Goal: Task Accomplishment & Management: Manage account settings

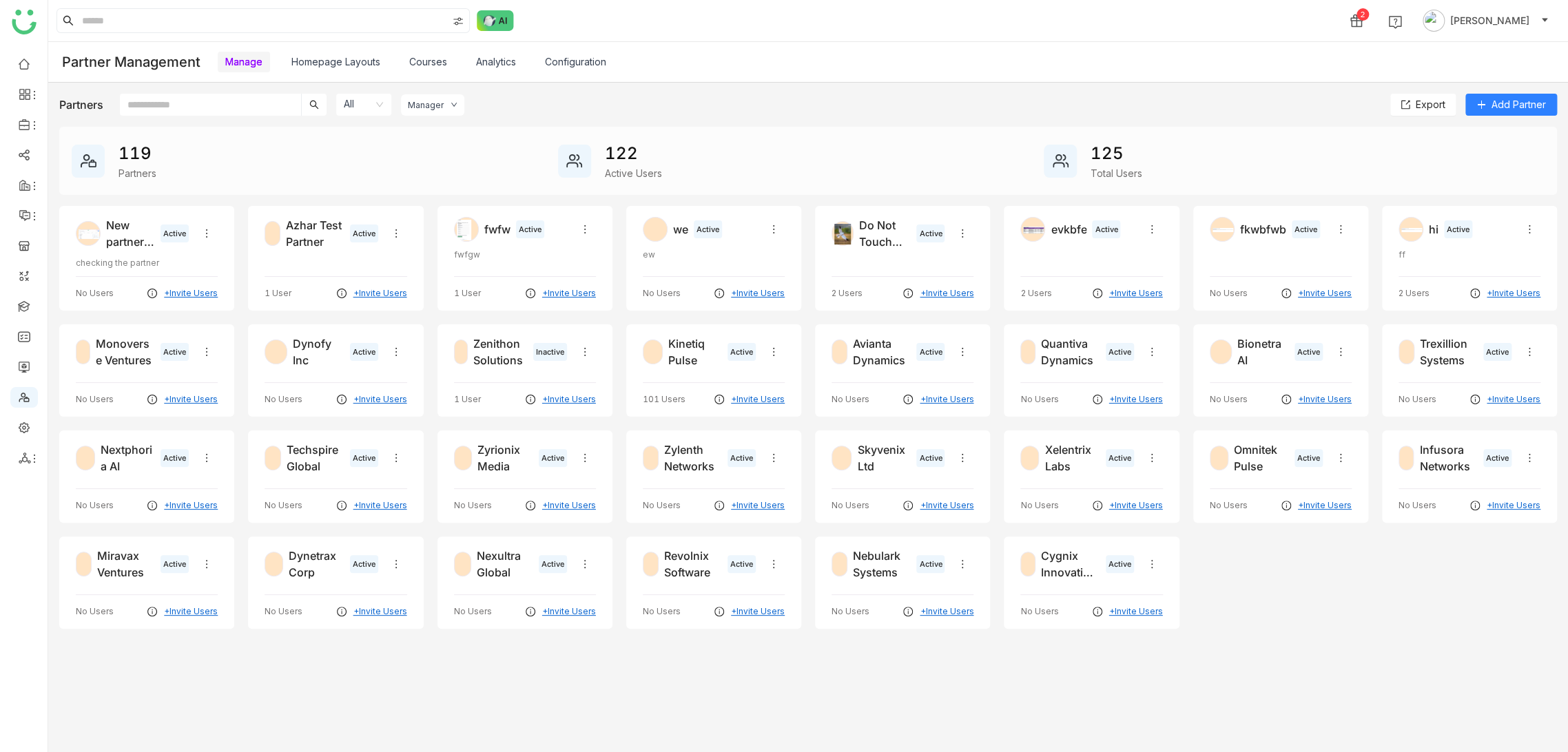
click at [776, 83] on div "Partners All Manager Export Add Partner 119 Partners 122 Active Users 125 Total…" at bounding box center [807, 417] width 1519 height 668
click at [755, 9] on div "2 Arif uddin" at bounding box center [807, 20] width 1519 height 41
click at [20, 308] on link at bounding box center [24, 305] width 12 height 11
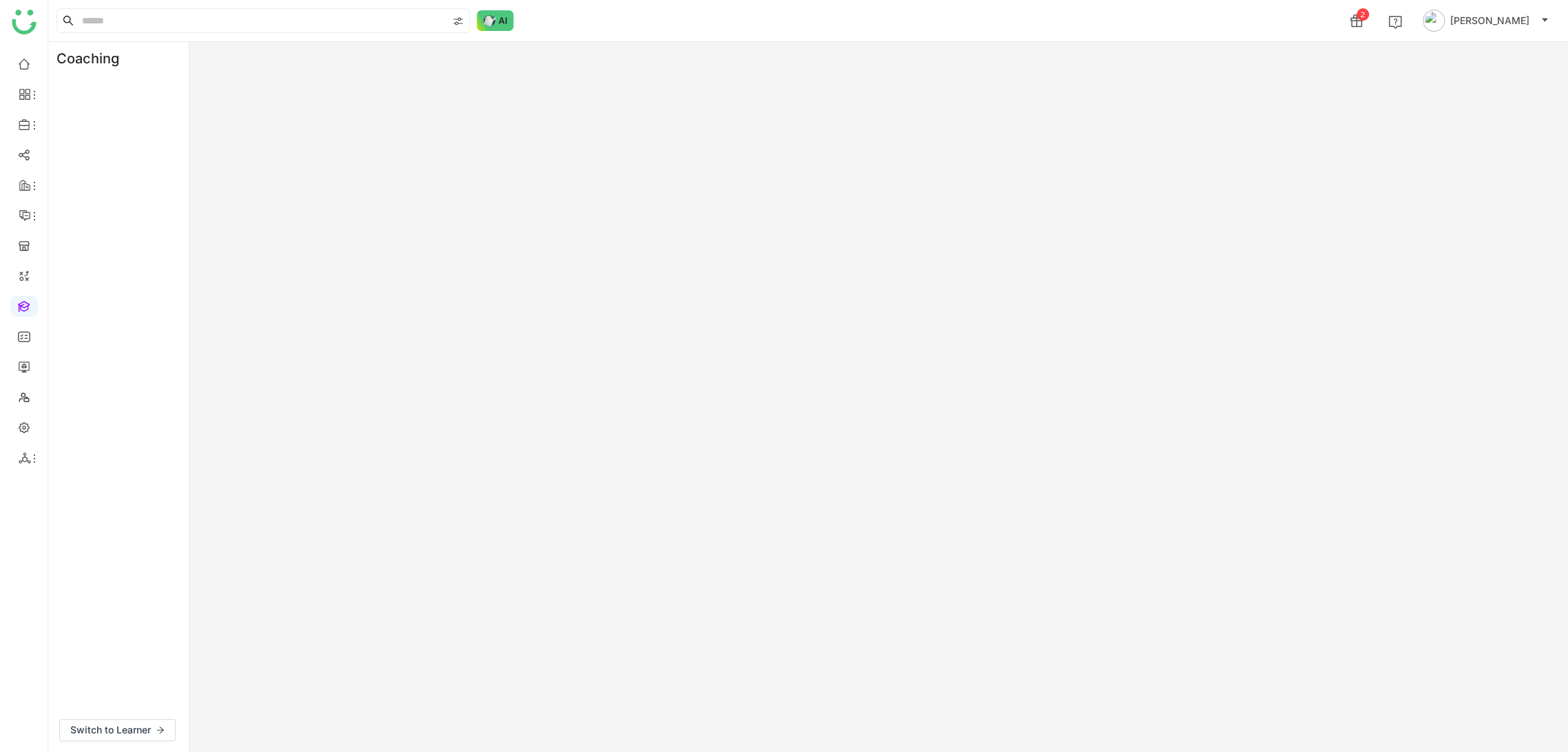
click at [692, 83] on div "Coaching Switch to Learner" at bounding box center [807, 397] width 1519 height 710
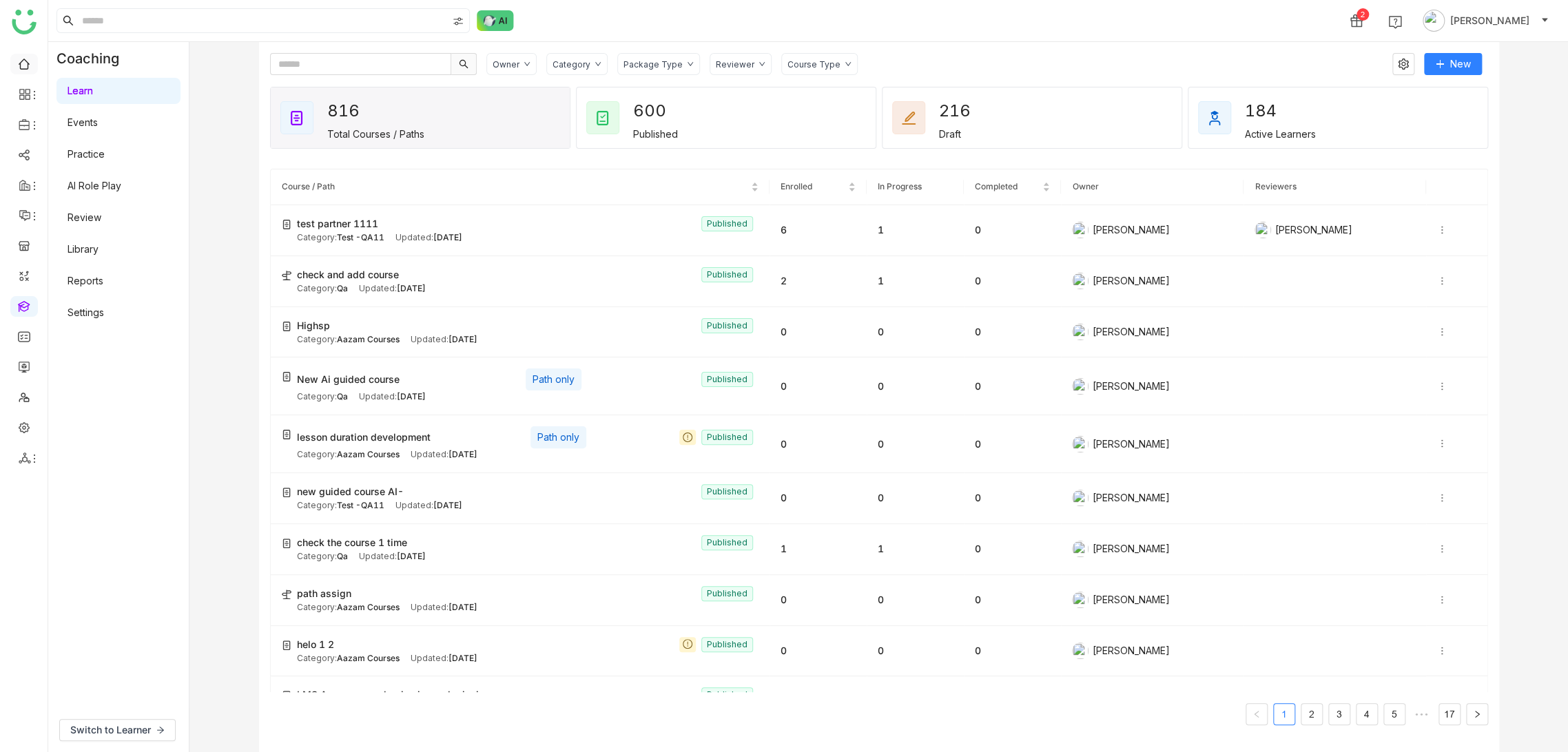
click at [29, 68] on link at bounding box center [24, 63] width 12 height 11
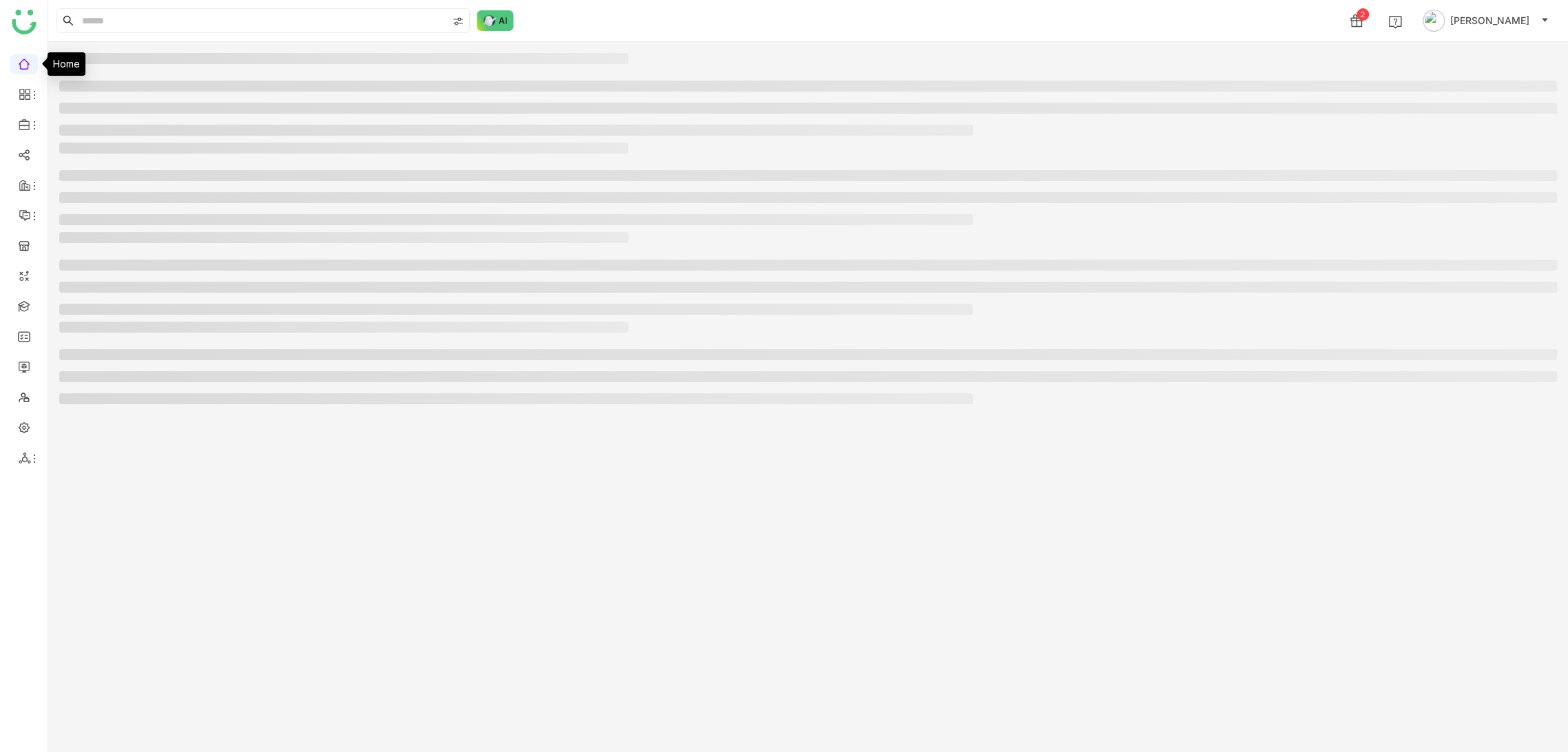
click at [932, 37] on div "2 Arif uddin" at bounding box center [807, 20] width 1519 height 41
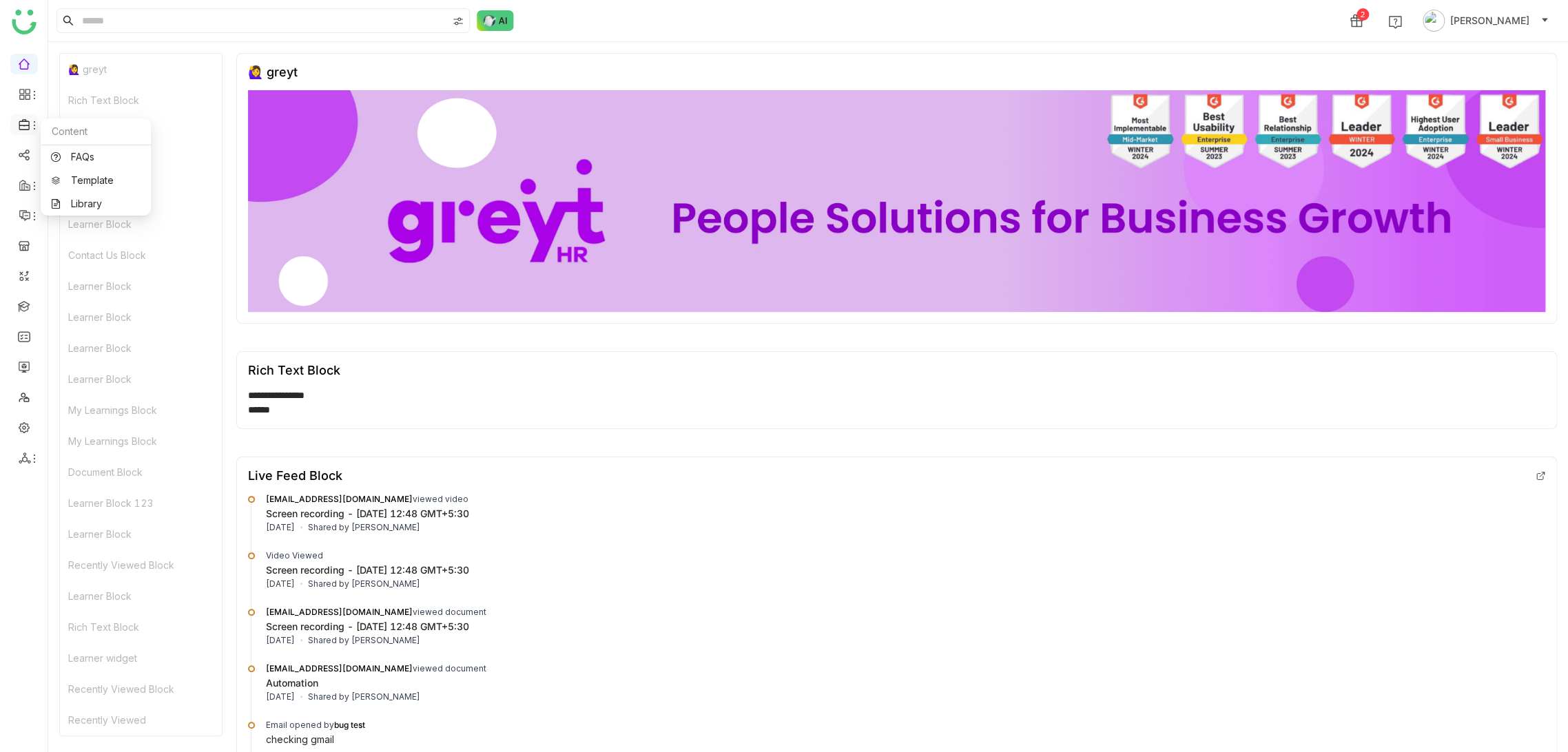
click at [27, 123] on icon at bounding box center [24, 124] width 12 height 12
click at [31, 216] on icon at bounding box center [34, 217] width 11 height 11
click at [68, 243] on link "Announcements" at bounding box center [96, 248] width 93 height 10
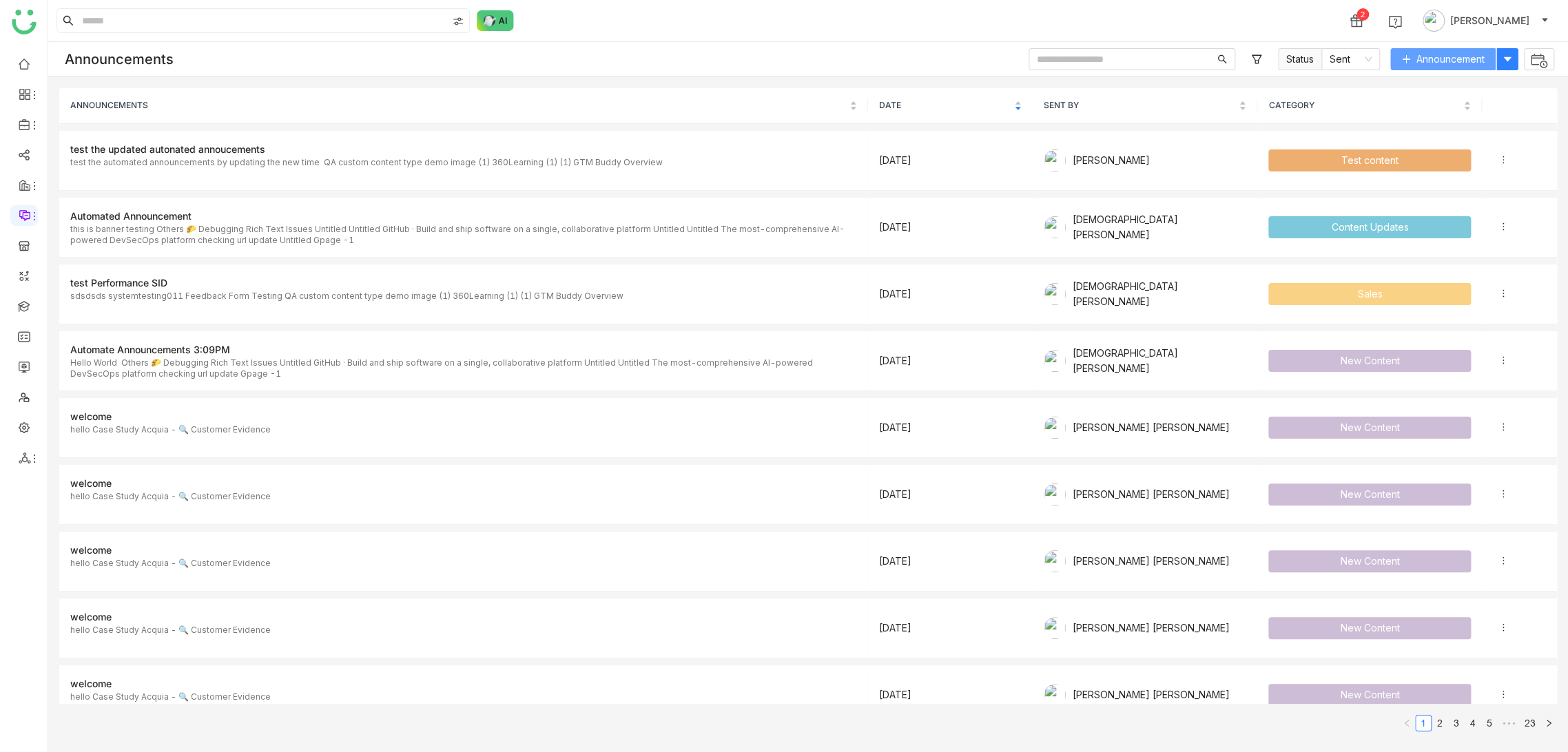
click at [1404, 59] on icon at bounding box center [1406, 59] width 8 height 1
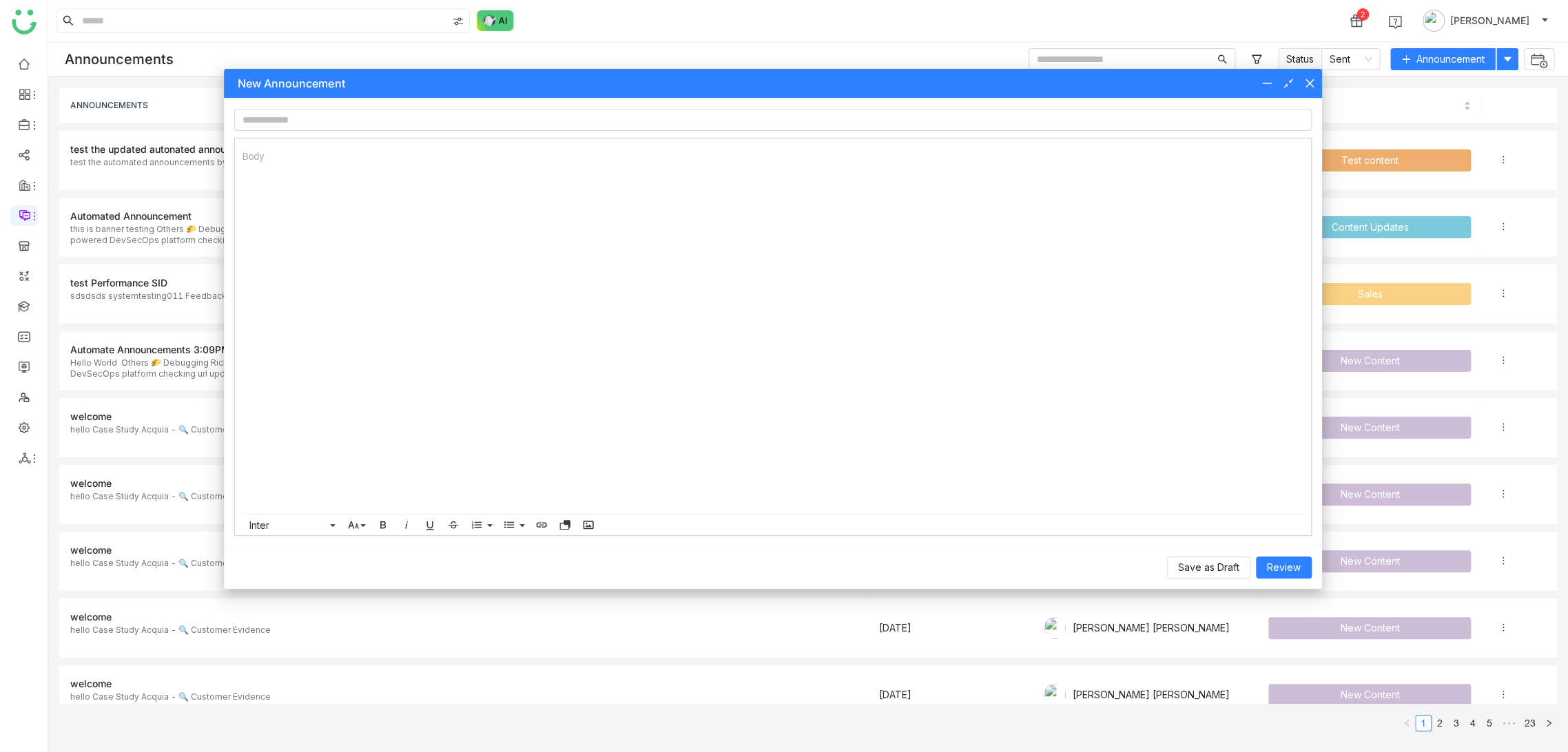
click at [499, 139] on div at bounding box center [773, 325] width 1075 height 375
click at [499, 125] on input at bounding box center [772, 119] width 1076 height 22
click at [1306, 73] on div "New Announcement" at bounding box center [772, 83] width 1097 height 29
click at [1309, 82] on icon at bounding box center [1308, 83] width 9 height 9
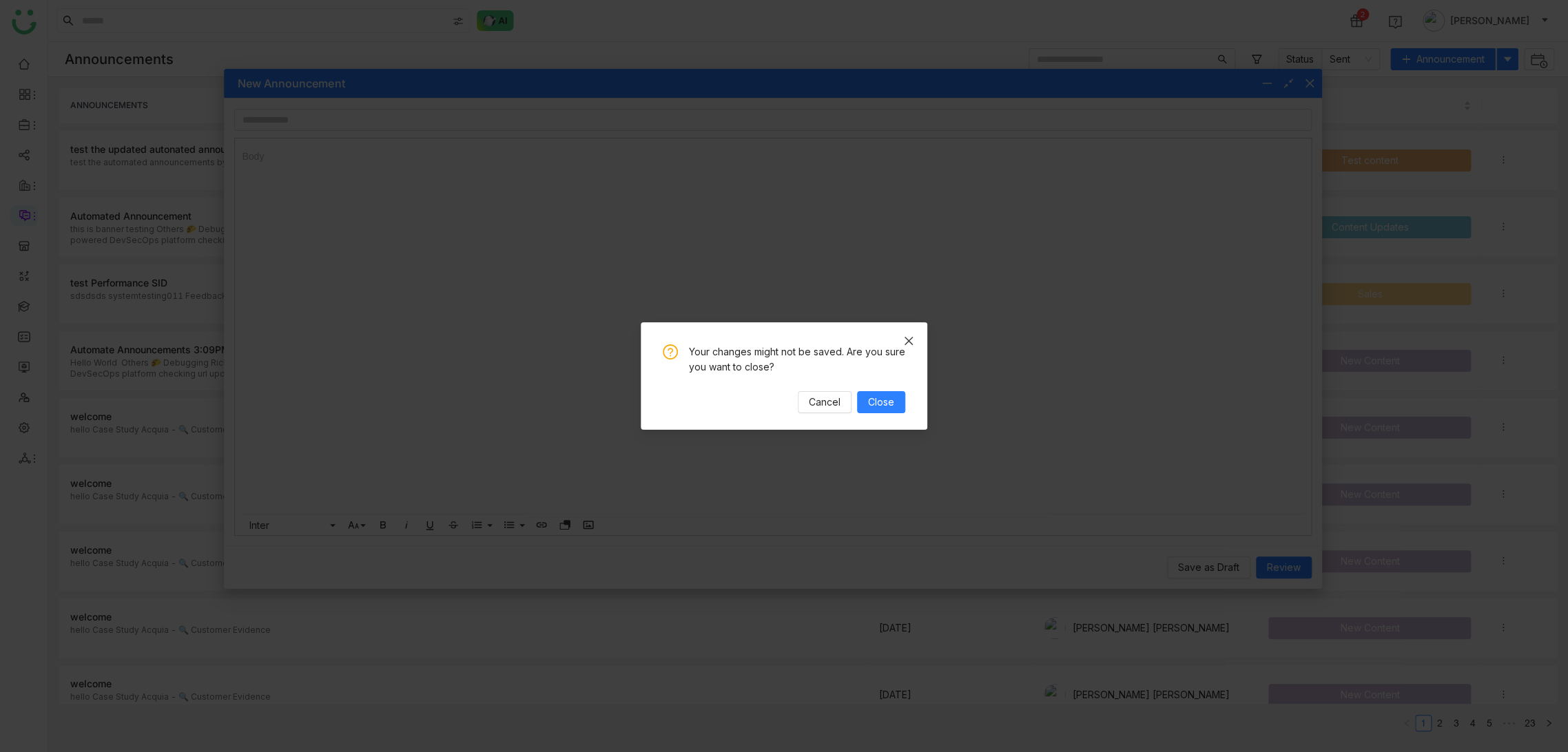
click at [912, 343] on icon "Close" at bounding box center [909, 341] width 11 height 11
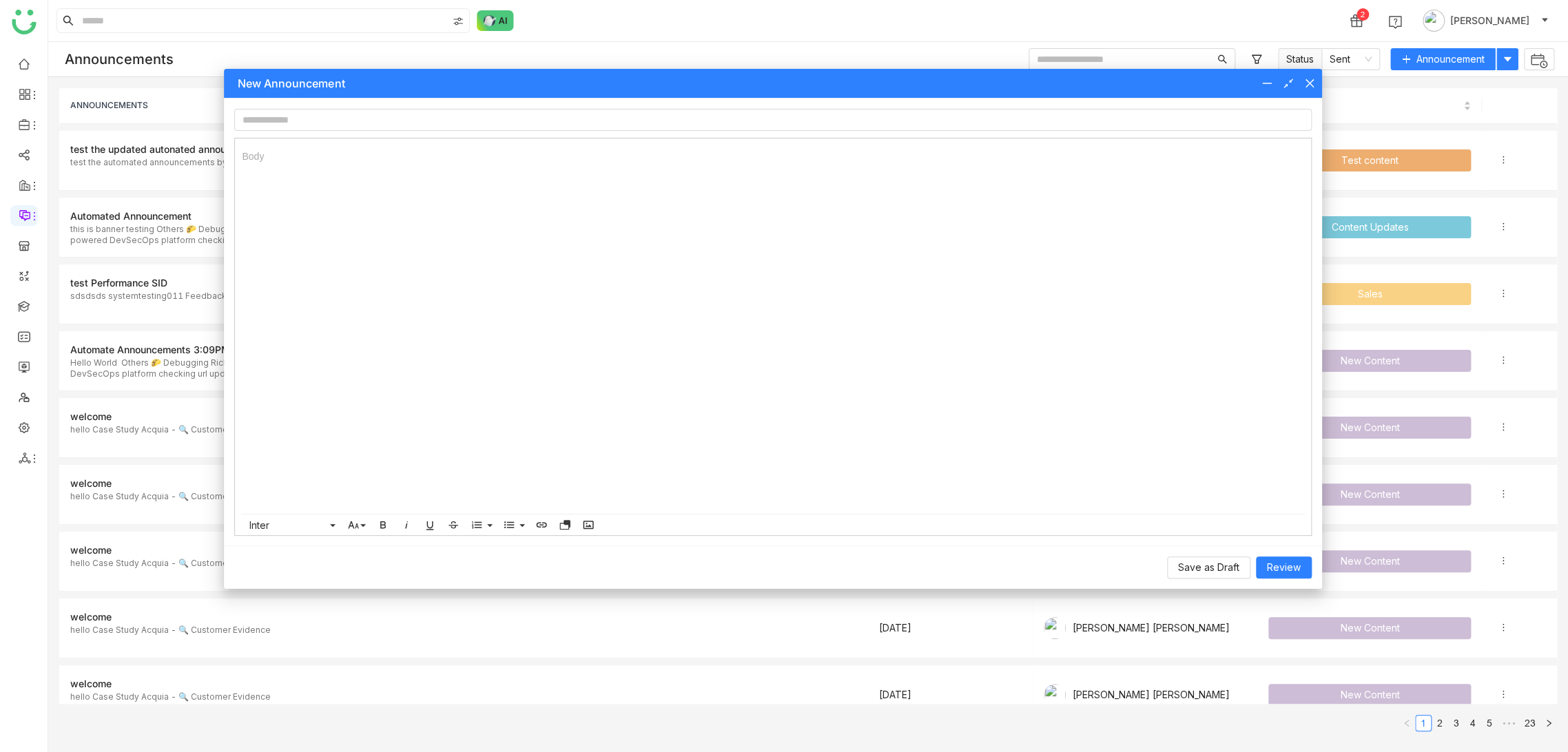
click at [1306, 81] on icon at bounding box center [1310, 84] width 11 height 11
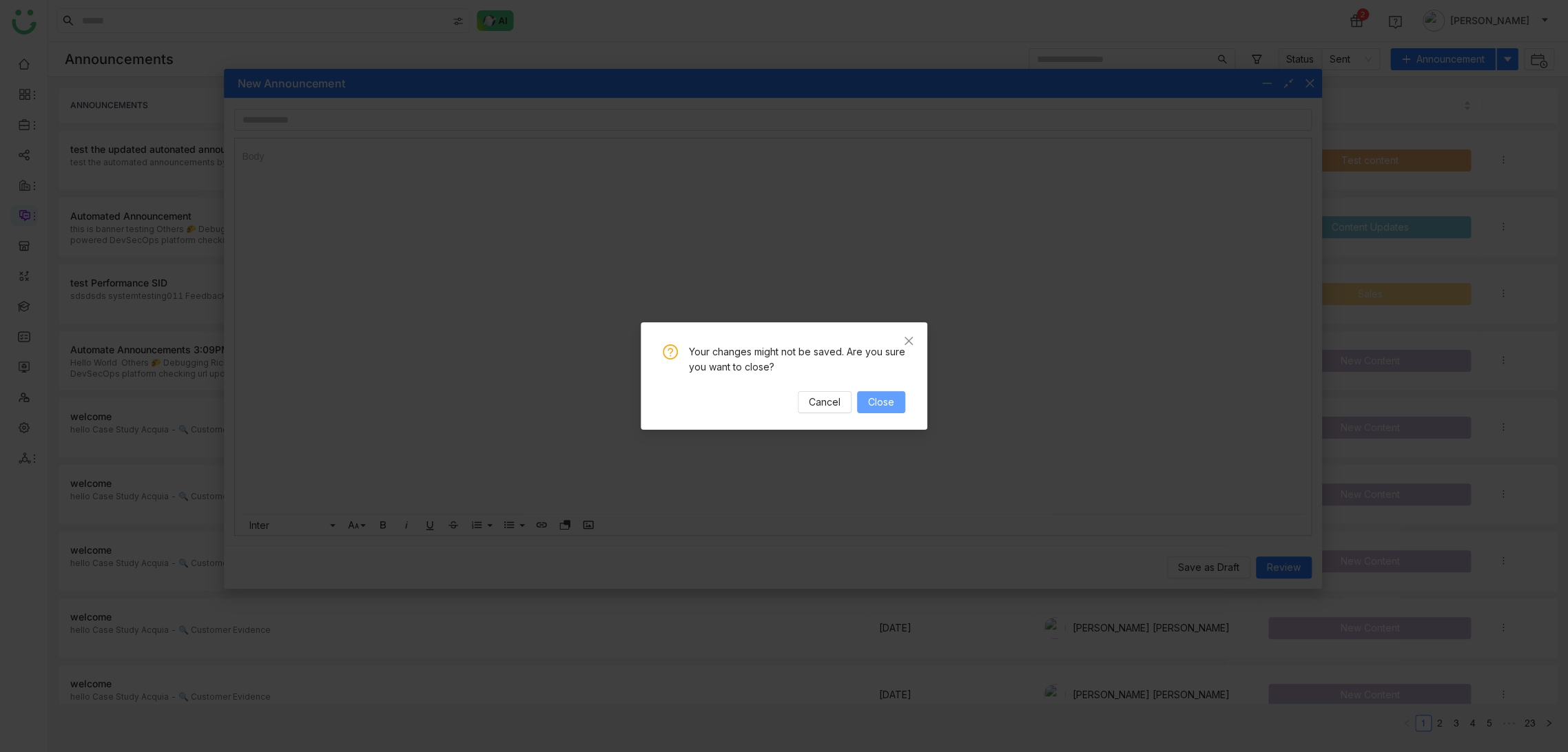
click at [884, 401] on span "Close" at bounding box center [880, 402] width 26 height 15
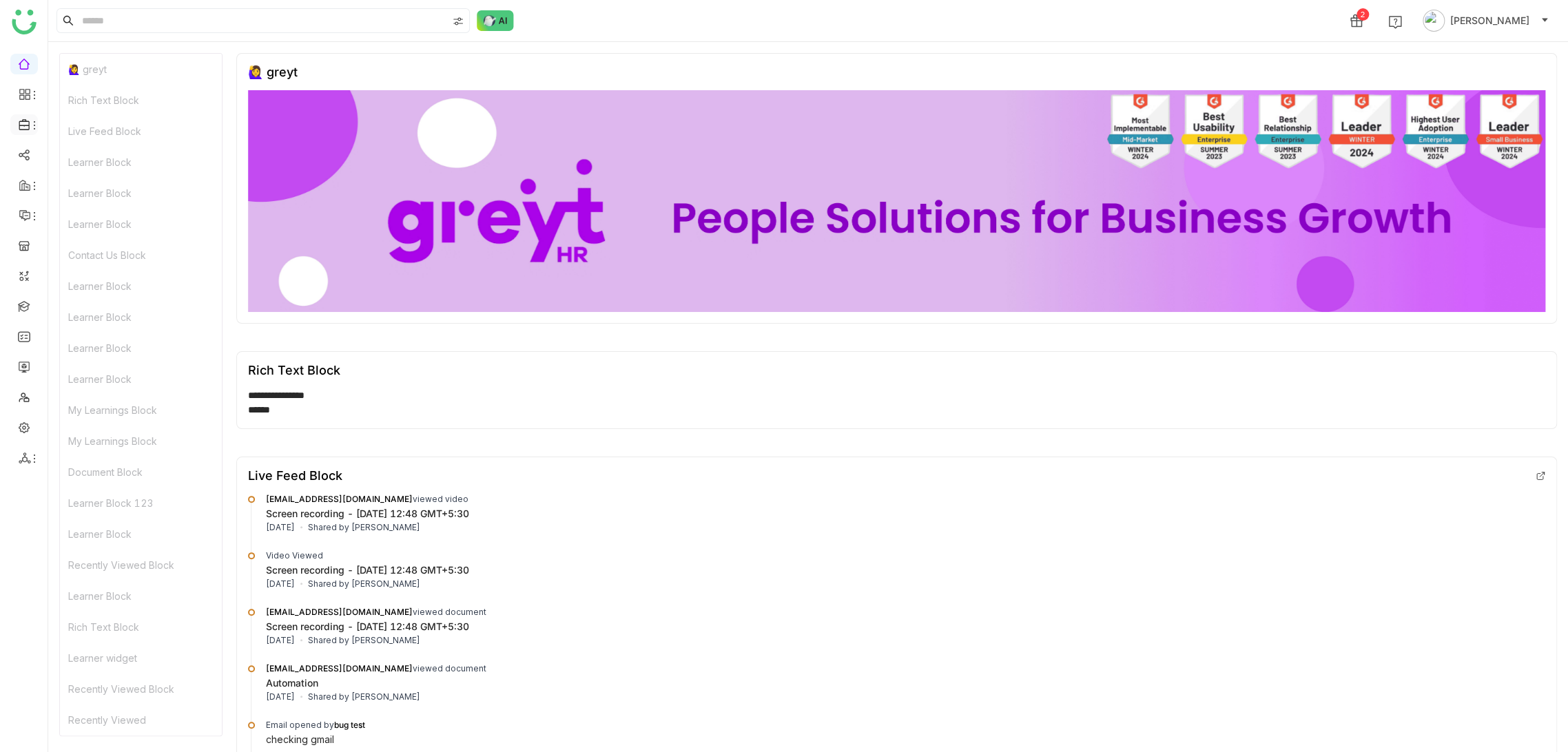
click at [30, 123] on icon at bounding box center [34, 126] width 11 height 11
click at [36, 119] on div at bounding box center [24, 124] width 28 height 12
click at [31, 129] on icon at bounding box center [34, 126] width 11 height 11
click at [34, 219] on icon at bounding box center [34, 217] width 11 height 11
click at [34, 217] on icon at bounding box center [34, 217] width 11 height 11
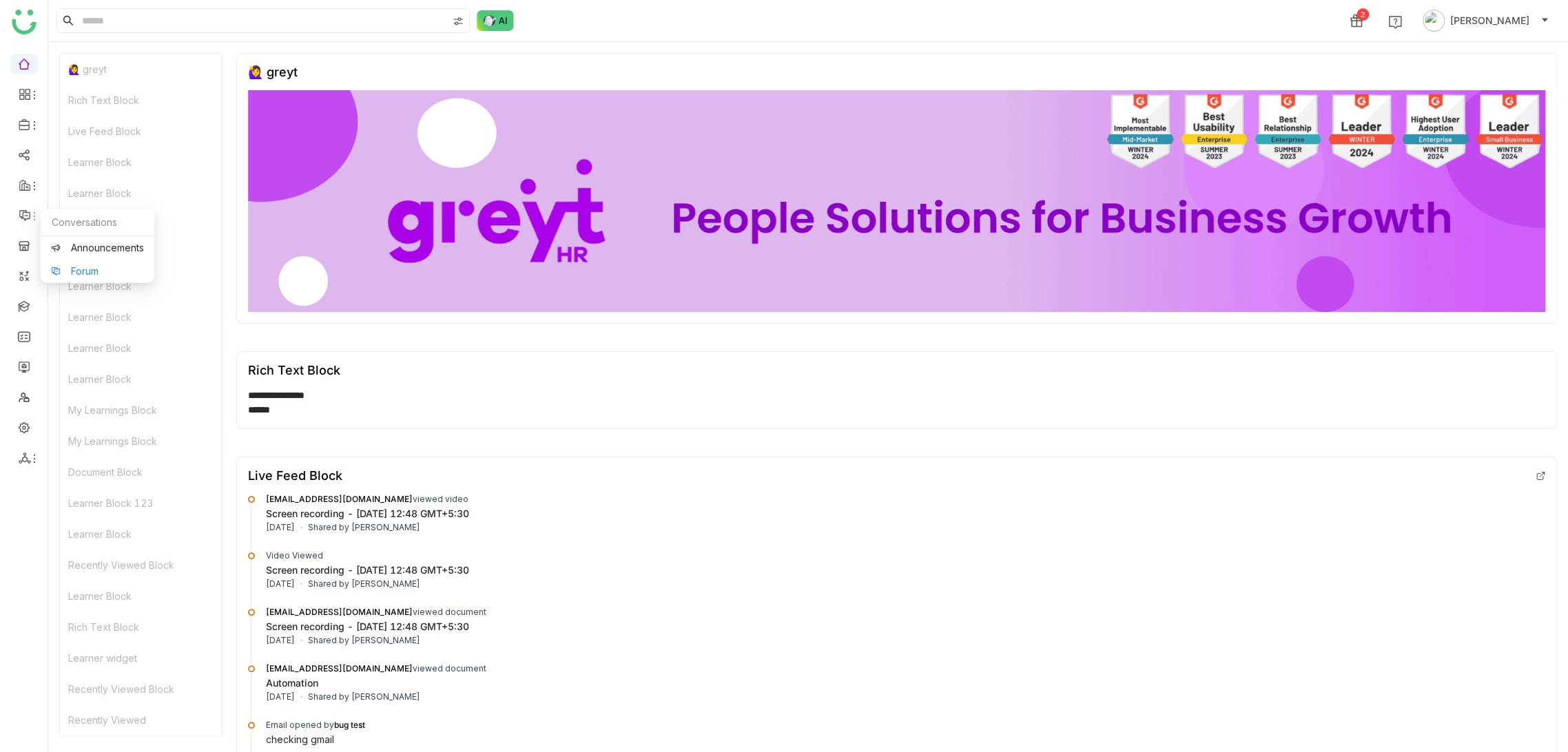
click at [67, 267] on link "Forum" at bounding box center [96, 271] width 93 height 10
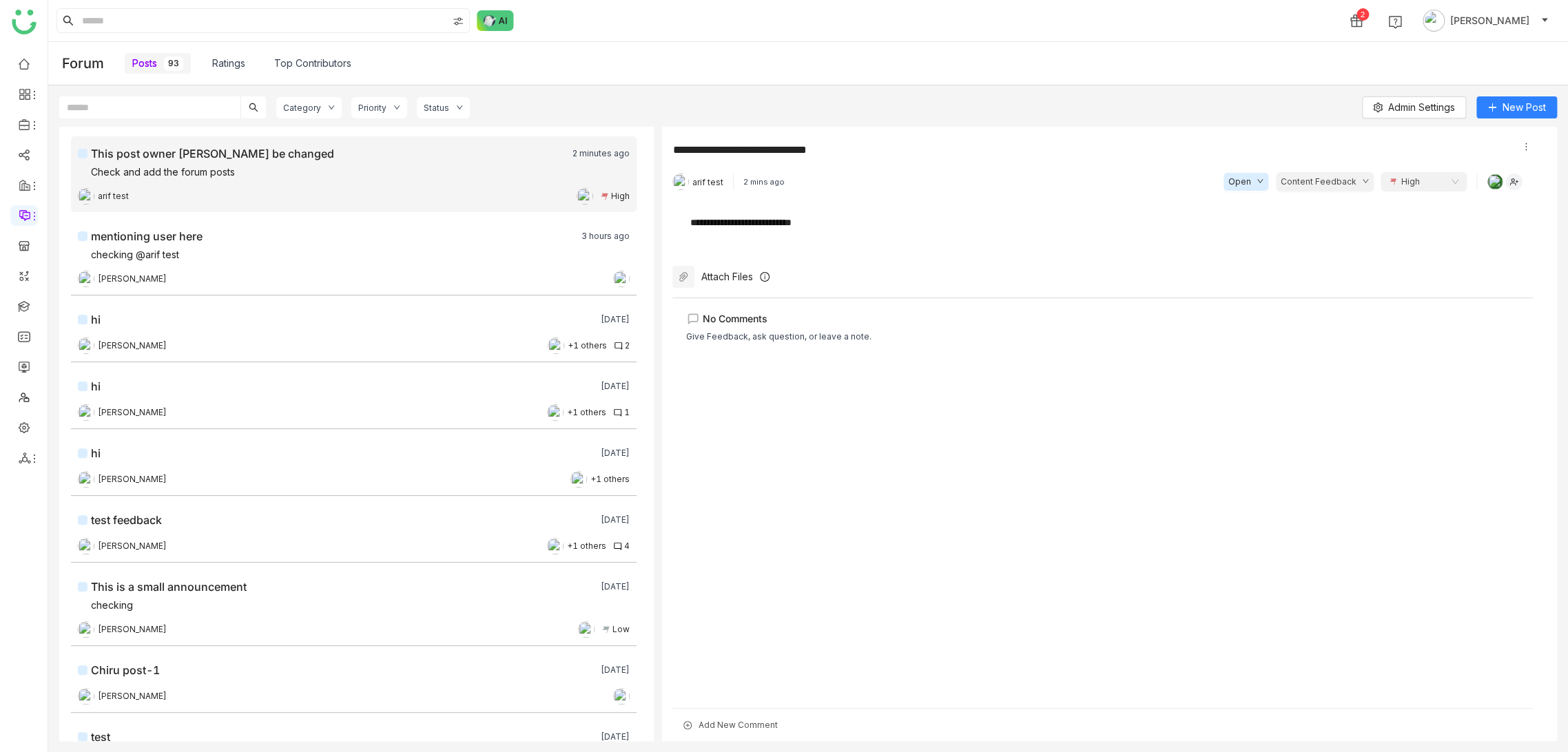
click at [384, 160] on div "This post owner [PERSON_NAME] be changed" at bounding box center [322, 153] width 488 height 16
click at [700, 177] on span "arif test" at bounding box center [708, 181] width 31 height 10
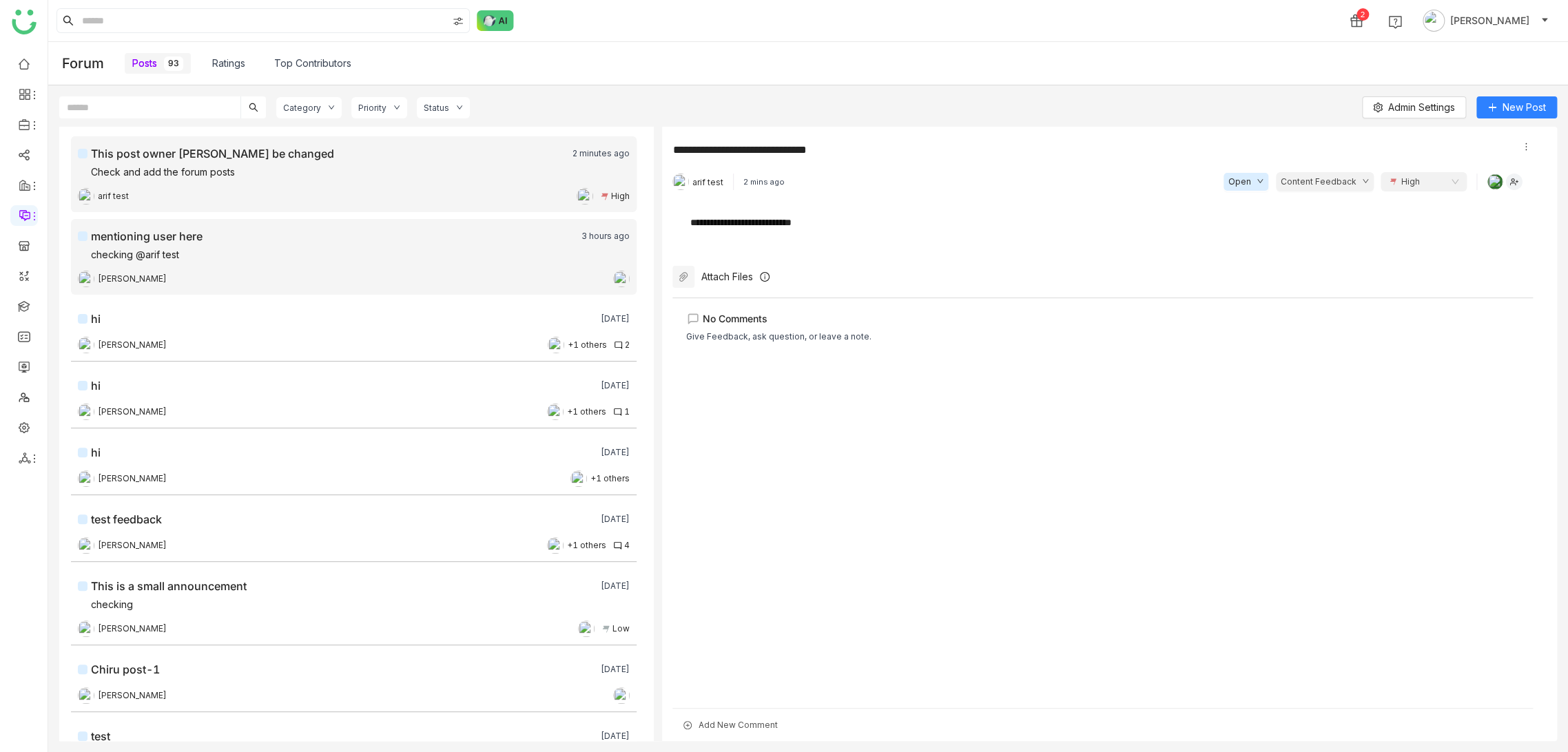
click at [150, 230] on div "mentioning user here" at bounding box center [146, 236] width 112 height 16
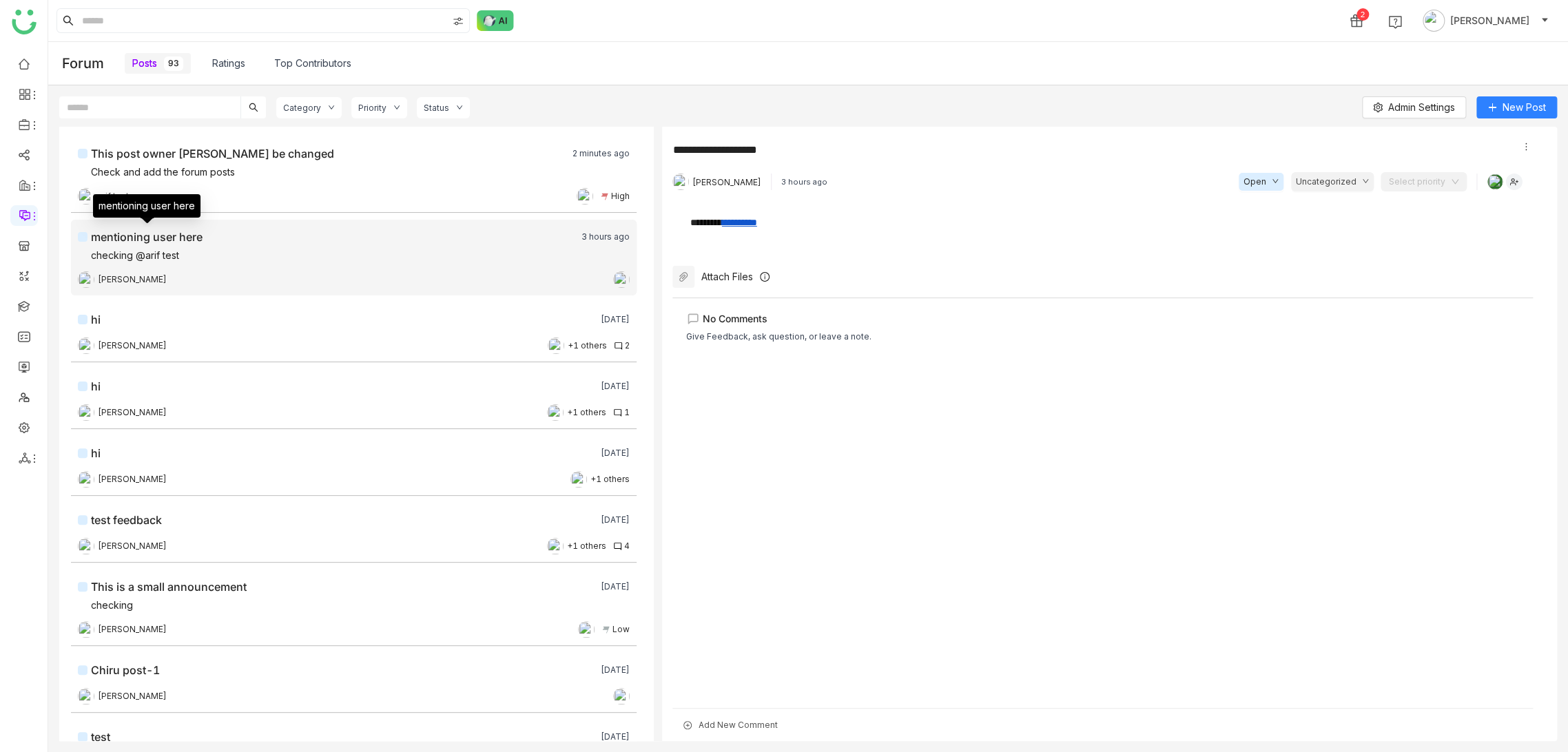
click at [335, 214] on div "This post owner shuld be changed 2 minutes ago Check and add the forum posts ar…" at bounding box center [359, 433] width 600 height 614
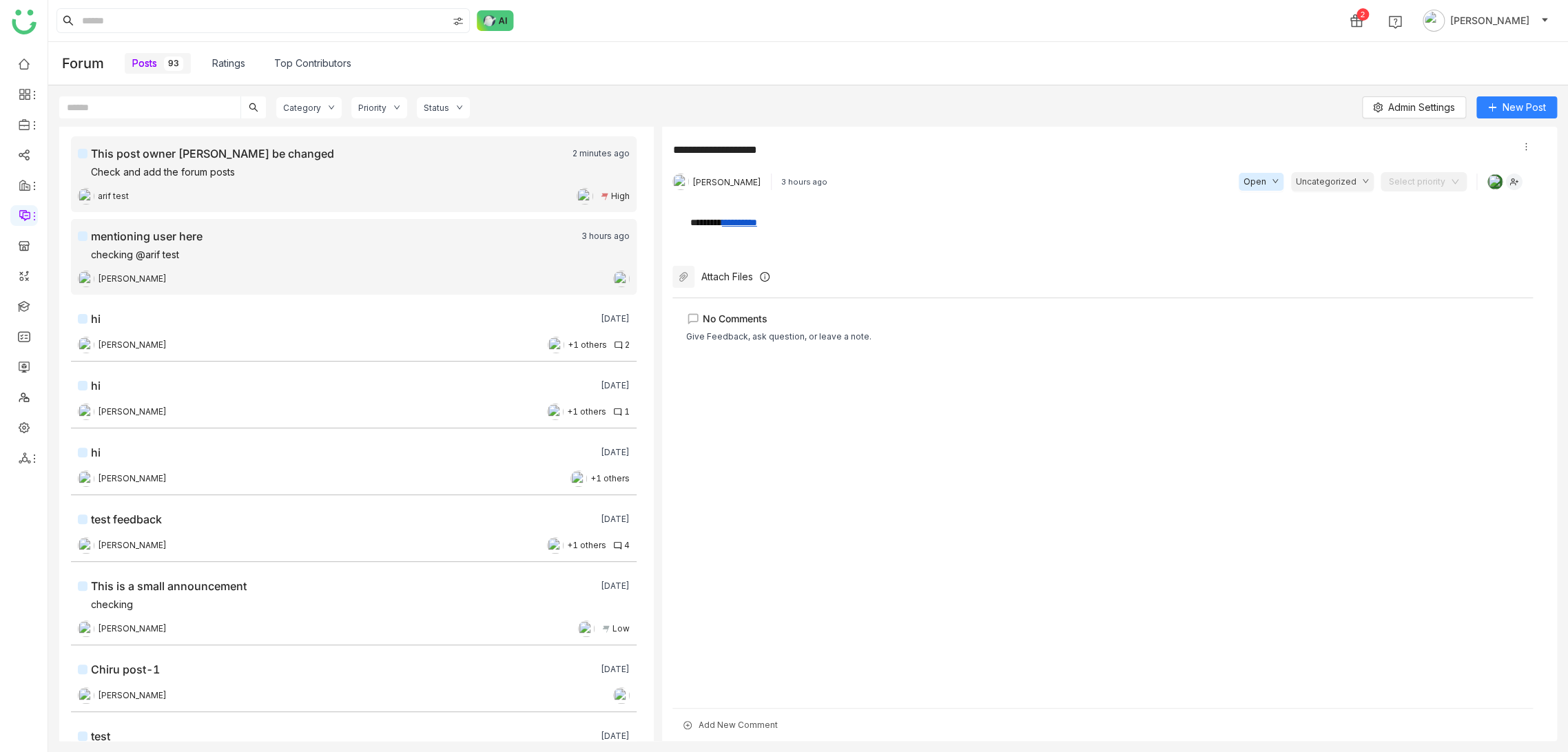
click at [348, 199] on div "arif test High" at bounding box center [354, 196] width 552 height 13
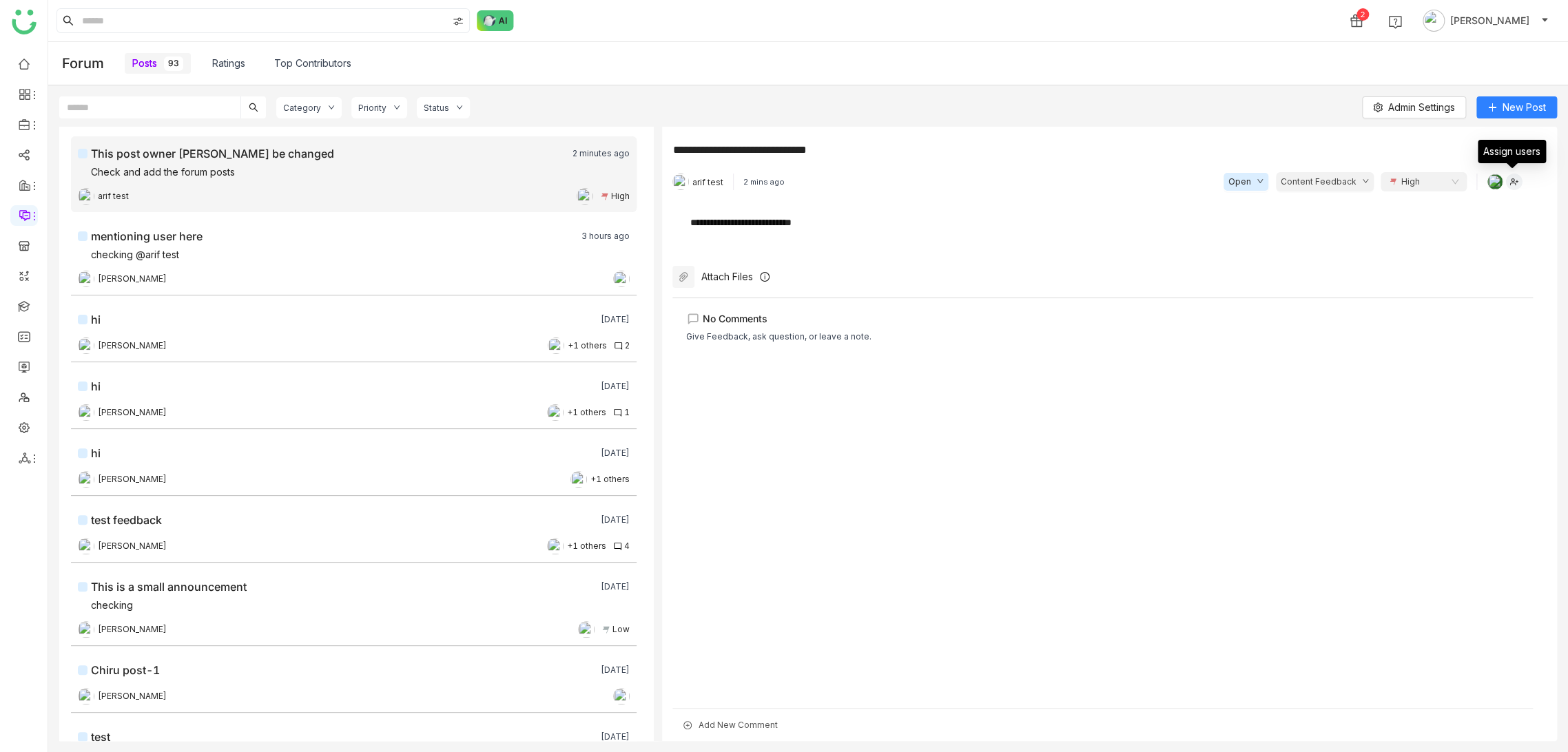
click at [1510, 175] on img at bounding box center [1514, 181] width 17 height 16
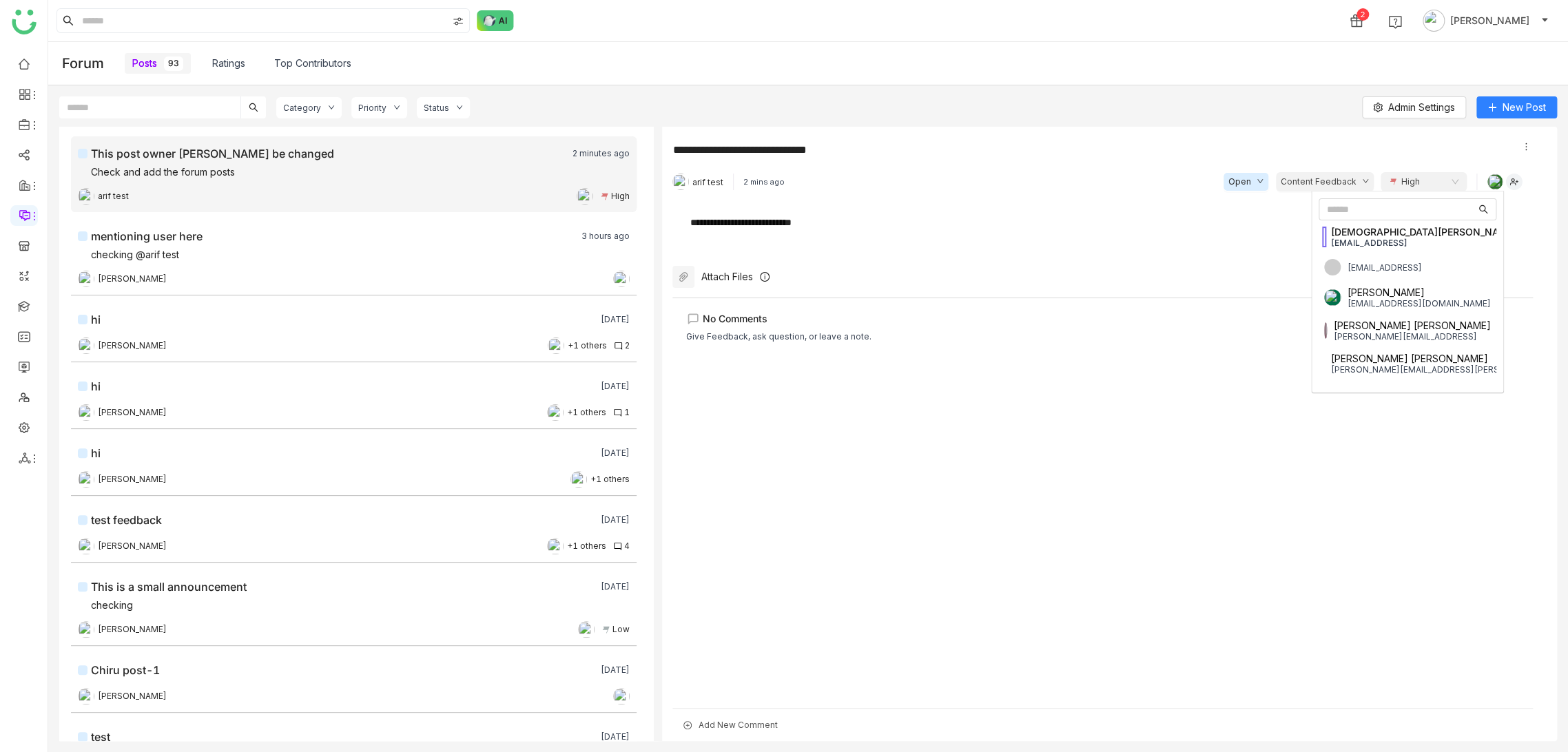
click at [1200, 118] on div "Category Priority Status Admin Settings New Post" at bounding box center [808, 112] width 1497 height 31
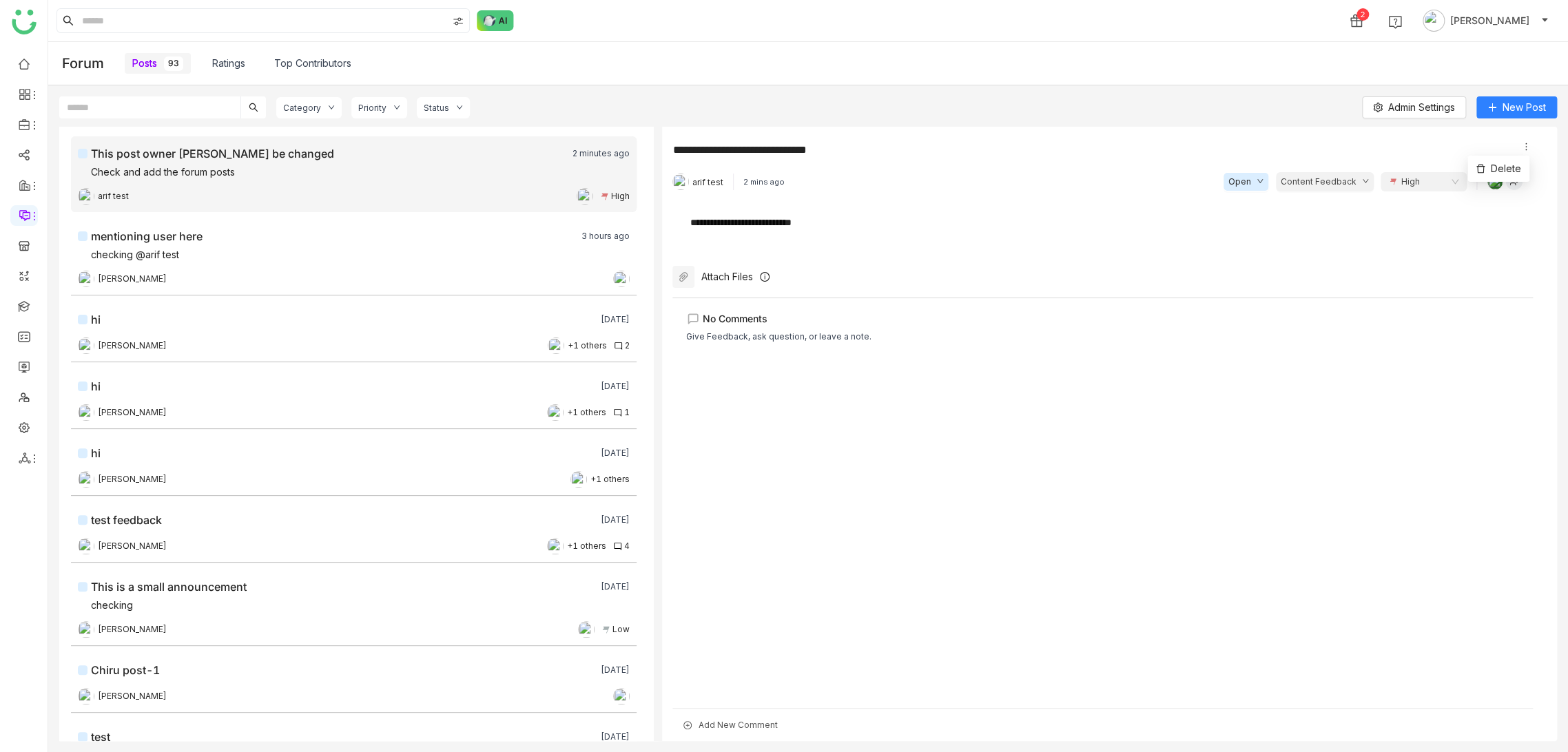
click at [1523, 147] on icon at bounding box center [1526, 147] width 10 height 10
click at [1380, 99] on button "Admin Settings" at bounding box center [1413, 107] width 104 height 22
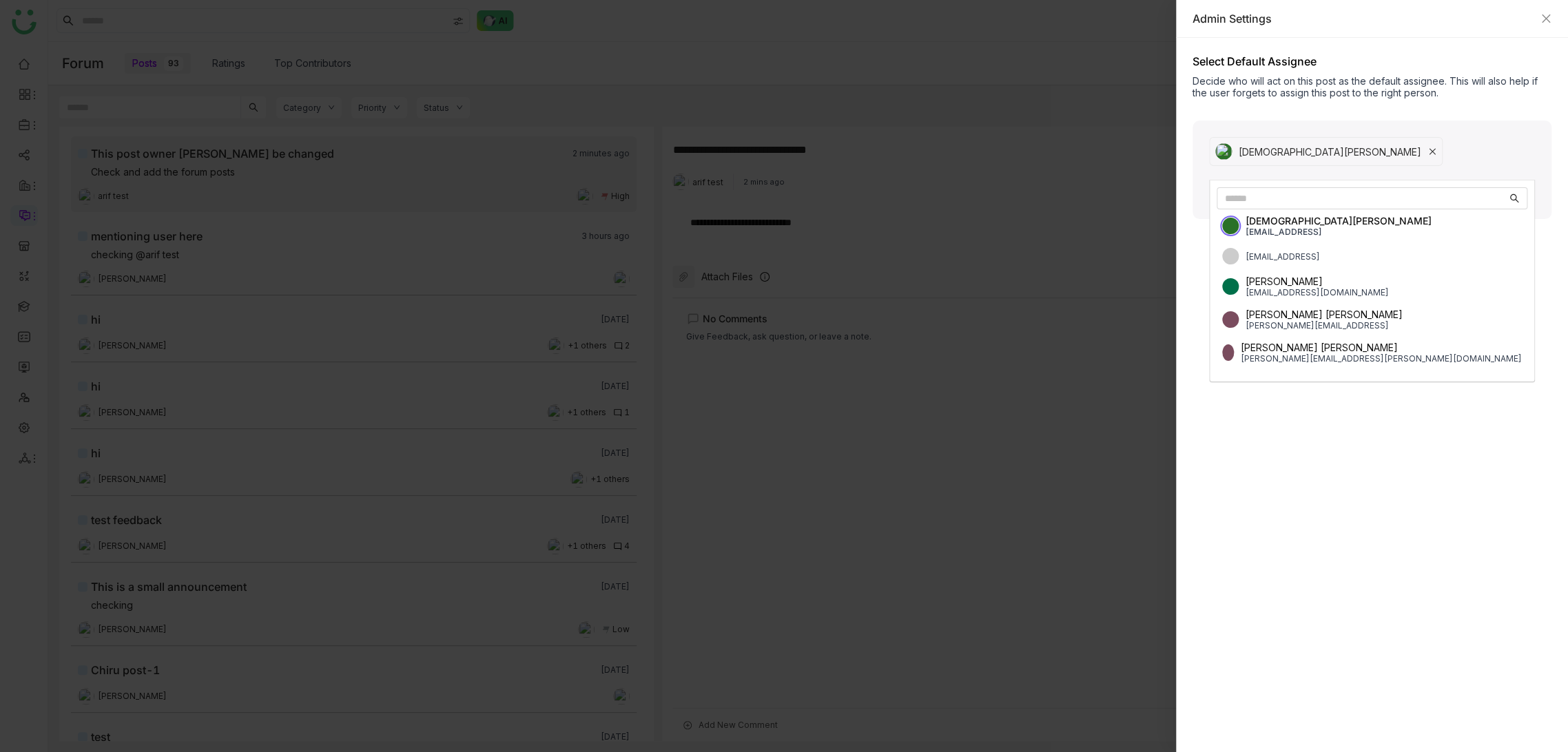
click at [1322, 142] on div "Vishnu Vardhan" at bounding box center [1325, 152] width 234 height 29
click at [1428, 147] on icon at bounding box center [1431, 151] width 9 height 9
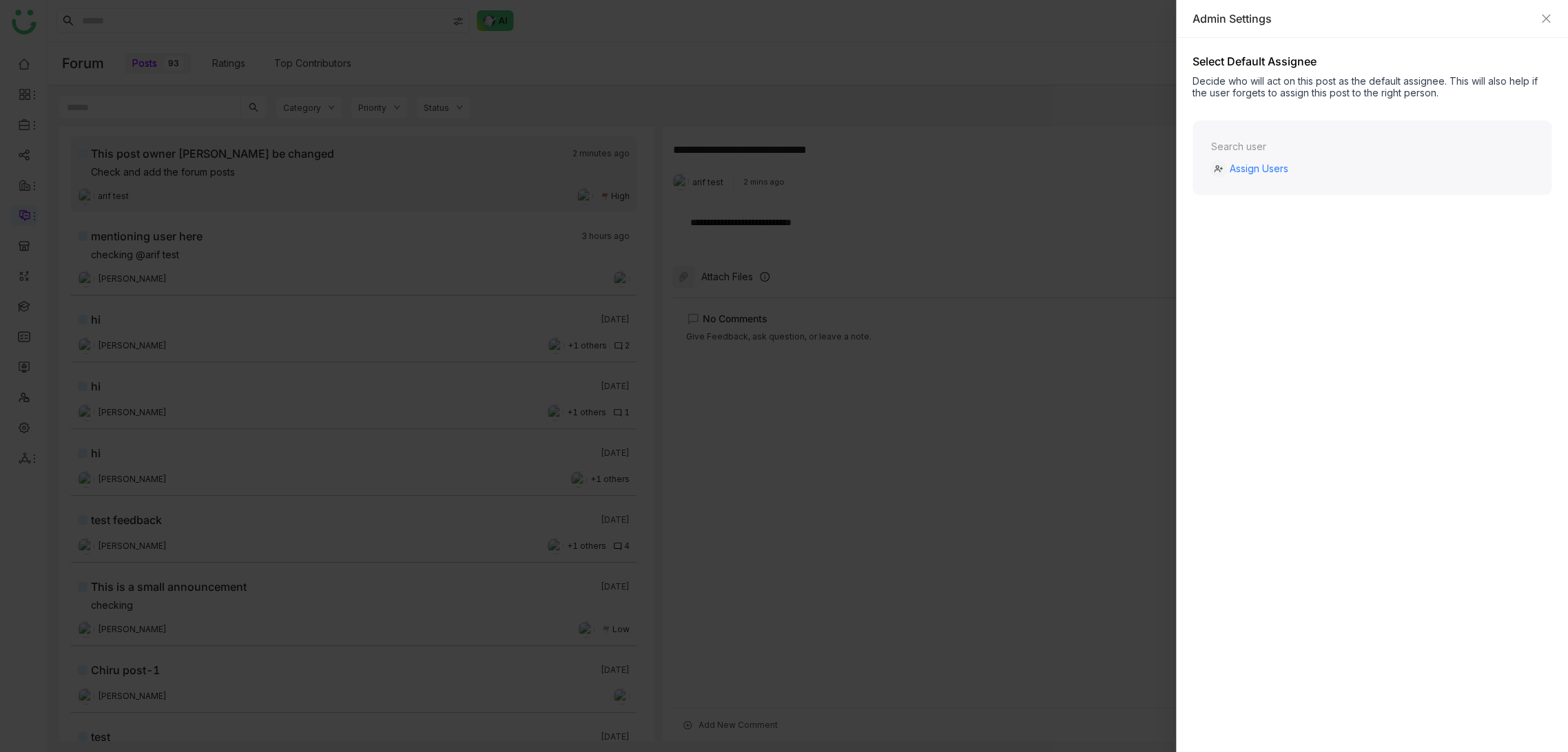
click at [1554, 13] on div "Admin Settings" at bounding box center [1371, 19] width 392 height 38
click at [1549, 11] on div "Admin Settings" at bounding box center [1372, 19] width 359 height 15
click at [1547, 21] on icon "Close" at bounding box center [1546, 19] width 11 height 11
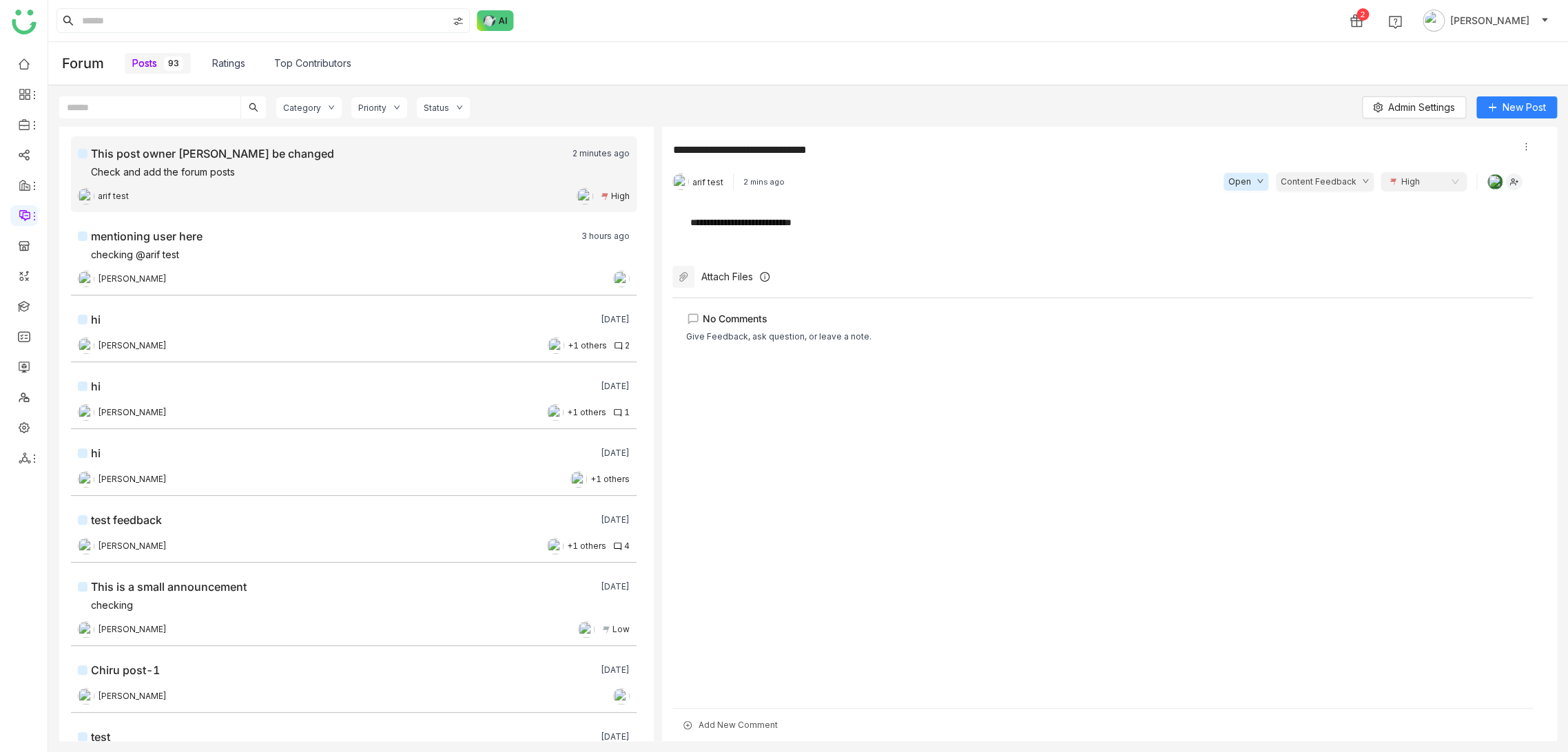
click at [1063, 84] on div "Posts 93 Ratings Top Contributors" at bounding box center [839, 63] width 1430 height 43
click at [1528, 110] on span "New Post" at bounding box center [1523, 108] width 43 height 15
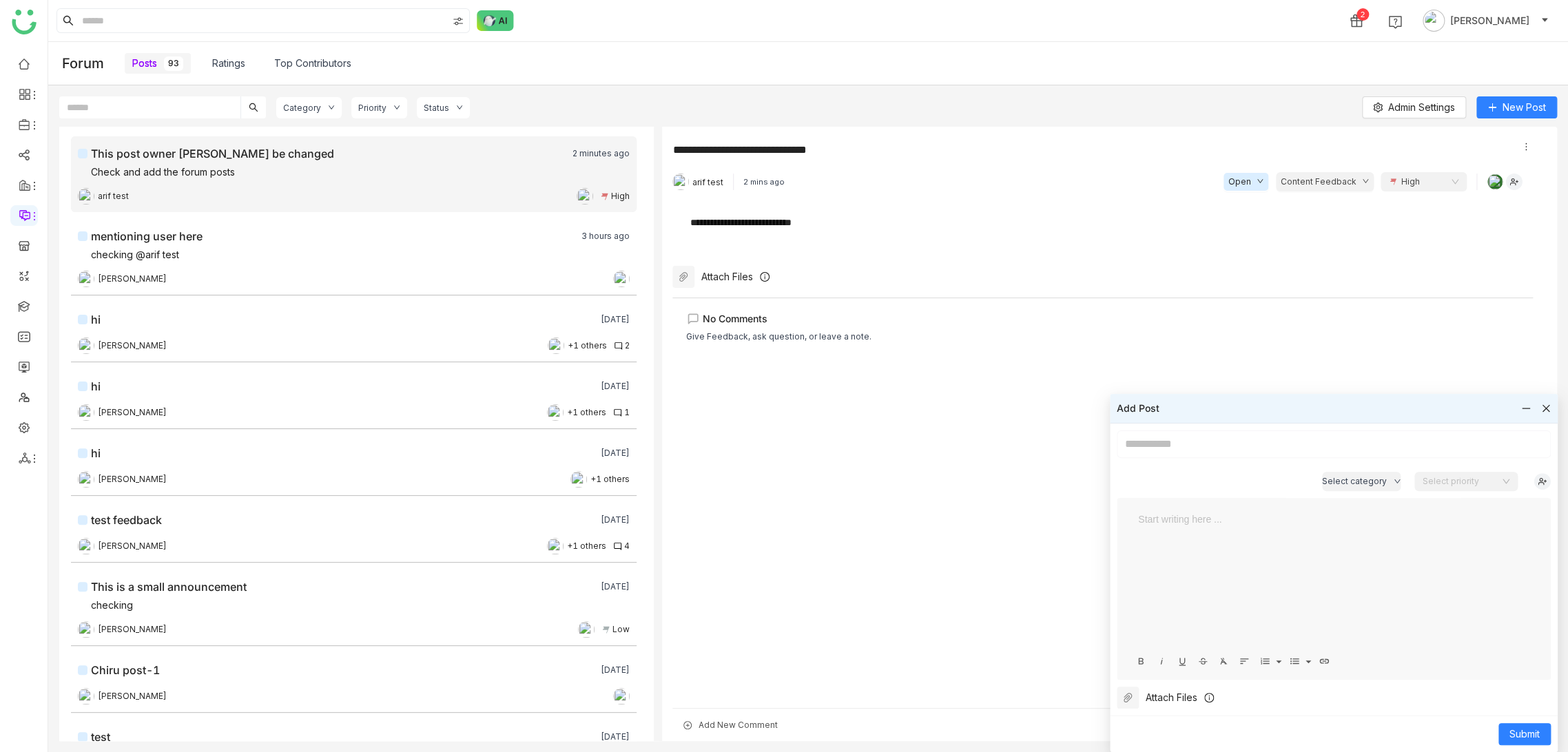
click at [1282, 443] on input at bounding box center [1333, 444] width 434 height 28
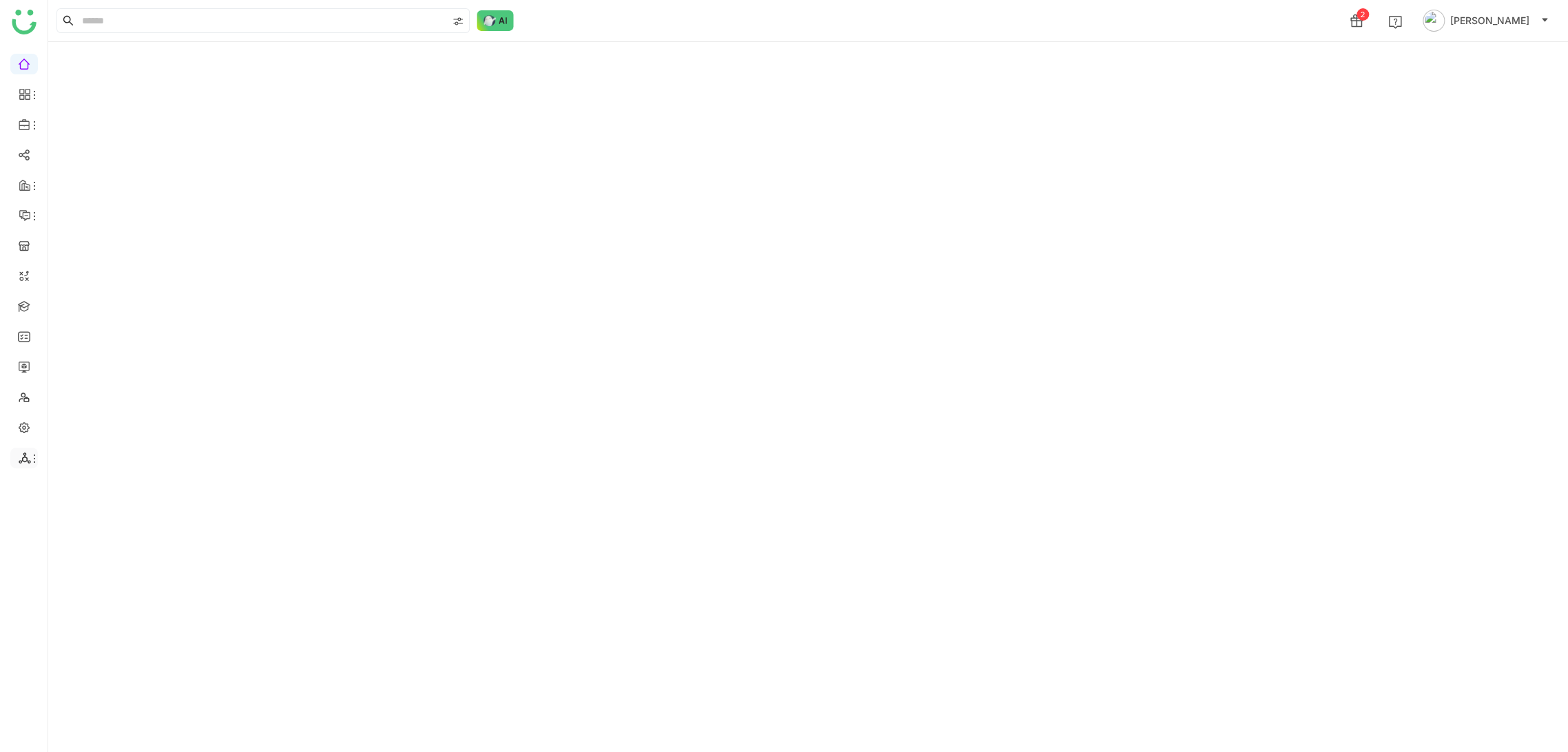
click at [32, 464] on li at bounding box center [24, 458] width 28 height 21
click at [36, 461] on icon at bounding box center [34, 459] width 11 height 11
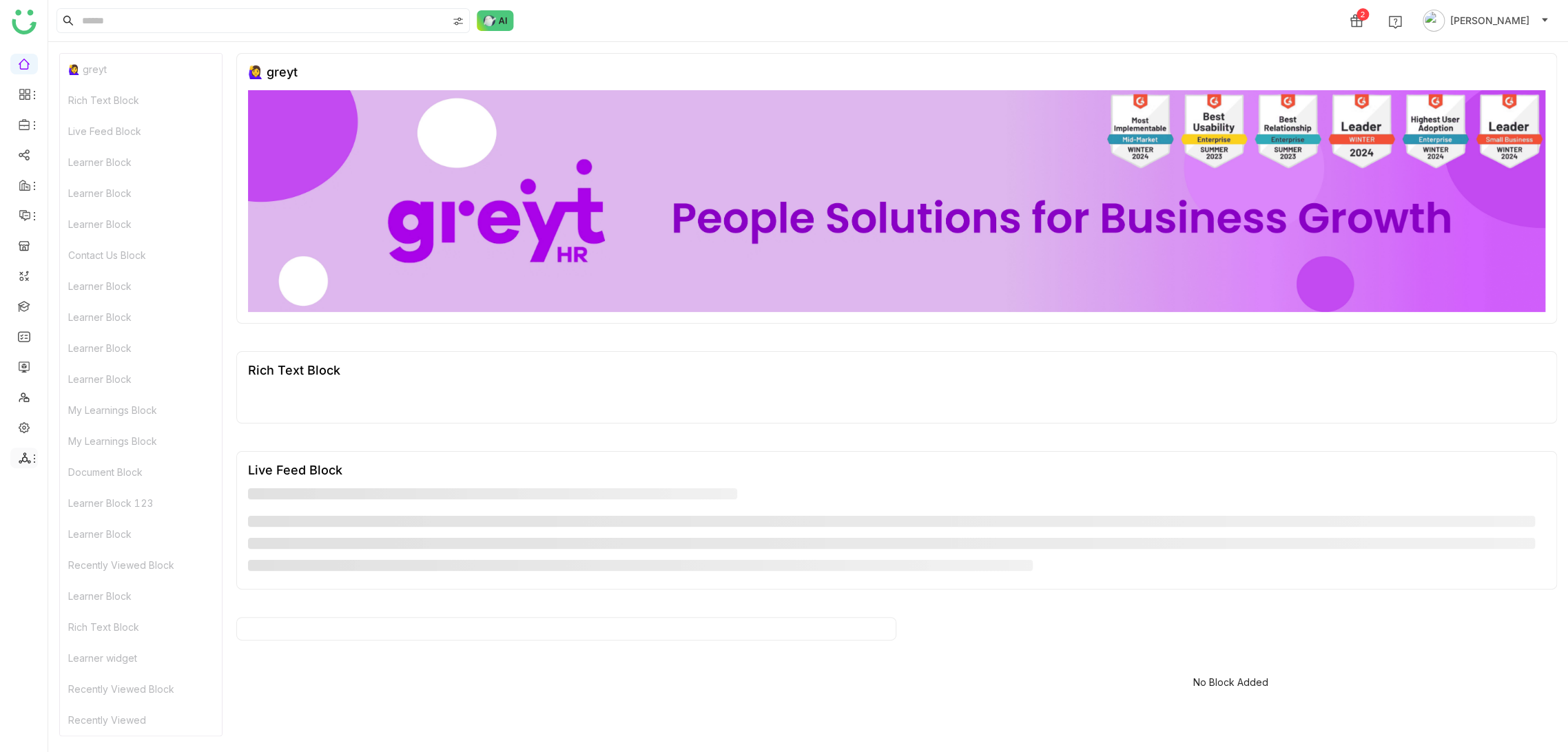
click at [32, 457] on icon at bounding box center [34, 459] width 11 height 11
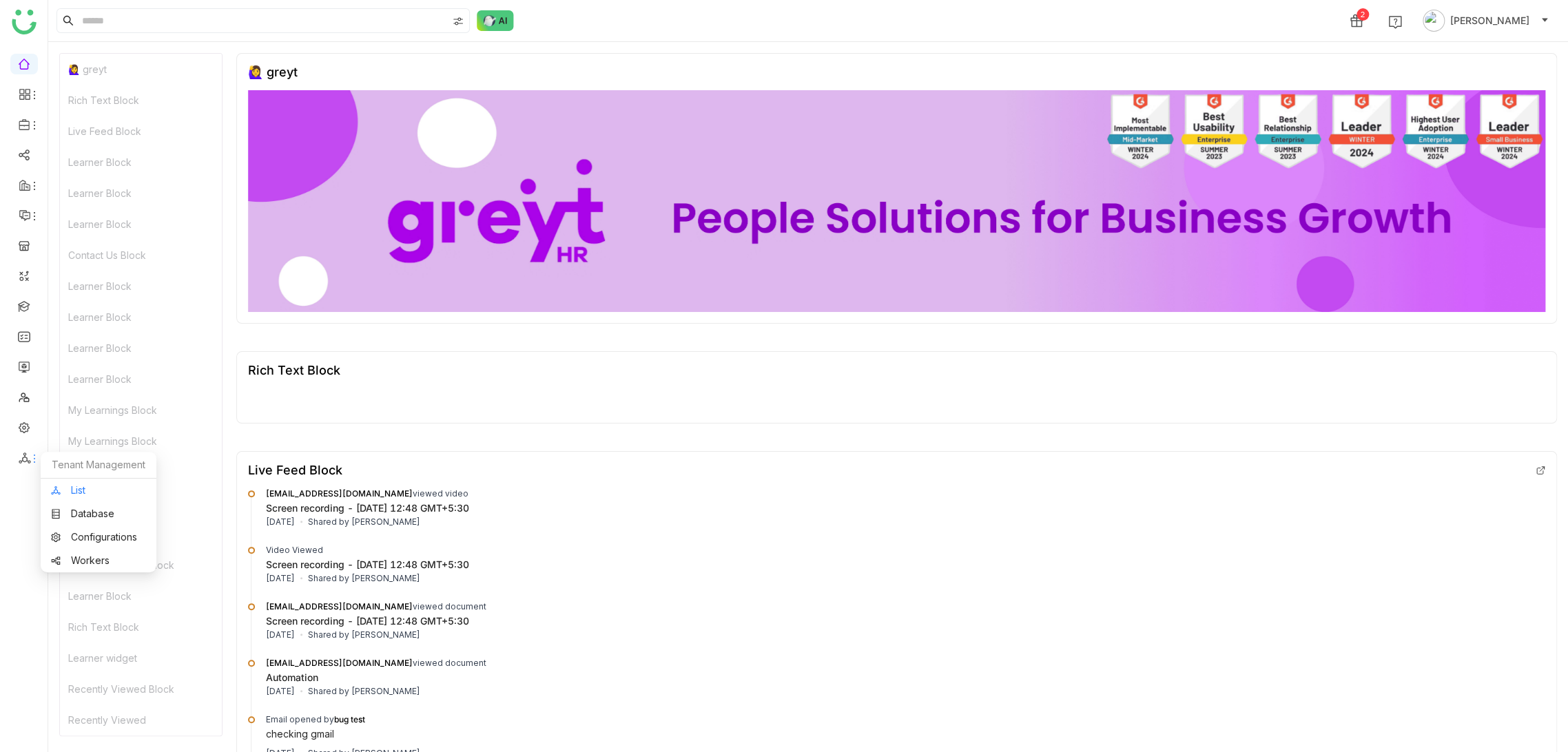
click at [76, 495] on link "List" at bounding box center [98, 491] width 95 height 10
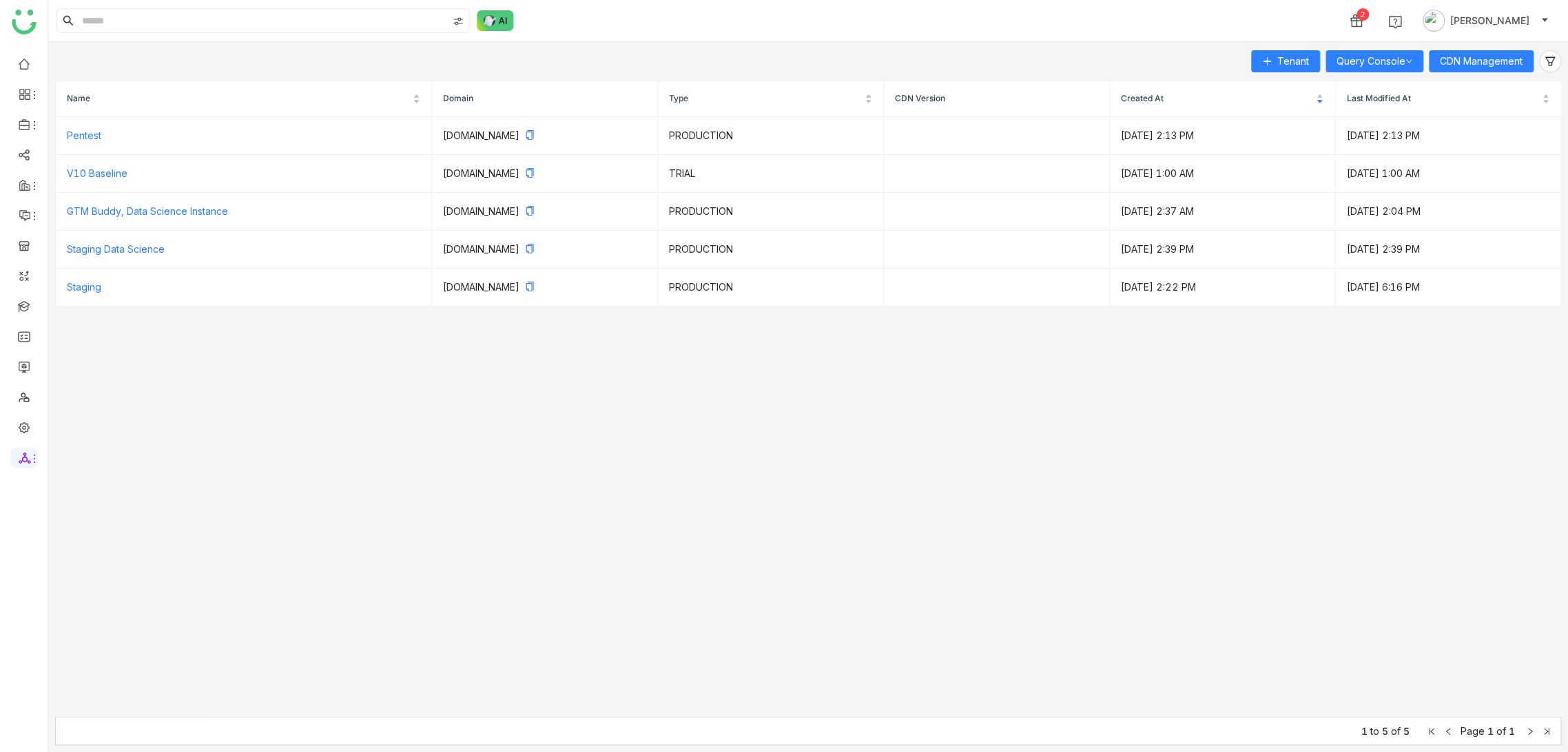
click at [461, 427] on nz-table "Name Domain Type CDN Version Created At Last Modified At Pentest pentest.gtmdev…" at bounding box center [808, 398] width 1506 height 637
click at [1507, 52] on button "CDN Management" at bounding box center [1481, 61] width 105 height 22
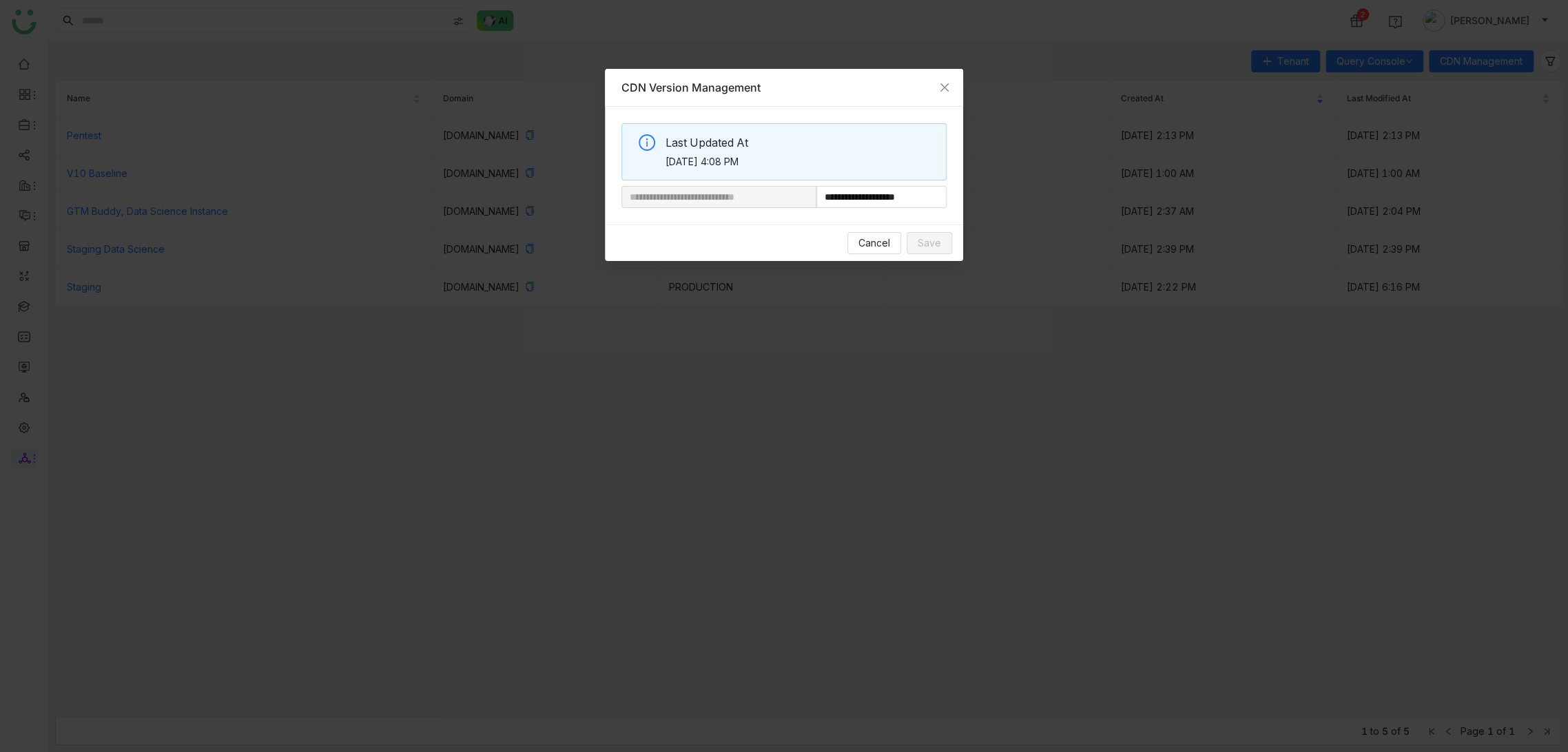
click at [948, 263] on nz-modal-container "**********" at bounding box center [784, 376] width 1568 height 752
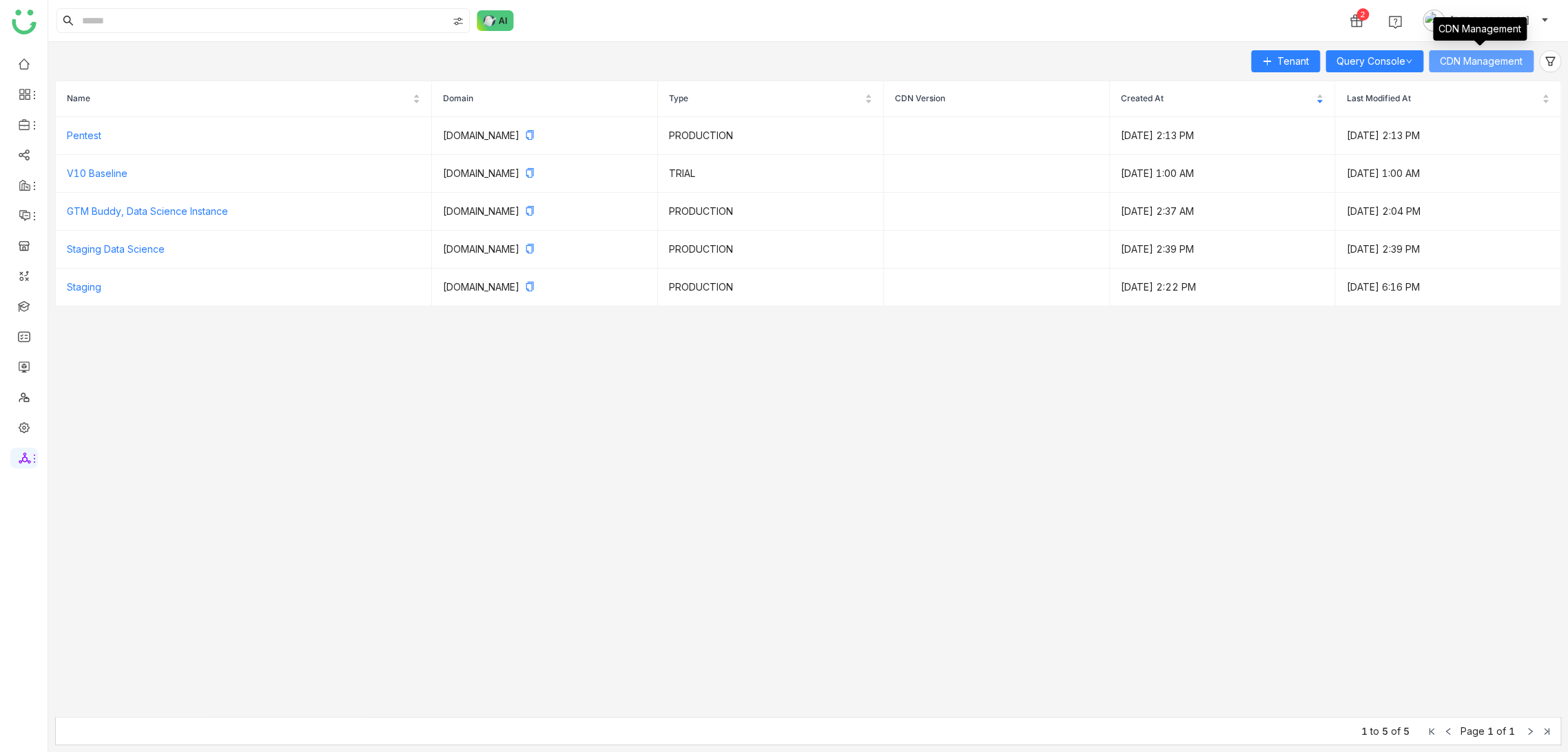
click at [1511, 71] on button "CDN Management" at bounding box center [1481, 61] width 105 height 22
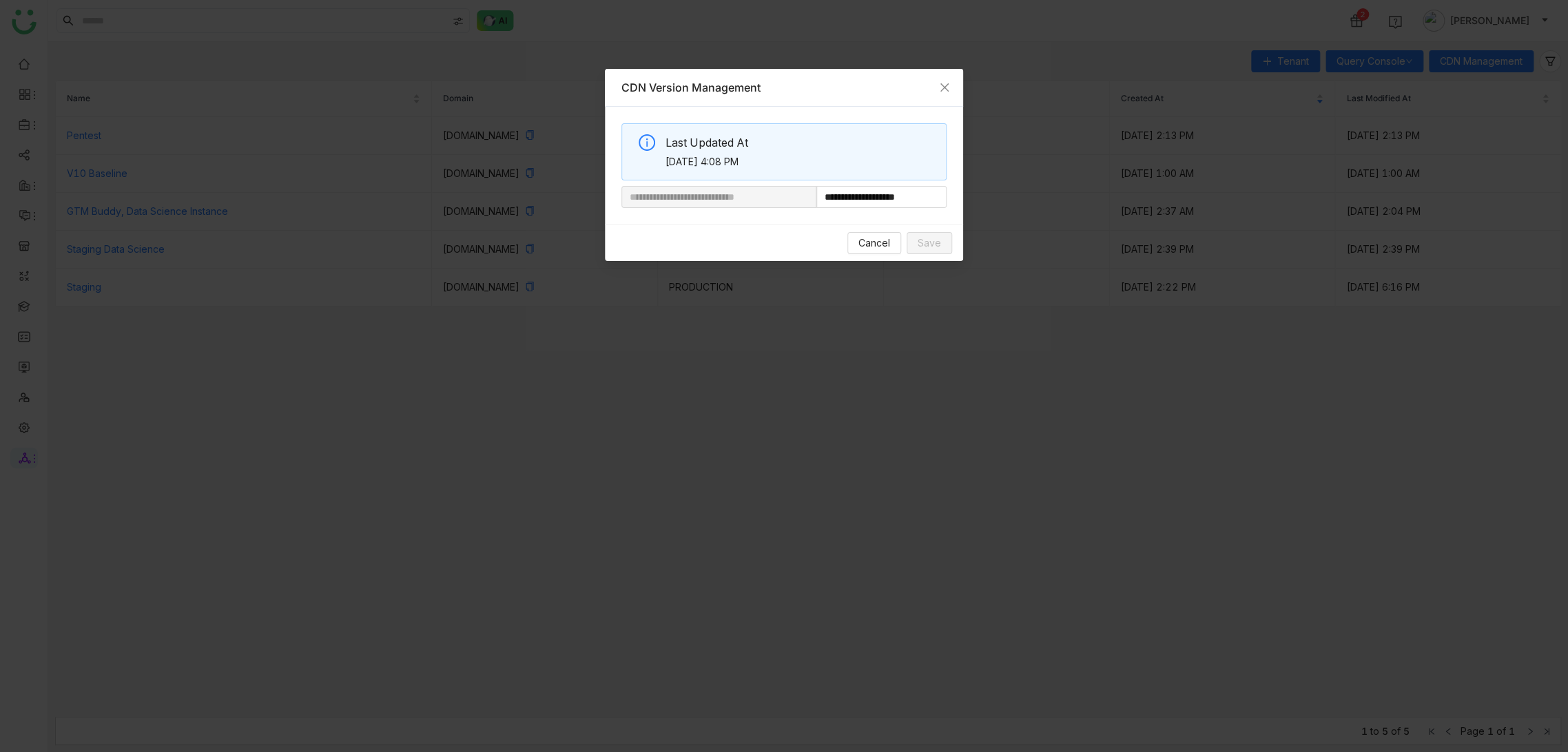
click at [946, 27] on nz-modal-container "**********" at bounding box center [784, 376] width 1568 height 752
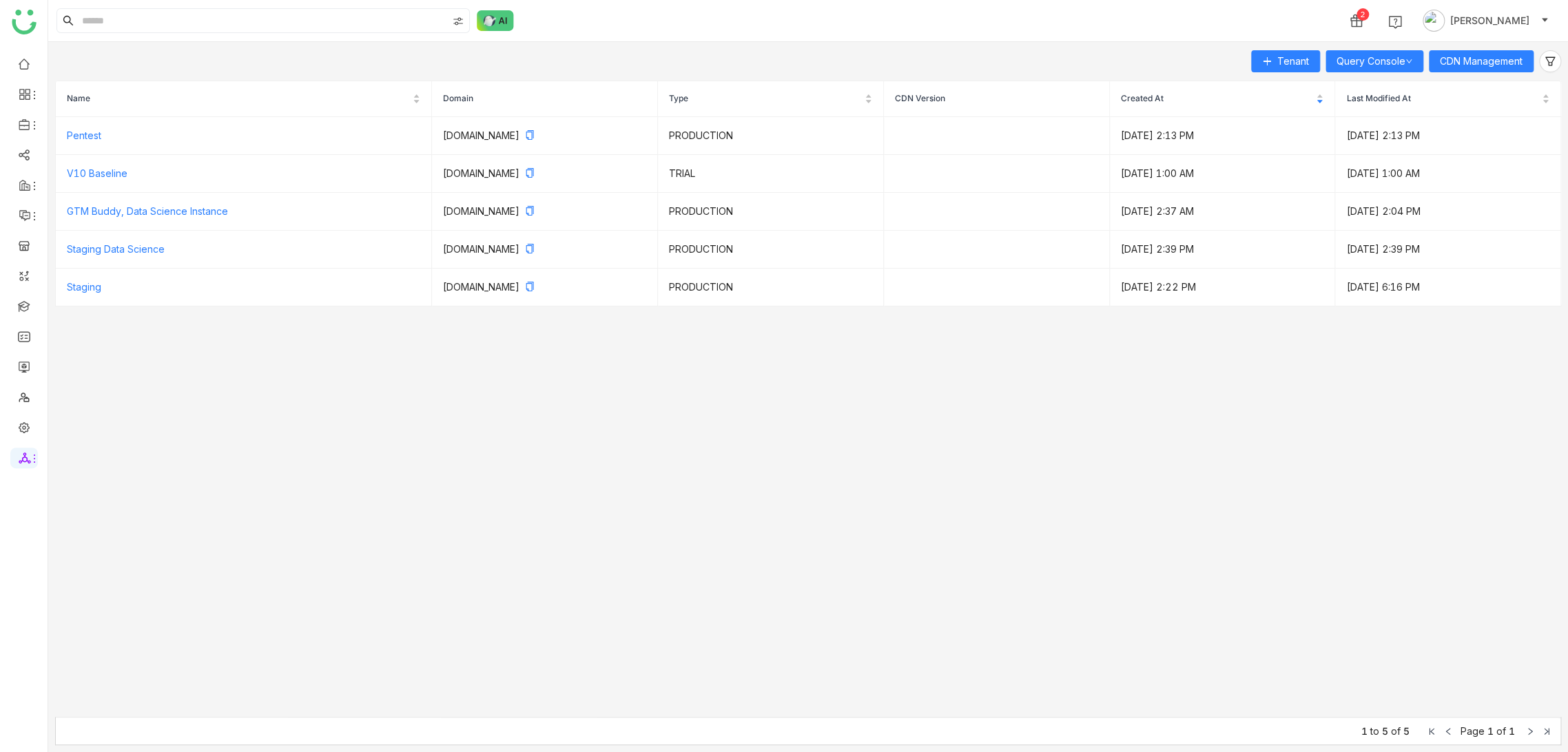
click at [1229, 427] on nz-table "Name Domain Type CDN Version Created At Last Modified At Pentest pentest.gtmdev…" at bounding box center [808, 398] width 1506 height 637
drag, startPoint x: 1280, startPoint y: 516, endPoint x: 1475, endPoint y: 656, distance: 240.1
click at [1282, 517] on nz-table "Name Domain Type CDN Version Created At Last Modified At Pentest pentest.gtmdev…" at bounding box center [808, 398] width 1506 height 637
click at [18, 421] on link at bounding box center [24, 427] width 12 height 11
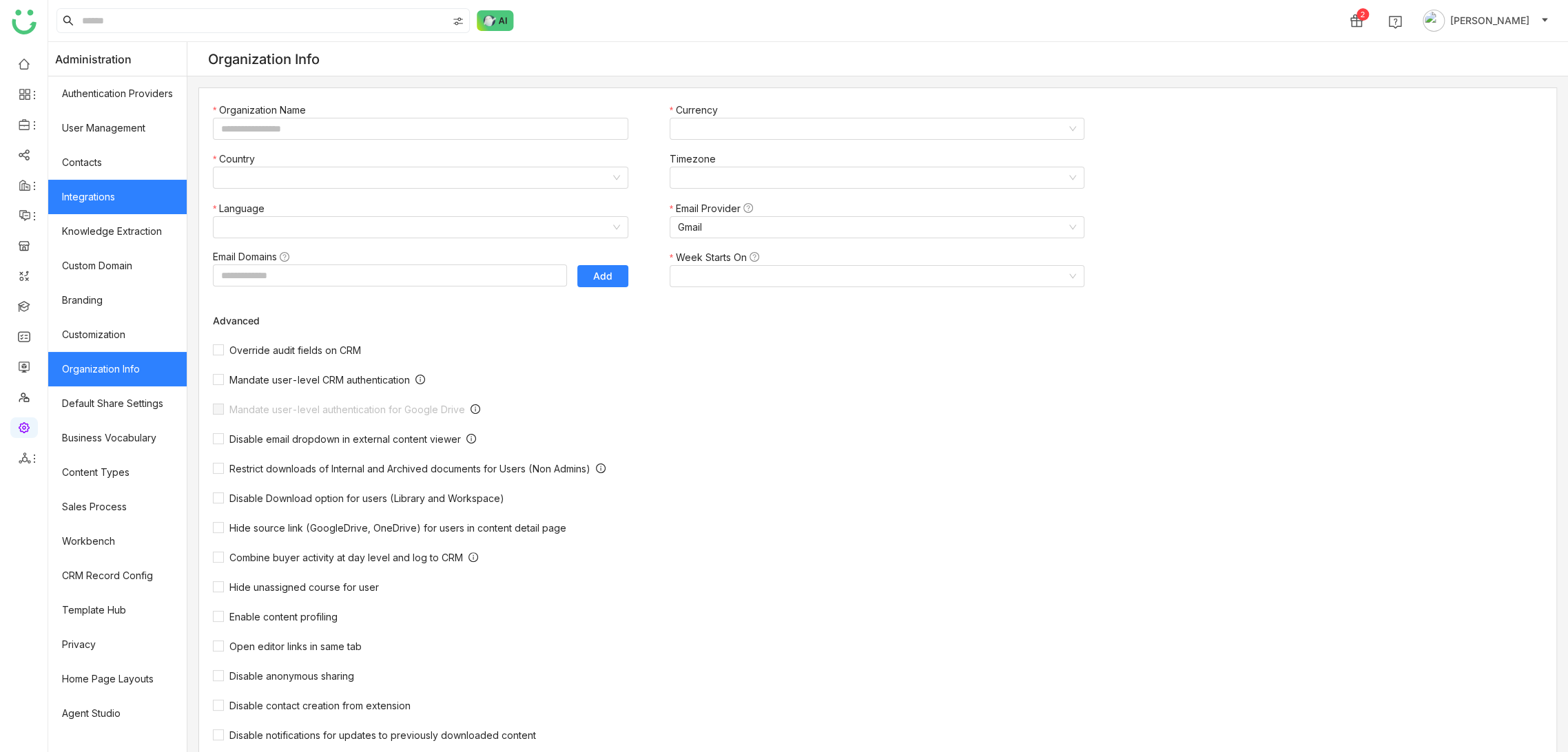
type input "*******"
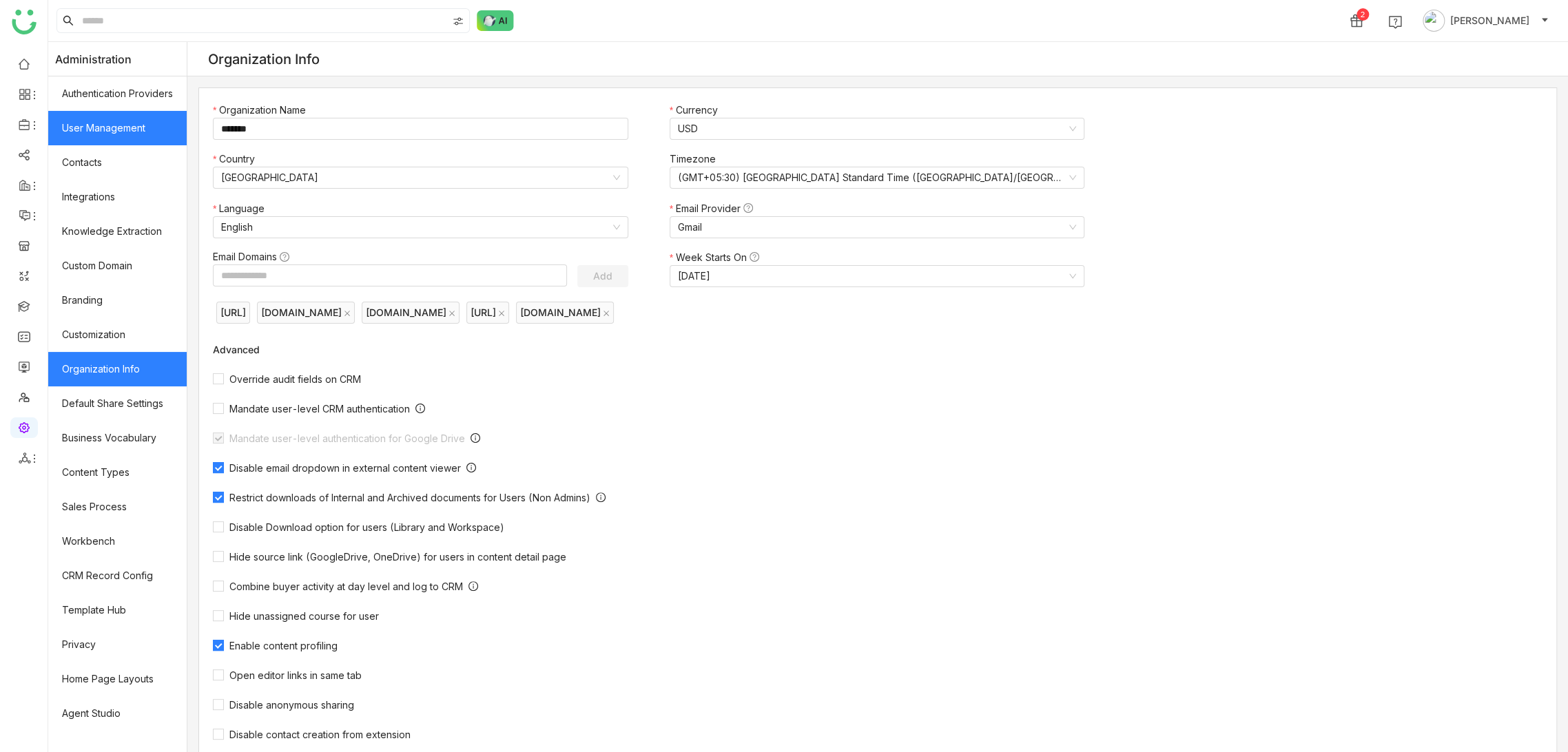
click at [143, 130] on link "User Management" at bounding box center [117, 128] width 138 height 34
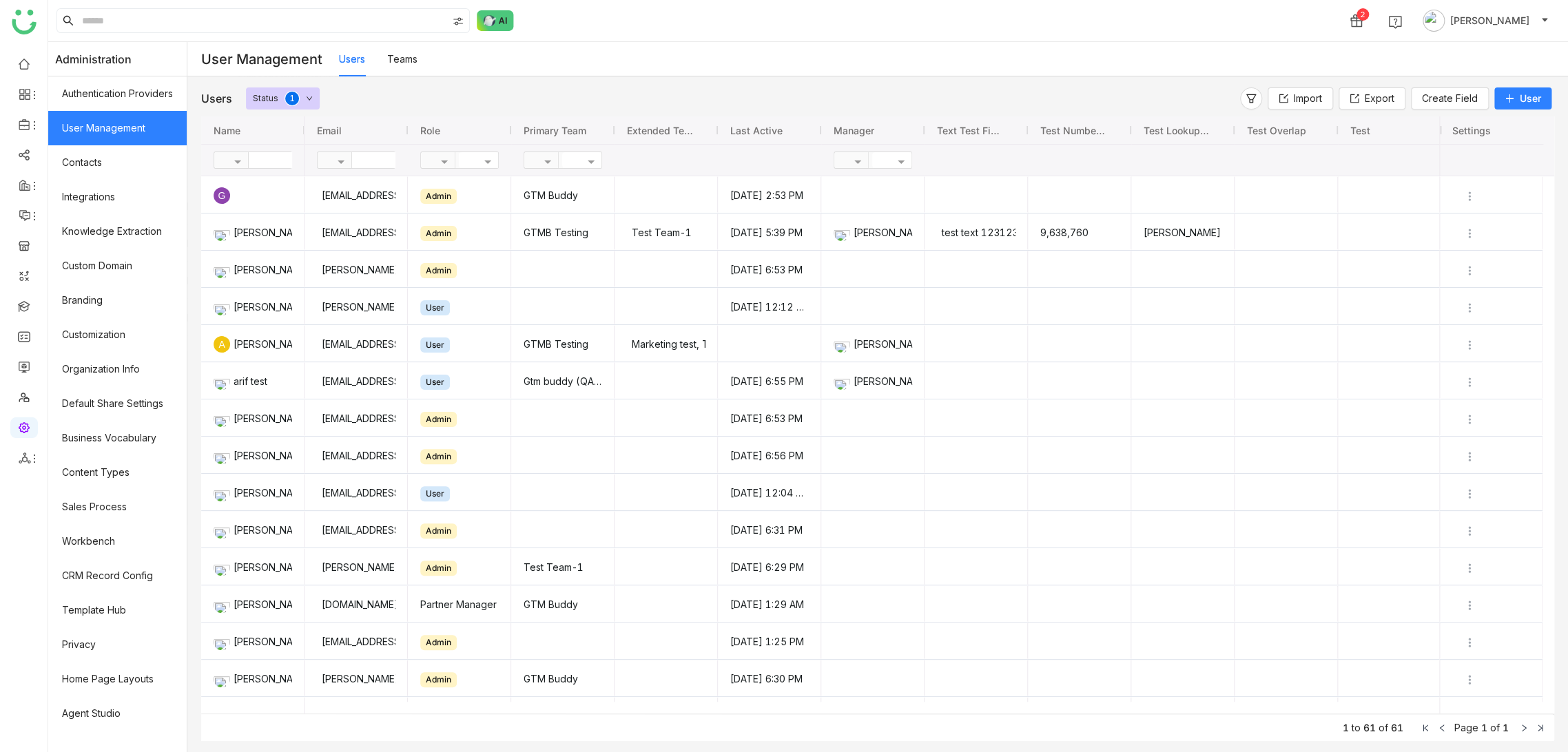
click at [286, 160] on input "text" at bounding box center [298, 159] width 100 height 16
type input "*********"
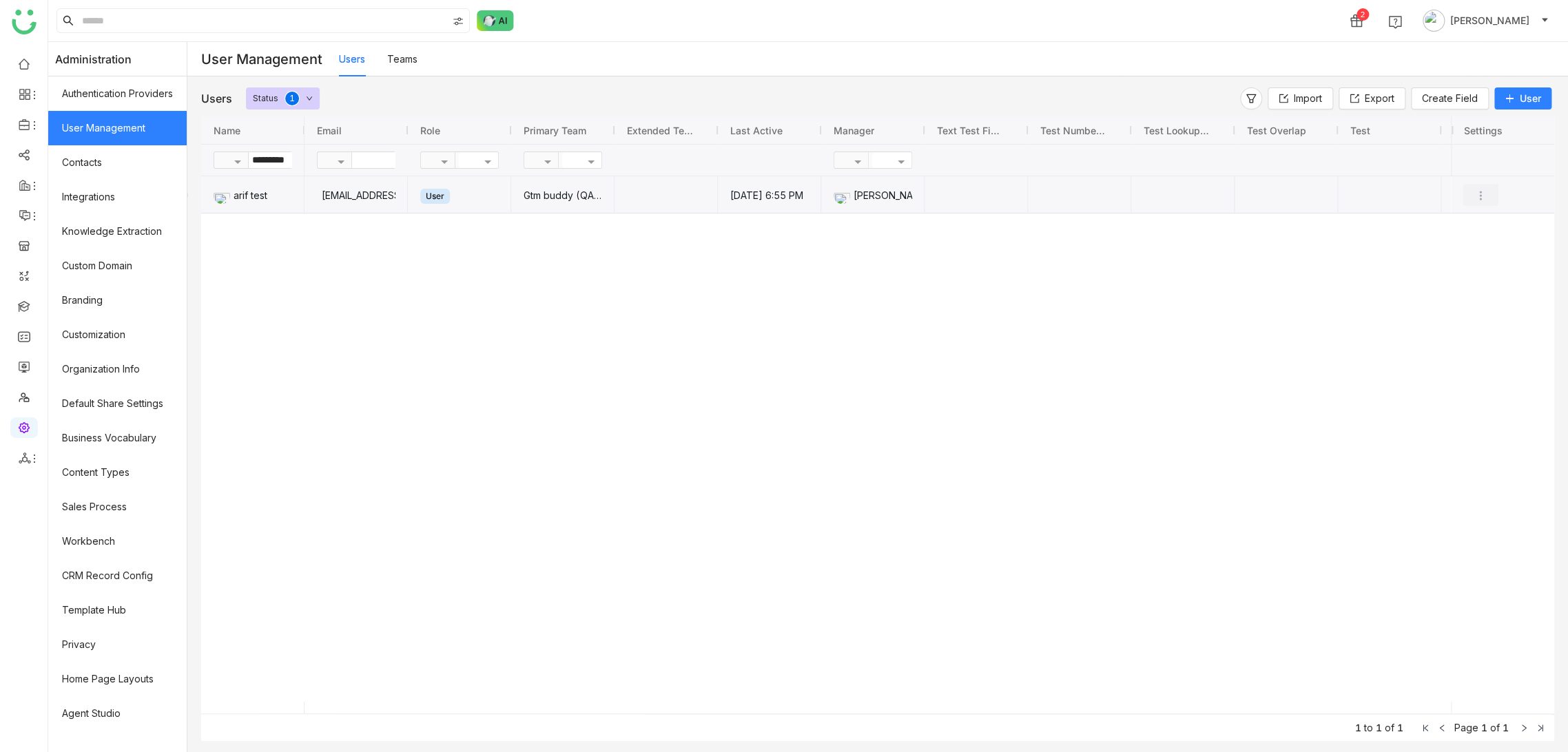
click at [1485, 191] on img "Press SPACE to select this row." at bounding box center [1480, 196] width 13 height 13
click at [1466, 214] on li "Edit" at bounding box center [1435, 222] width 125 height 26
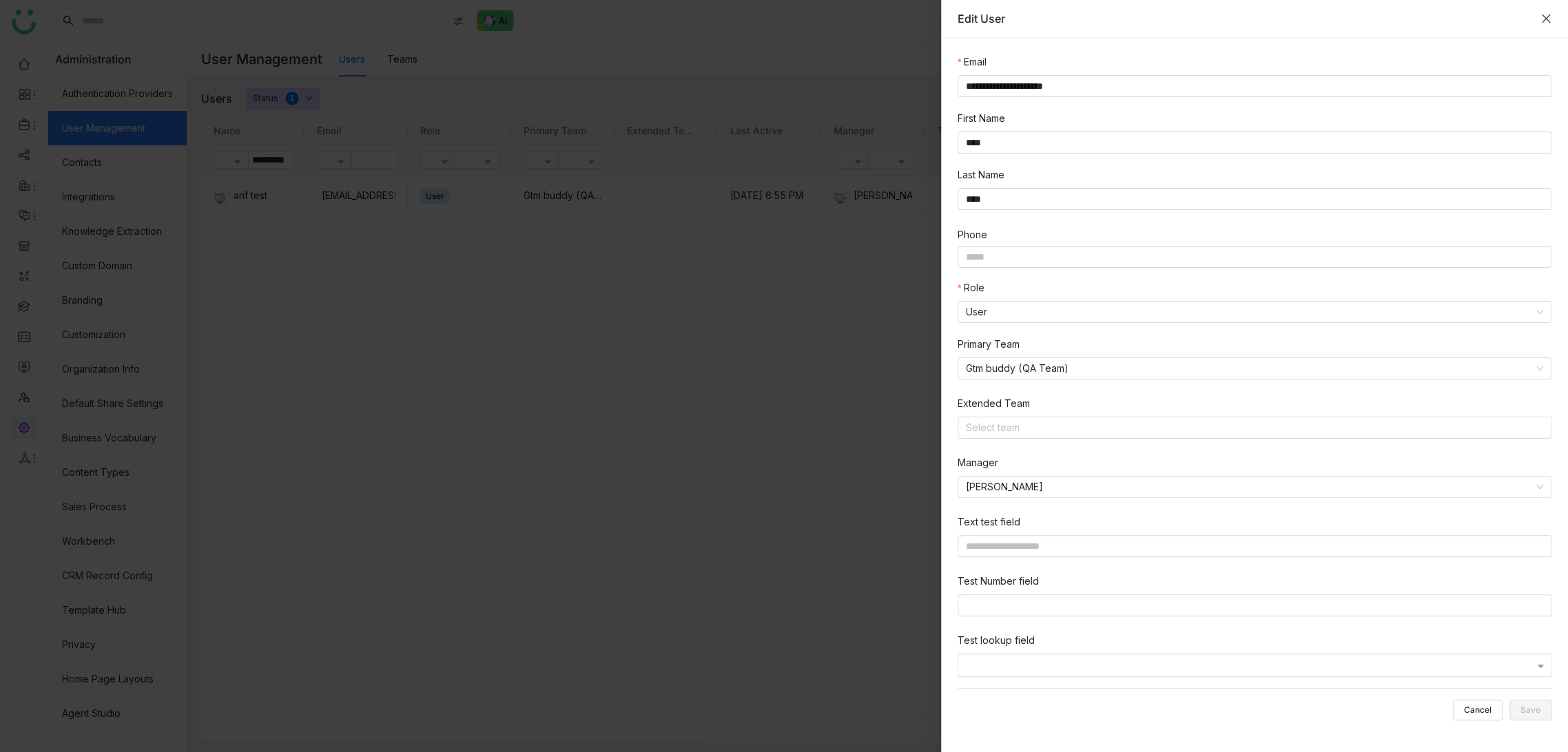
click at [1544, 16] on icon "Close" at bounding box center [1546, 19] width 11 height 11
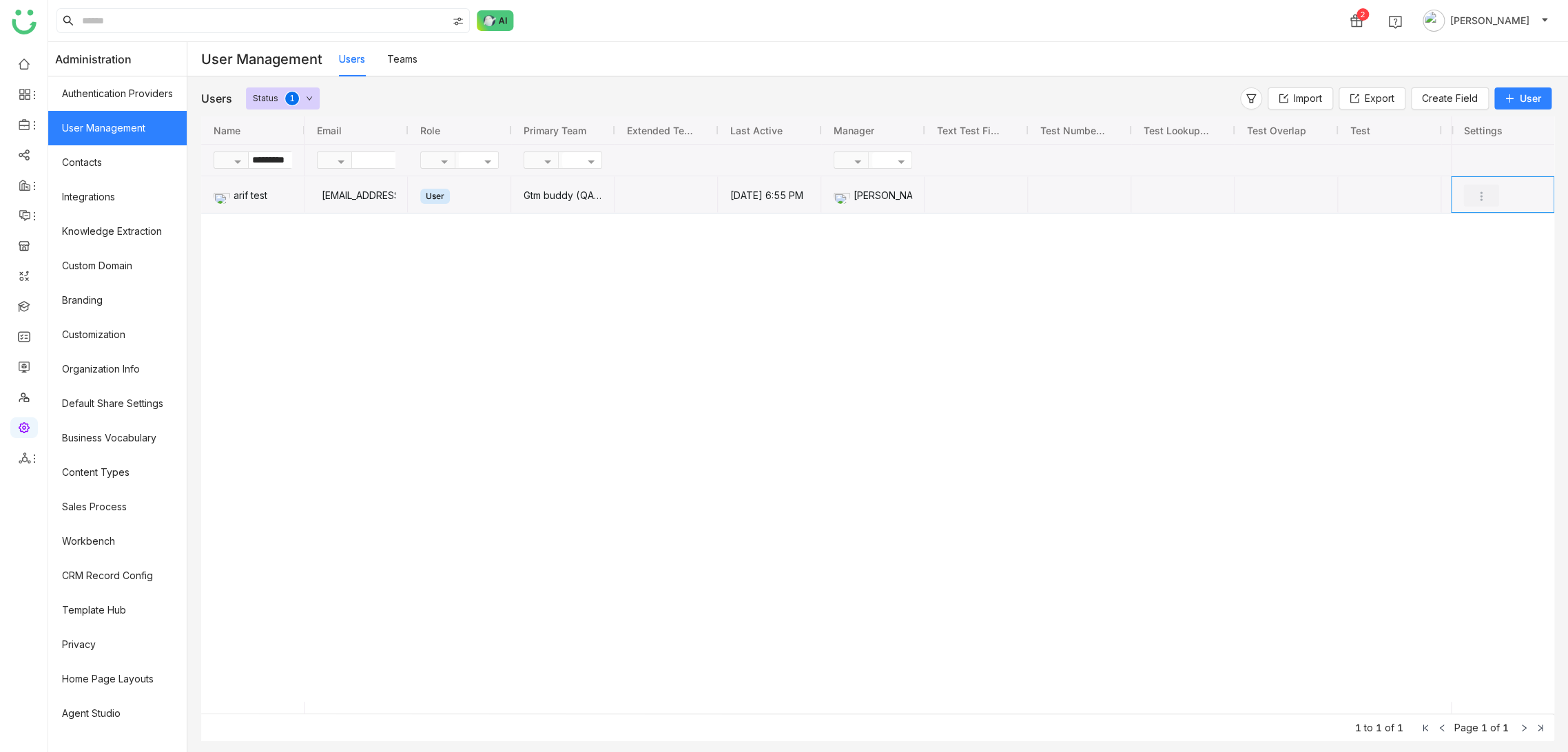
click at [1485, 191] on img "Press SPACE to select this row." at bounding box center [1481, 196] width 13 height 13
click at [1454, 298] on span "Transfer Ownership" at bounding box center [1444, 301] width 90 height 11
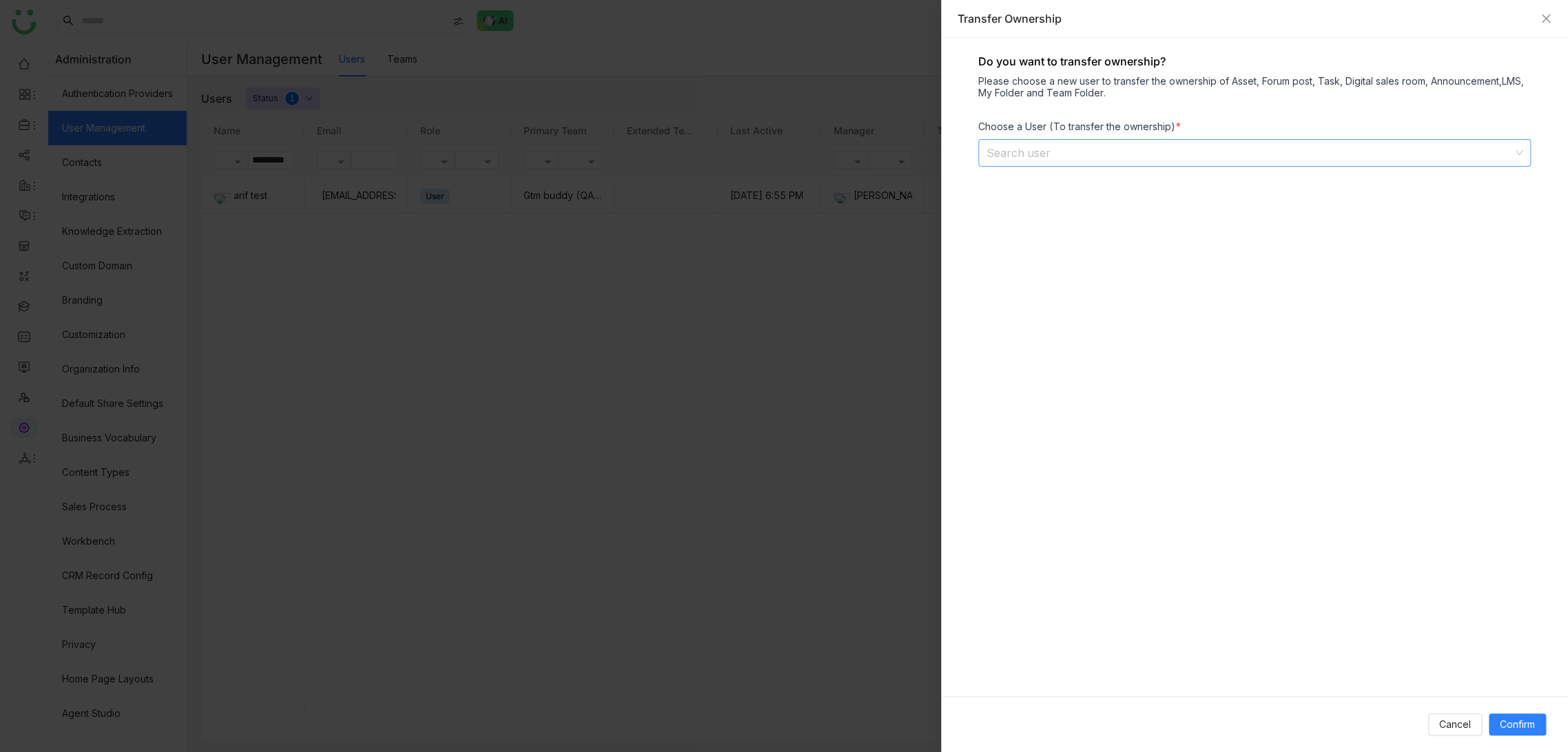
click at [1088, 153] on input at bounding box center [1249, 152] width 526 height 26
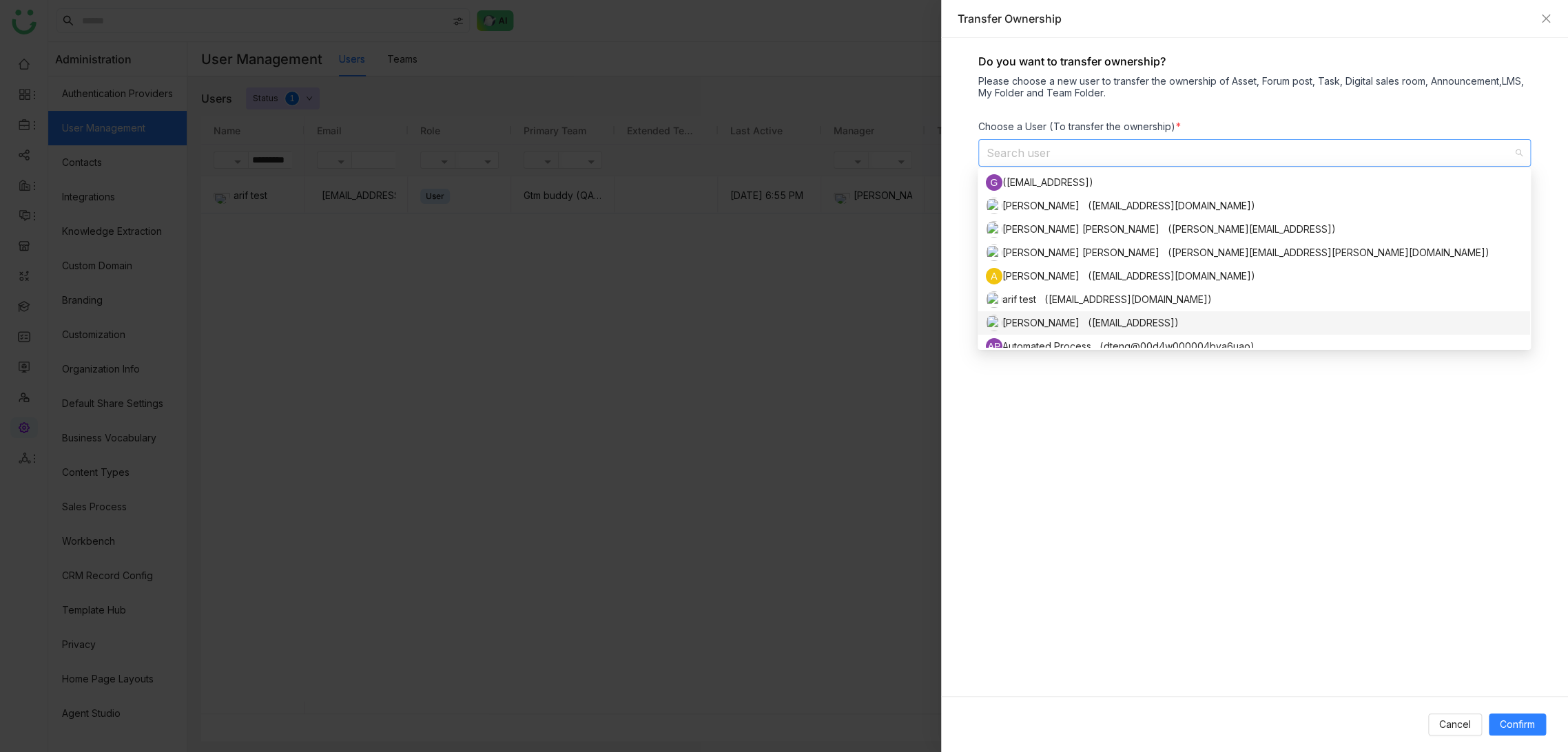
click at [1084, 318] on div "Arif uddin (arifu@gtmbuddy.ai)" at bounding box center [1253, 323] width 536 height 16
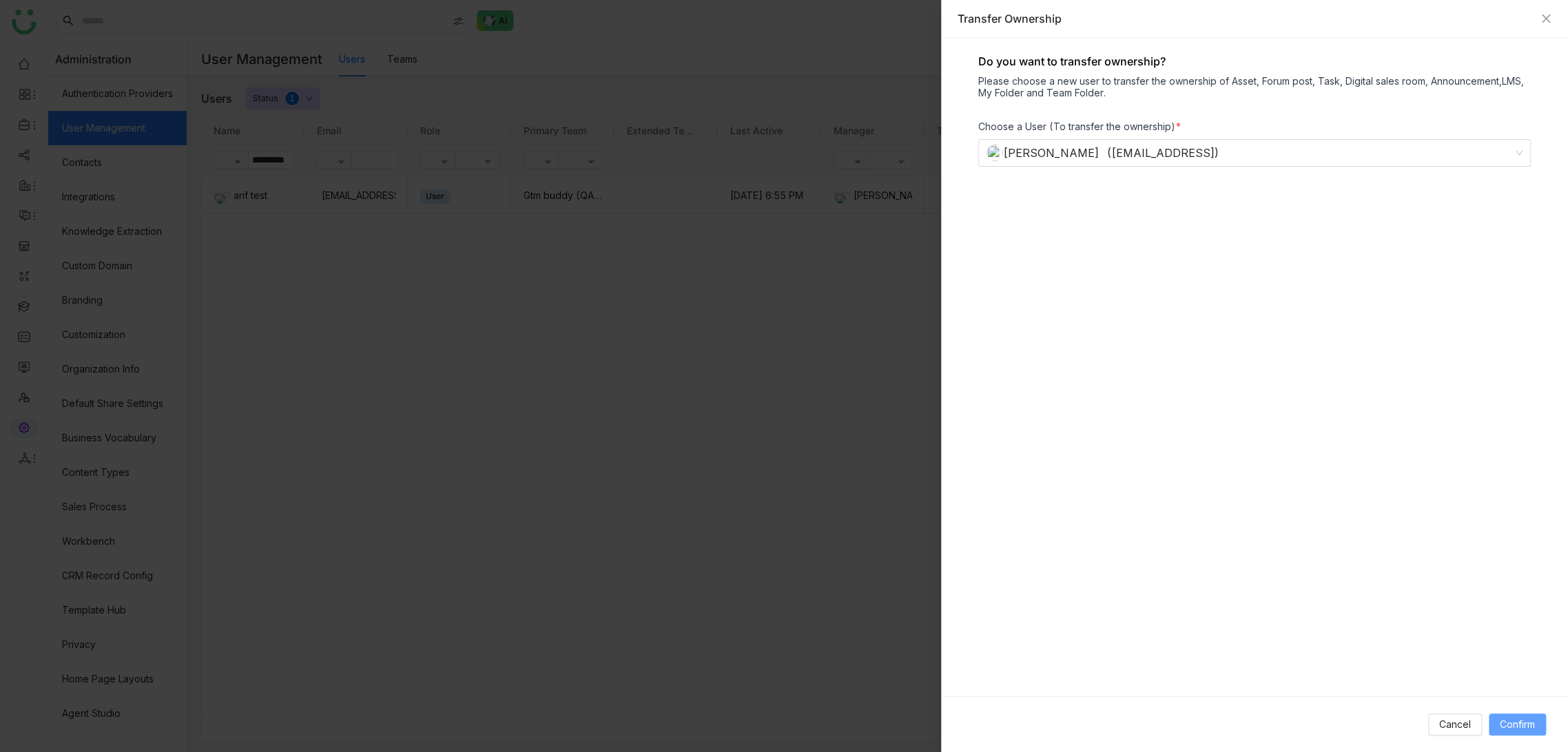
click at [1513, 732] on button "Confirm" at bounding box center [1517, 723] width 57 height 22
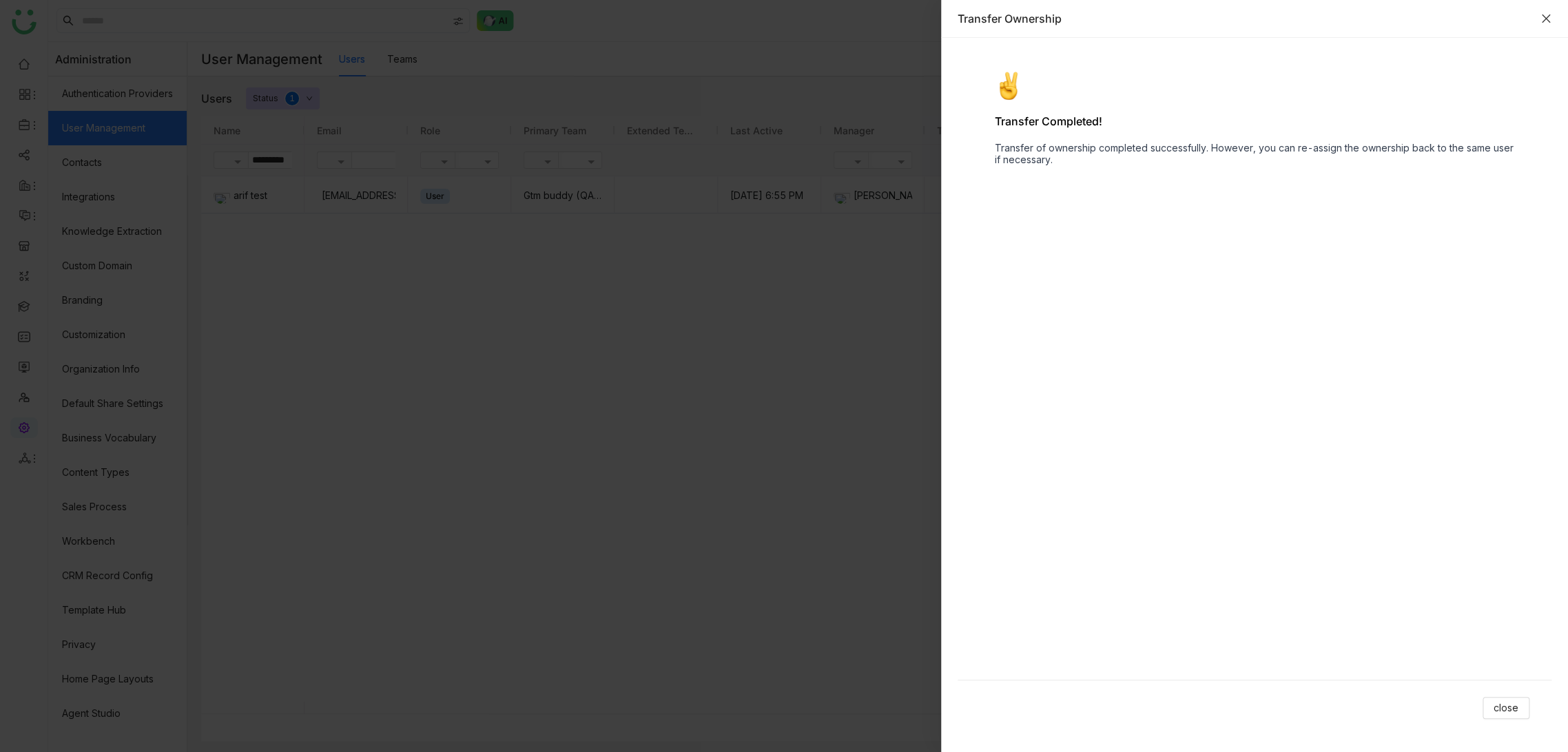
click at [1543, 13] on icon "Close" at bounding box center [1546, 19] width 11 height 11
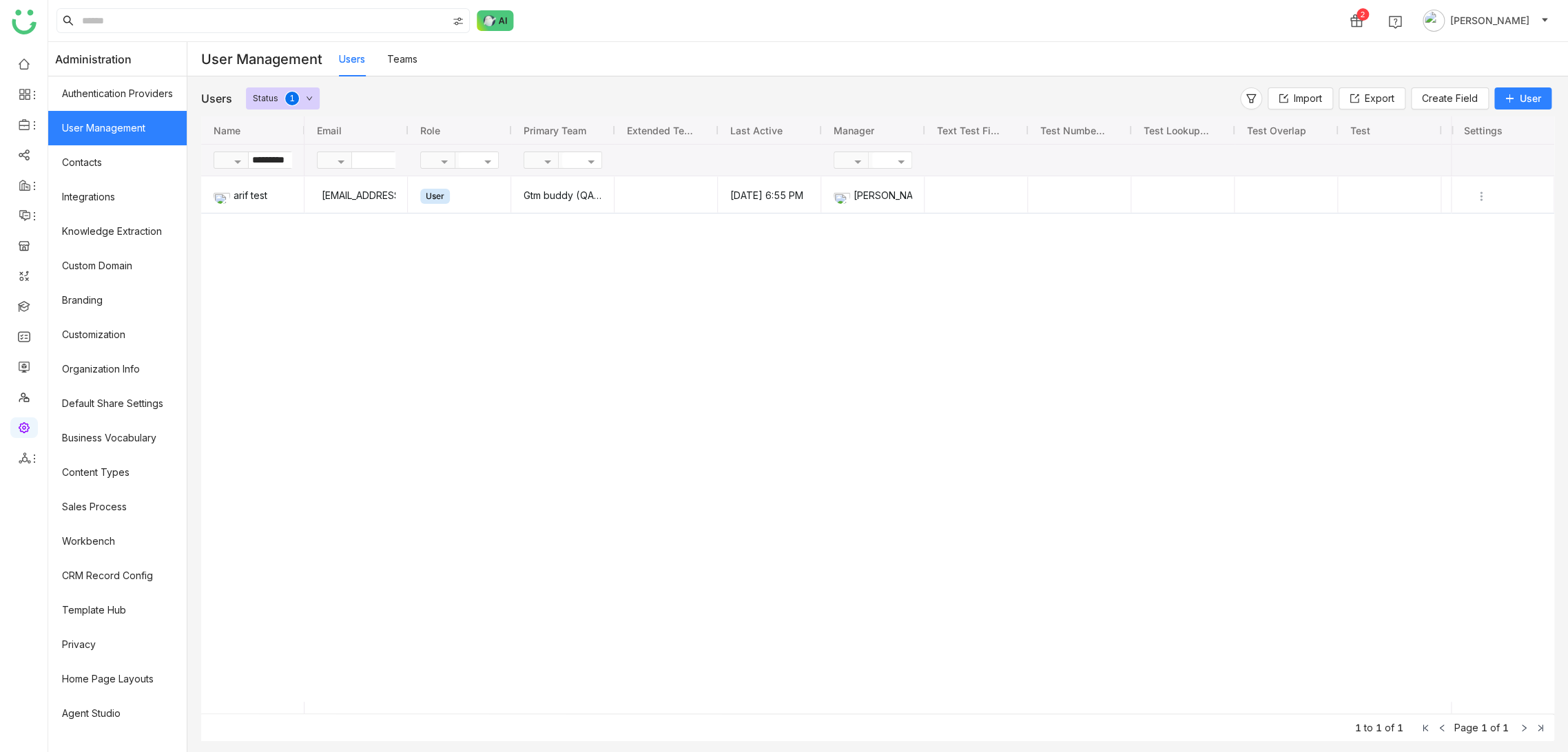
click at [584, 65] on div "Users Teams" at bounding box center [953, 59] width 1229 height 34
click at [25, 63] on link at bounding box center [24, 63] width 12 height 11
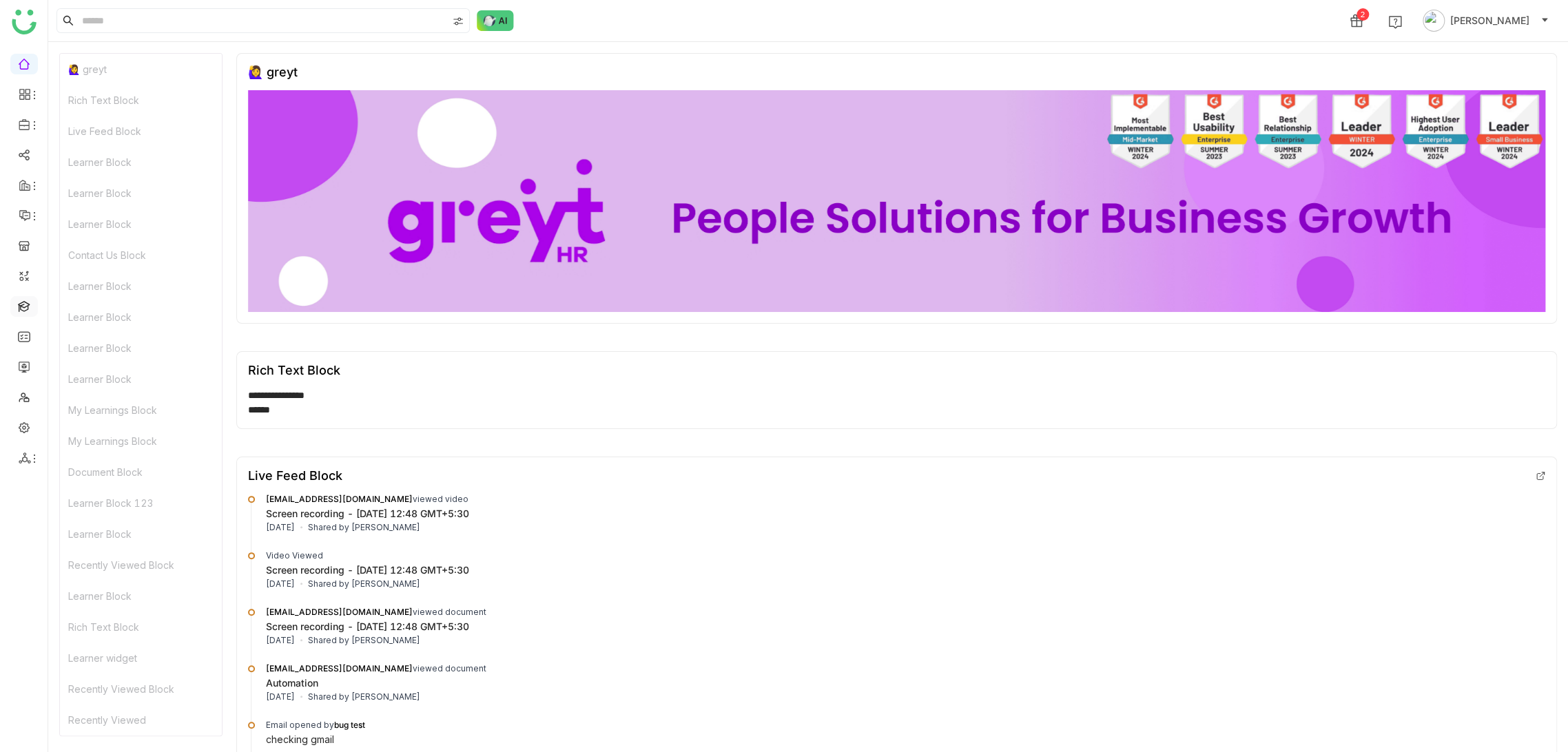
click at [21, 311] on link at bounding box center [24, 305] width 12 height 11
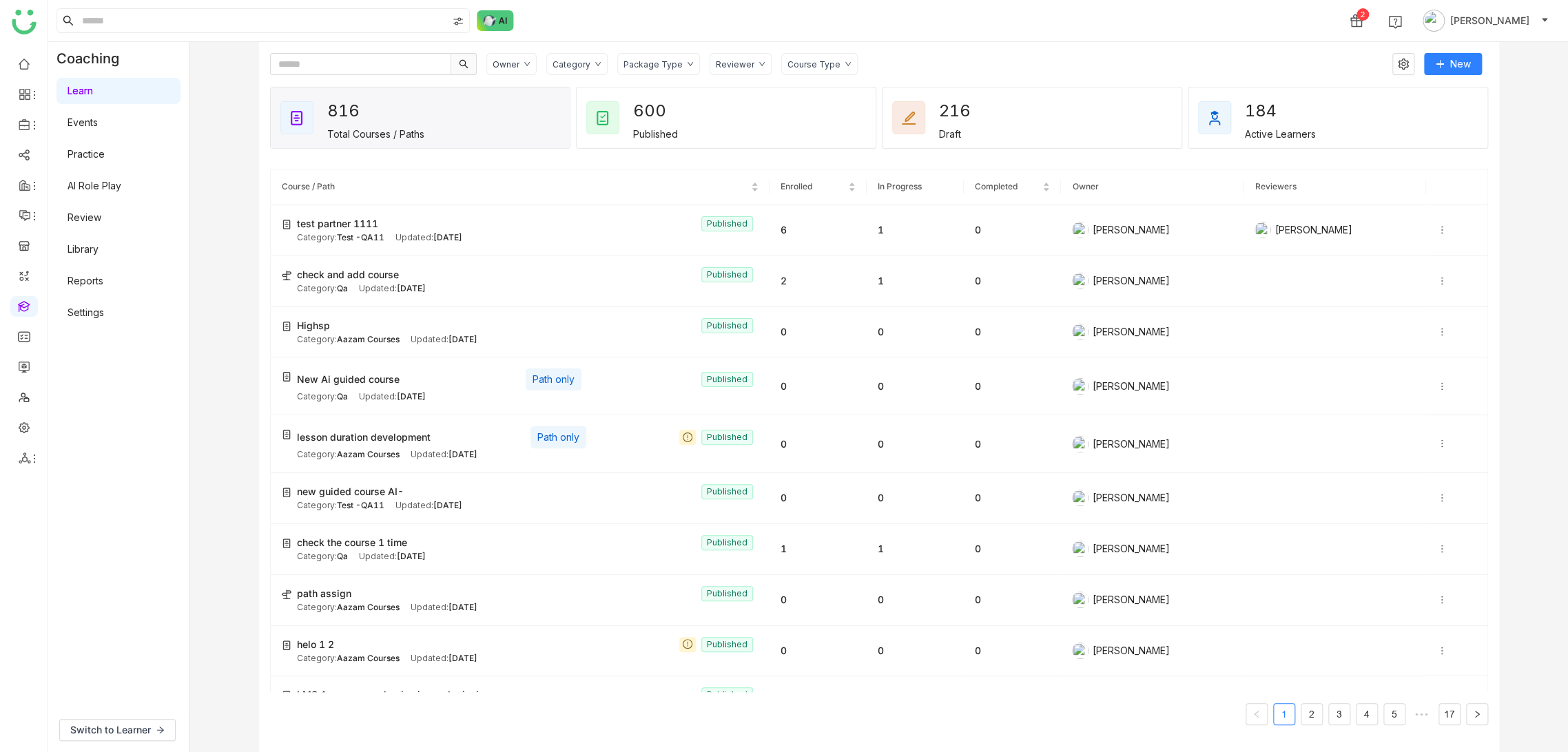
drag, startPoint x: 1499, startPoint y: 0, endPoint x: 912, endPoint y: 53, distance: 589.4
click at [912, 53] on div "Owner Category Package Type Reviewer Course Type" at bounding box center [934, 64] width 896 height 22
drag, startPoint x: 1273, startPoint y: 45, endPoint x: 0, endPoint y: 31, distance: 1273.1
click at [1262, 45] on div "Owner Category Package Type Reviewer Course Type New 816 Total Courses / Paths …" at bounding box center [879, 397] width 1240 height 710
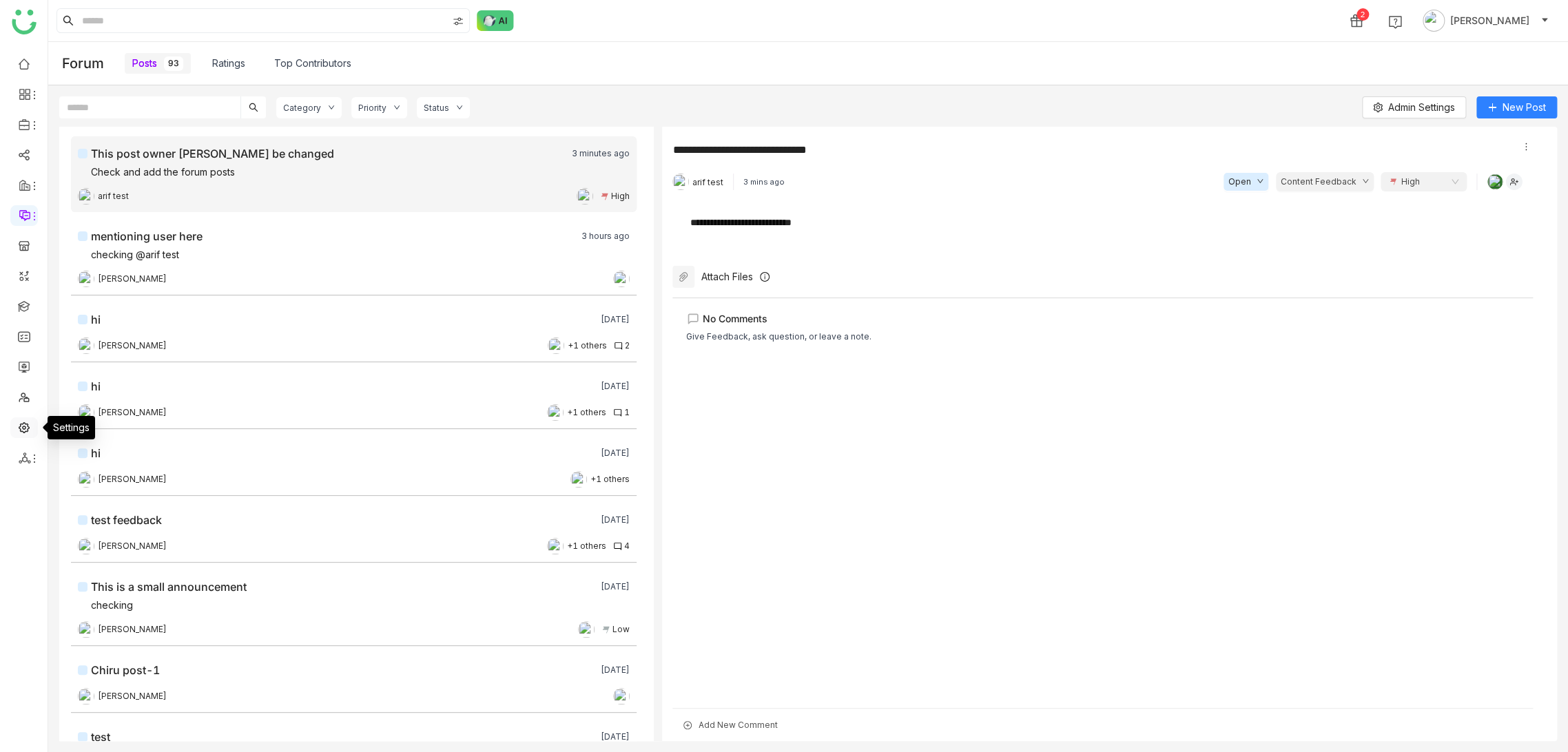
click at [24, 426] on link at bounding box center [24, 427] width 12 height 11
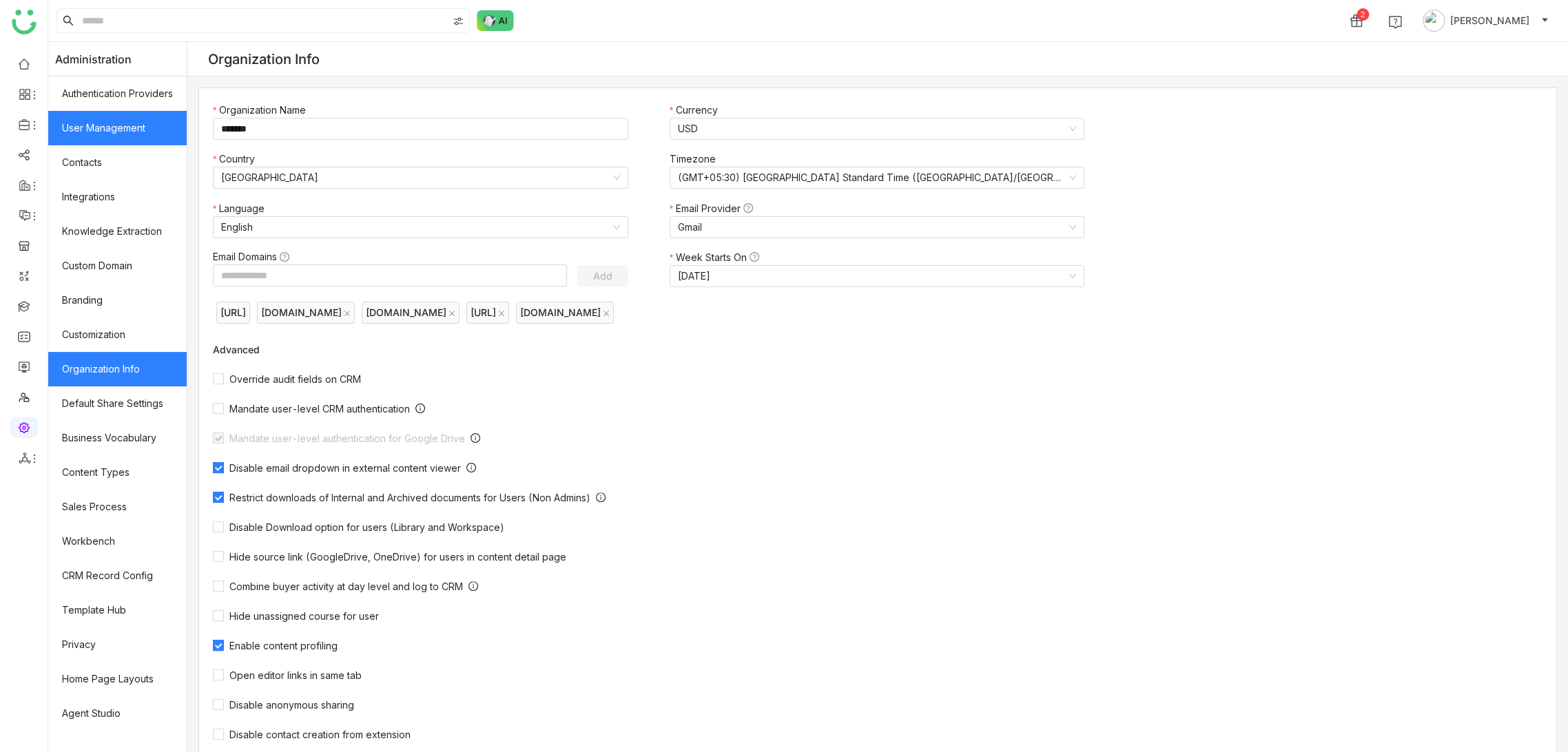
click at [134, 121] on link "User Management" at bounding box center [117, 128] width 138 height 34
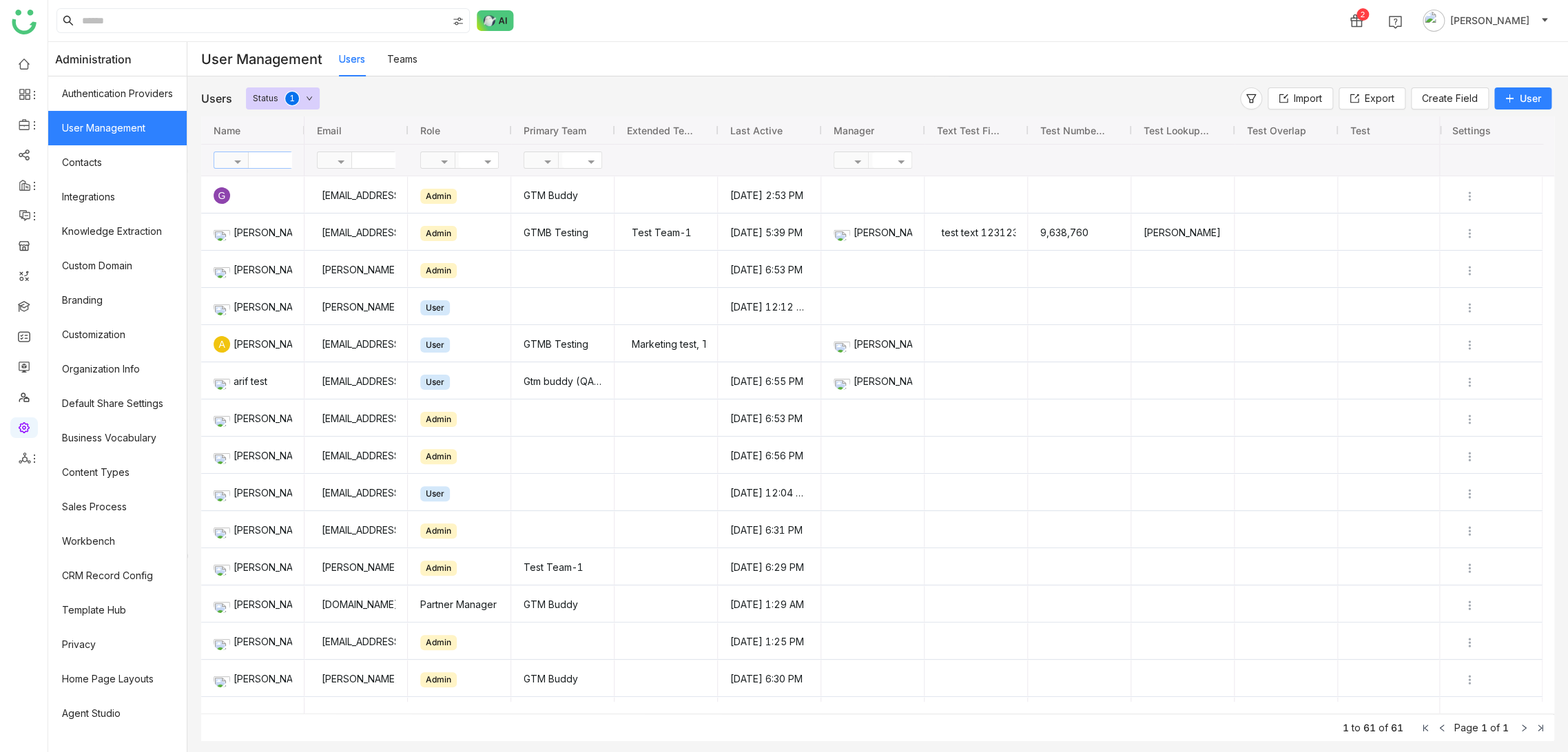
click at [261, 159] on input "text" at bounding box center [298, 159] width 100 height 16
type input "*********"
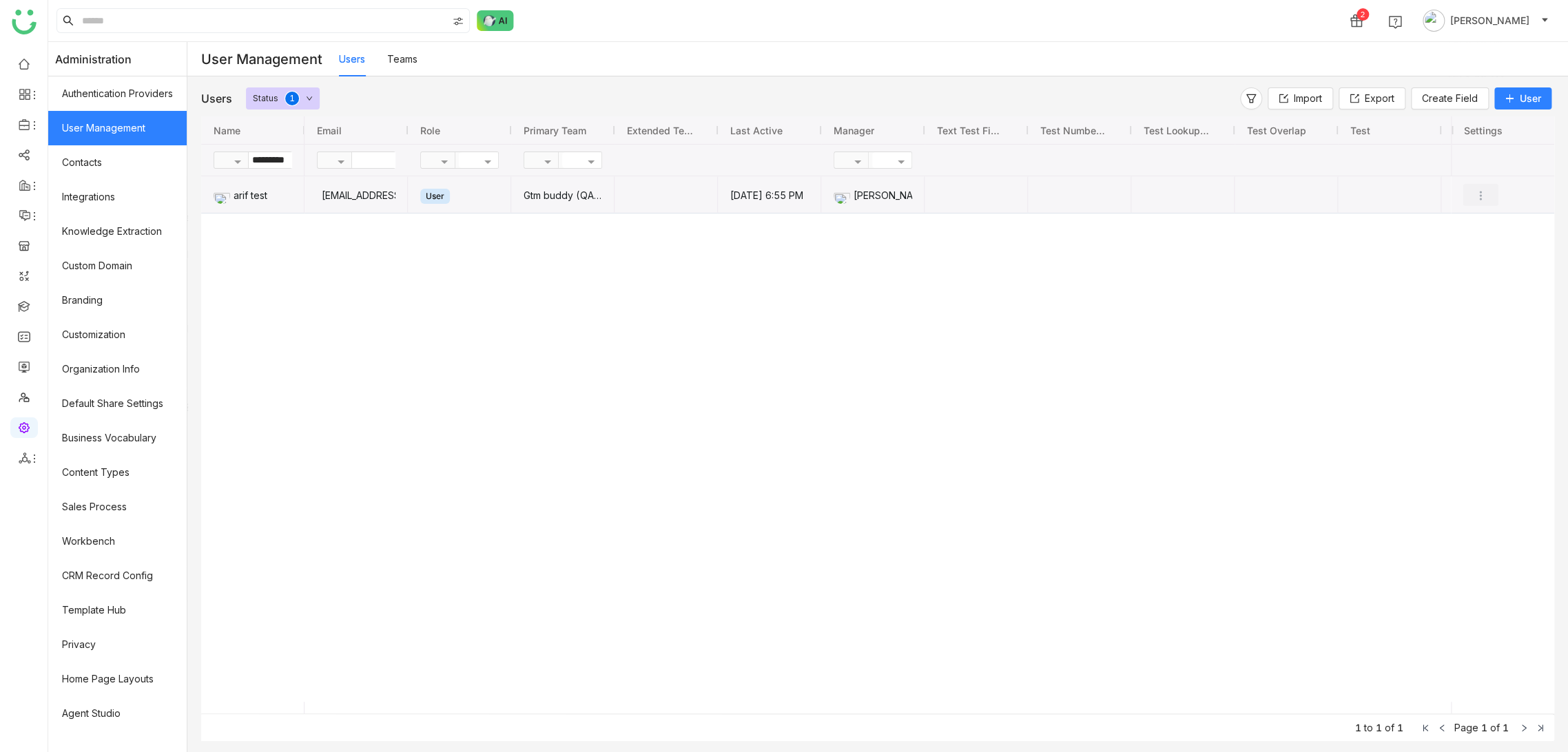
click at [1477, 189] on img "Press SPACE to select this row." at bounding box center [1480, 196] width 13 height 13
click at [1439, 307] on span "Transfer Ownership" at bounding box center [1434, 302] width 108 height 15
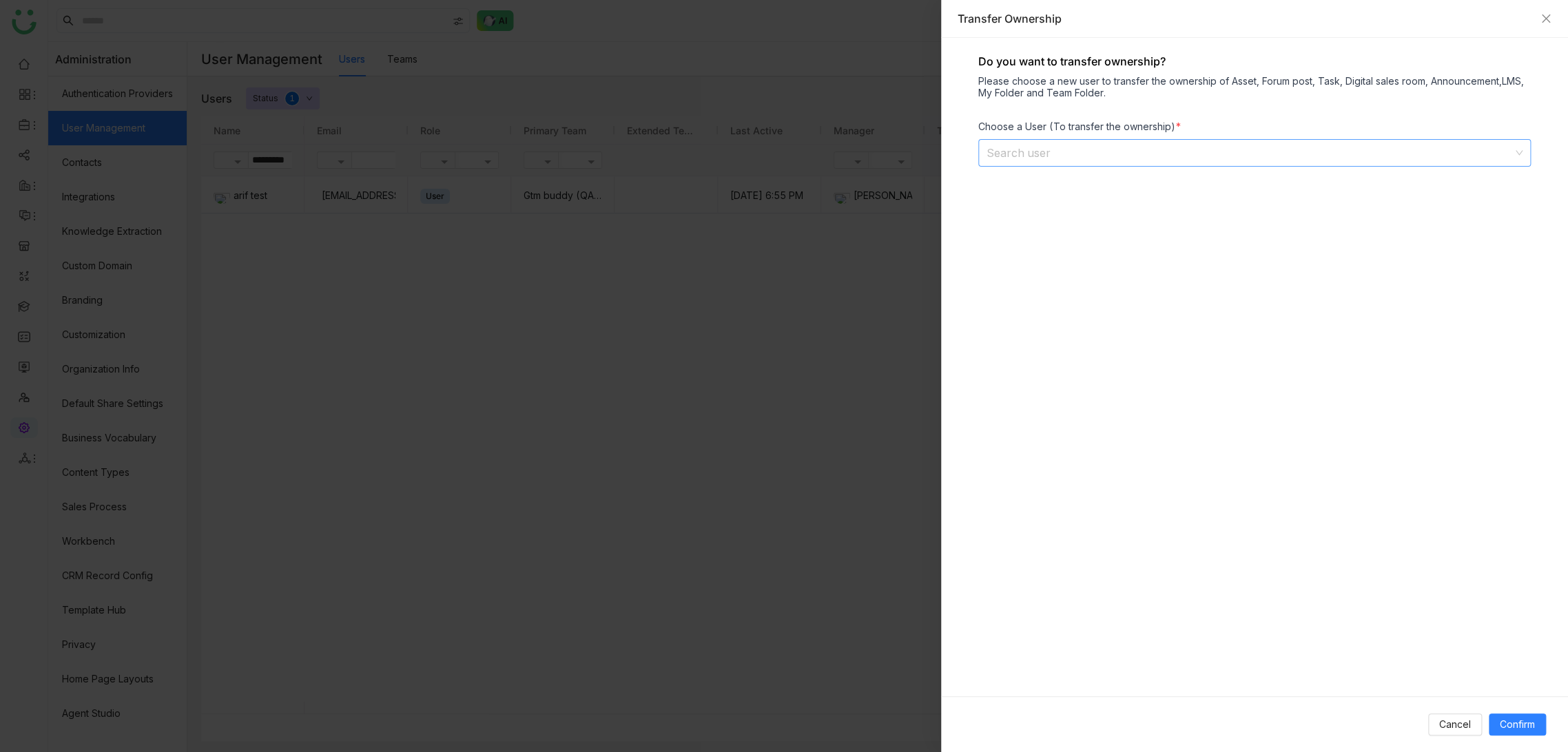
click at [1052, 157] on input at bounding box center [1249, 152] width 526 height 26
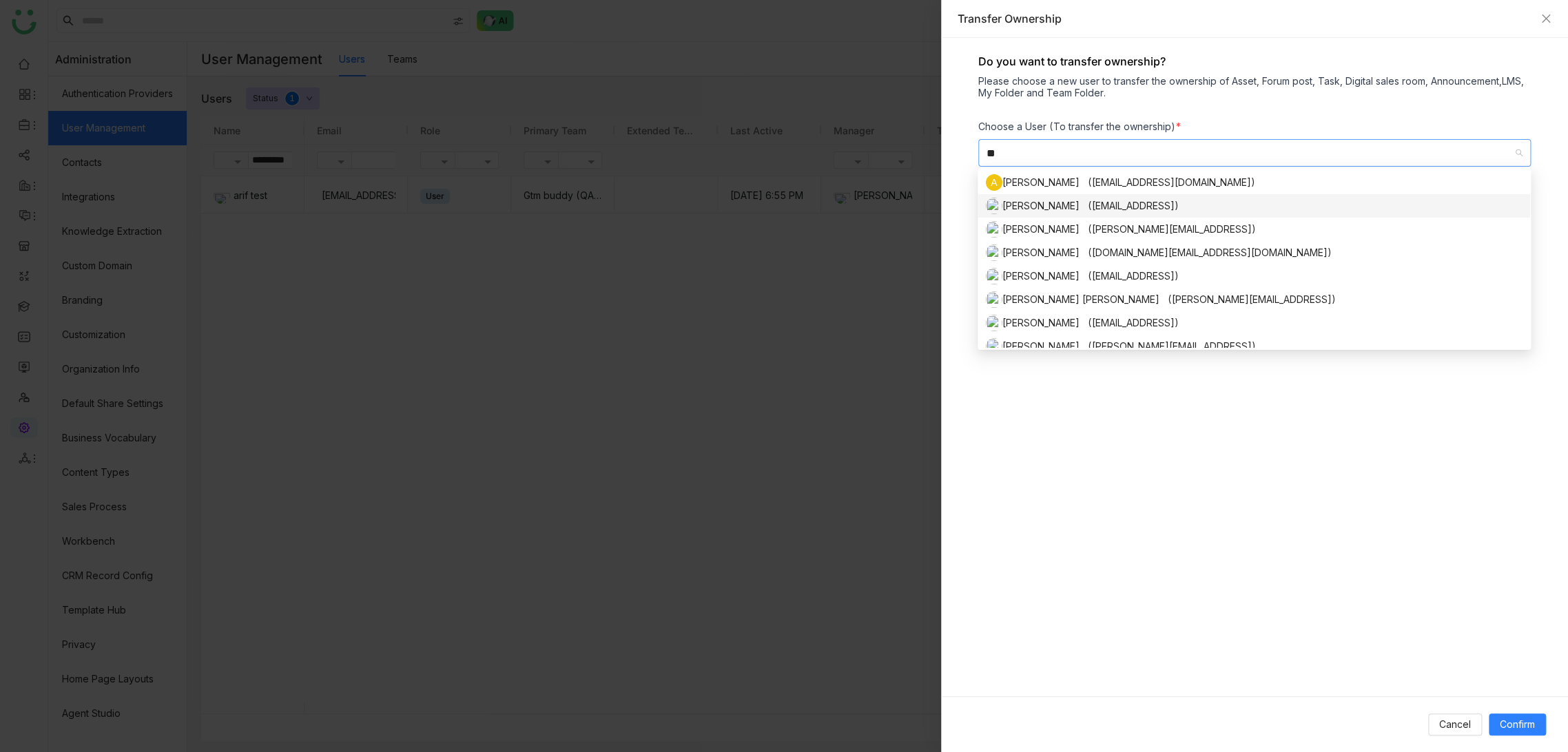
type input "**"
click at [1049, 209] on div "[PERSON_NAME] ([EMAIL_ADDRESS])" at bounding box center [1253, 205] width 536 height 16
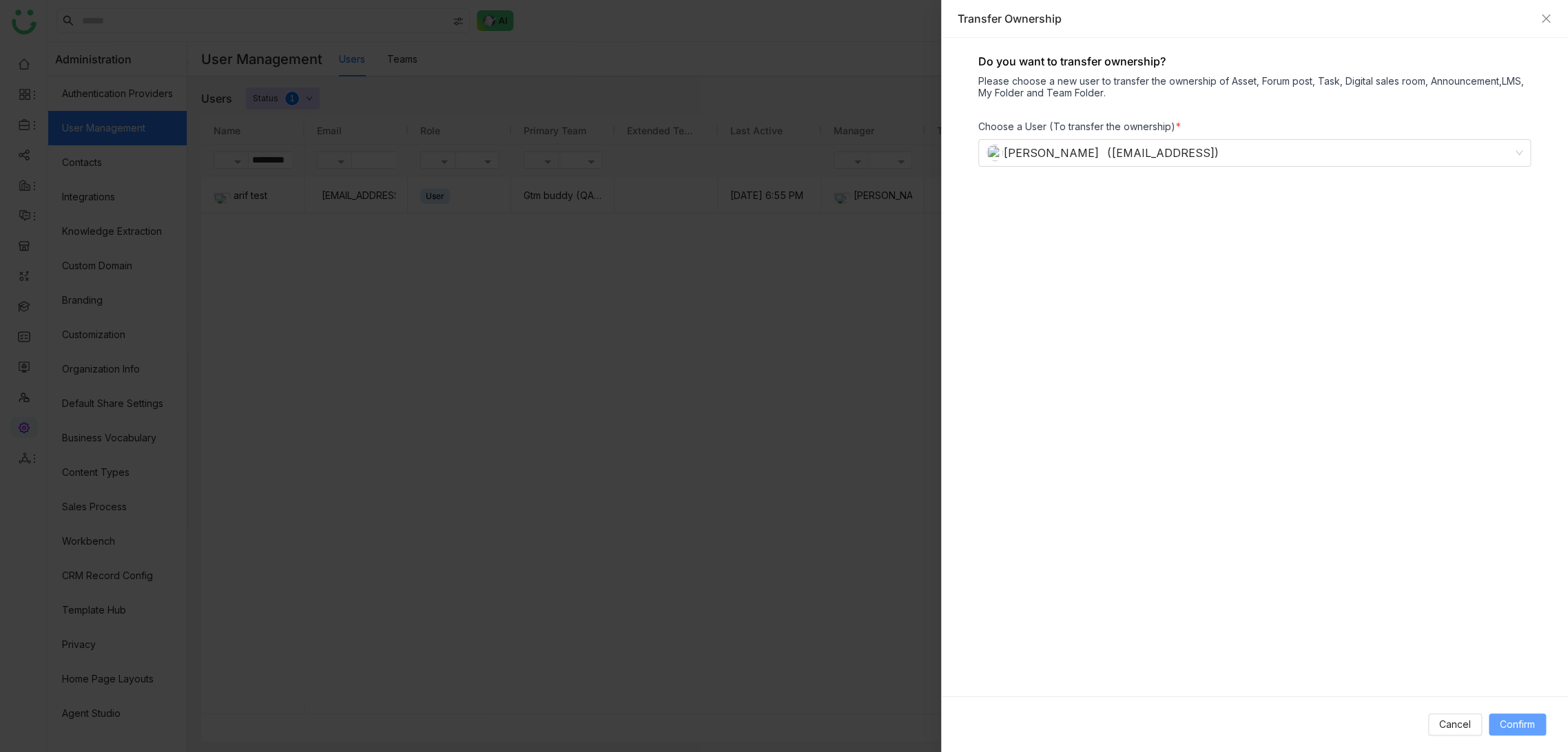
click at [1520, 713] on div "Cancel Confirm" at bounding box center [1254, 723] width 626 height 55
click at [1526, 722] on span "Confirm" at bounding box center [1516, 724] width 35 height 15
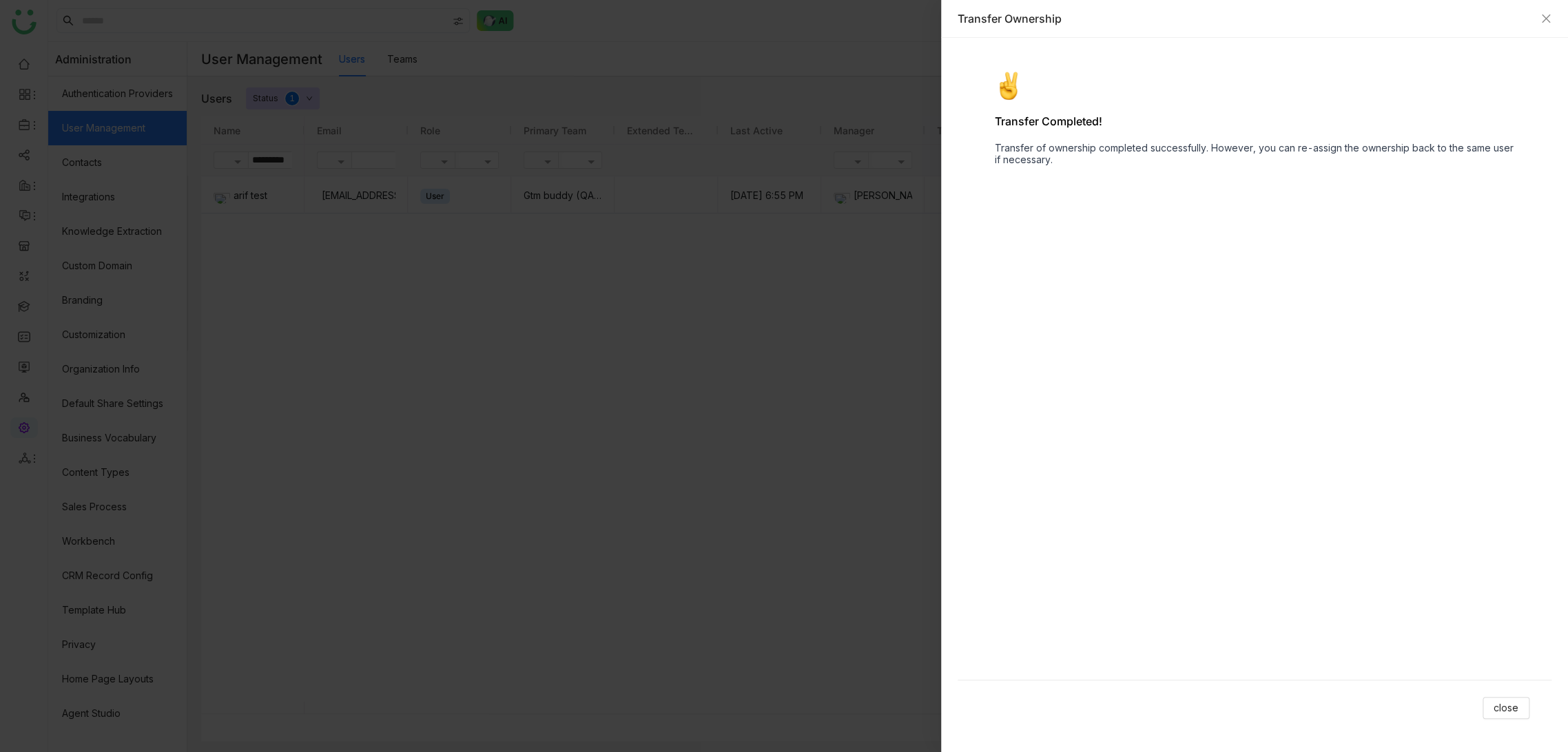
click at [1512, 725] on div "close" at bounding box center [1255, 707] width 594 height 55
click at [1550, 23] on icon "Close" at bounding box center [1546, 19] width 11 height 11
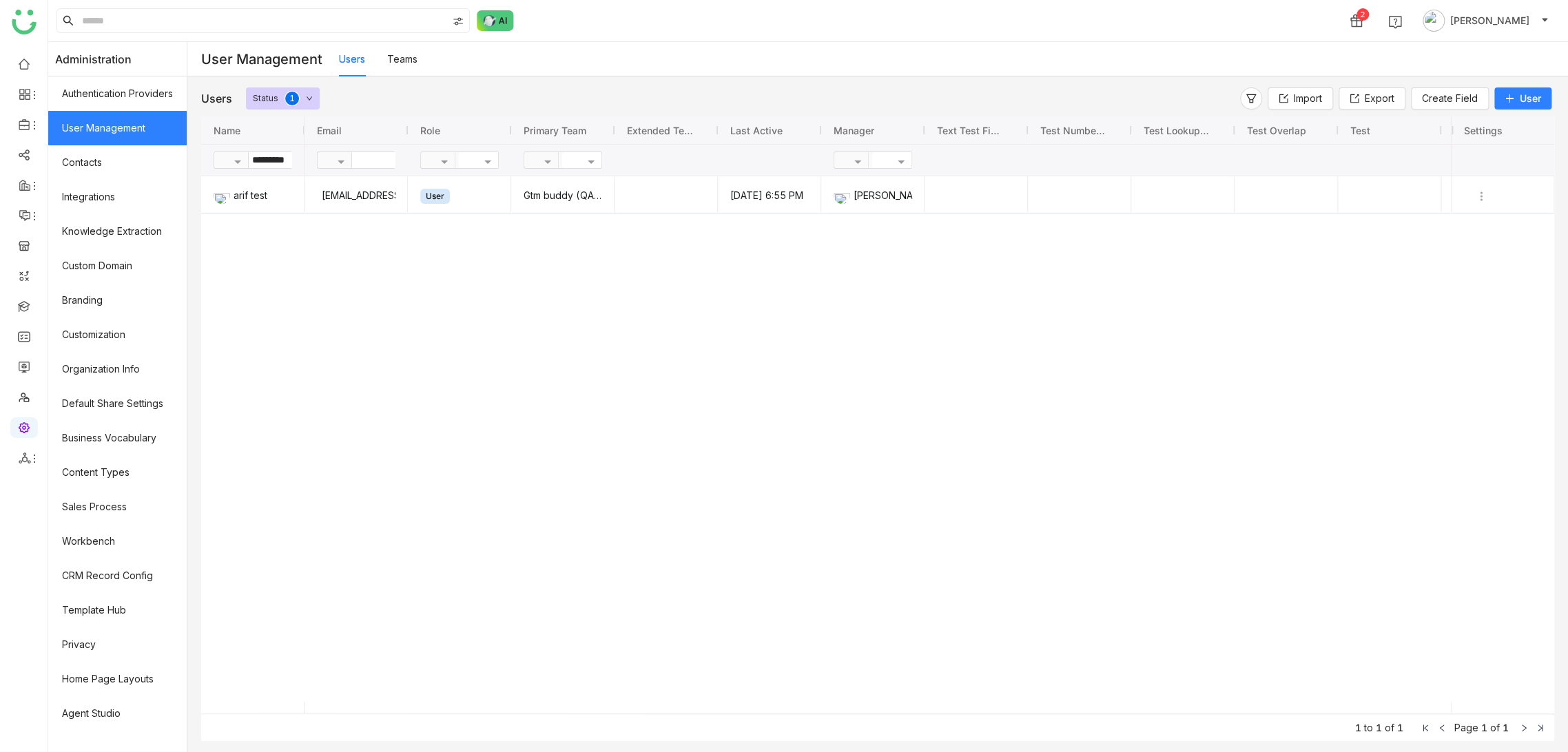
click at [1060, 395] on div "bugtest1mail@gmail.com User Gtm buddy (QA Team) Oct 15, 2025, 6:55 PM Arif uddin" at bounding box center [878, 439] width 1146 height 525
click at [787, 83] on div "Users Status 0 1 2 3 4 5 6 7 8 9 Import Export Create Field User Name *********…" at bounding box center [878, 414] width 1381 height 676
click at [827, 65] on div "Users Teams" at bounding box center [953, 59] width 1229 height 34
click at [32, 214] on icon at bounding box center [34, 217] width 11 height 11
click at [67, 266] on link "Forum" at bounding box center [96, 271] width 93 height 10
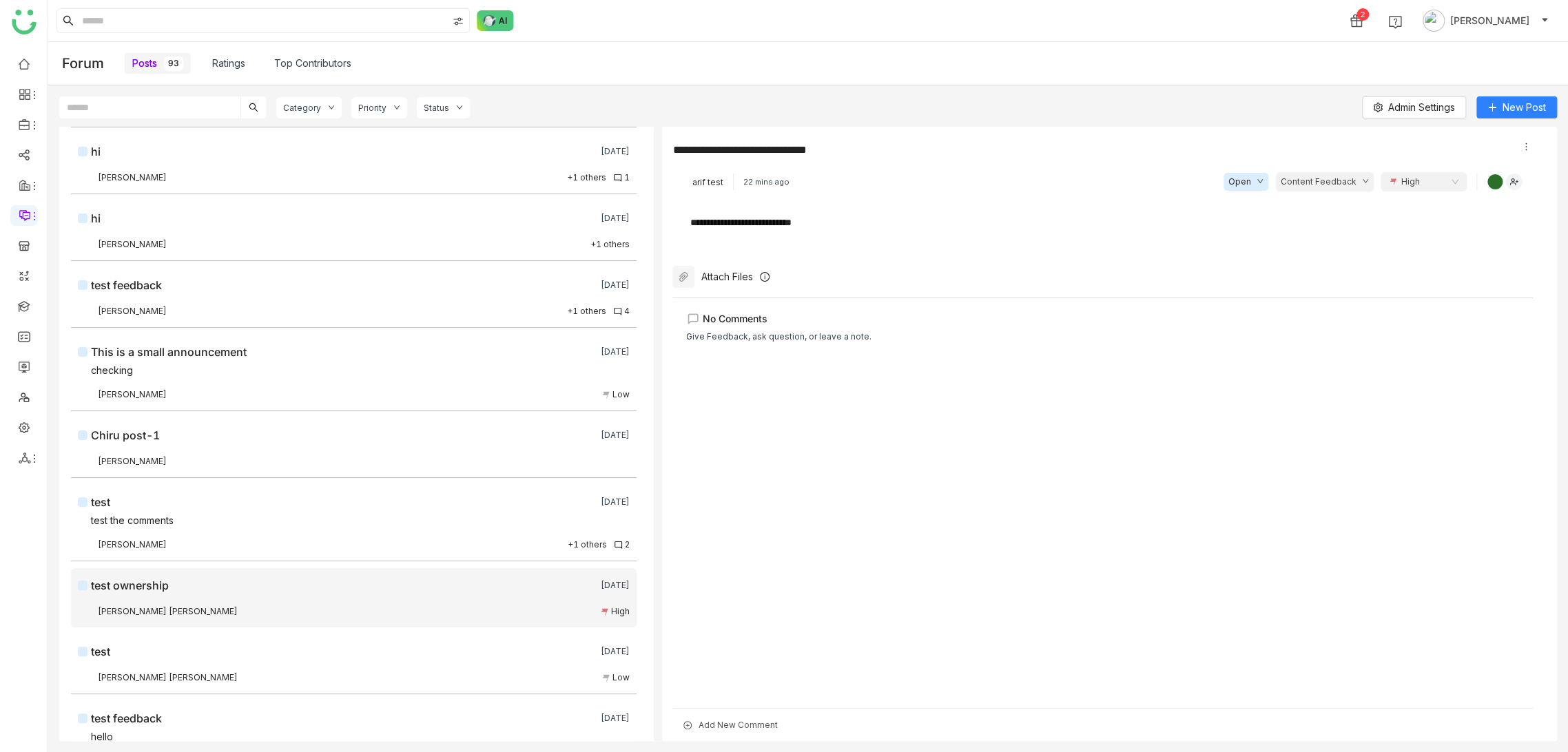
scroll to position [229, 0]
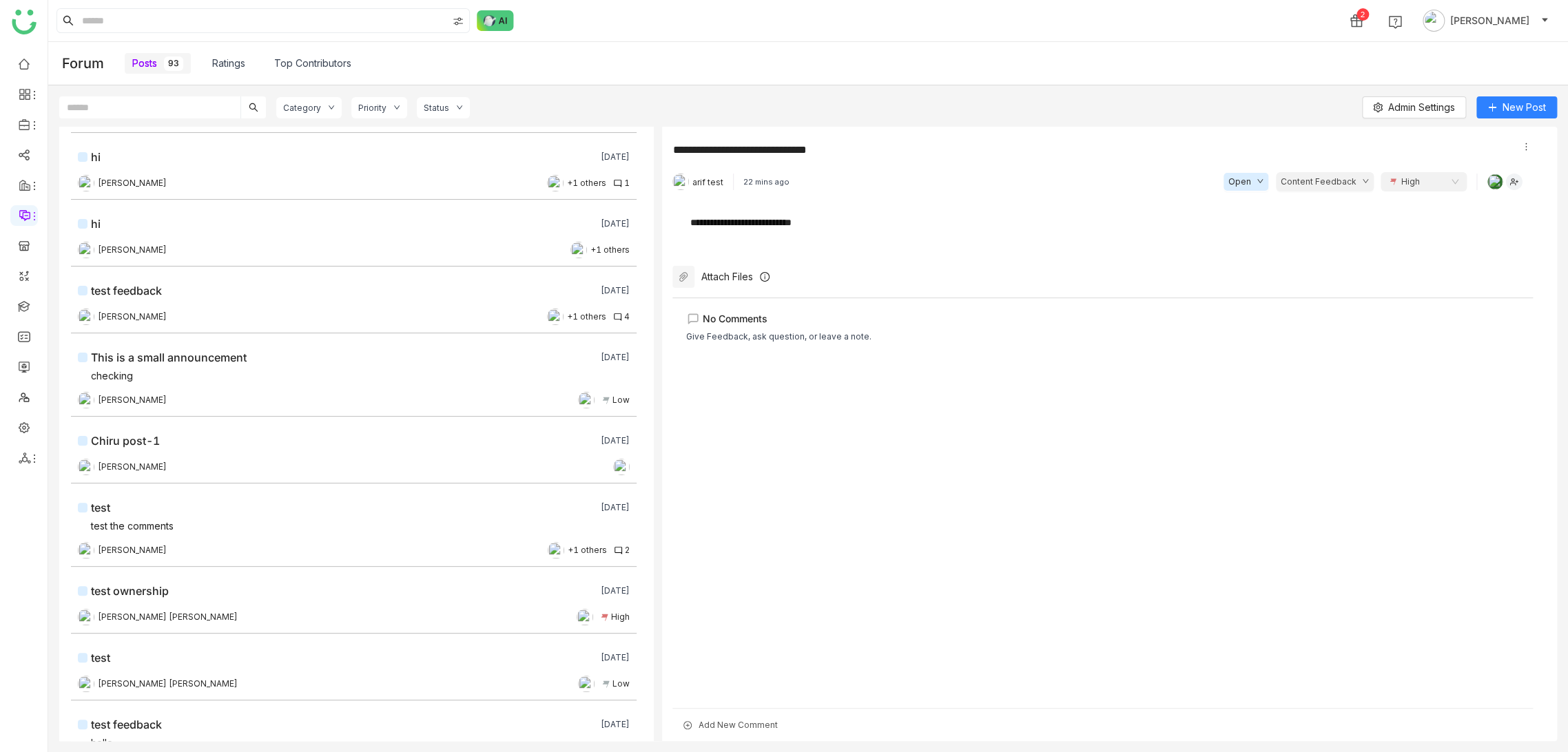
click at [753, 71] on div "Posts 93 Ratings Top Contributors" at bounding box center [839, 63] width 1430 height 43
drag, startPoint x: 17, startPoint y: 132, endPoint x: 26, endPoint y: 125, distance: 11.4
click at [18, 131] on li at bounding box center [24, 125] width 28 height 21
click at [29, 122] on icon at bounding box center [34, 126] width 11 height 11
click at [89, 201] on link "Library" at bounding box center [95, 203] width 90 height 10
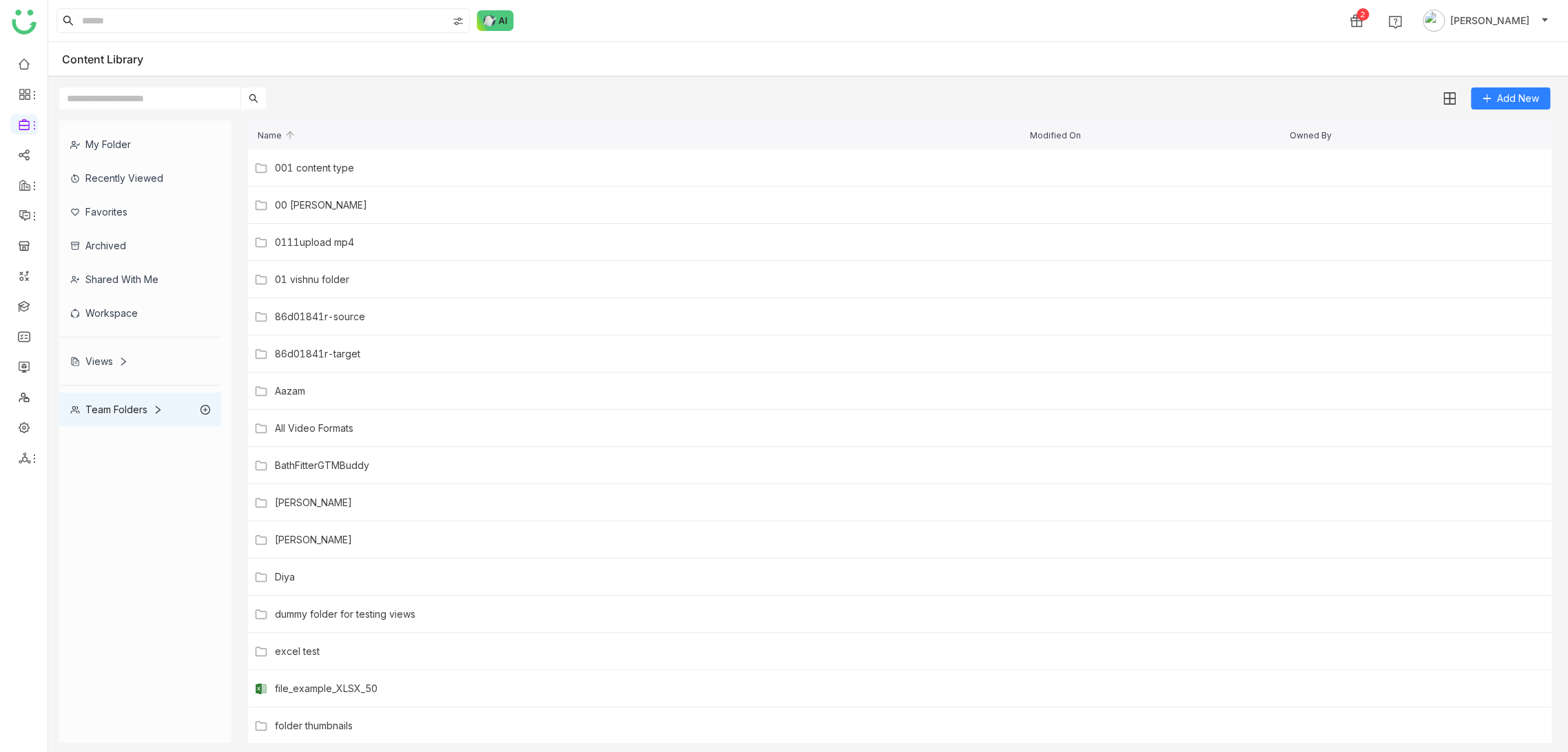
click at [550, 95] on div "Add New" at bounding box center [804, 93] width 1513 height 33
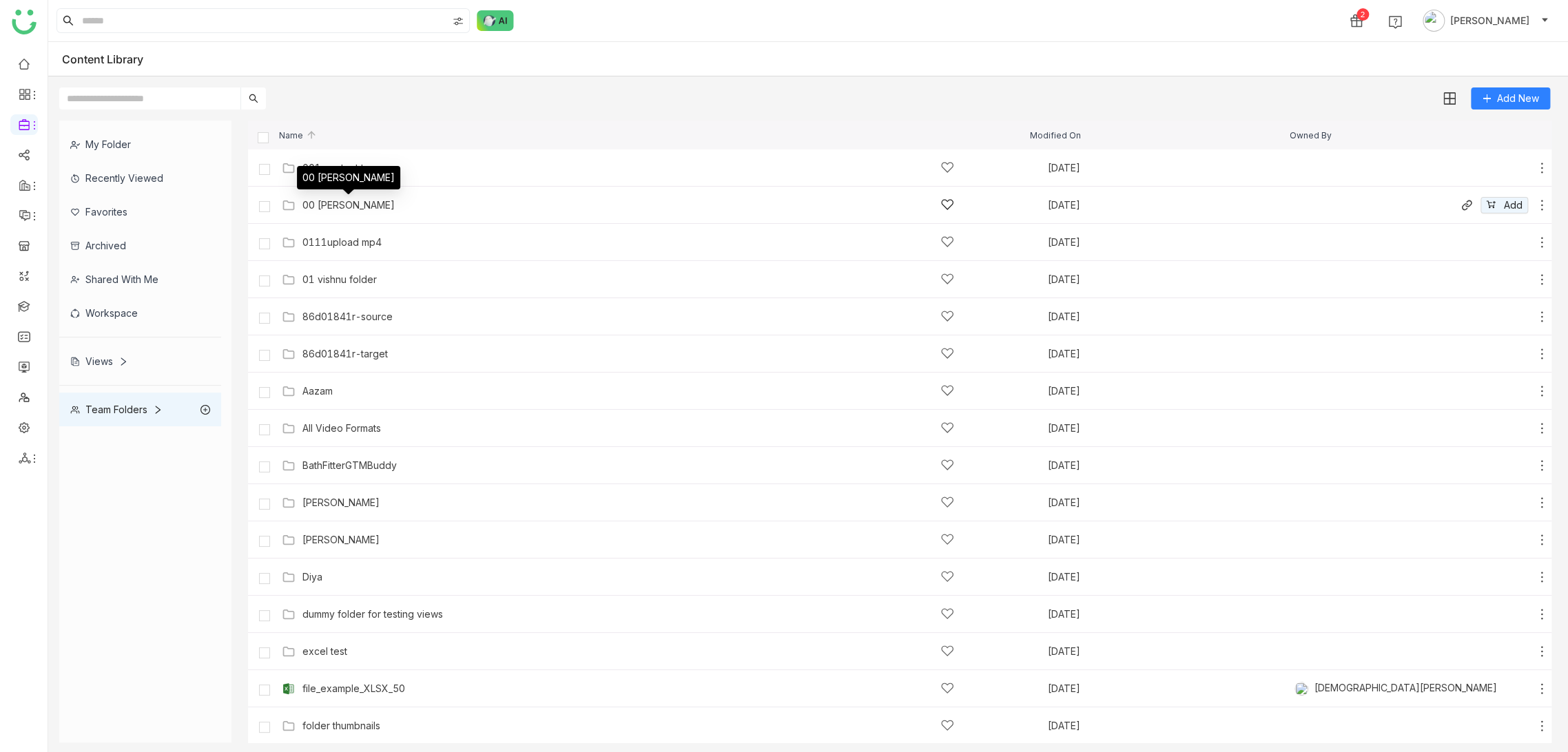
click at [361, 205] on div "00 Arif Folder" at bounding box center [349, 205] width 93 height 11
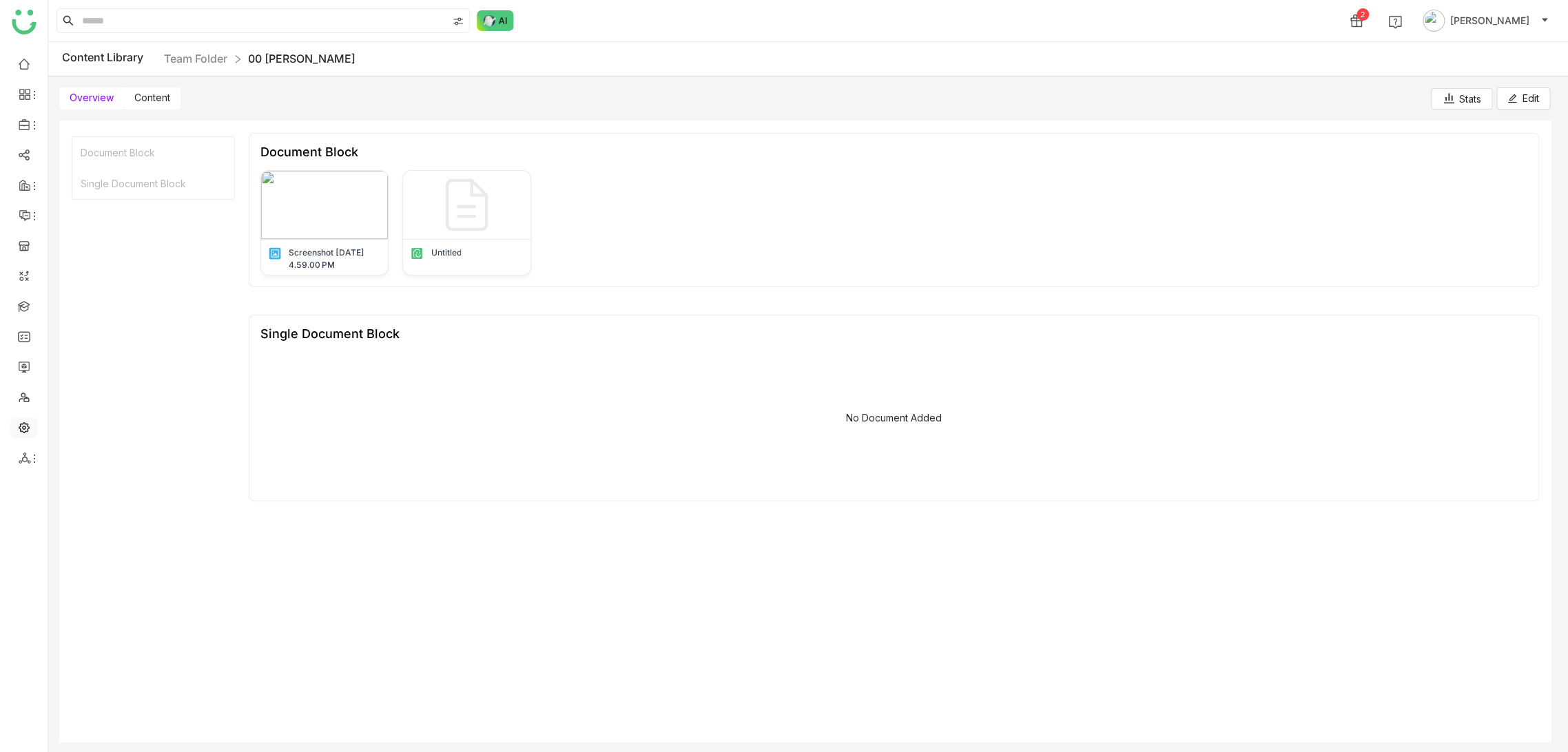
click at [24, 432] on link at bounding box center [24, 427] width 12 height 11
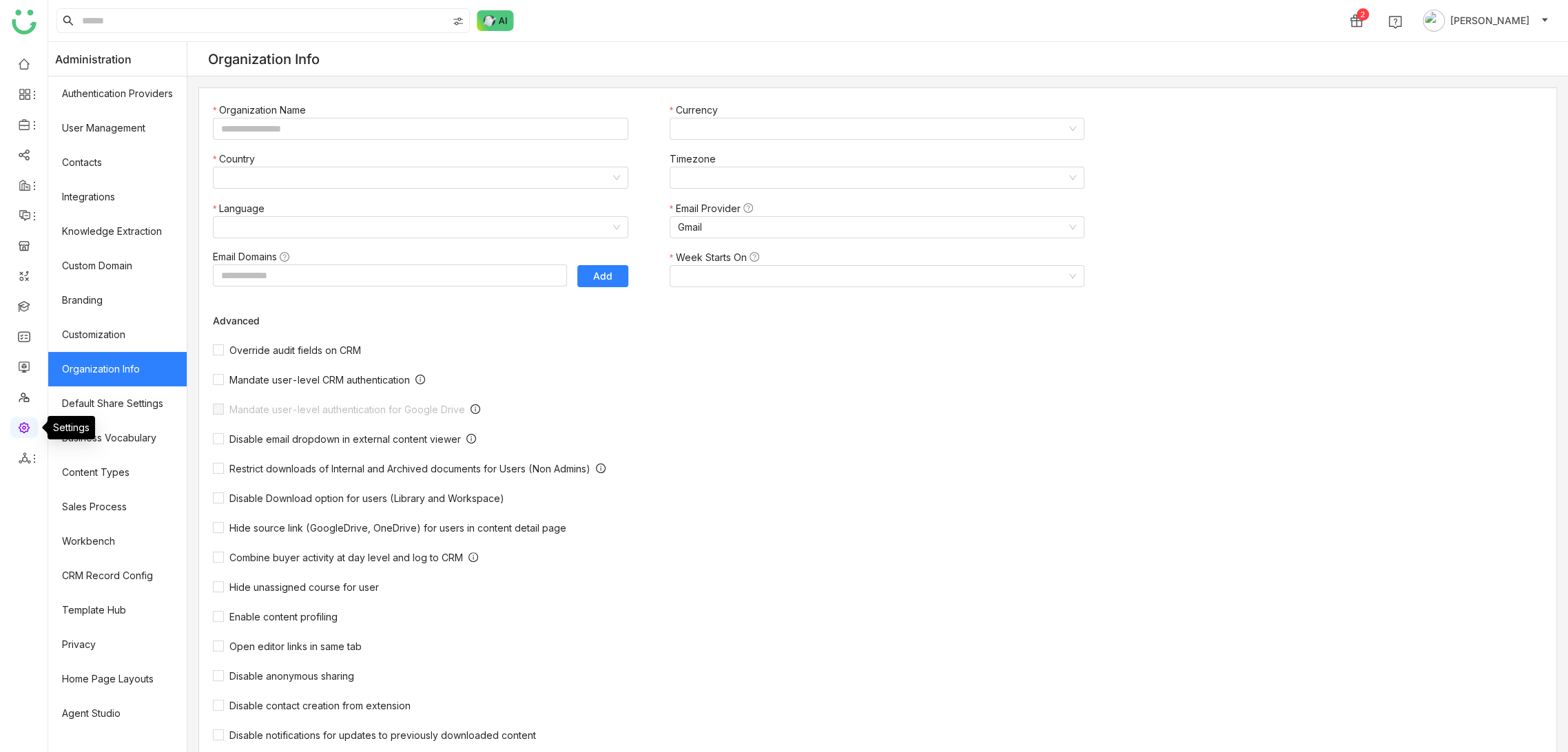
type input "*******"
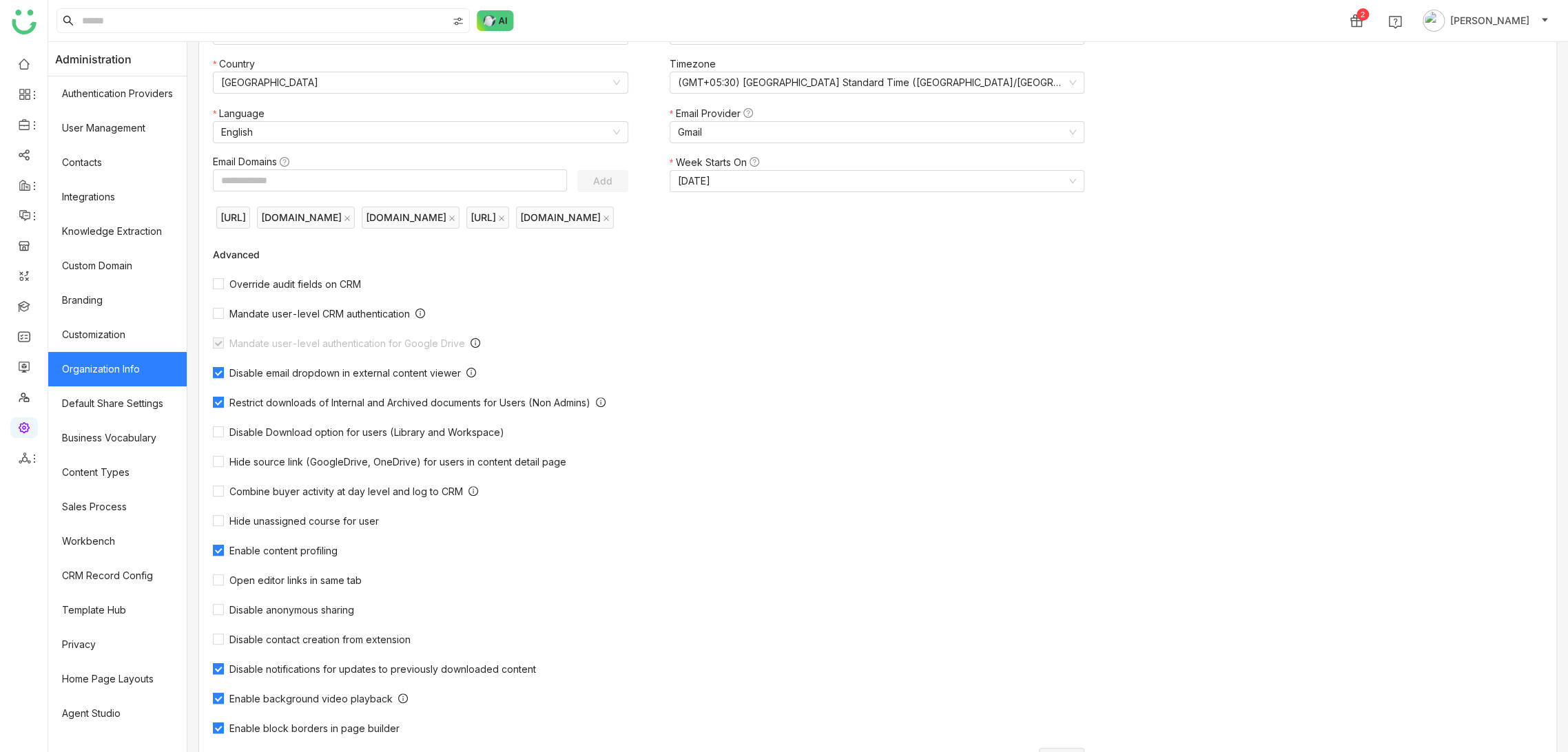
scroll to position [152, 0]
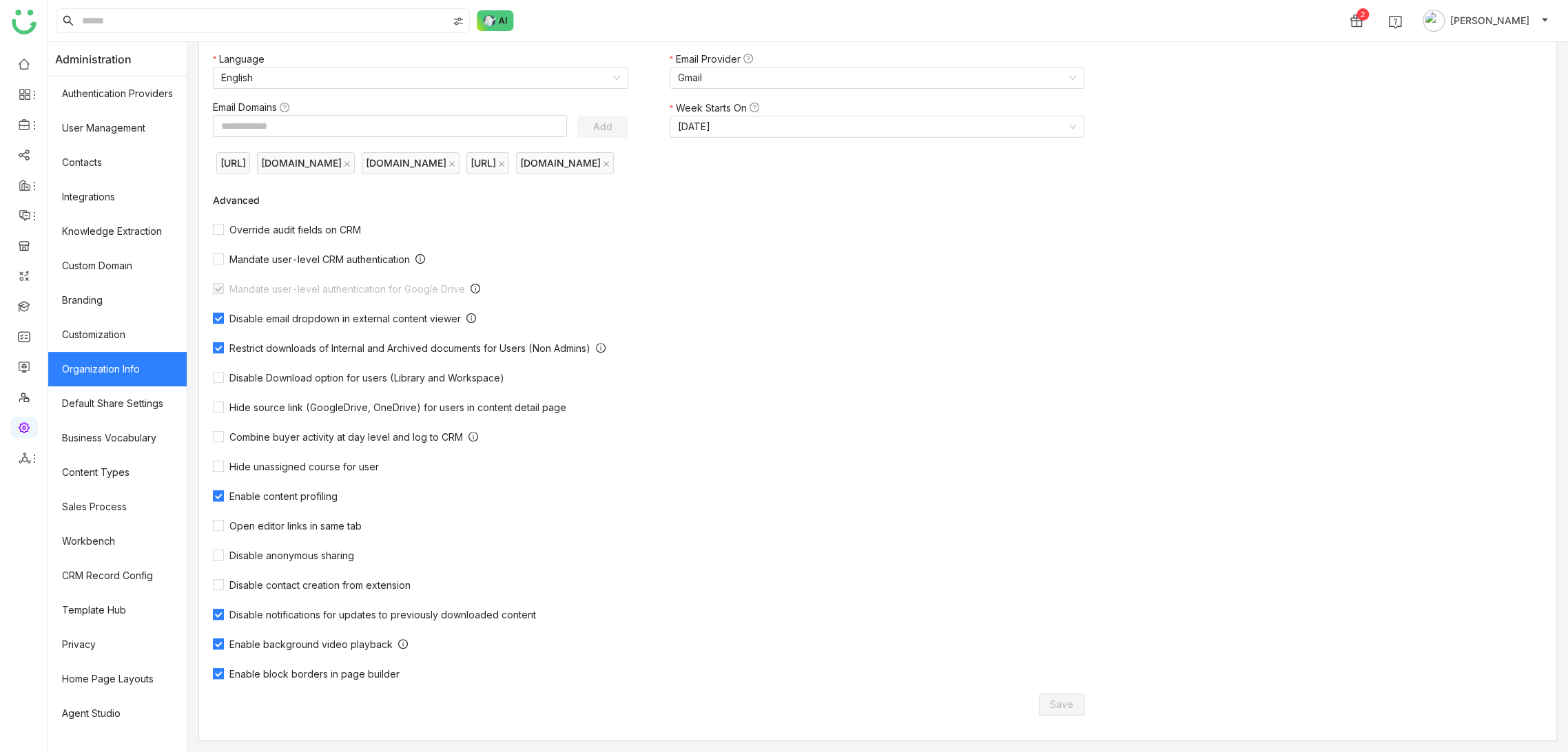
click at [256, 493] on span "Enable content profiling" at bounding box center [283, 496] width 119 height 11
click at [1039, 703] on button "Save" at bounding box center [1062, 703] width 46 height 22
click at [18, 57] on link at bounding box center [24, 63] width 12 height 11
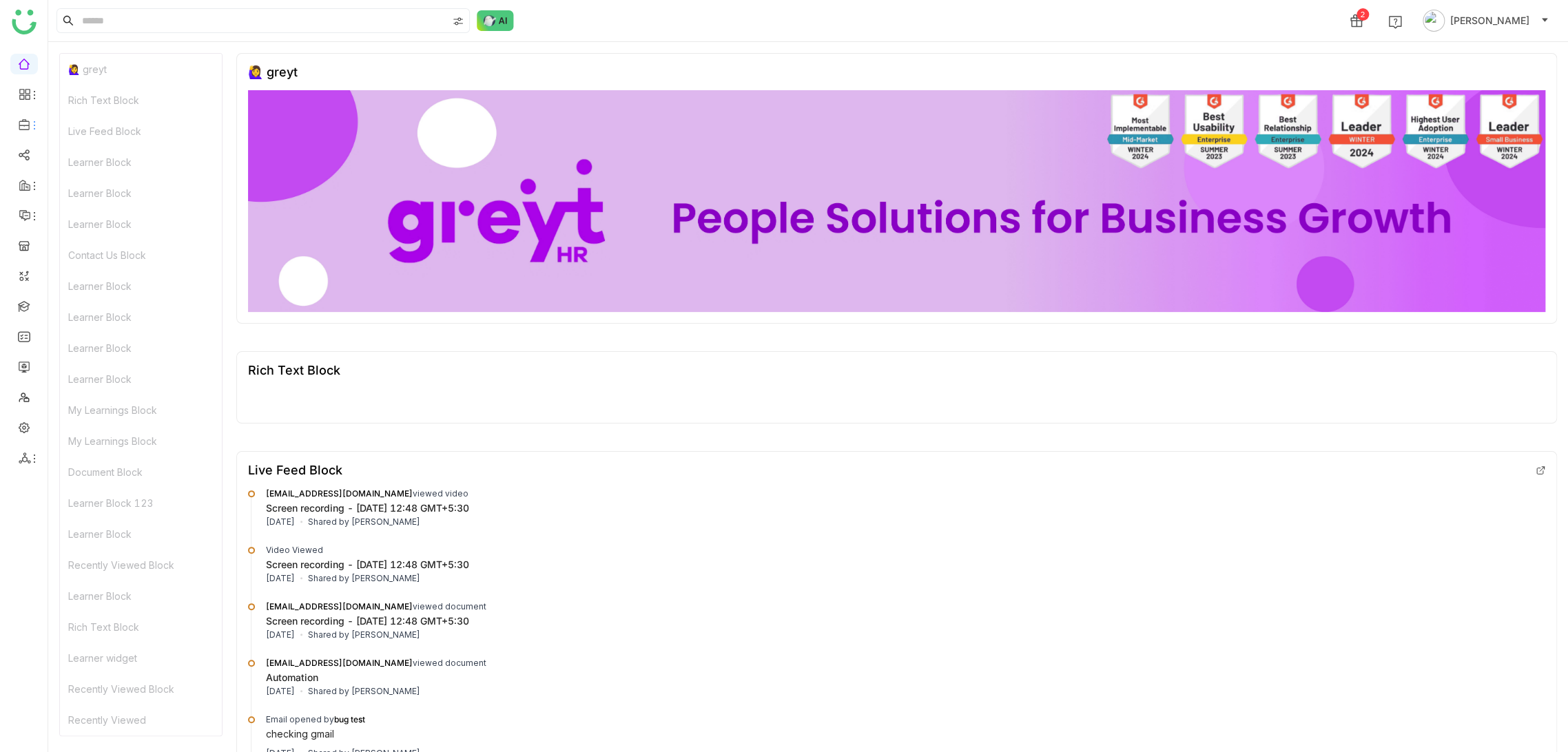
click at [24, 120] on icon at bounding box center [23, 125] width 11 height 11
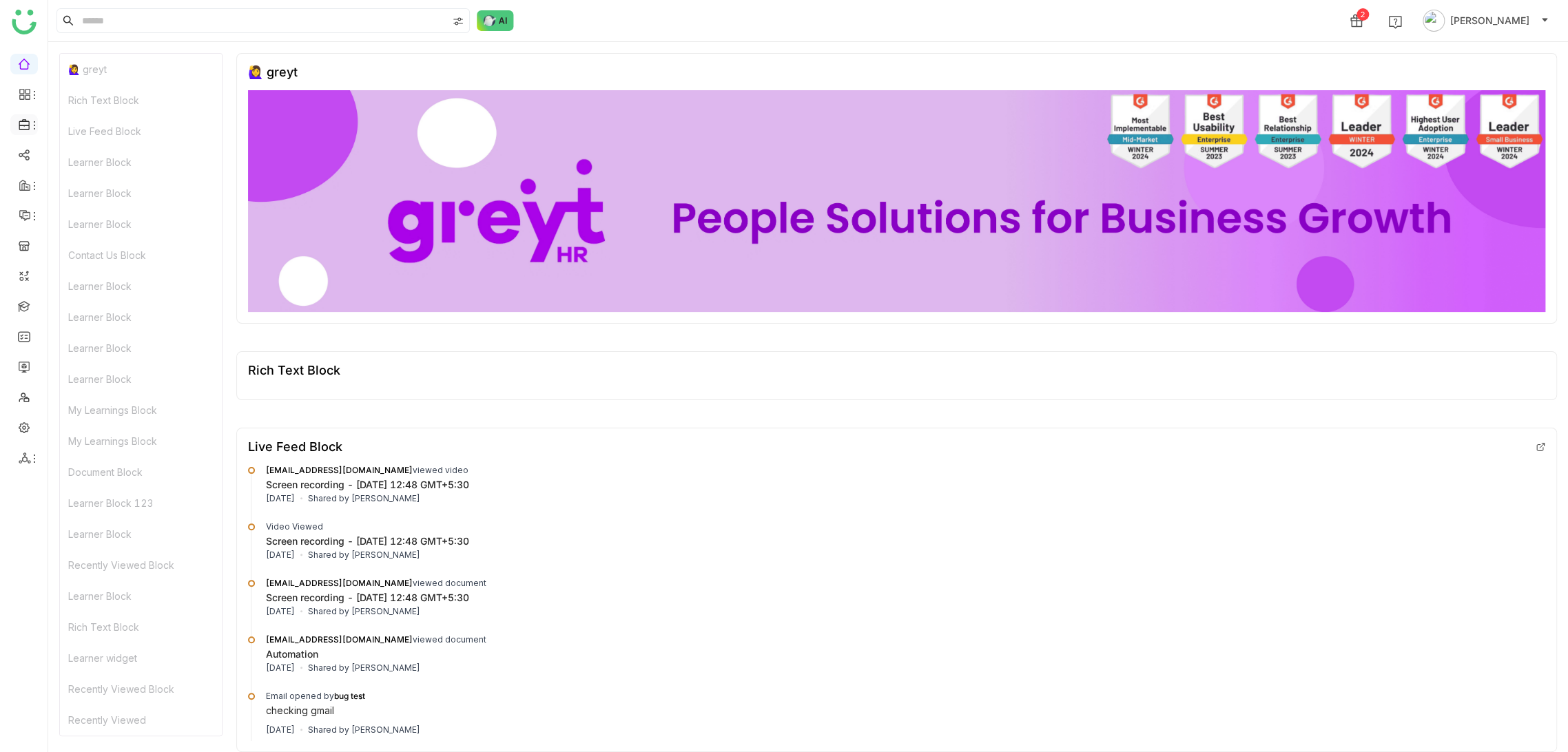
click at [34, 129] on icon at bounding box center [34, 126] width 11 height 11
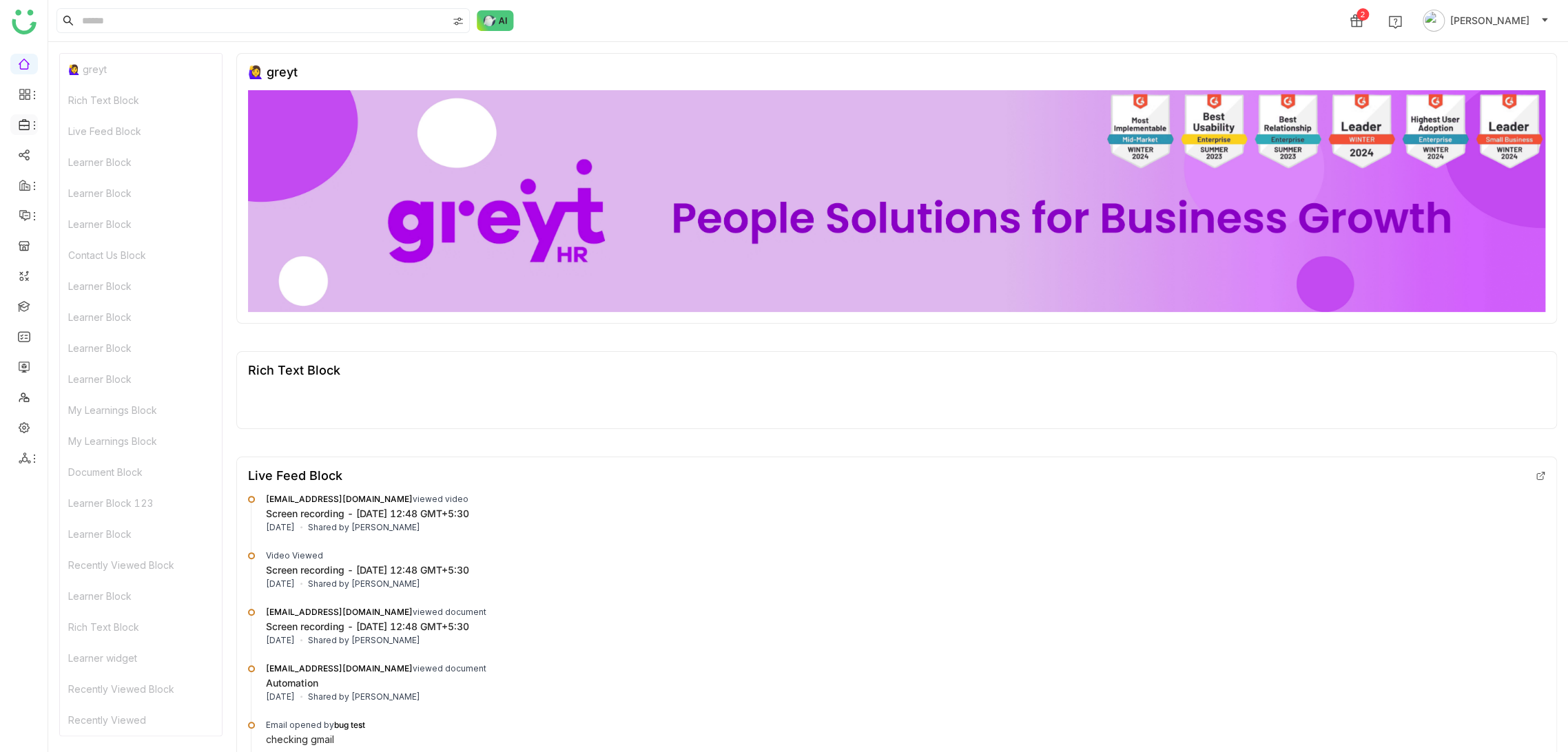
click at [34, 129] on icon at bounding box center [34, 126] width 11 height 11
click at [26, 115] on li at bounding box center [24, 125] width 28 height 21
click at [29, 125] on icon at bounding box center [34, 126] width 11 height 11
click at [31, 120] on icon at bounding box center [34, 126] width 11 height 11
click at [83, 209] on link "Library" at bounding box center [95, 203] width 90 height 10
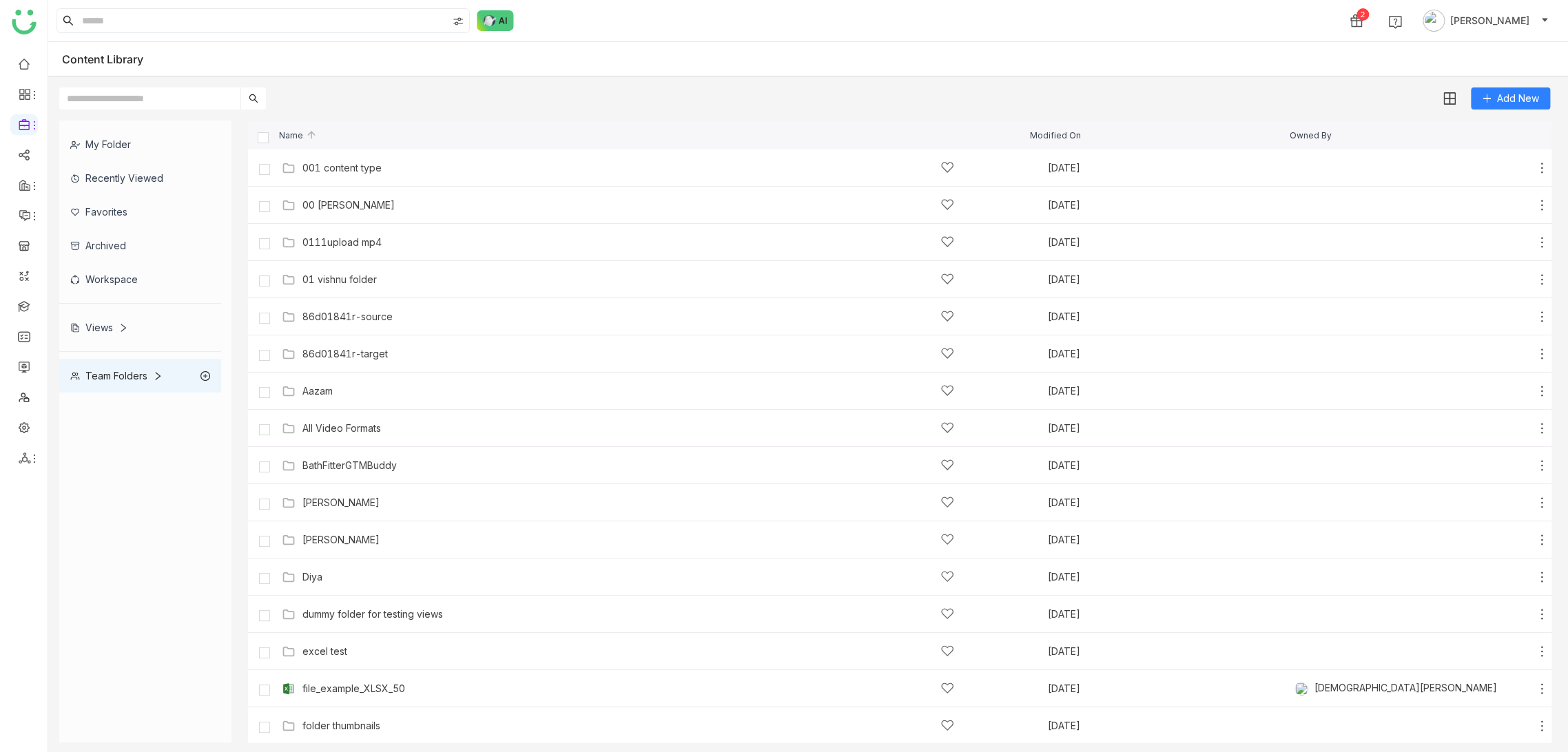
click at [116, 147] on div "My Folder" at bounding box center [140, 143] width 162 height 33
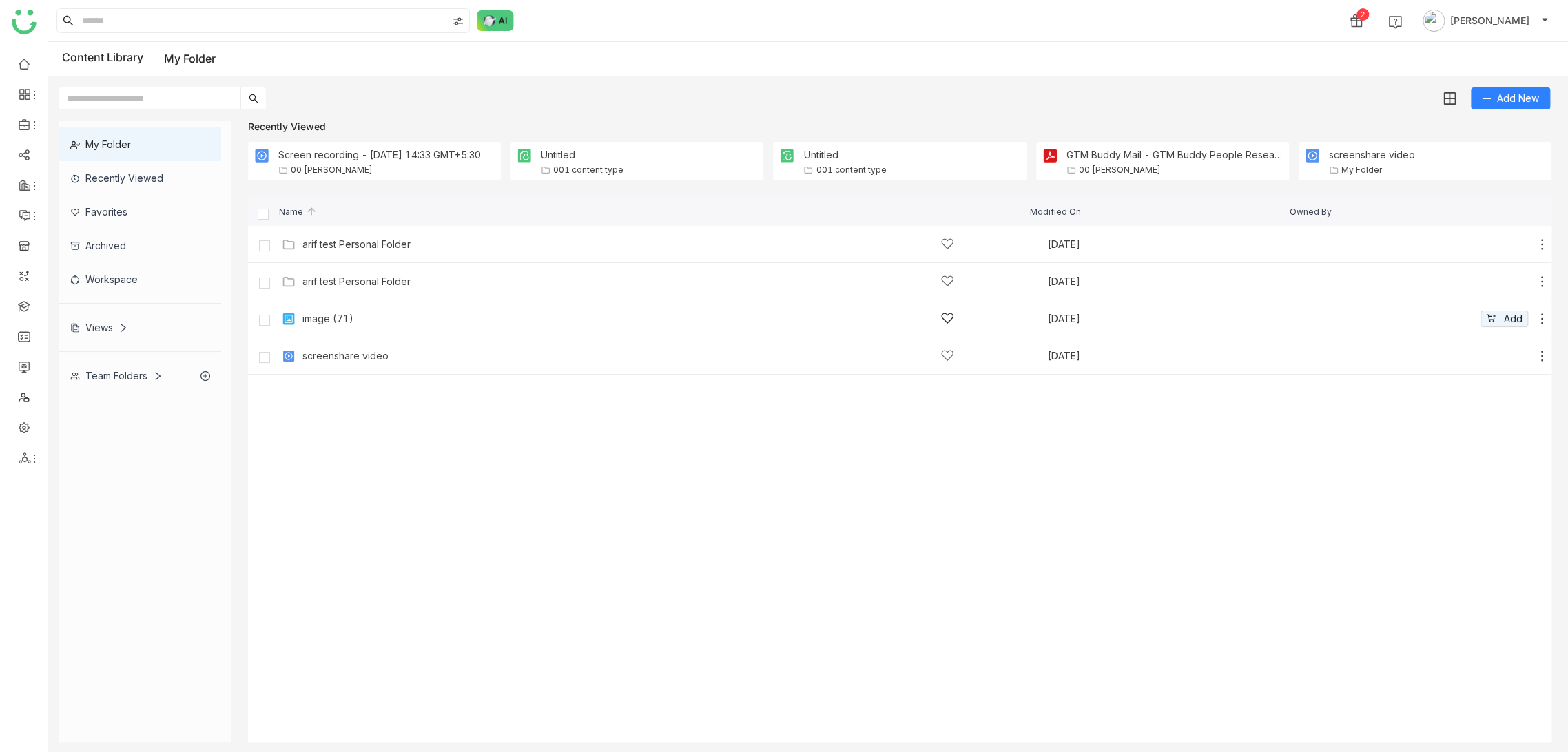
click at [363, 317] on div "image (71)" at bounding box center [628, 318] width 651 height 14
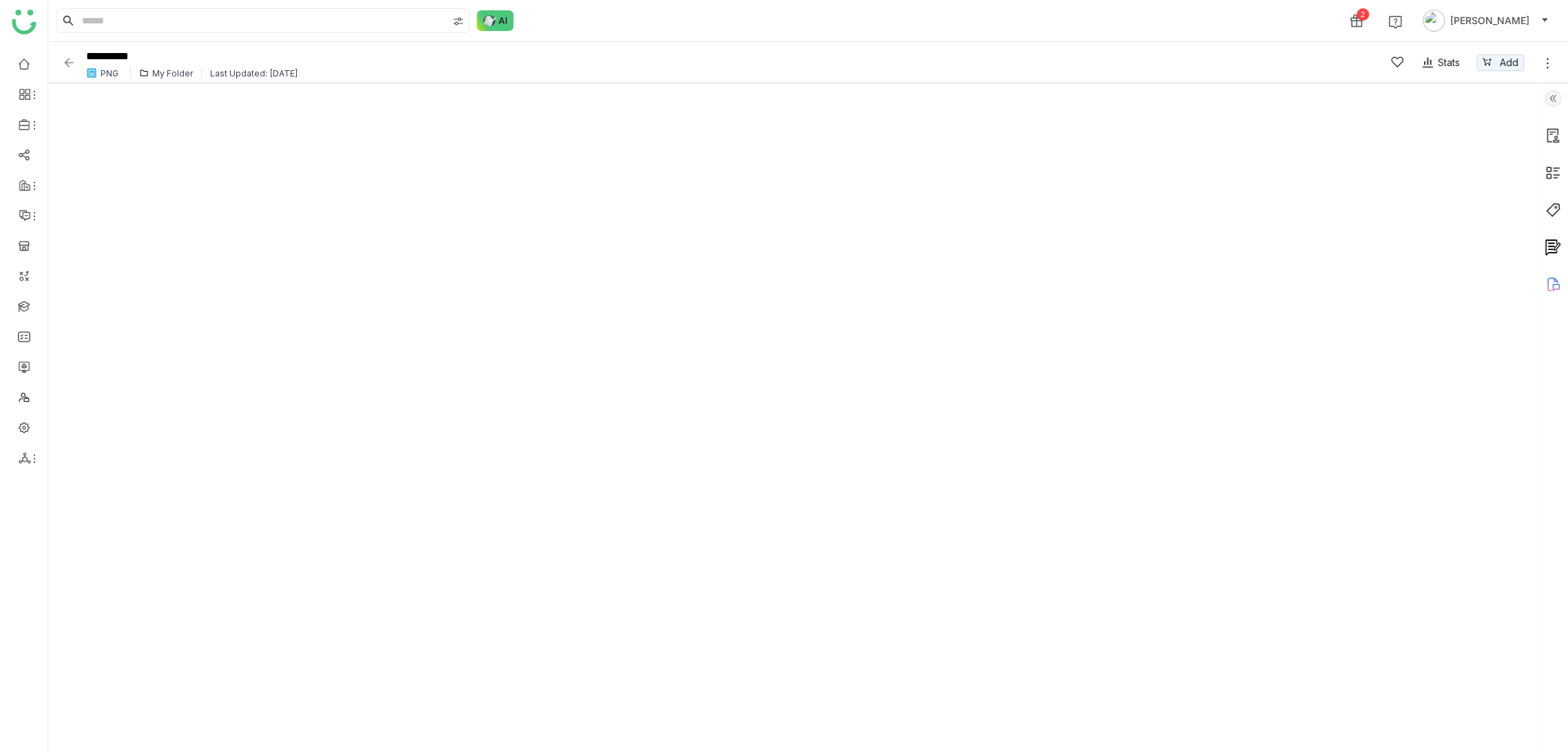
click at [72, 71] on div "**********" at bounding box center [710, 62] width 1298 height 38
click at [72, 55] on img at bounding box center [69, 62] width 13 height 13
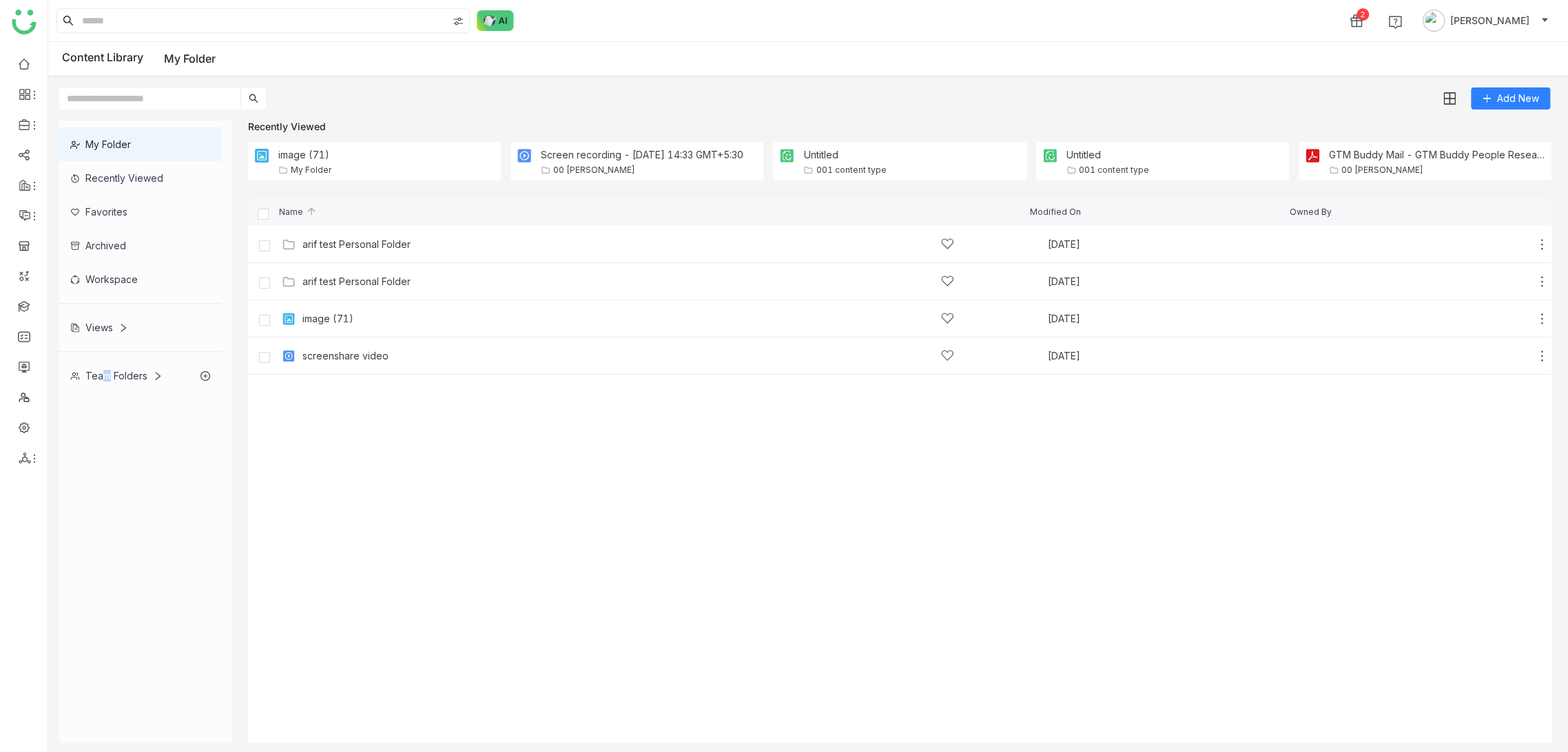
click at [99, 379] on div "Team Folders" at bounding box center [117, 375] width 93 height 11
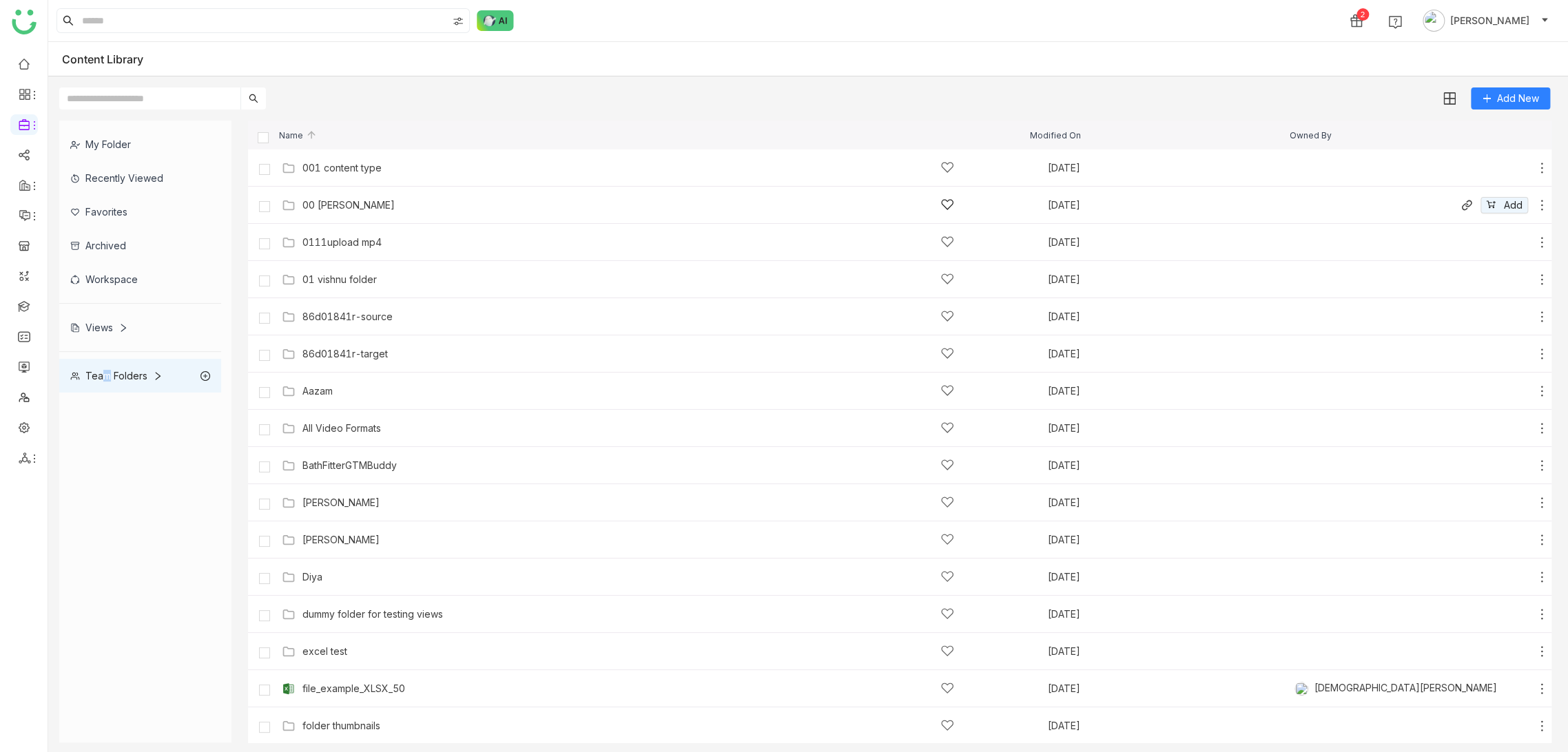
click at [331, 192] on div "00 Arif Folder Oct 15, 2025 Add" at bounding box center [900, 204] width 1303 height 37
click at [337, 205] on div "00 Arif Folder" at bounding box center [349, 205] width 93 height 11
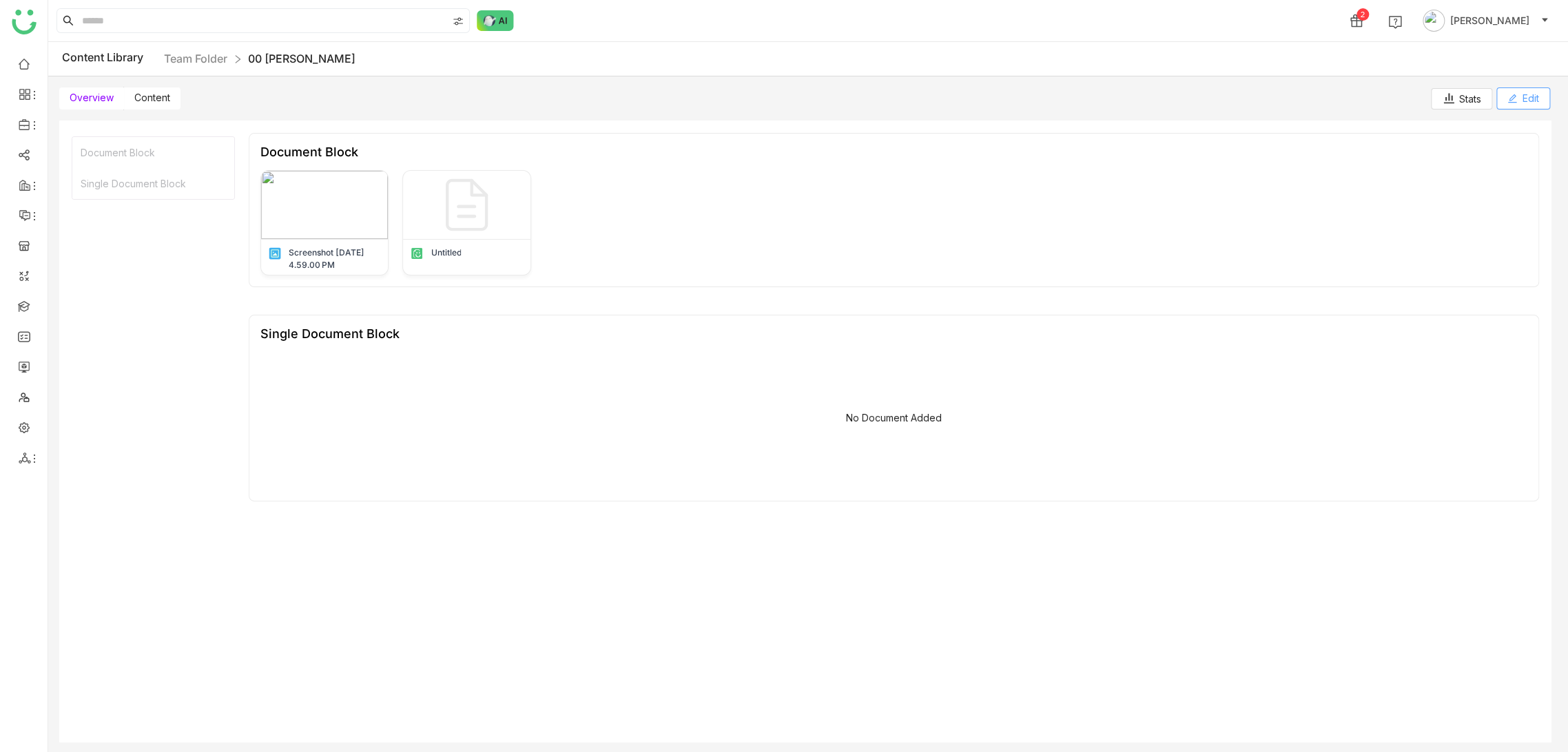
click at [1529, 97] on span "Edit" at bounding box center [1530, 98] width 16 height 15
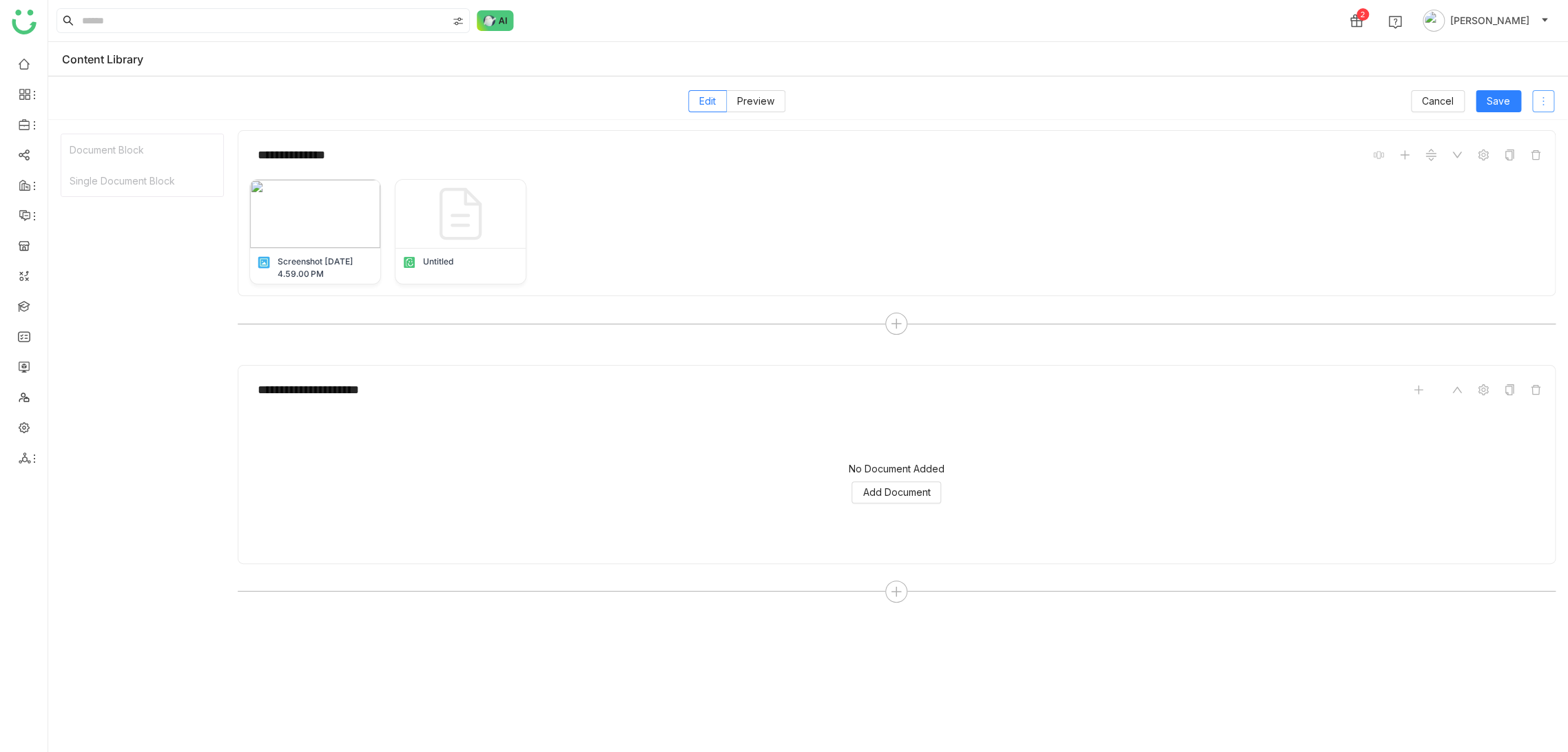
click at [1537, 103] on icon at bounding box center [1543, 101] width 11 height 11
click at [1494, 130] on li "Delete" at bounding box center [1522, 129] width 62 height 26
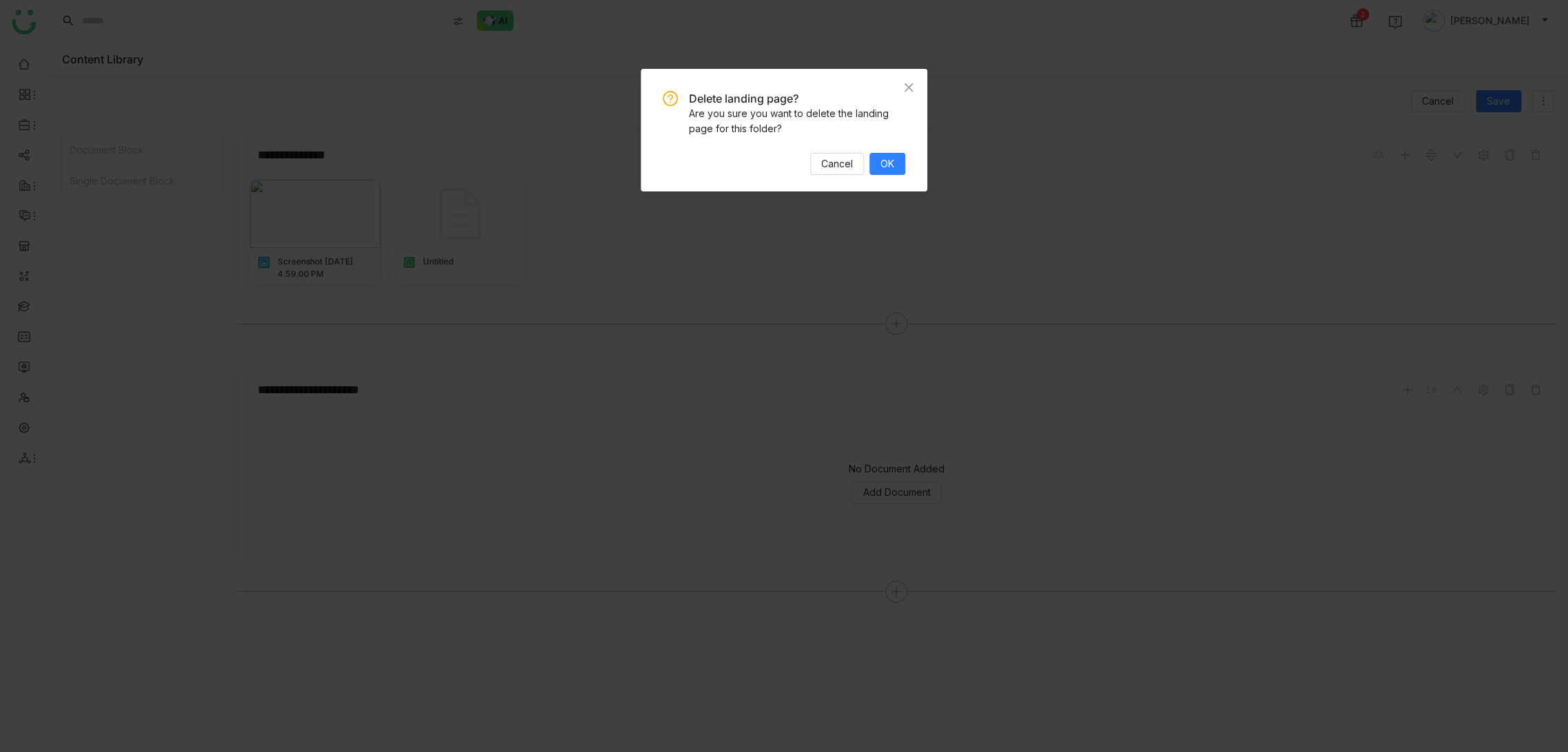
click at [882, 149] on div "Delete landing page? Are you sure you want to delete the landing page for this …" at bounding box center [784, 133] width 243 height 84
click at [881, 156] on button "OK" at bounding box center [887, 163] width 36 height 22
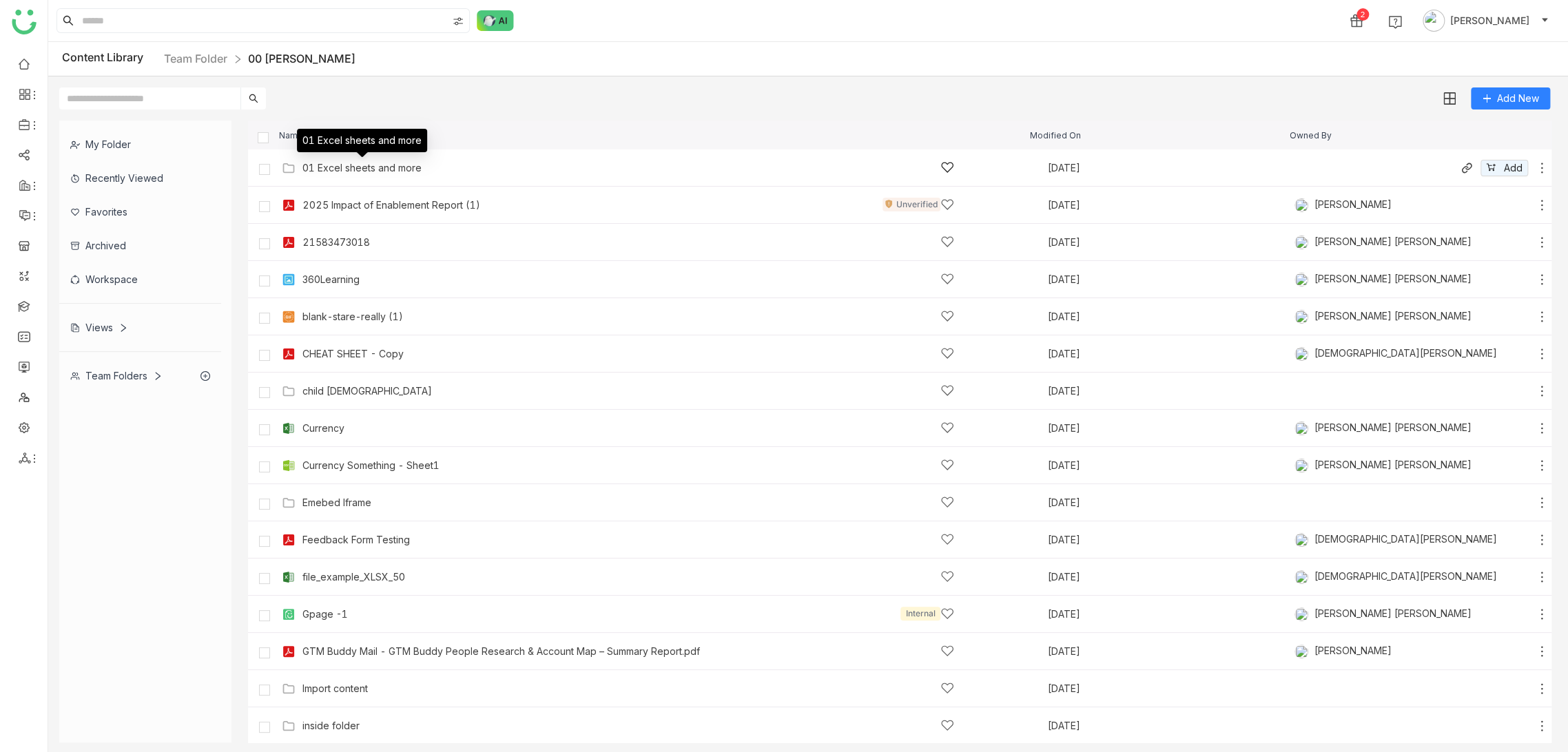
click at [402, 165] on div "01 Excel sheets and more" at bounding box center [362, 168] width 119 height 11
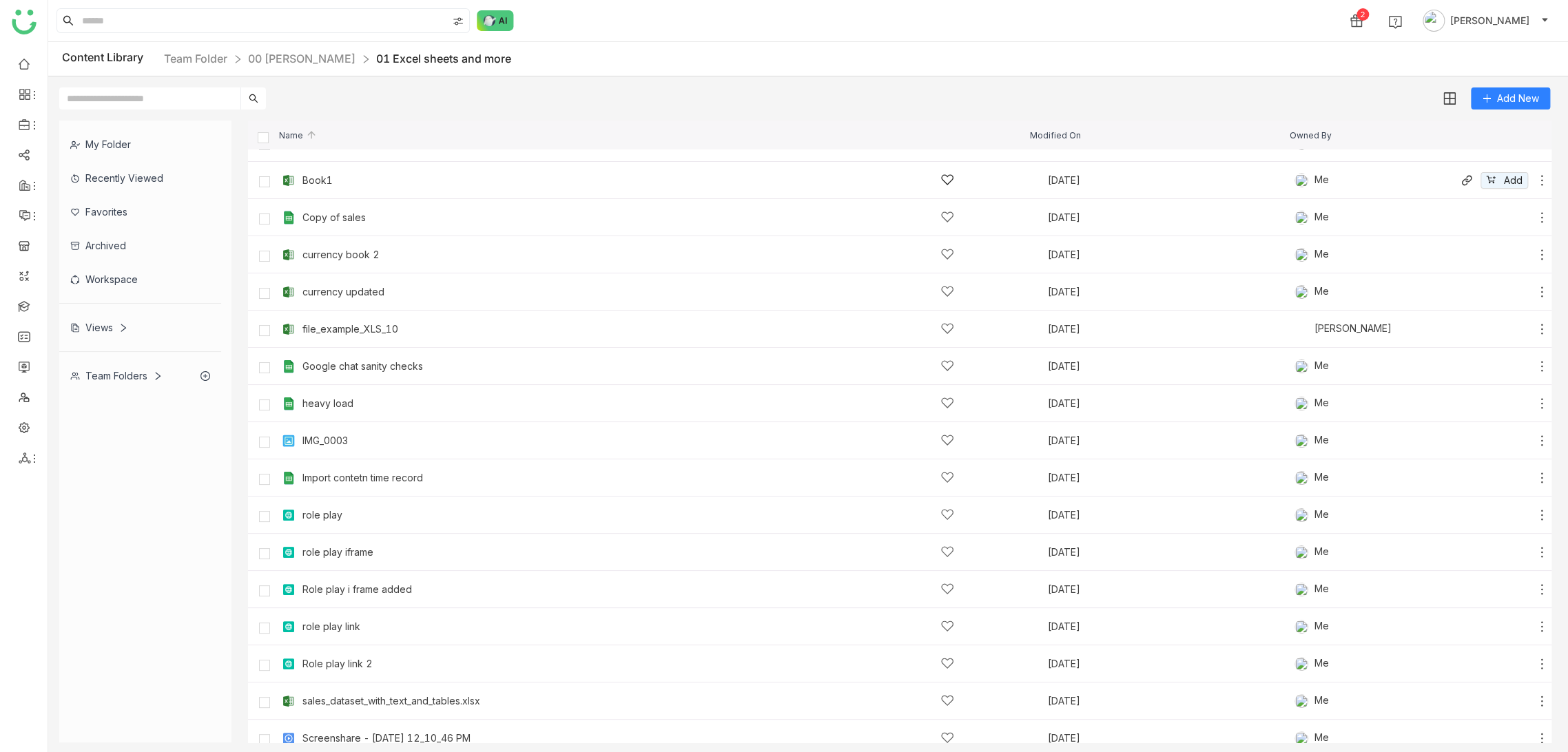
scroll to position [38, 0]
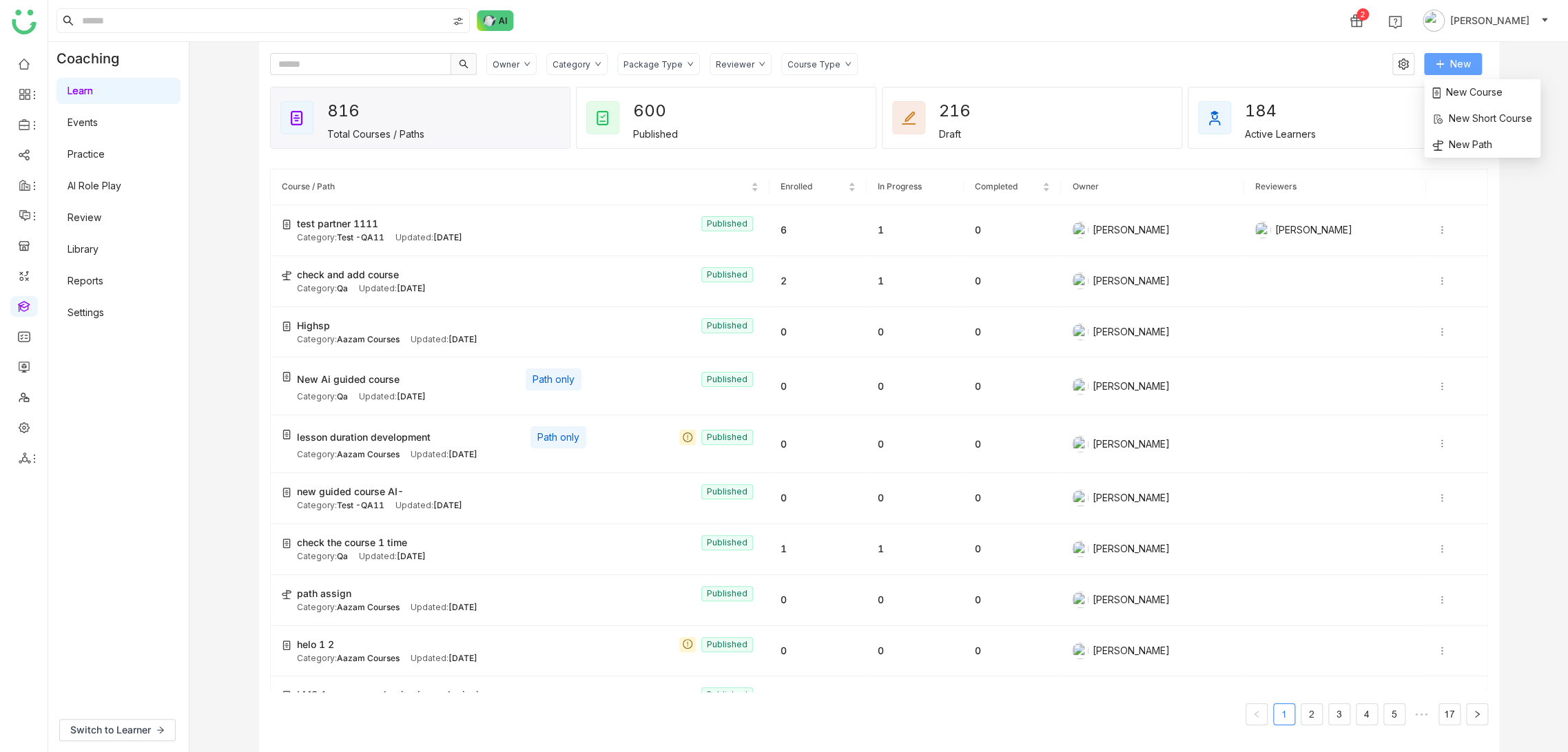
click at [1471, 55] on button "New" at bounding box center [1452, 64] width 58 height 22
click at [1474, 133] on li "New Path" at bounding box center [1482, 144] width 117 height 26
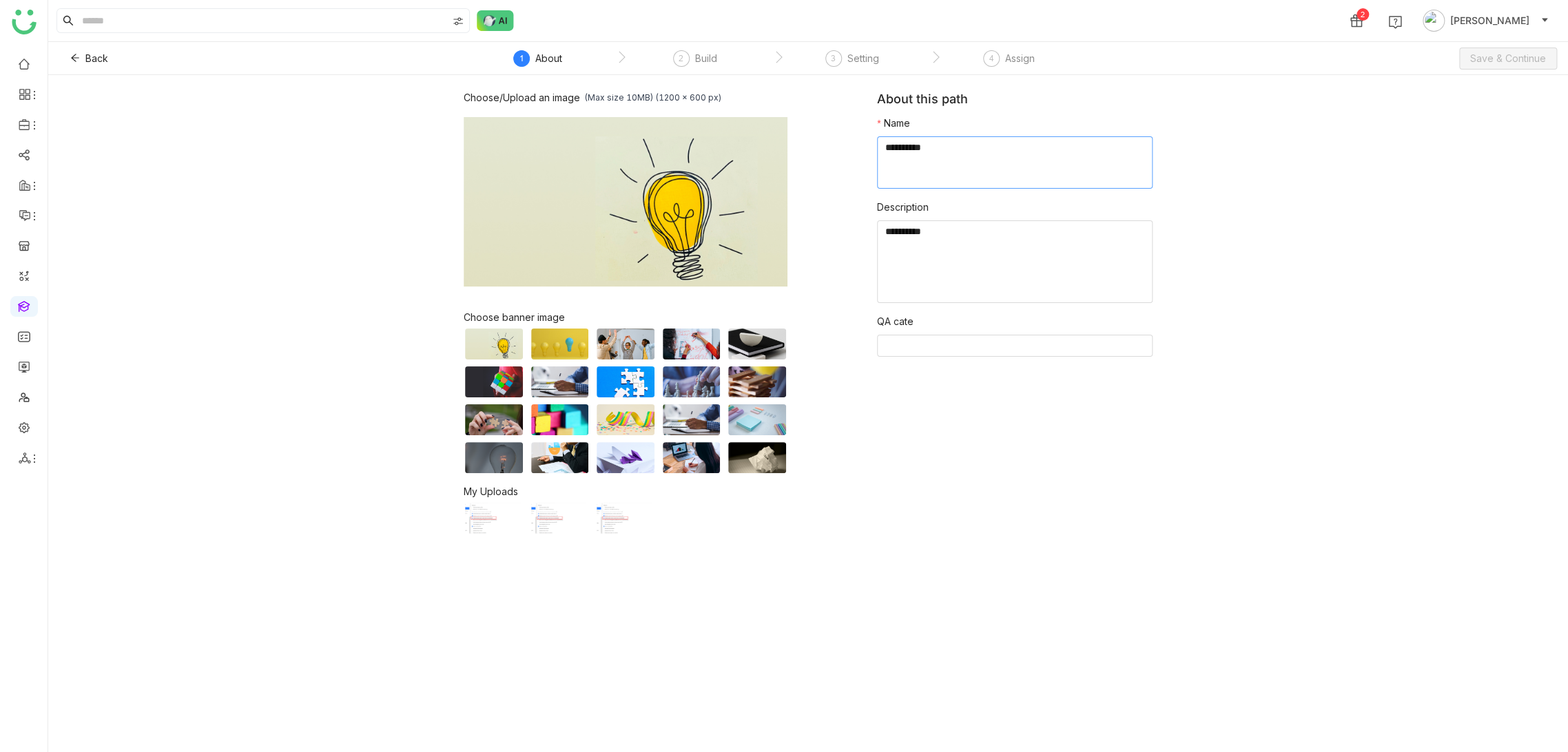
click at [962, 156] on textarea at bounding box center [1014, 162] width 276 height 52
type textarea "**********"
click at [1079, 301] on textarea at bounding box center [1014, 261] width 276 height 83
type textarea "********"
click at [931, 357] on form "Name Description QA cate" at bounding box center [1014, 241] width 276 height 252
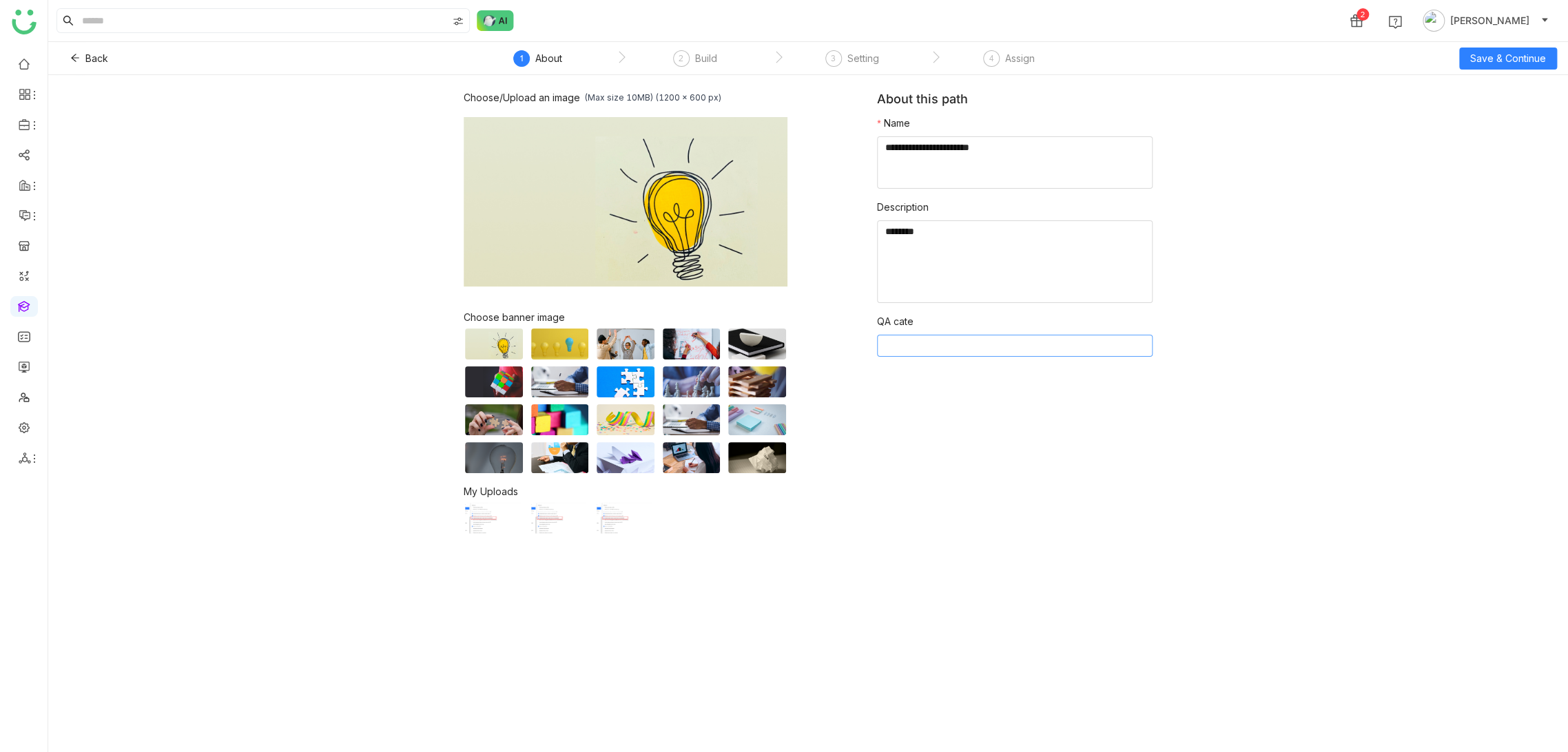
click at [941, 348] on nz-select-top-control at bounding box center [1014, 345] width 276 height 22
click at [967, 404] on nz-option-item "2" at bounding box center [1014, 395] width 276 height 22
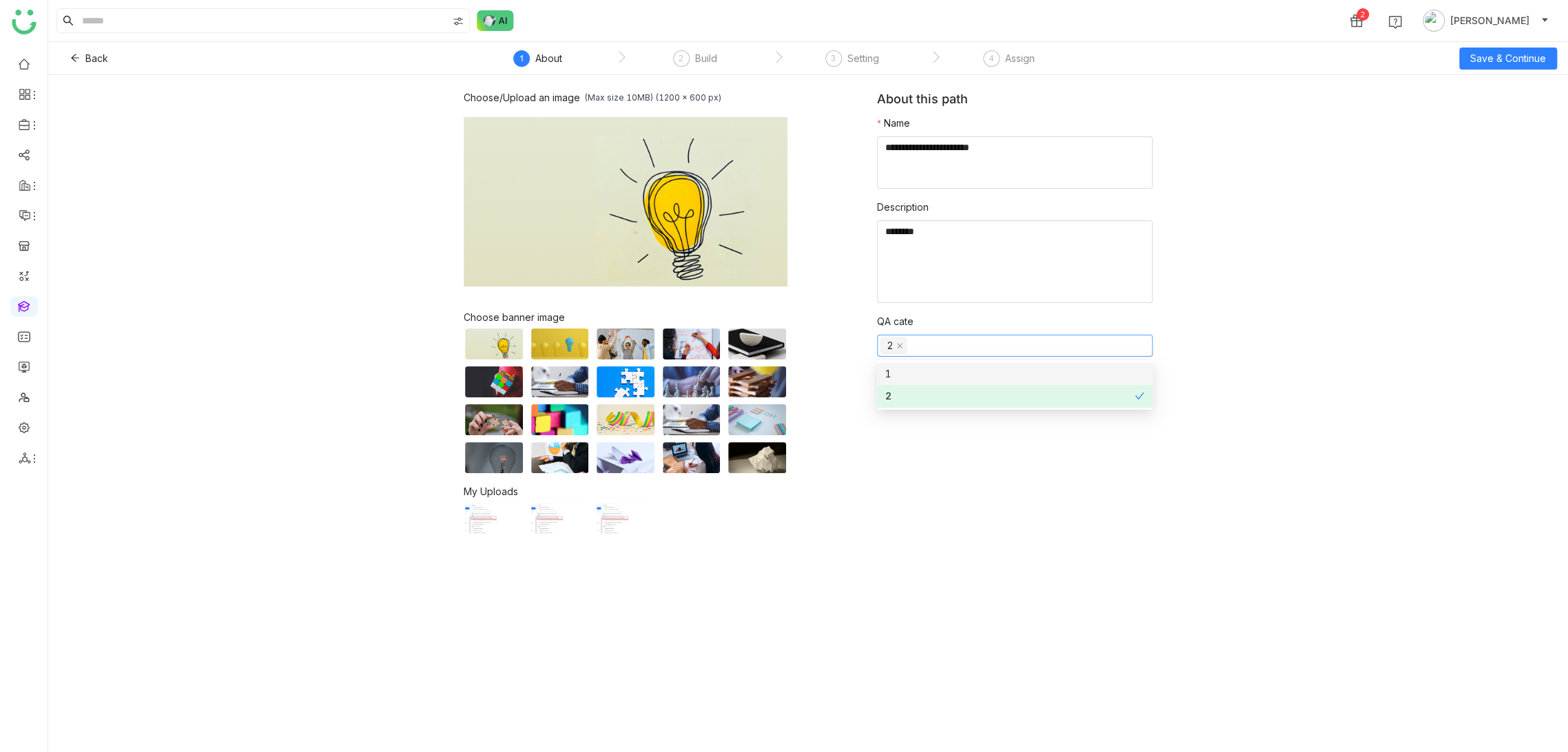
click at [1566, 48] on div "Back ` 1 About ` 2 Build ` 3 Setting ` 4 Assign Save & Continue" at bounding box center [807, 58] width 1519 height 33
click at [1516, 71] on div "Back ` 1 About ` 2 Build ` 3 Setting ` 4 Assign Save & Continue" at bounding box center [807, 58] width 1519 height 33
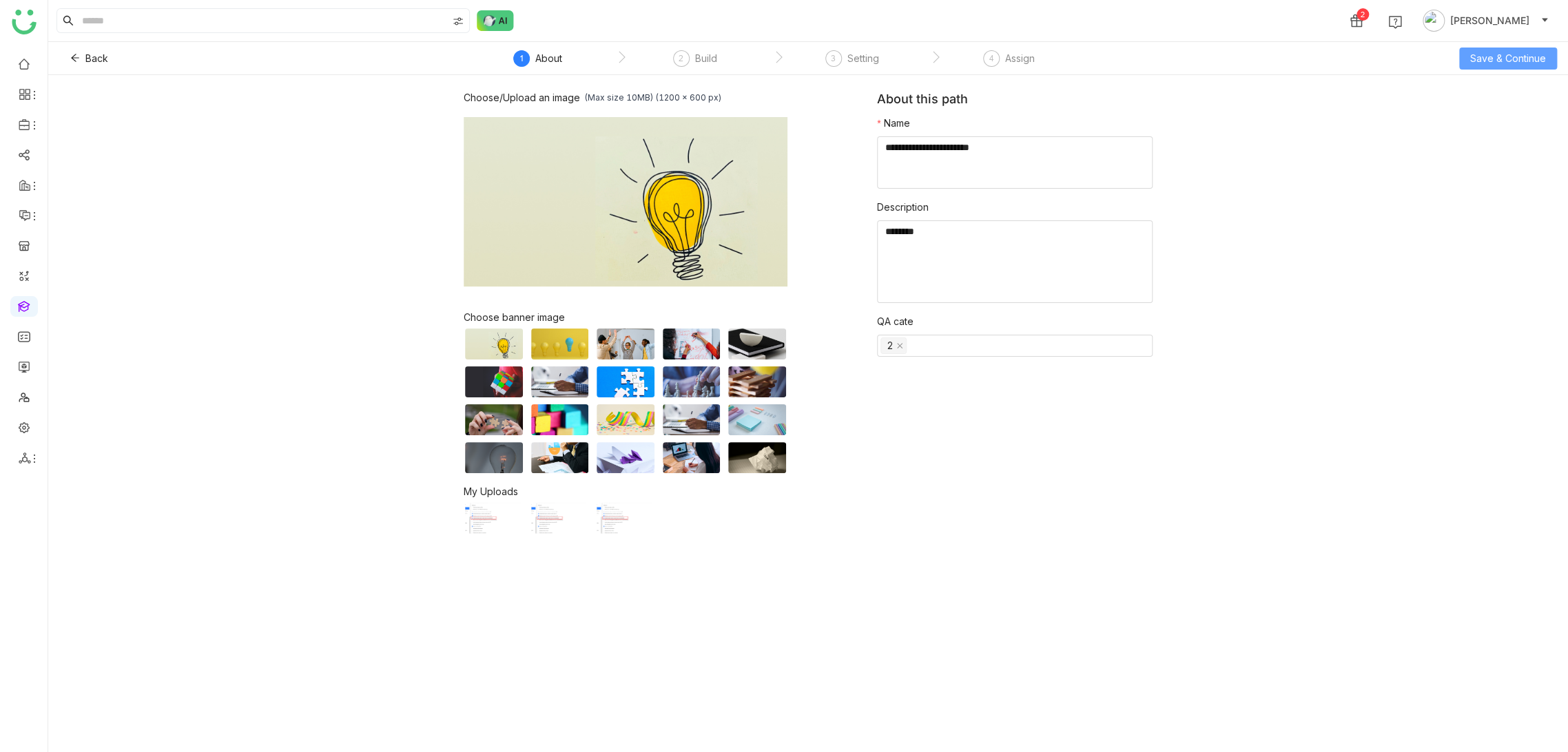
click at [1517, 65] on span "Save & Continue" at bounding box center [1507, 58] width 75 height 15
click at [1428, 127] on div "Choose/Upload an image (Max size 10MB) (1200 x 600 px) Browse Image Choose bann…" at bounding box center [807, 413] width 1519 height 677
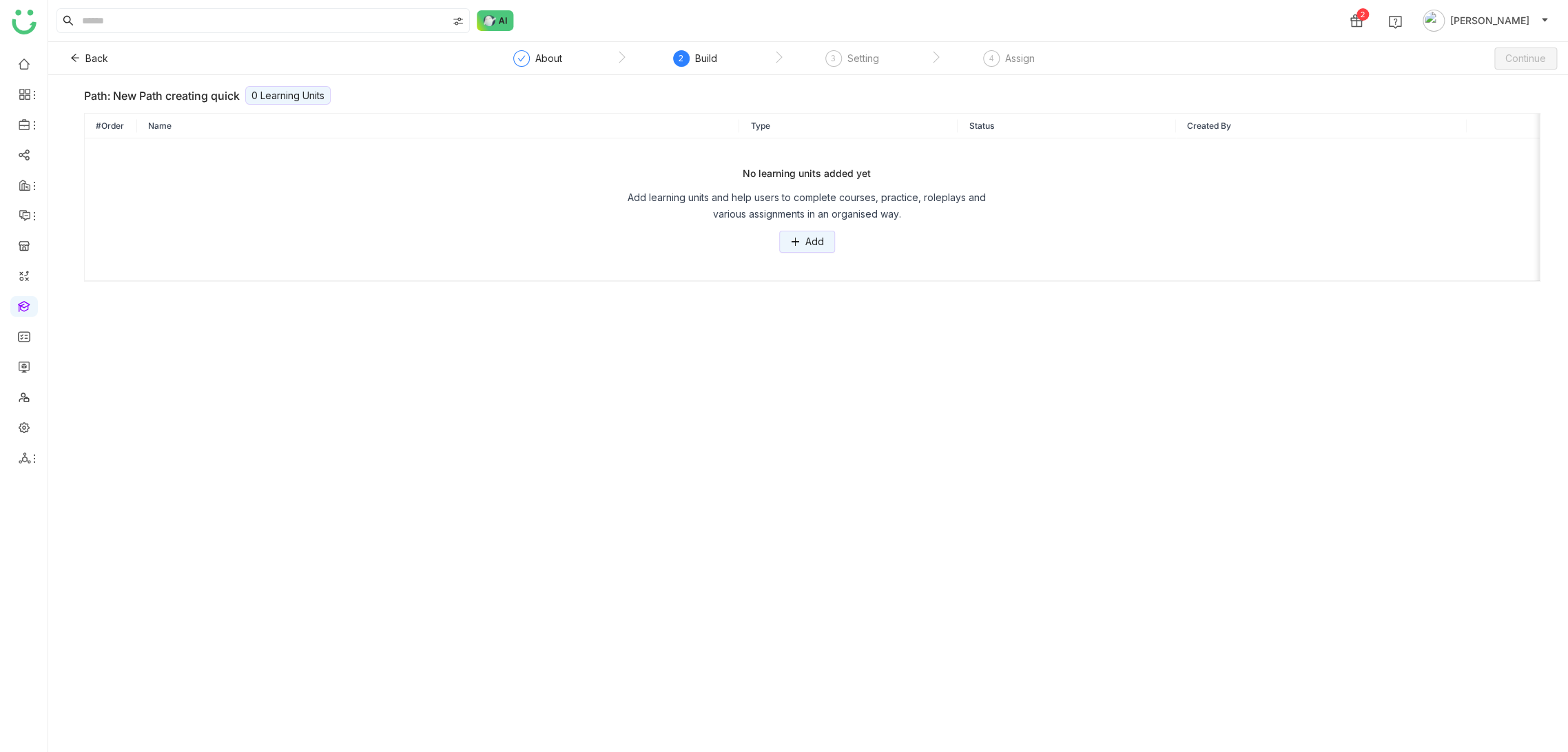
click at [799, 224] on div "No learning units added yet Add learning units and help users to complete cours…" at bounding box center [806, 209] width 1422 height 87
click at [807, 240] on span "Add" at bounding box center [814, 241] width 18 height 15
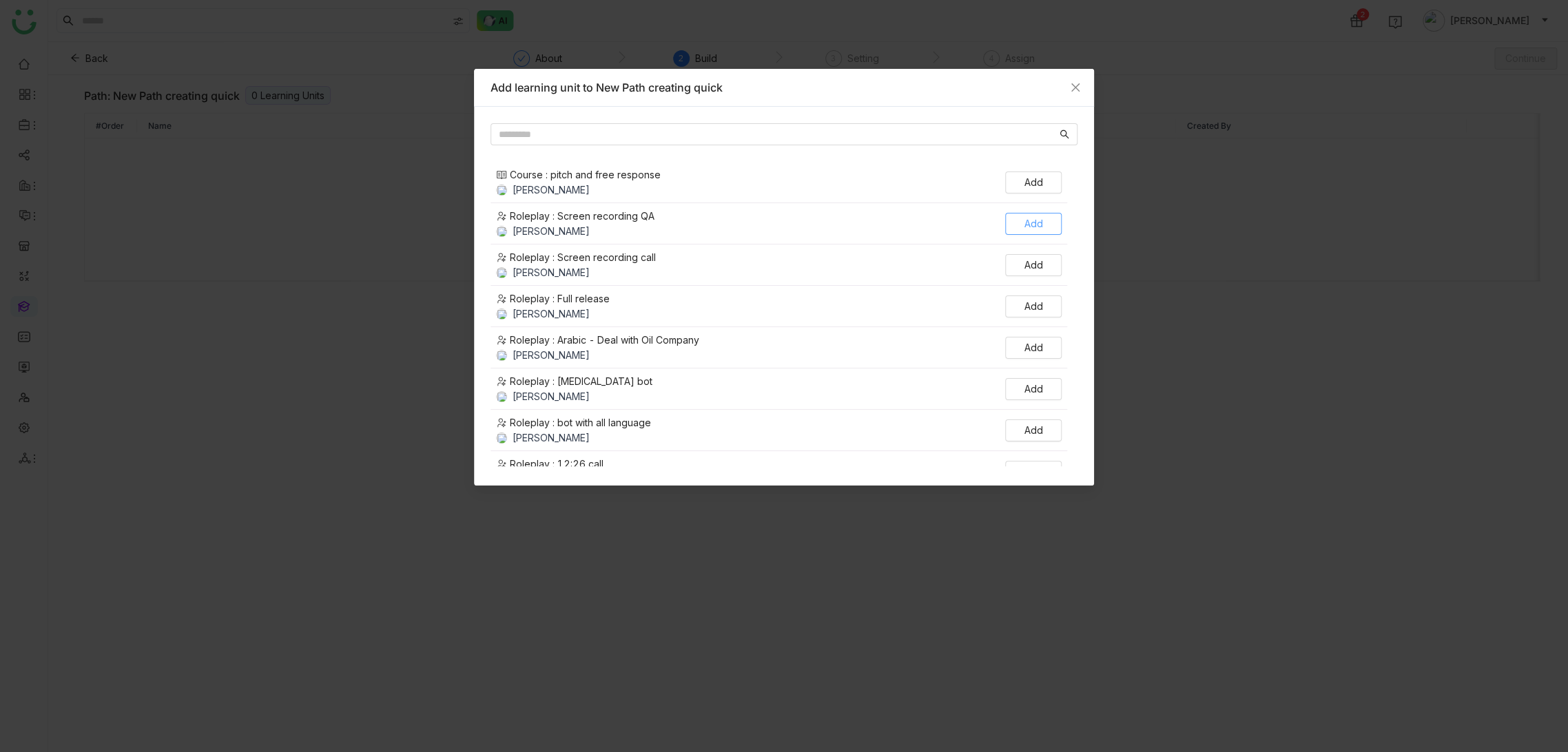
click at [1034, 221] on span "Add" at bounding box center [1033, 224] width 18 height 15
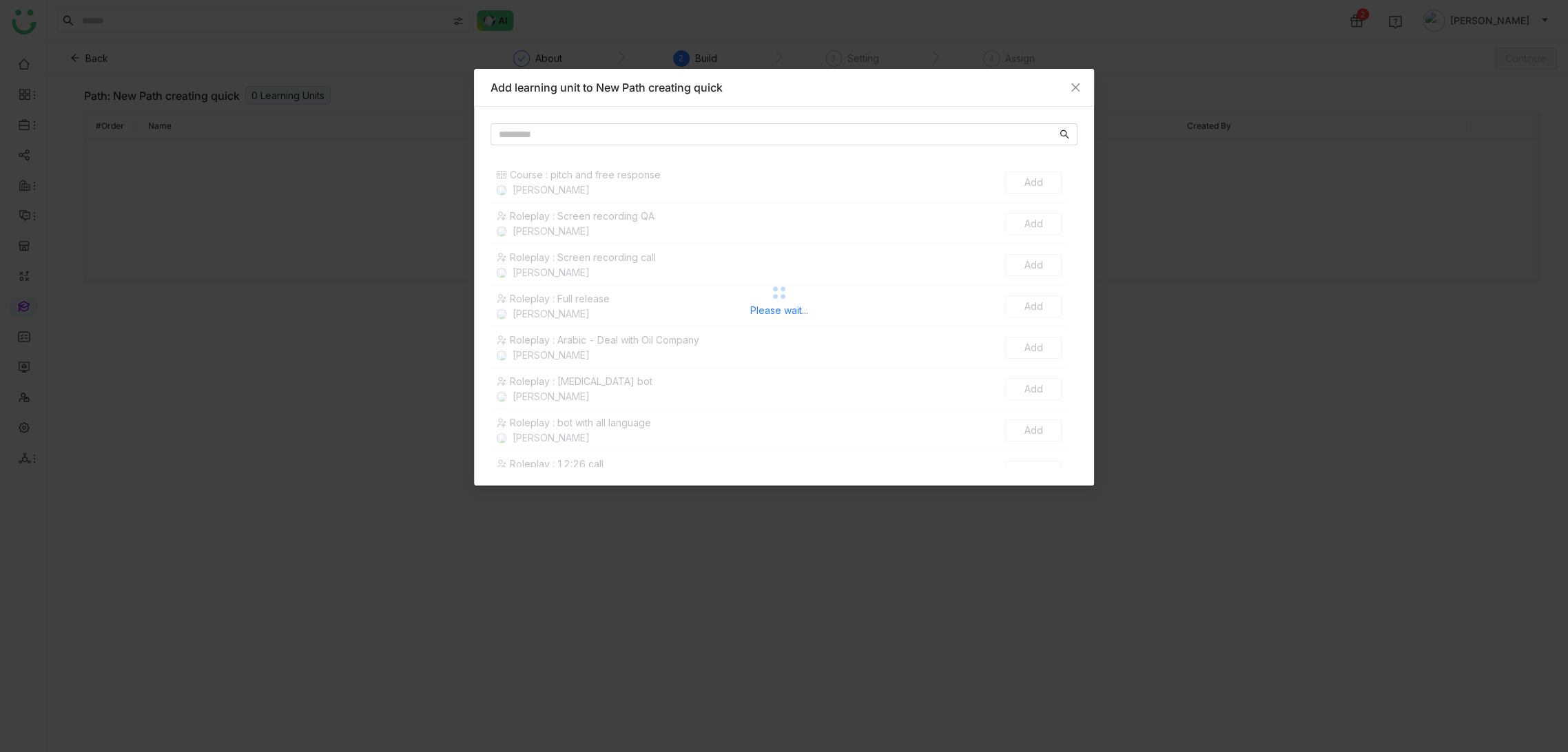
click at [1302, 247] on nz-modal-container "Add learning unit to New Path creating quick Please wait... Course : pitch and …" at bounding box center [784, 376] width 1568 height 752
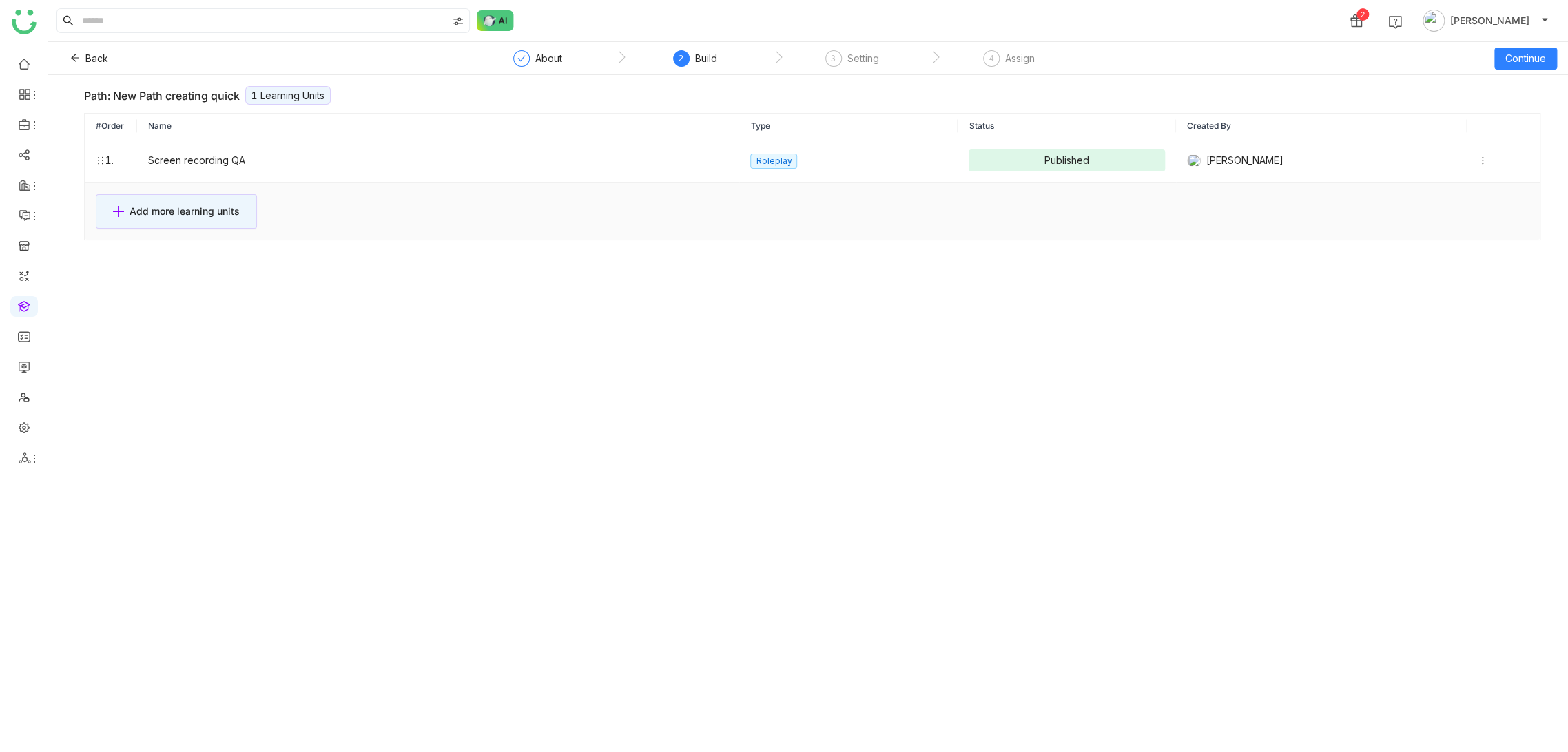
click at [1557, 52] on div "Back ` About ` 2 Build ` 3 Setting ` 4 Assign Continue" at bounding box center [807, 58] width 1519 height 33
click at [1535, 55] on span "Continue" at bounding box center [1525, 58] width 41 height 15
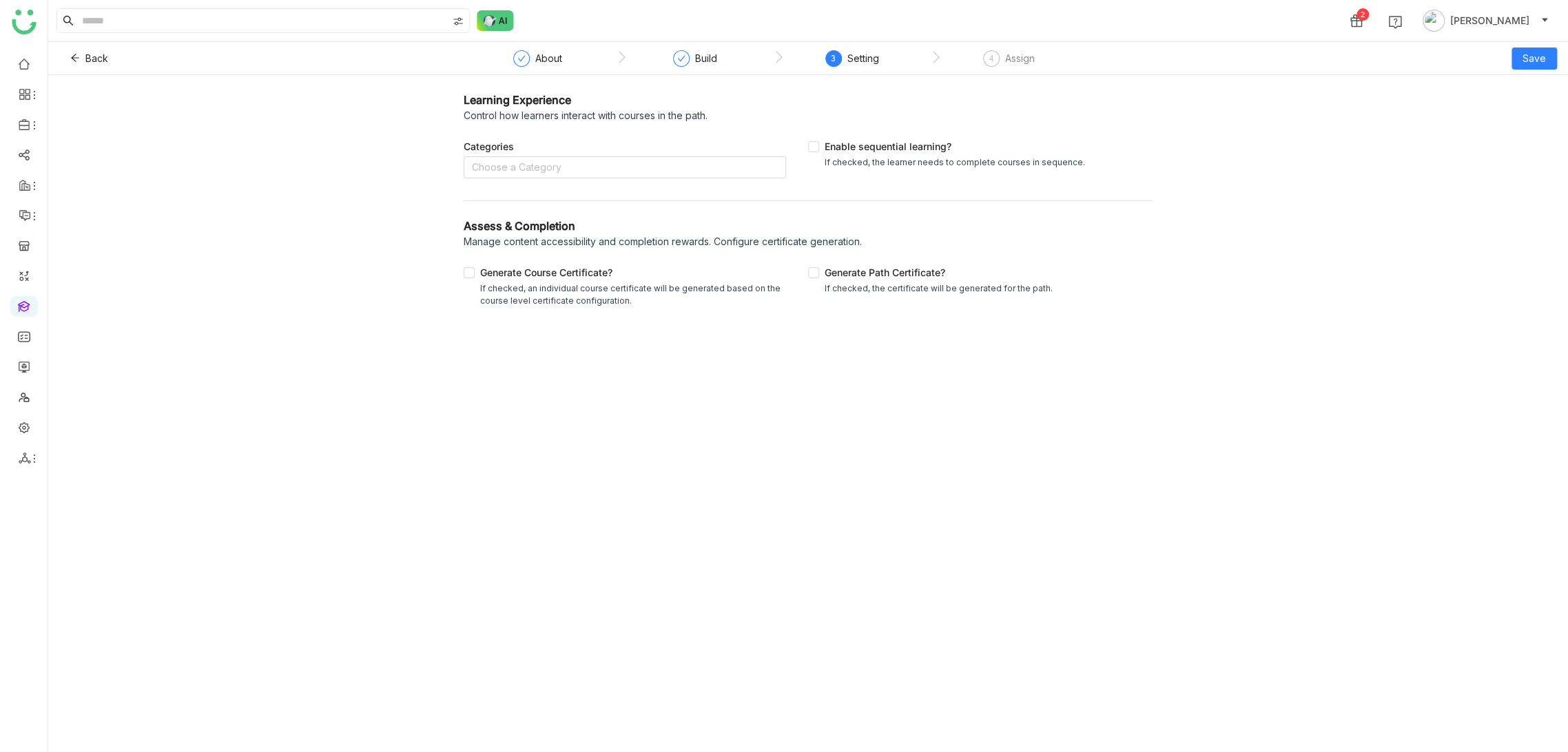
click at [736, 185] on div "Categories Choose a Category" at bounding box center [635, 157] width 345 height 60
click at [742, 162] on nz-select-top-control "Choose a Category" at bounding box center [625, 167] width 323 height 22
type input "**"
click at [716, 194] on div "Qa" at bounding box center [625, 195] width 306 height 15
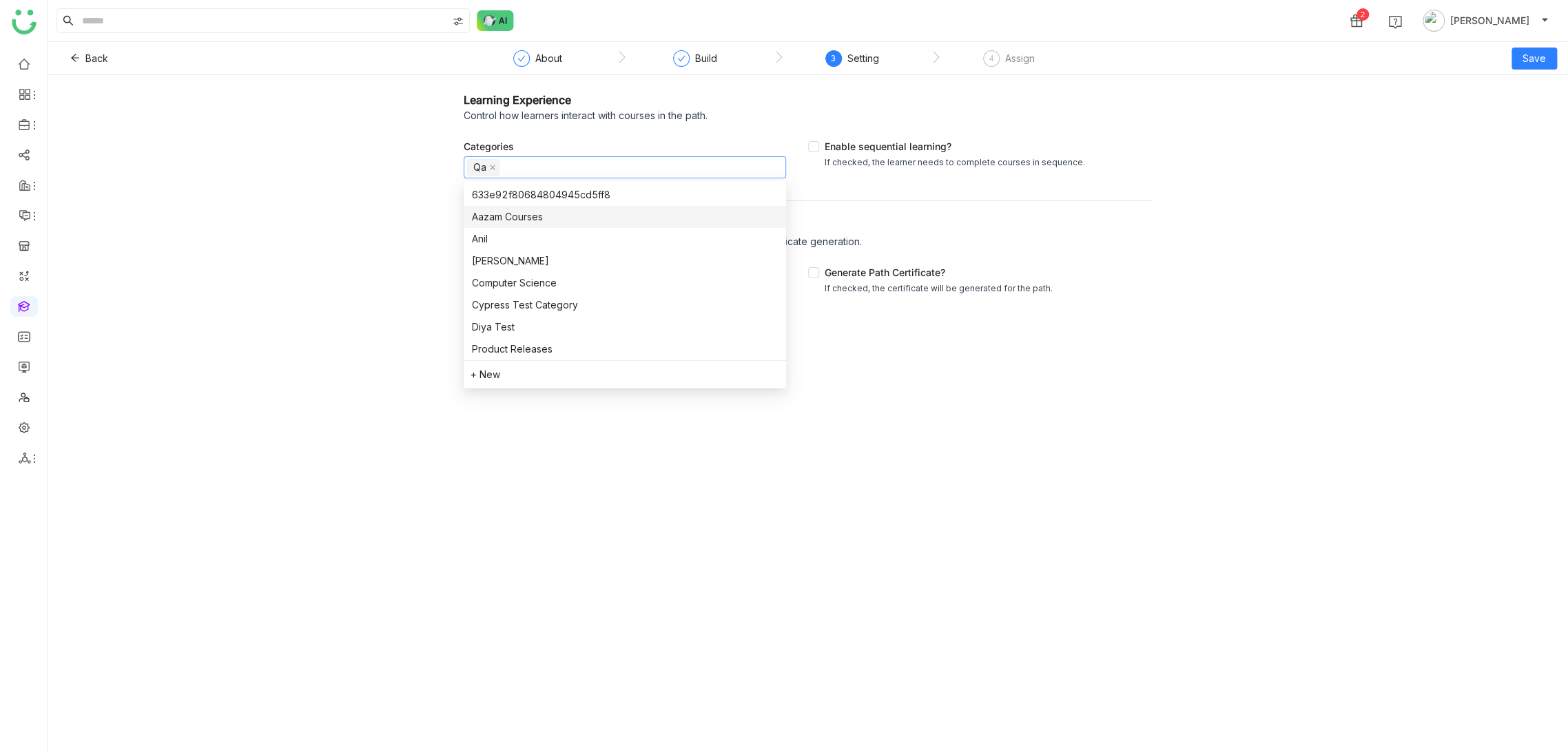
click at [1113, 225] on div "Assess & Completion" at bounding box center [807, 225] width 689 height 16
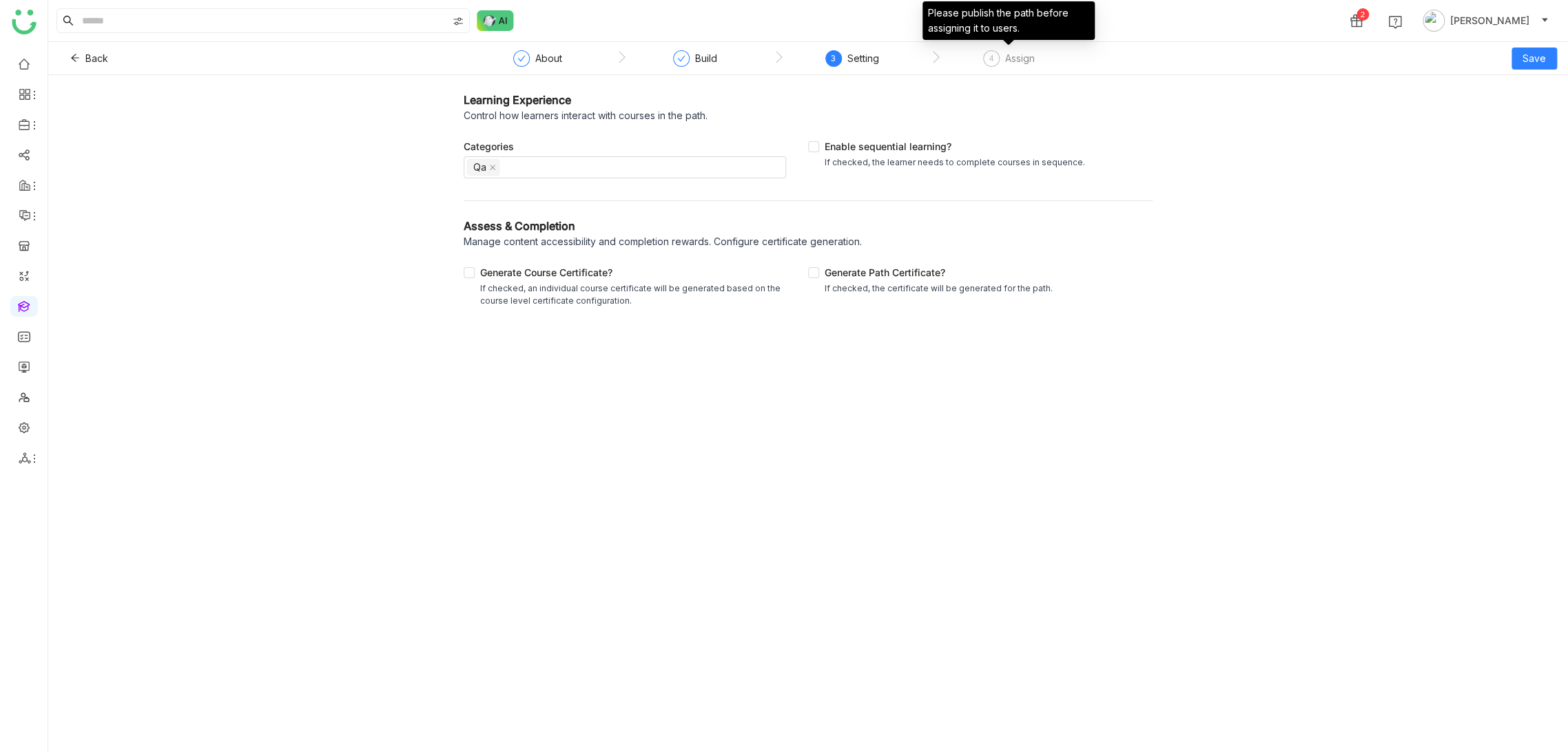
click at [1006, 65] on div "Assign" at bounding box center [1019, 58] width 30 height 16
click at [779, 75] on div "Learning Experience Control how learners interact with courses in the path. Cat…" at bounding box center [807, 203] width 1519 height 256
click at [665, 58] on nz-step "Build" at bounding box center [695, 63] width 157 height 25
click at [740, 58] on nz-step "Build" at bounding box center [695, 63] width 157 height 25
click at [695, 58] on div "Build" at bounding box center [706, 58] width 22 height 16
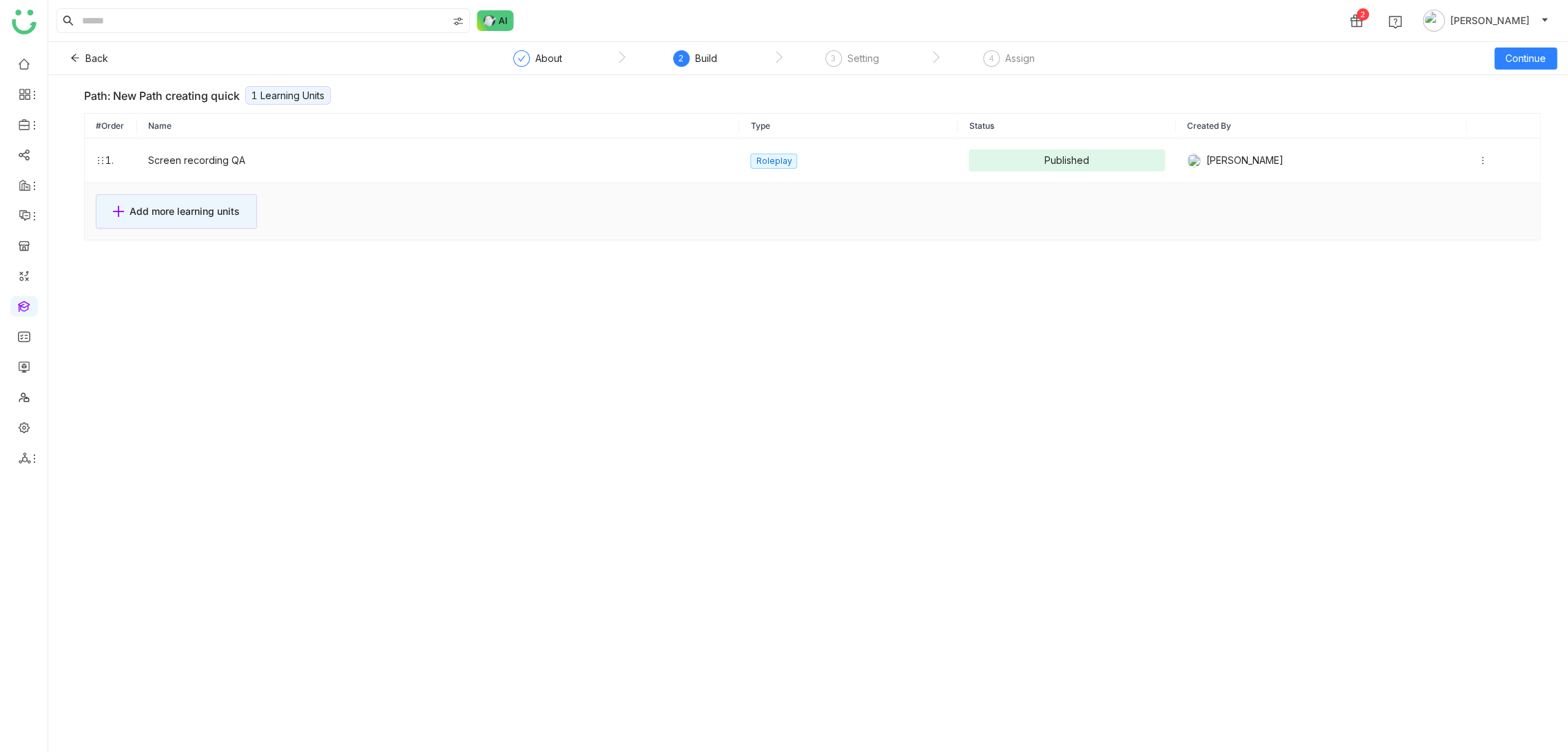
click at [577, 56] on nz-step "About" at bounding box center [542, 63] width 149 height 25
click at [594, 55] on nz-step "About" at bounding box center [542, 63] width 149 height 25
click at [471, 58] on nz-step "About" at bounding box center [542, 63] width 149 height 25
click at [558, 58] on div "About" at bounding box center [548, 58] width 27 height 16
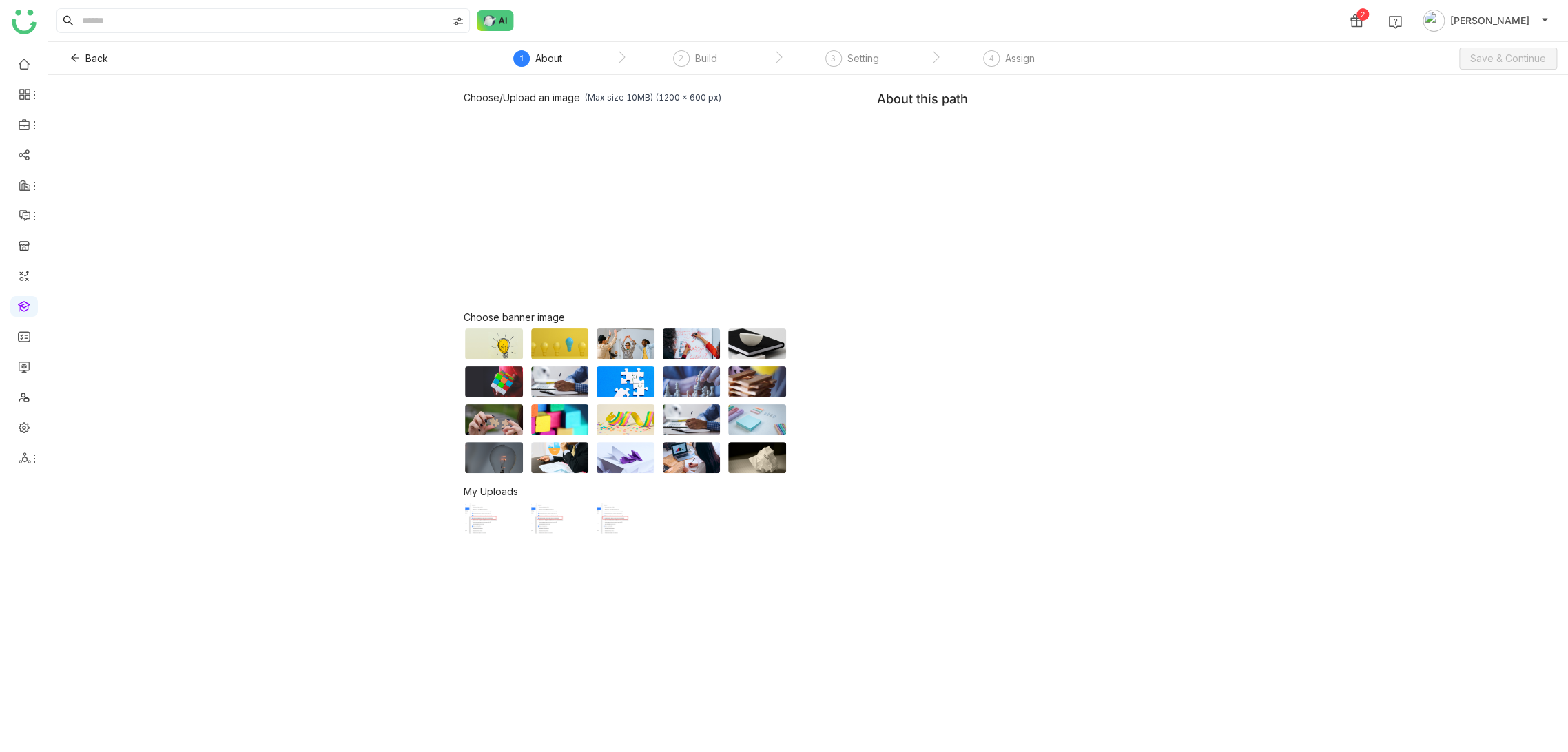
click at [815, 55] on nz-step "3 Setting" at bounding box center [852, 63] width 157 height 25
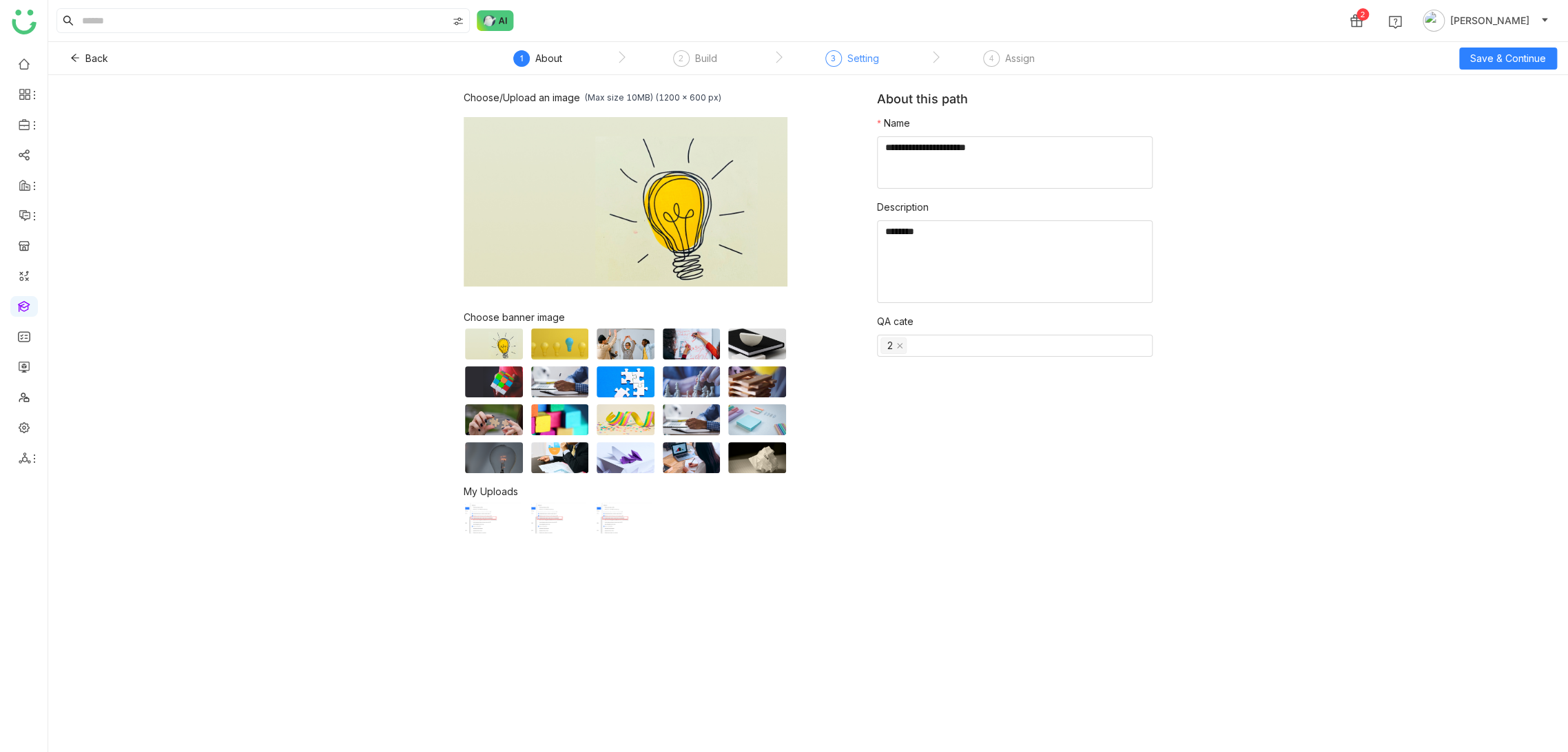
click at [863, 55] on div "Setting" at bounding box center [862, 58] width 32 height 16
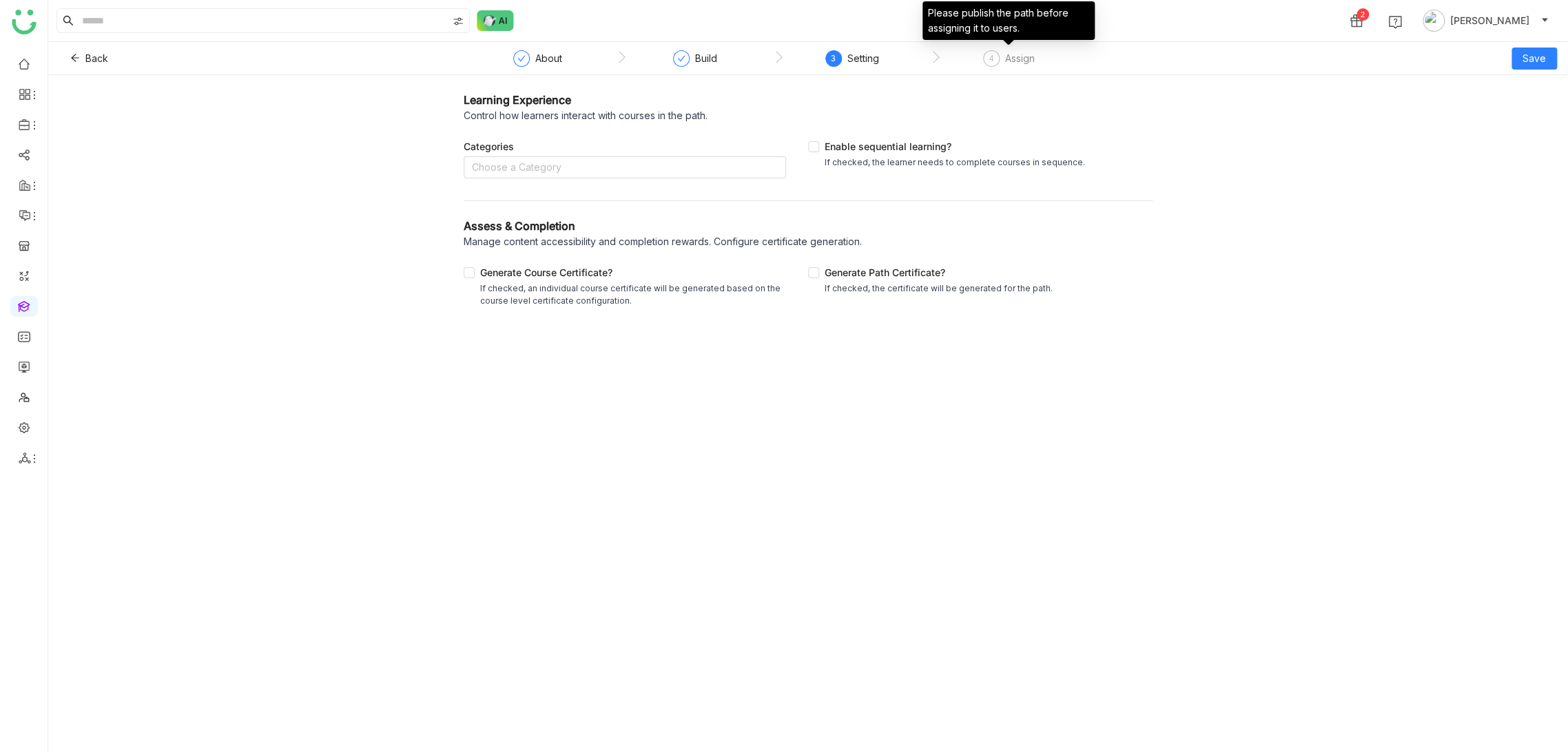
click at [1003, 58] on div "4 Assign" at bounding box center [1008, 63] width 52 height 25
click at [623, 175] on nz-select-top-control "Choose a Category" at bounding box center [625, 167] width 323 height 22
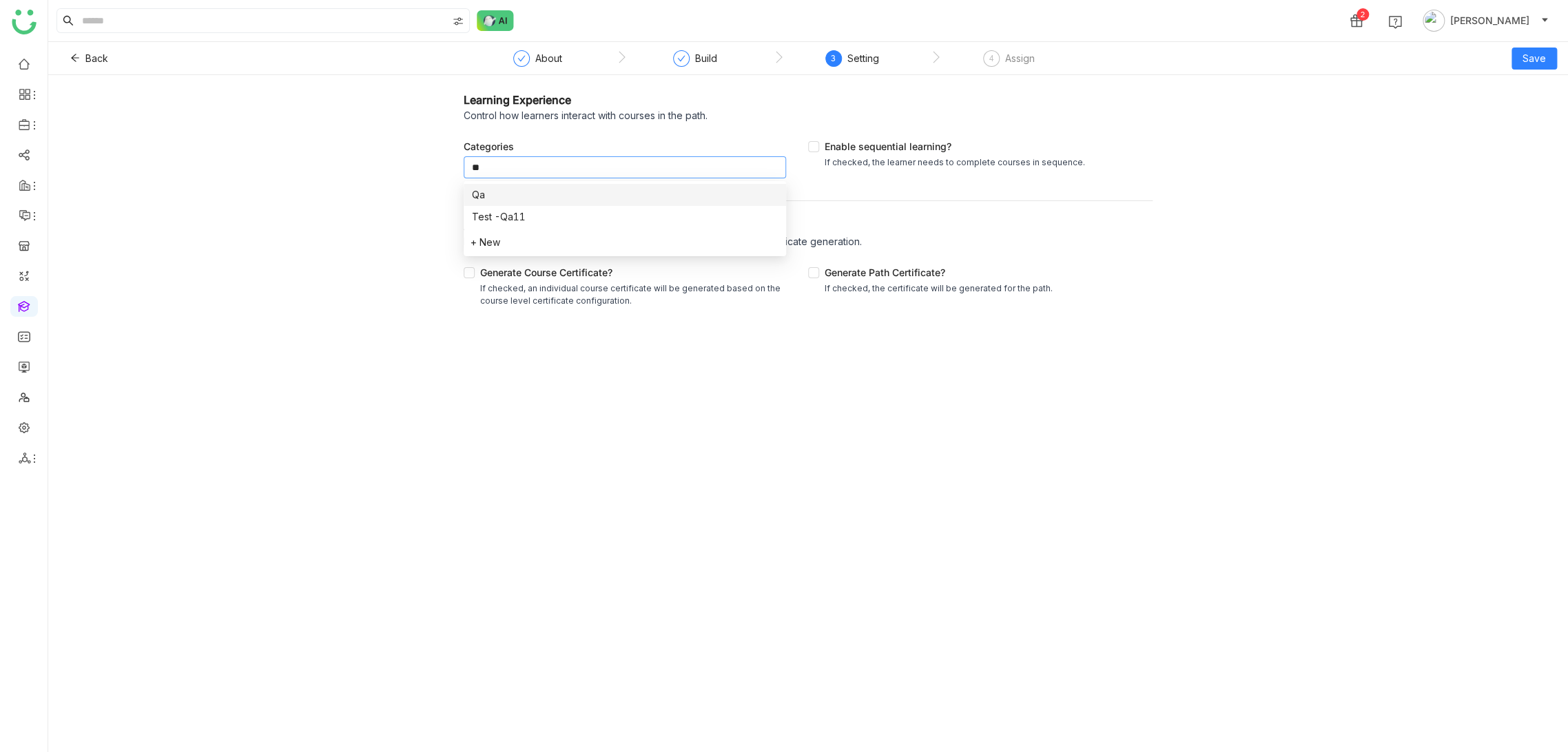
type input "**"
click at [587, 196] on div "Qa" at bounding box center [625, 195] width 306 height 15
click at [1132, 143] on div "Enable sequential learning? If checked, the learner needs to complete courses i…" at bounding box center [980, 157] width 345 height 60
click at [1521, 61] on button "Save" at bounding box center [1535, 58] width 46 height 22
click at [1541, 61] on span "Save" at bounding box center [1534, 58] width 24 height 15
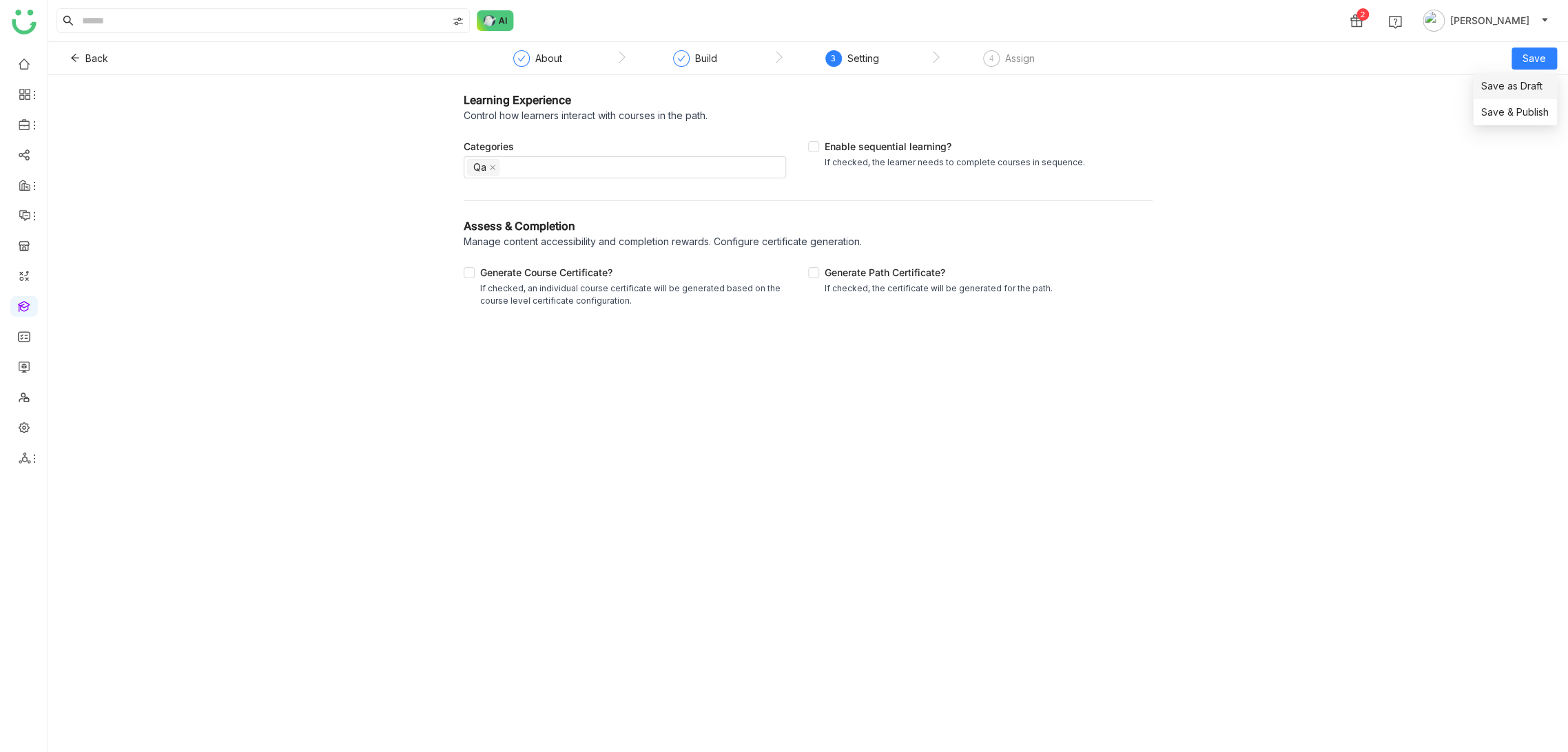
click at [1532, 80] on span "Save as Draft" at bounding box center [1512, 86] width 61 height 15
click at [692, 71] on div "Build" at bounding box center [695, 63] width 44 height 25
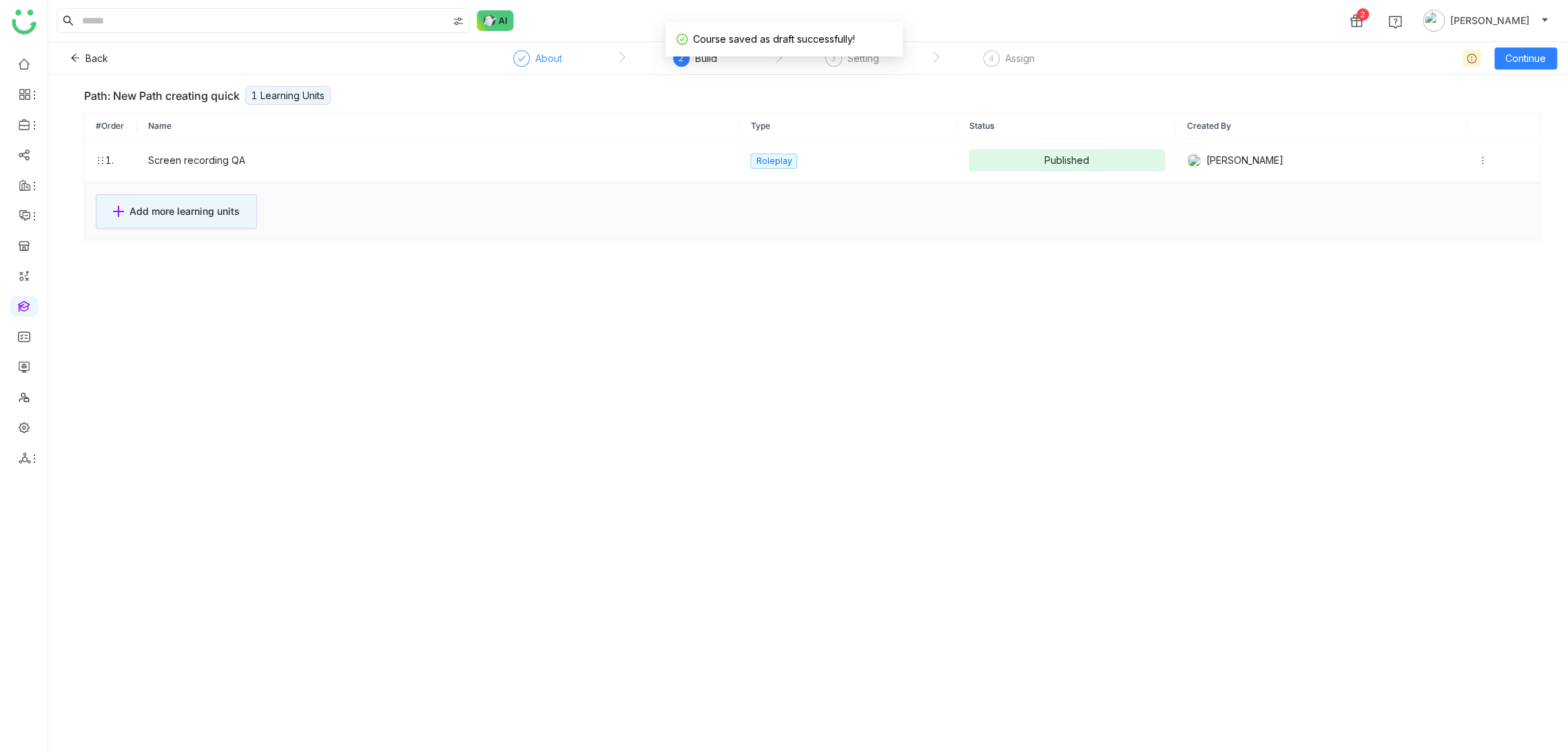
click at [543, 64] on div "About" at bounding box center [548, 58] width 27 height 16
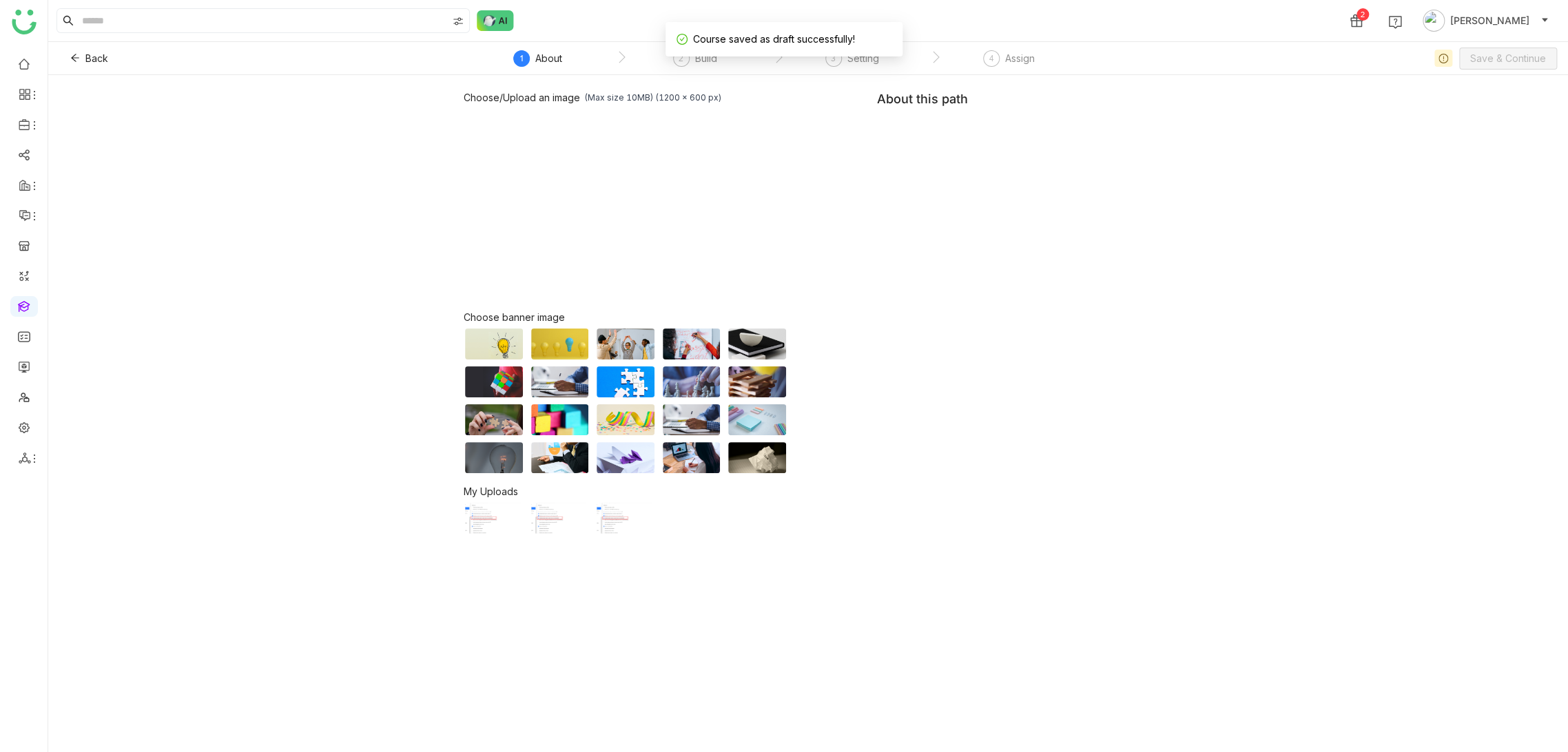
click at [823, 66] on nz-step "3 Setting" at bounding box center [852, 63] width 157 height 25
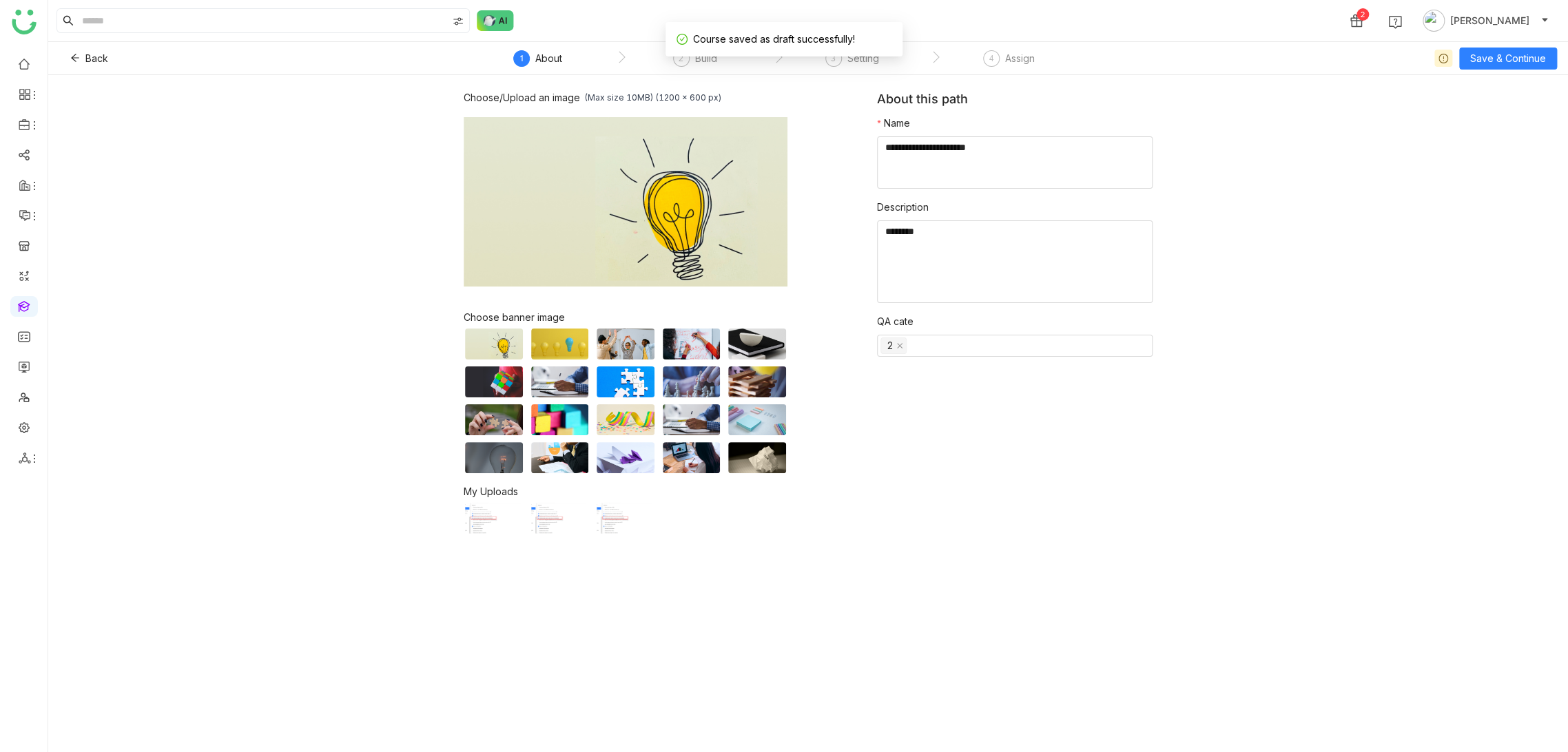
click at [849, 55] on div "Course saved as draft successfully!" at bounding box center [784, 39] width 237 height 34
click at [850, 66] on div "3 Setting" at bounding box center [852, 63] width 53 height 25
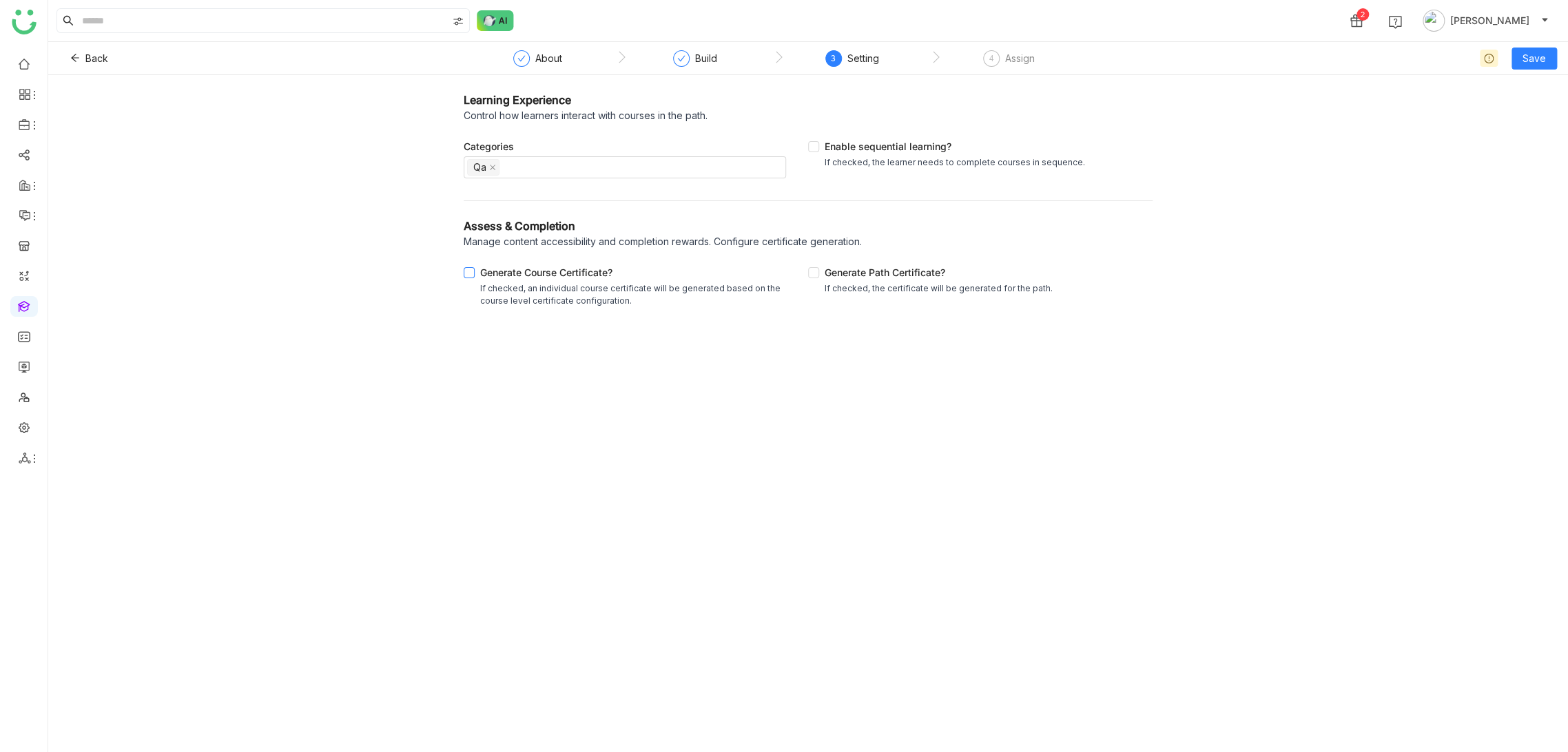
click at [575, 275] on div "Generate Course Certificate?" at bounding box center [630, 274] width 301 height 17
click at [575, 274] on div "Generate Course Certificate?" at bounding box center [630, 274] width 301 height 17
click at [889, 140] on div "Enable sequential learning?" at bounding box center [954, 148] width 261 height 17
click at [1554, 67] on button "Save" at bounding box center [1535, 58] width 46 height 22
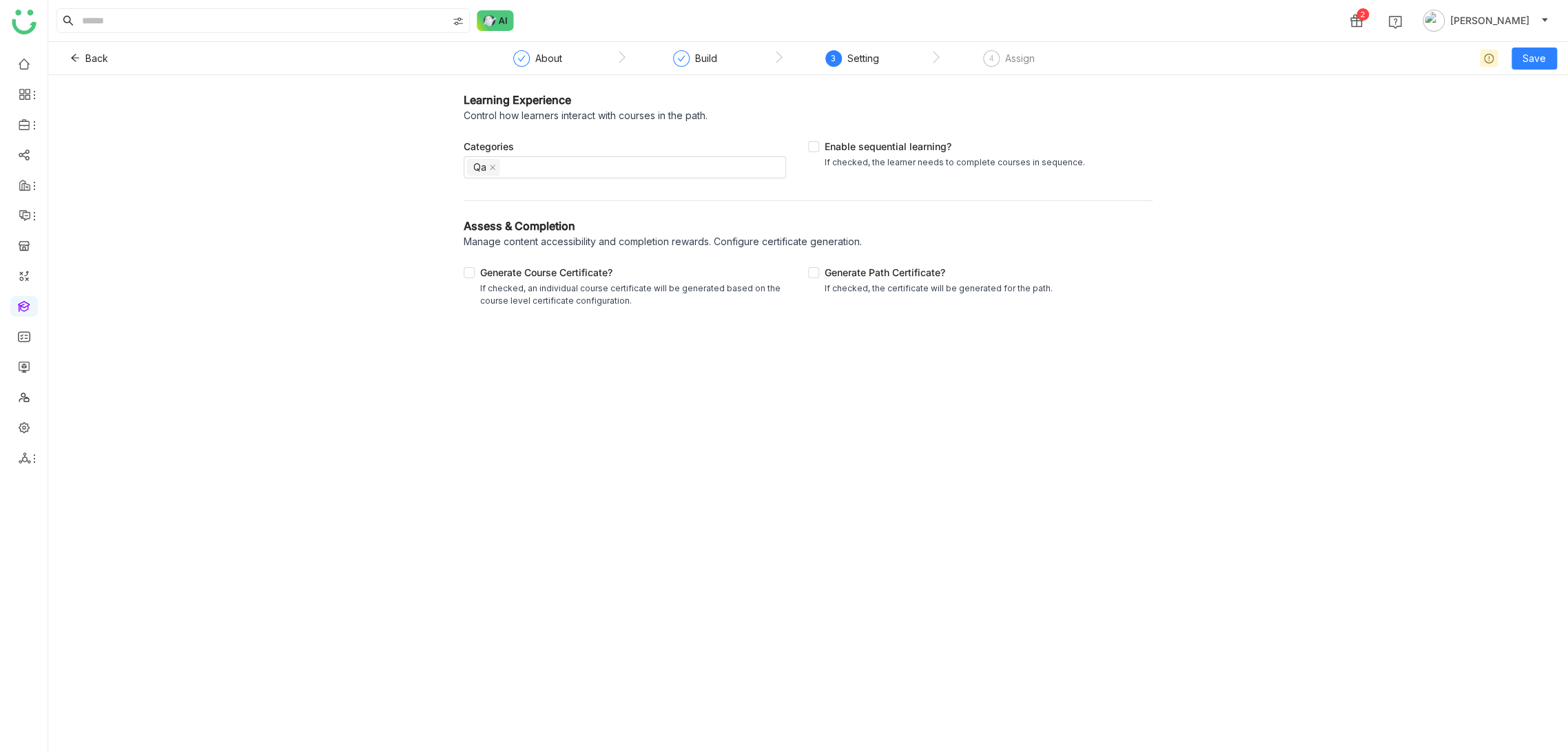
click at [1499, 112] on div "Learning Experience Control how learners interact with courses in the path. Cat…" at bounding box center [807, 203] width 1519 height 256
click at [1527, 61] on span "Save" at bounding box center [1534, 58] width 24 height 15
click at [1521, 90] on span "Save as Draft" at bounding box center [1512, 86] width 61 height 15
click at [1532, 52] on span "Save" at bounding box center [1534, 58] width 24 height 15
click at [1505, 118] on span "Save & Publish" at bounding box center [1515, 113] width 68 height 15
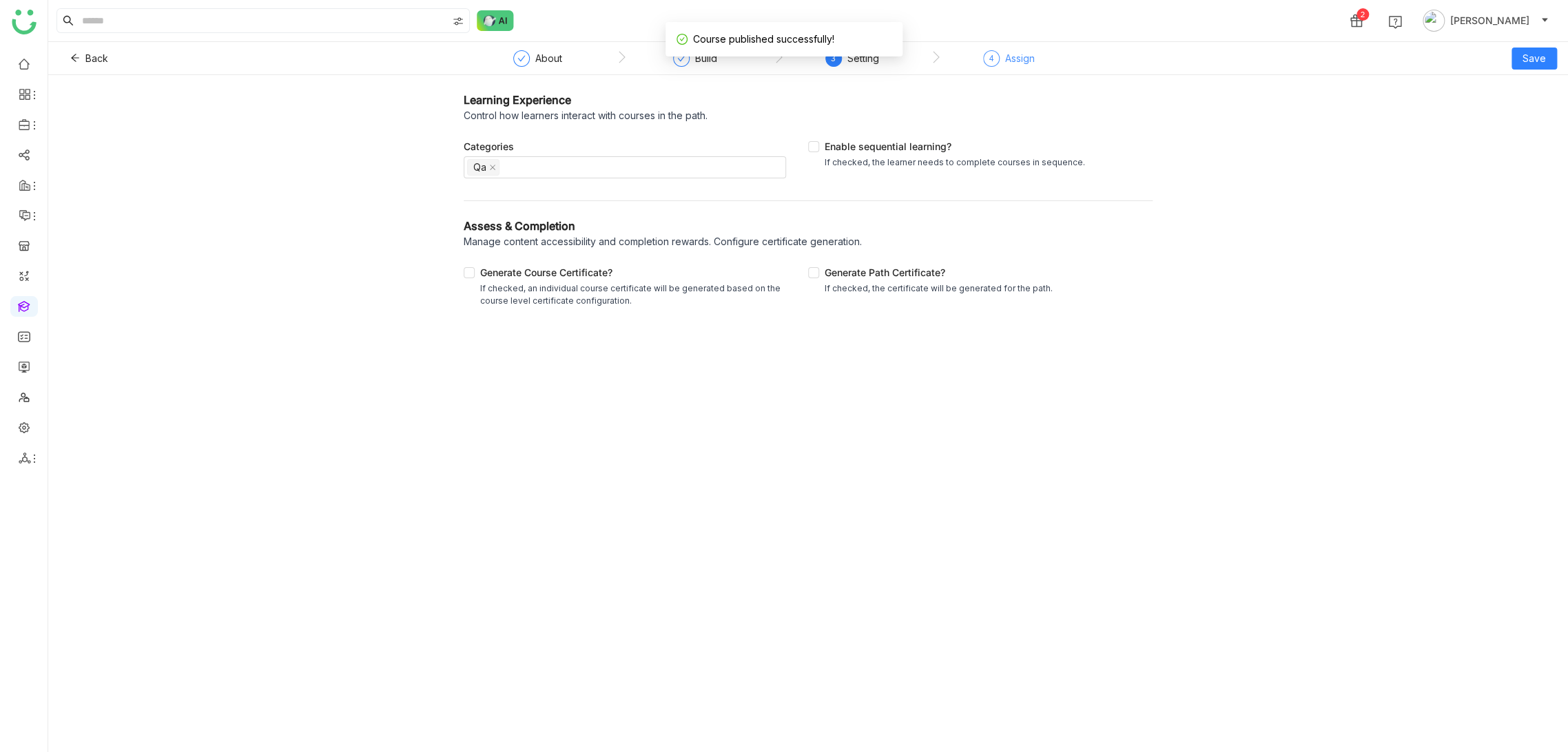
click at [1009, 62] on div "Assign" at bounding box center [1019, 58] width 30 height 16
click at [1026, 65] on div "Assign" at bounding box center [1019, 58] width 30 height 16
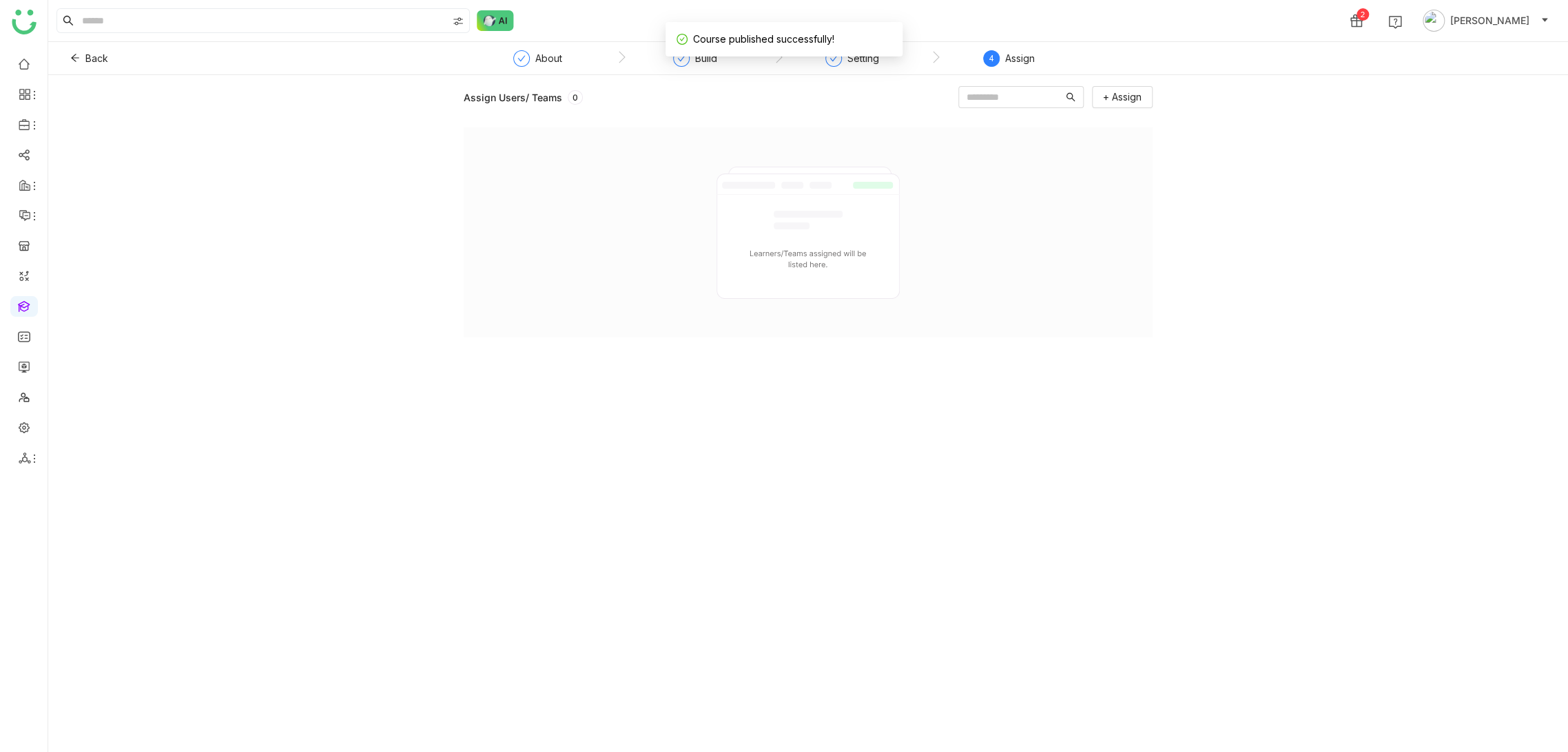
click at [1155, 93] on div "Assign Users/ Teams 0 + Assign" at bounding box center [807, 413] width 1519 height 677
click at [1146, 93] on button "+ Assign" at bounding box center [1121, 96] width 60 height 22
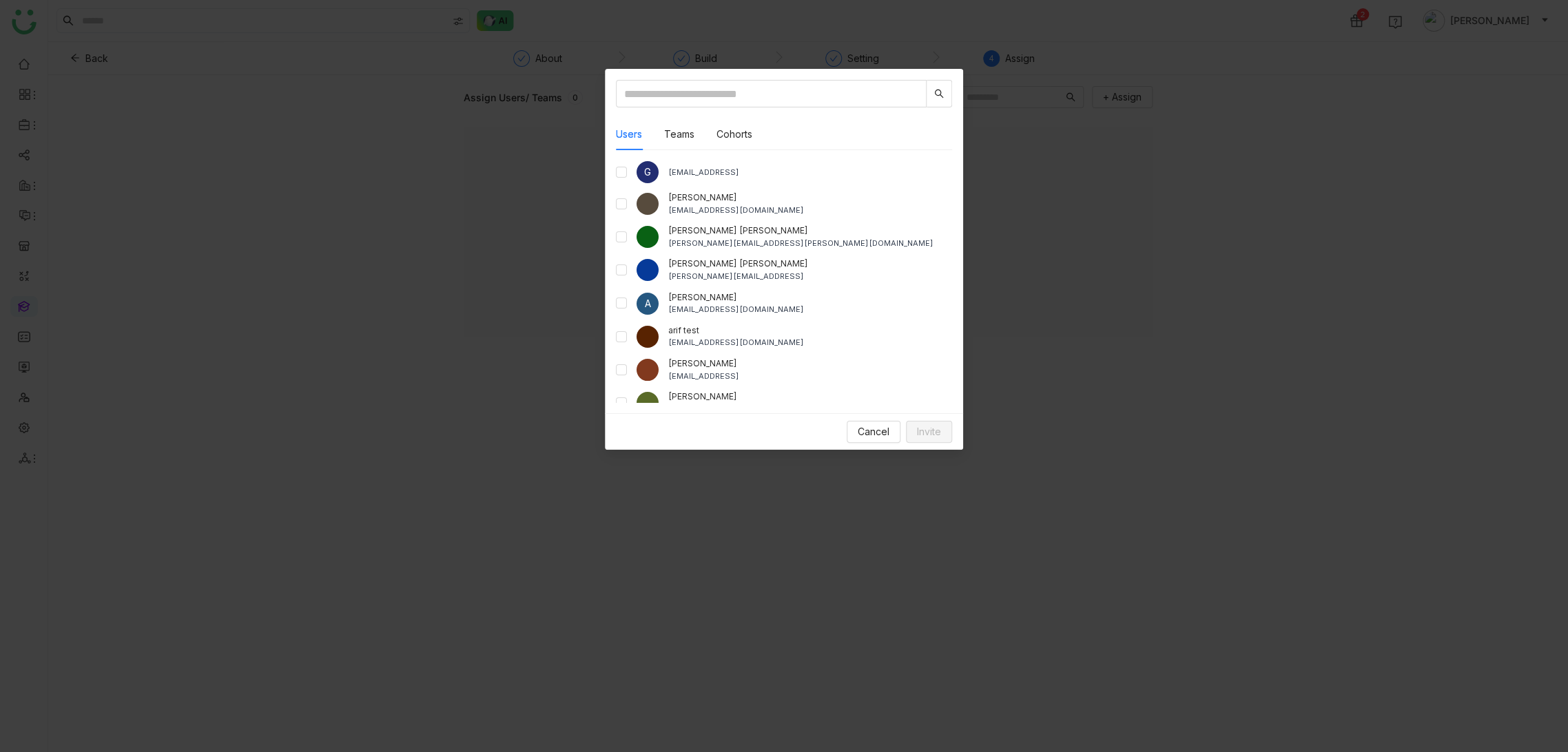
click at [626, 335] on div "arif test bugtest1mail@gmail.com" at bounding box center [784, 337] width 336 height 25
click at [612, 332] on div "Users Teams Cohorts G gayatrir@gtmbuddy.ai aavi aavi aavi@gtmcloud.net Anil Red…" at bounding box center [783, 240] width 358 height 345
click at [928, 428] on span "Invite" at bounding box center [928, 431] width 24 height 15
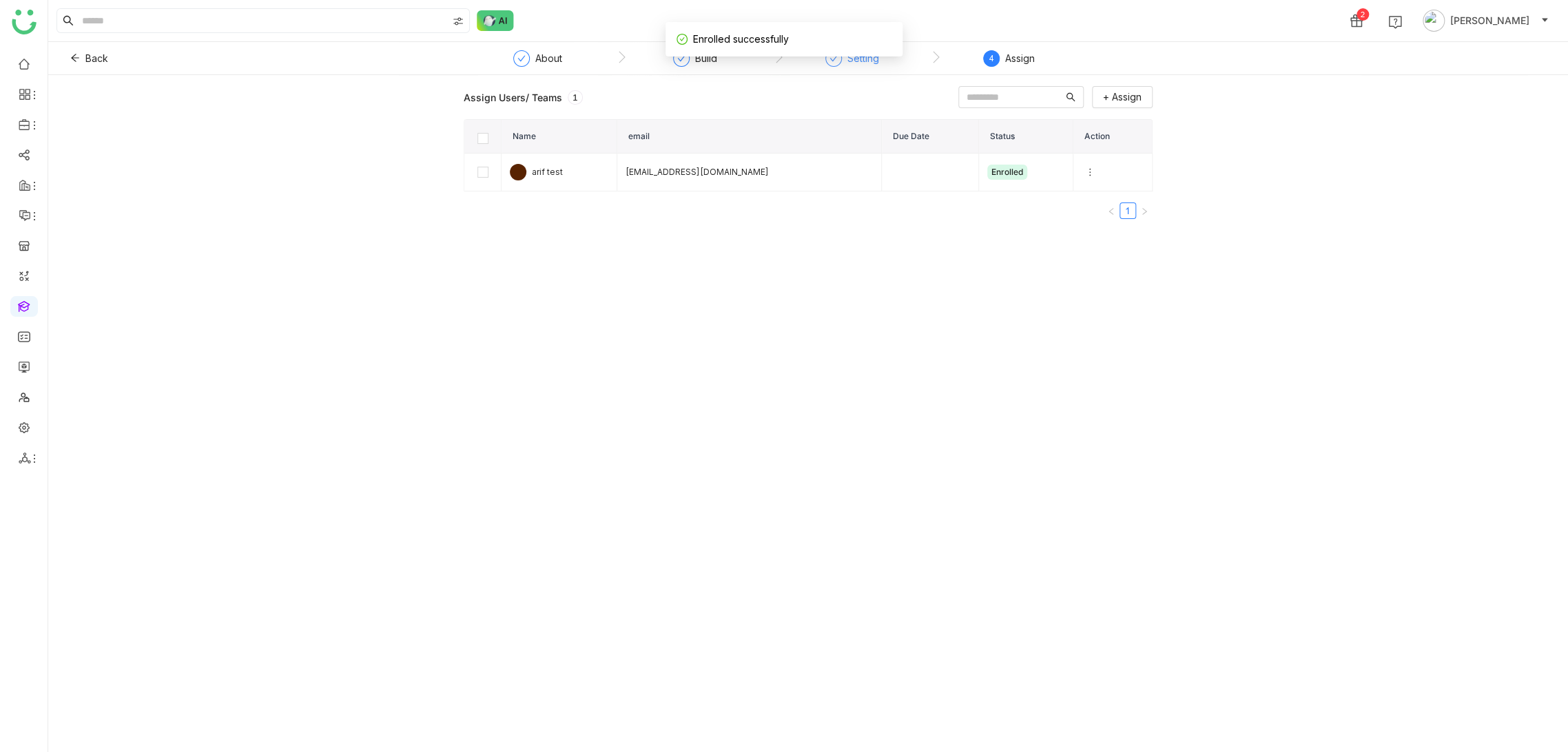
click at [848, 58] on div "Setting" at bounding box center [862, 58] width 32 height 16
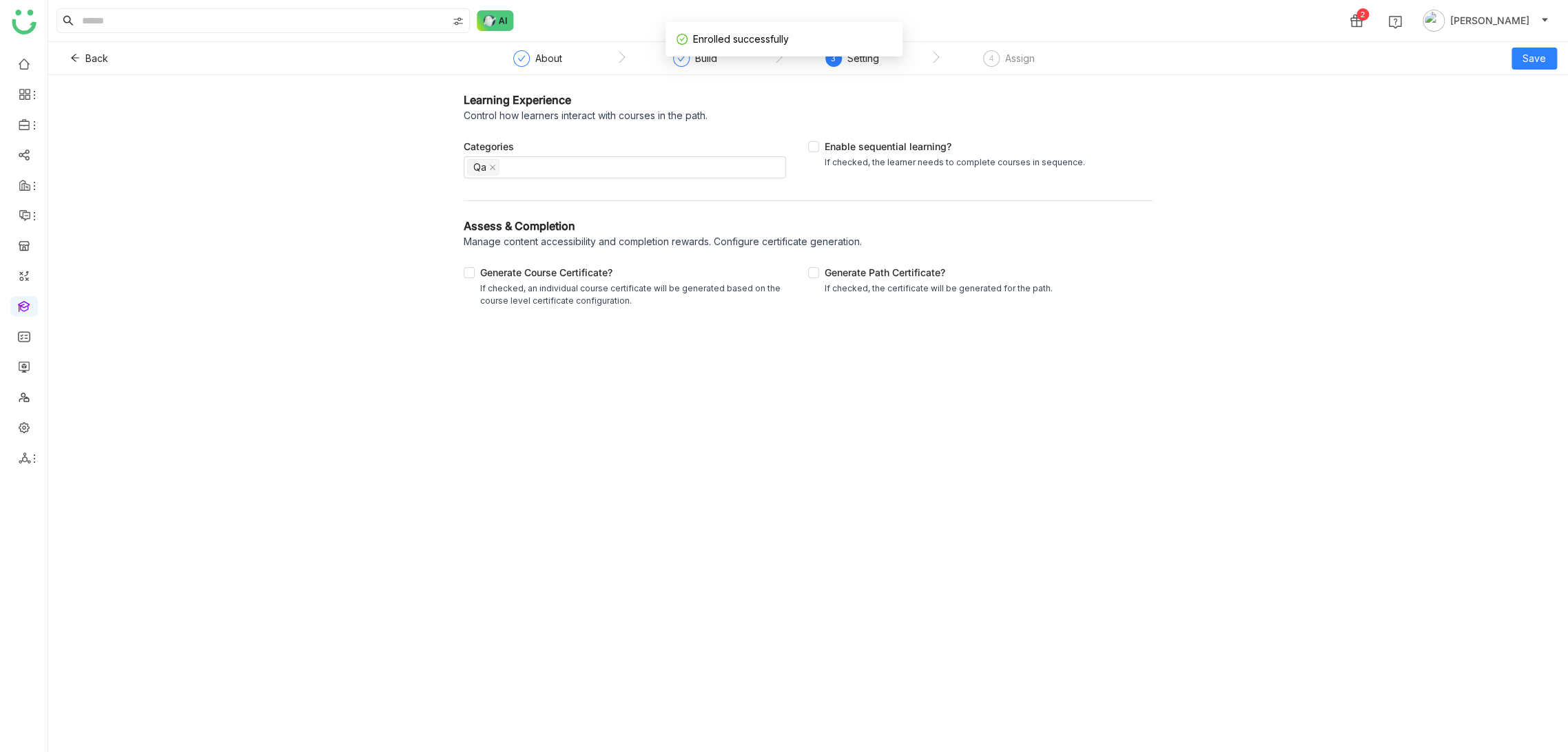
click at [998, 75] on div "Learning Experience Control how learners interact with courses in the path. Cat…" at bounding box center [807, 203] width 1519 height 256
click at [1005, 69] on div "4 Assign" at bounding box center [1008, 63] width 52 height 25
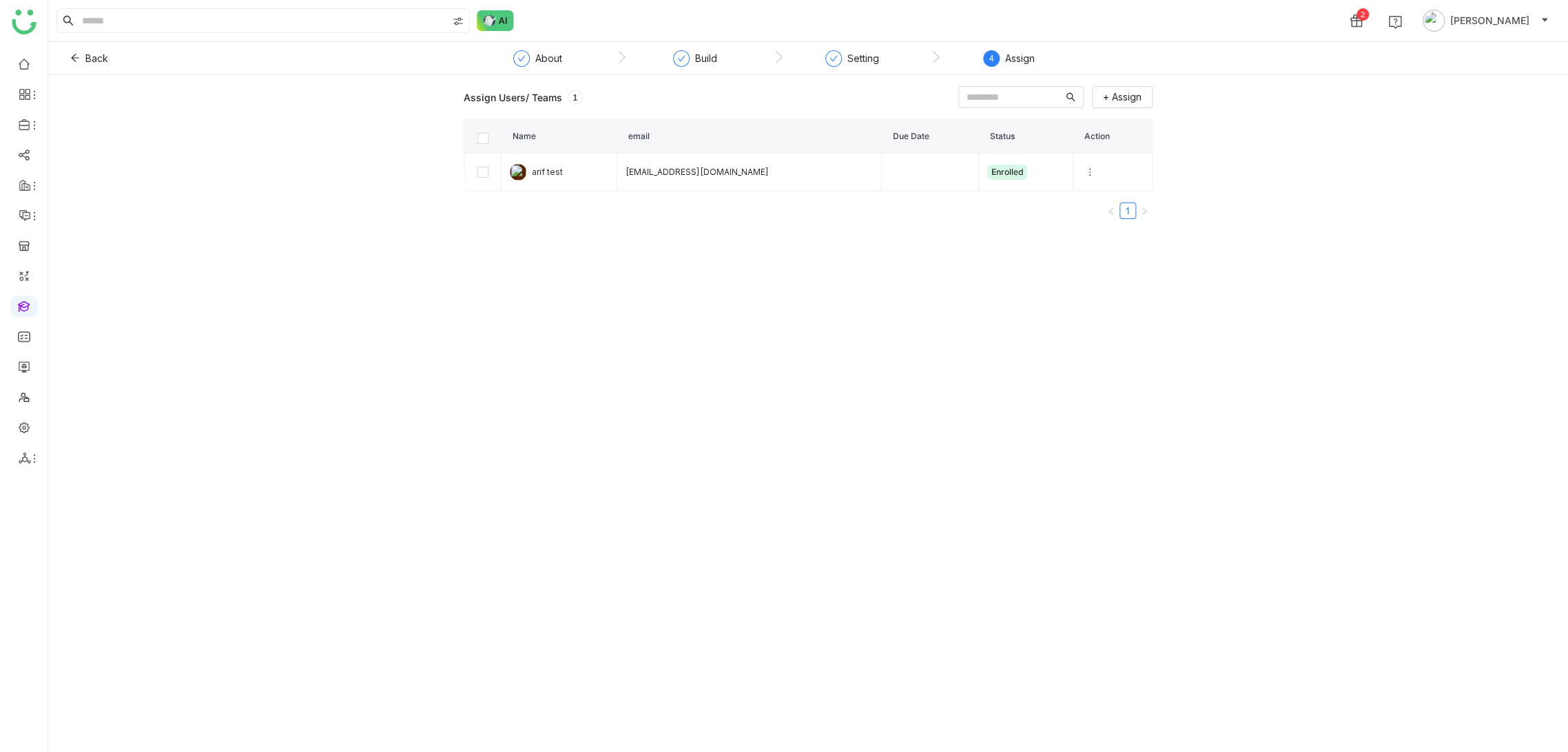
click at [741, 69] on nz-step "Build" at bounding box center [695, 63] width 157 height 25
click at [938, 66] on nz-step "4 Assign" at bounding box center [1009, 63] width 157 height 25
click at [833, 63] on span at bounding box center [834, 58] width 9 height 10
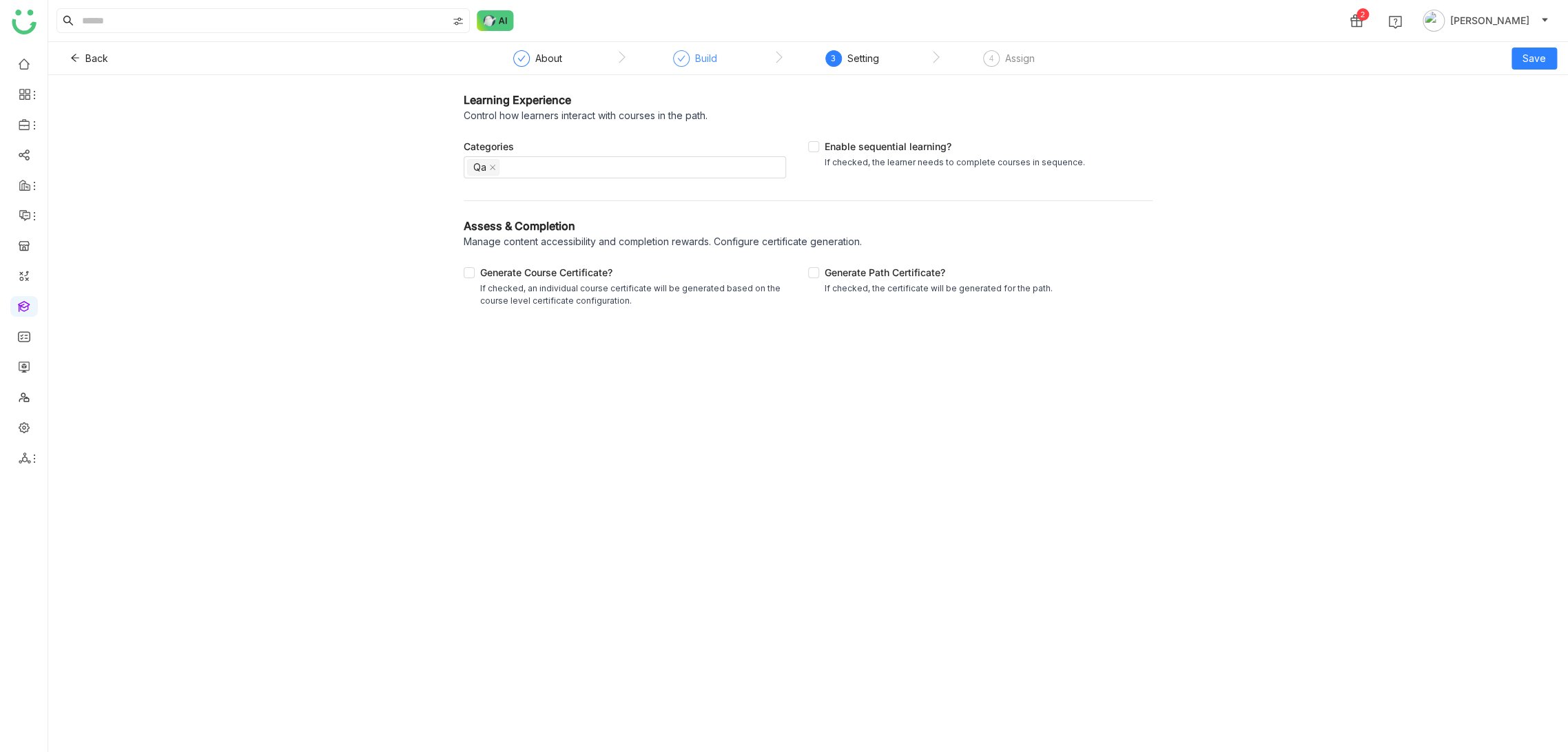
click at [688, 51] on div "Build" at bounding box center [695, 63] width 44 height 25
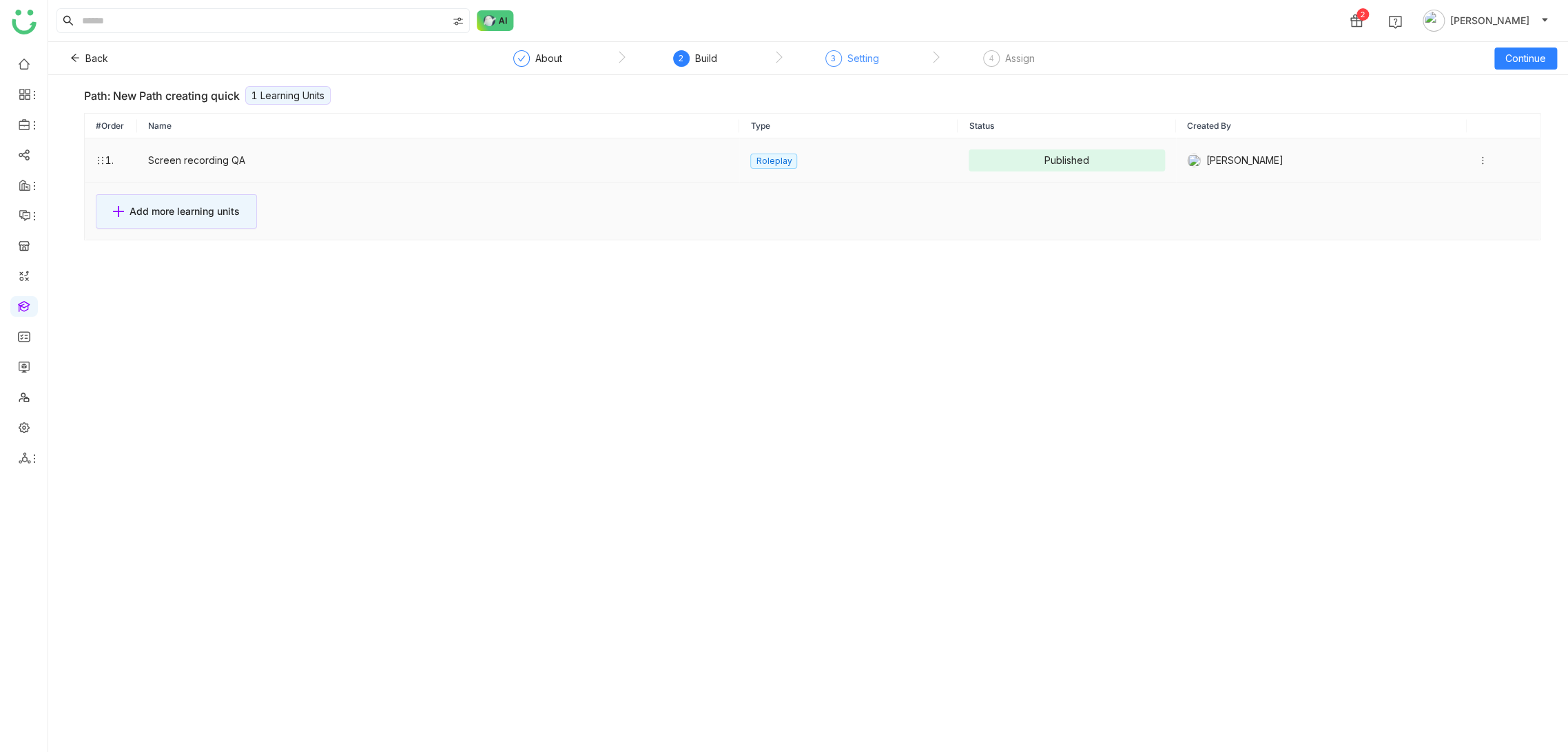
click at [1477, 164] on div at bounding box center [1482, 160] width 10 height 15
click at [1450, 150] on li "Edit" at bounding box center [1429, 146] width 75 height 26
click at [68, 53] on button "Back" at bounding box center [89, 58] width 60 height 22
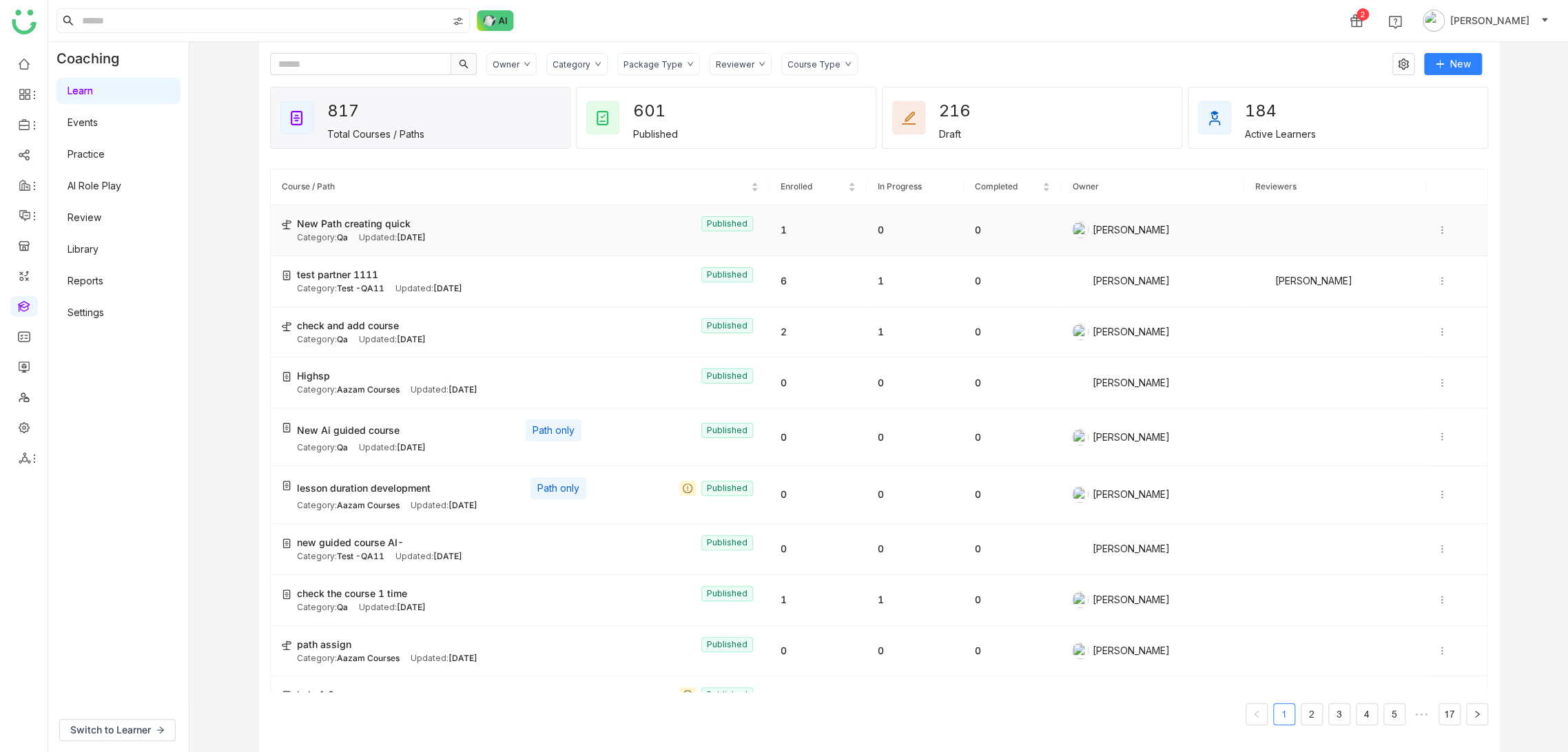
click at [1437, 227] on icon at bounding box center [1442, 230] width 10 height 10
click at [1305, 335] on icon at bounding box center [1309, 334] width 12 height 9
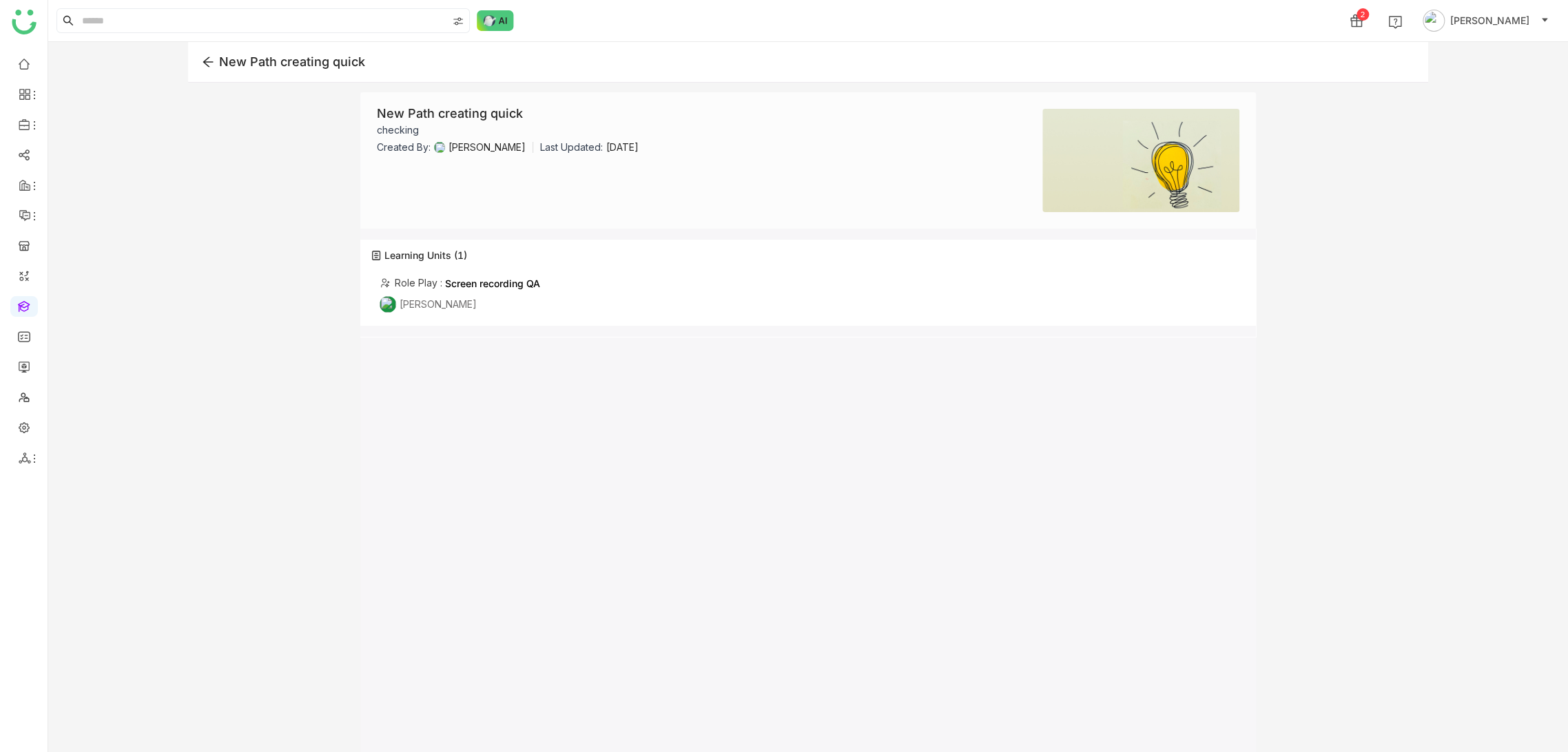
click at [222, 61] on div "New Path creating quick" at bounding box center [291, 62] width 146 height 10
click at [202, 66] on icon at bounding box center [207, 61] width 12 height 12
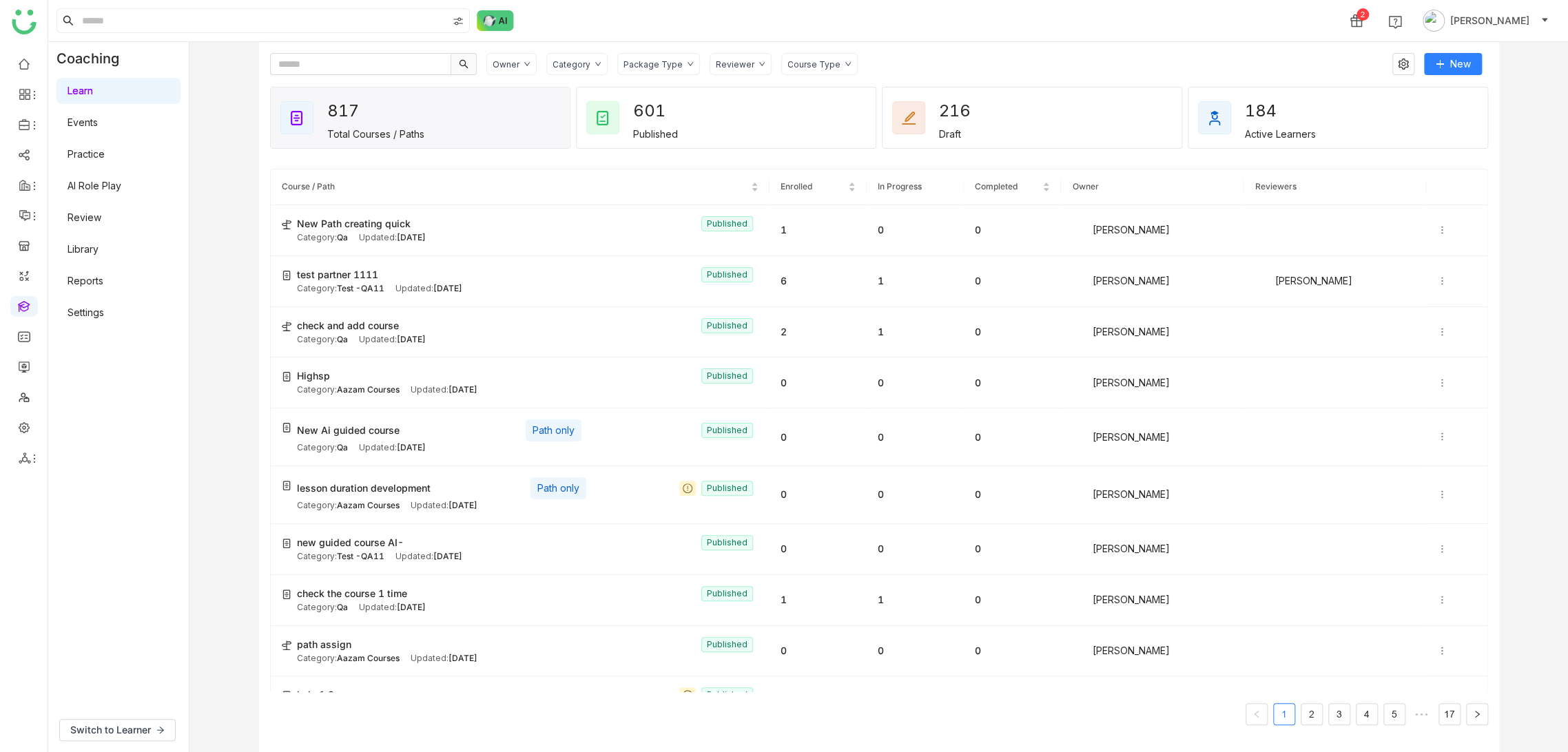
click at [215, 672] on div "Coaching Learn Events Practice AI Role Play Review Library Reports Settings Swi…" at bounding box center [807, 397] width 1519 height 710
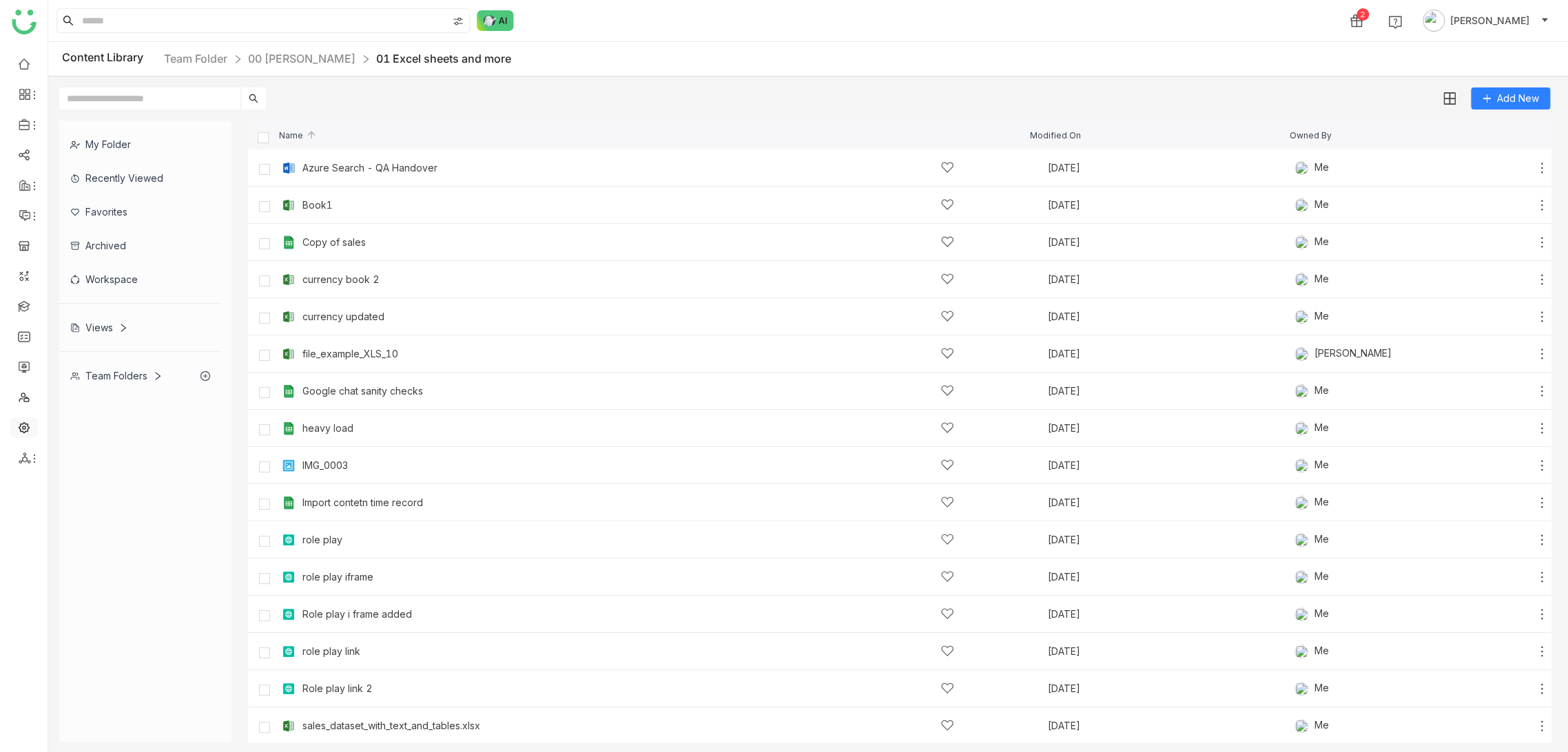
click at [27, 428] on link at bounding box center [24, 427] width 12 height 11
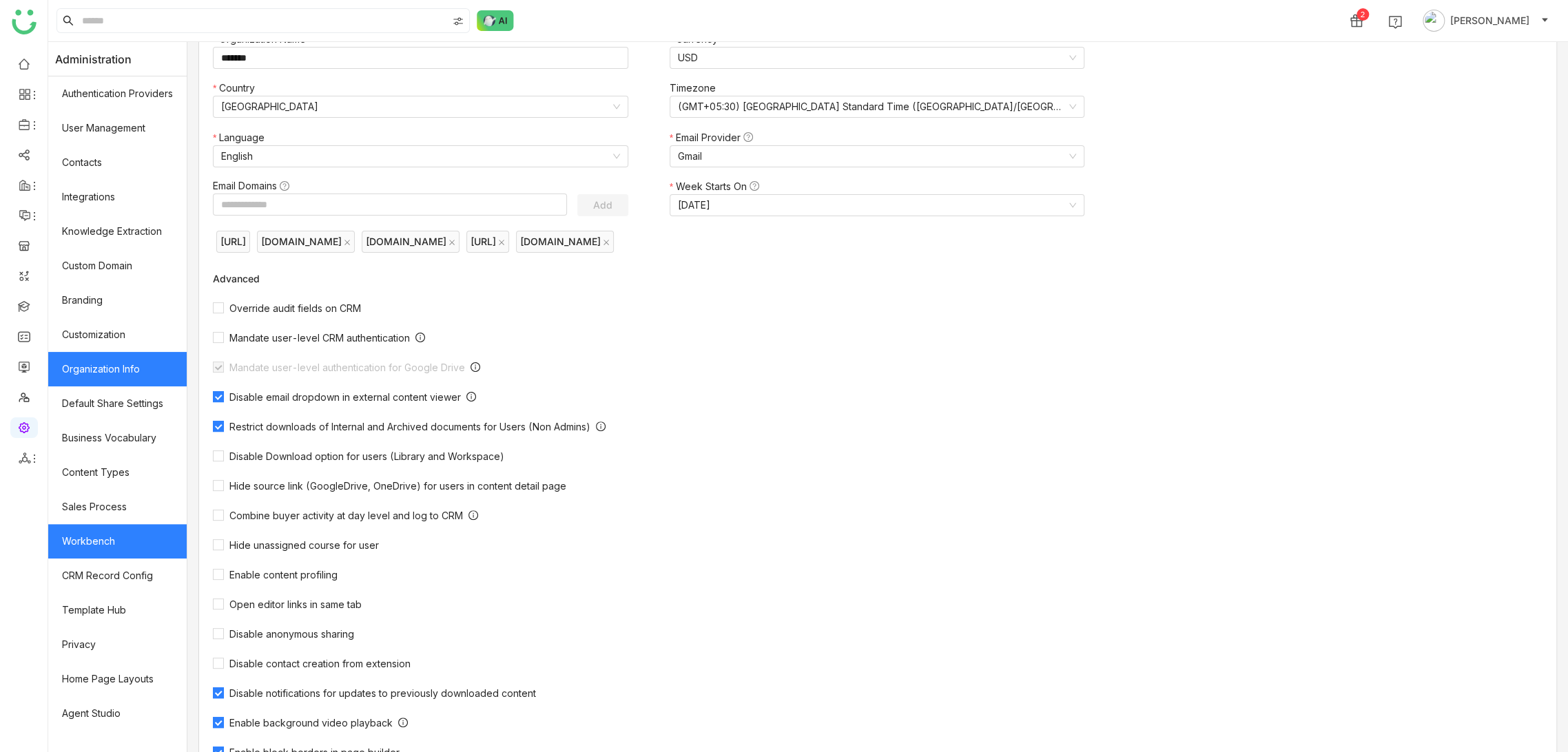
scroll to position [152, 0]
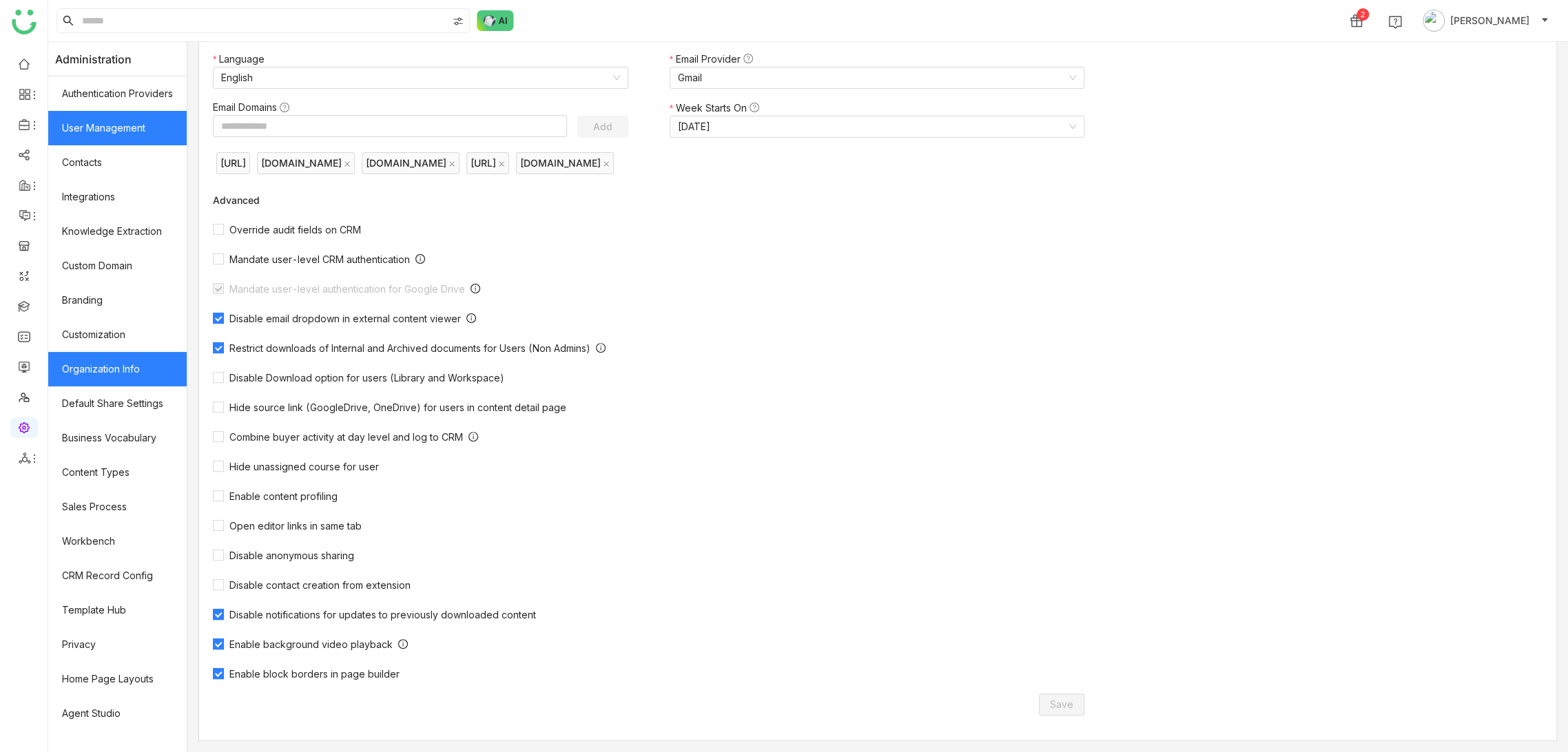
click at [144, 125] on link "User Management" at bounding box center [117, 128] width 138 height 34
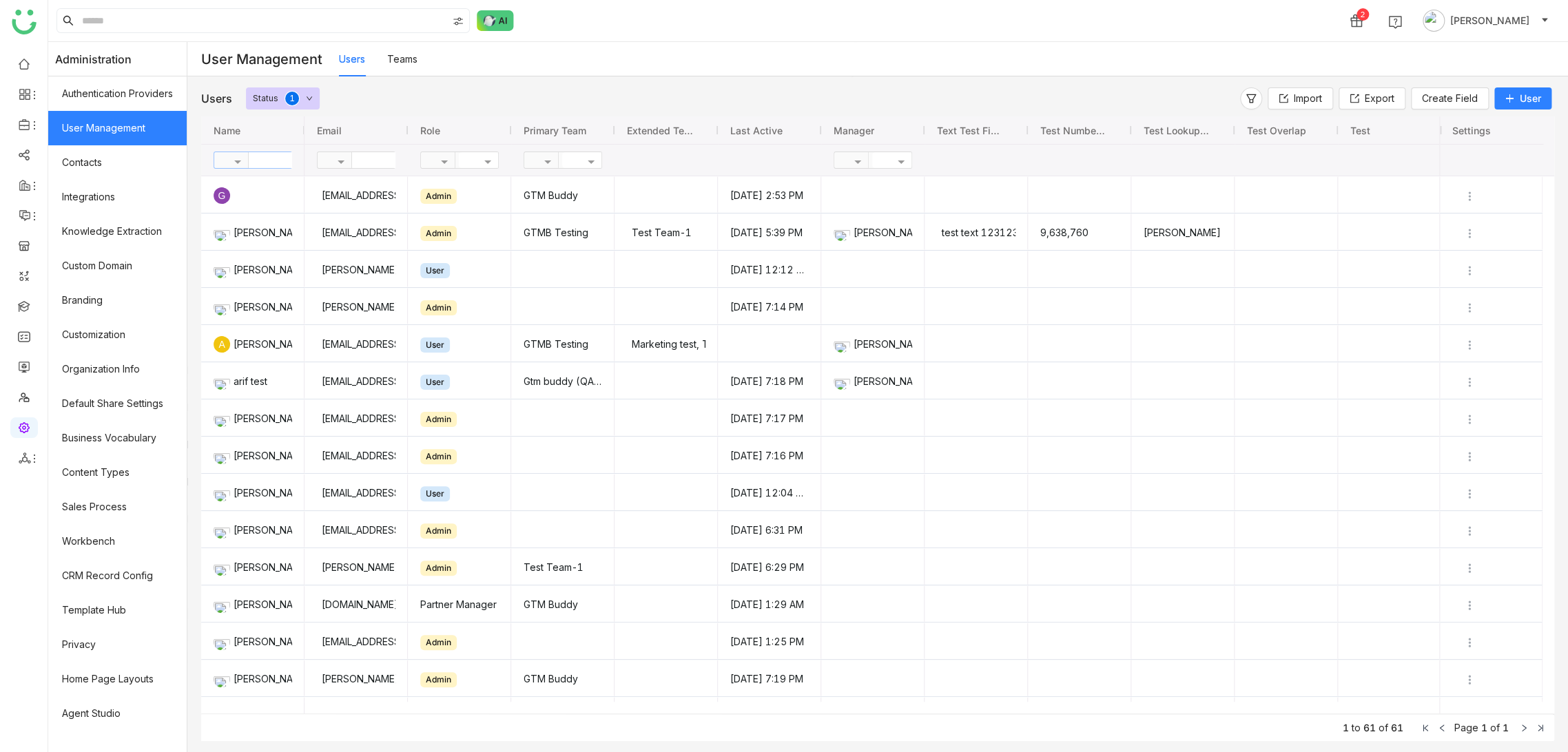
click at [279, 162] on input "text" at bounding box center [298, 159] width 100 height 16
click at [281, 161] on input "*****" at bounding box center [298, 159] width 100 height 16
type input "*****"
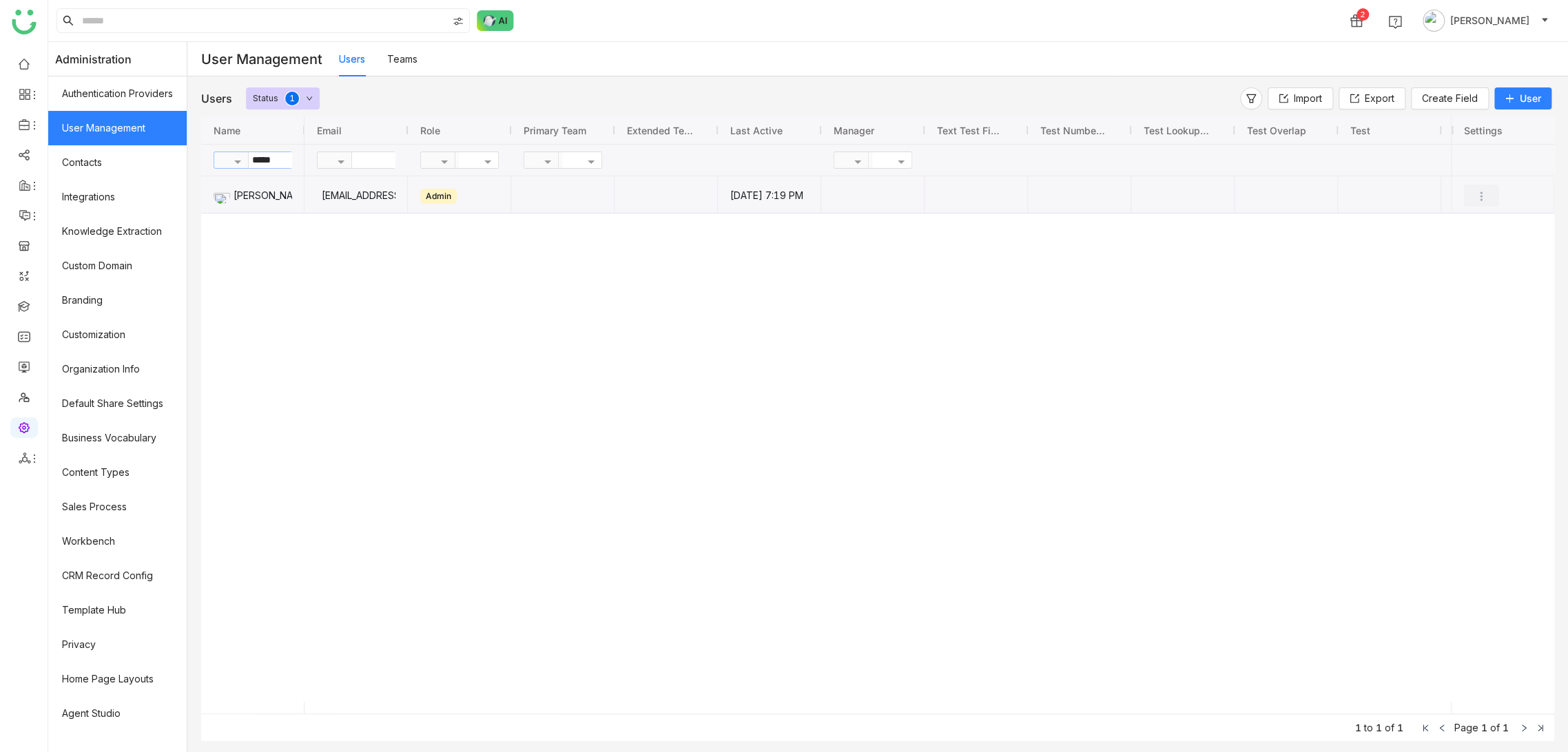
click at [1479, 194] on img "Press SPACE to select this row." at bounding box center [1481, 196] width 13 height 13
click at [1462, 301] on span "Transfer Ownership" at bounding box center [1444, 301] width 90 height 11
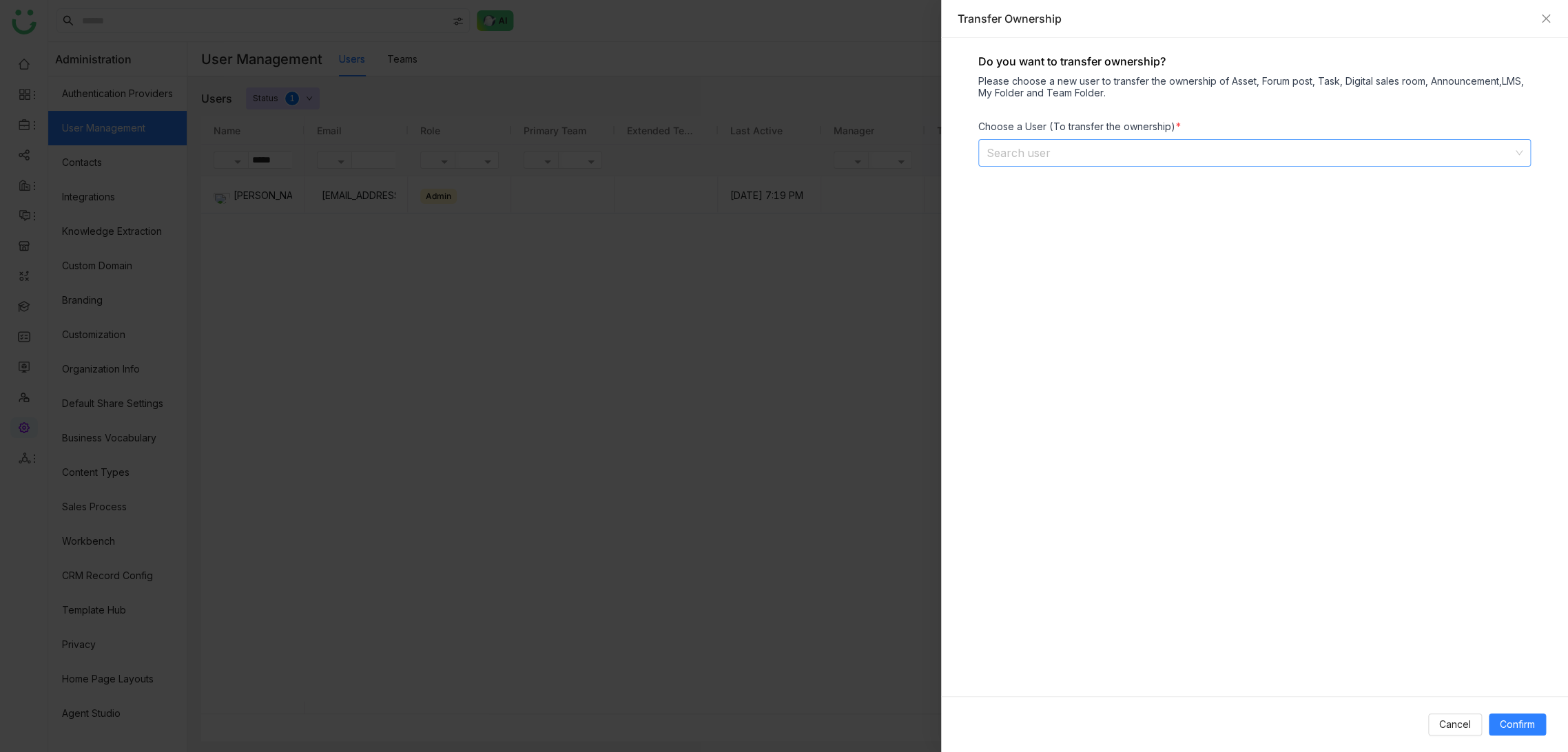
drag, startPoint x: 1050, startPoint y: 164, endPoint x: 1064, endPoint y: 150, distance: 19.8
click at [1051, 164] on nz-select-top-control "Search user" at bounding box center [1254, 153] width 553 height 28
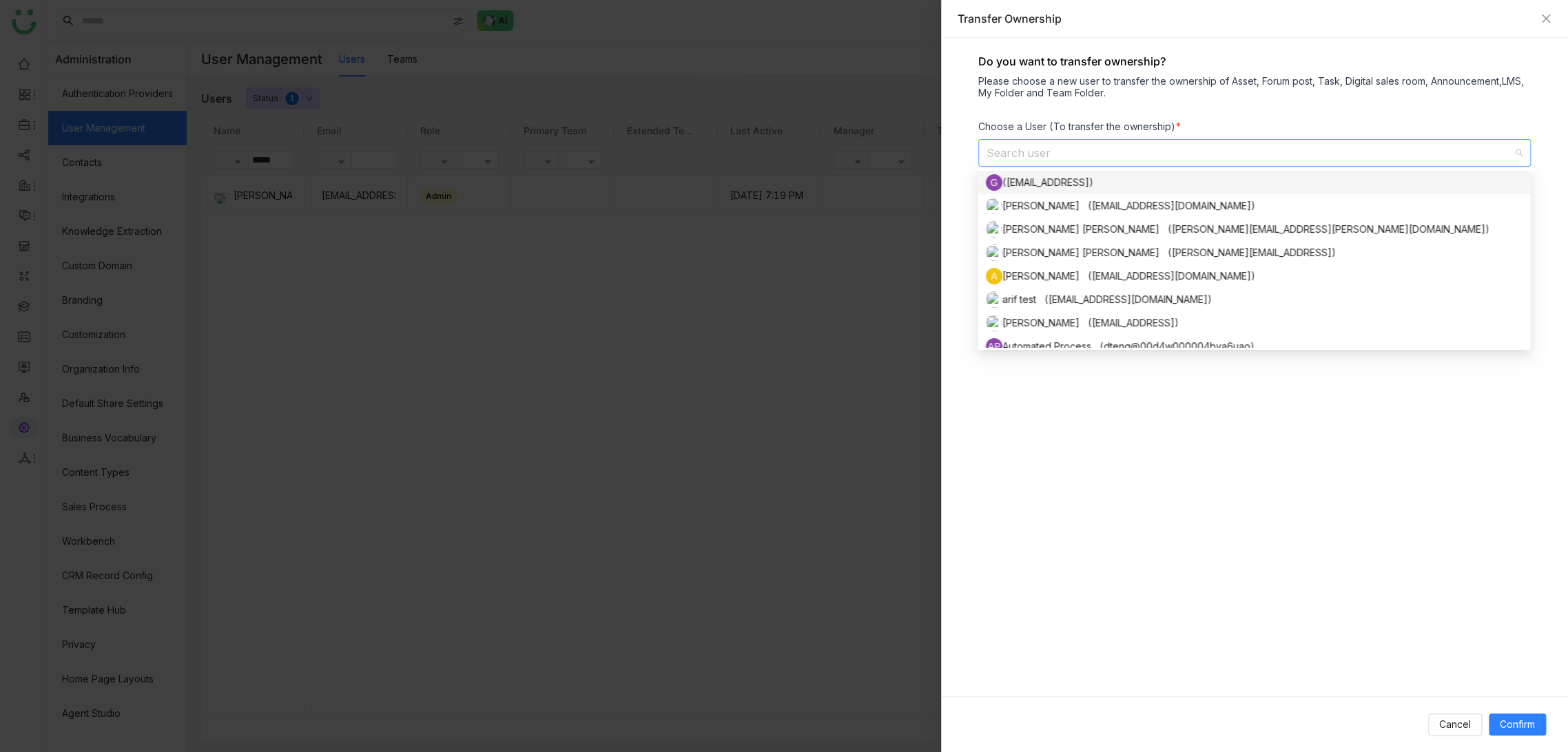
click at [1064, 150] on input at bounding box center [1249, 152] width 526 height 26
click at [1029, 335] on nz-option-item "AP Automated Process (dteng@00d4w000004bya6uao)" at bounding box center [1254, 346] width 553 height 24
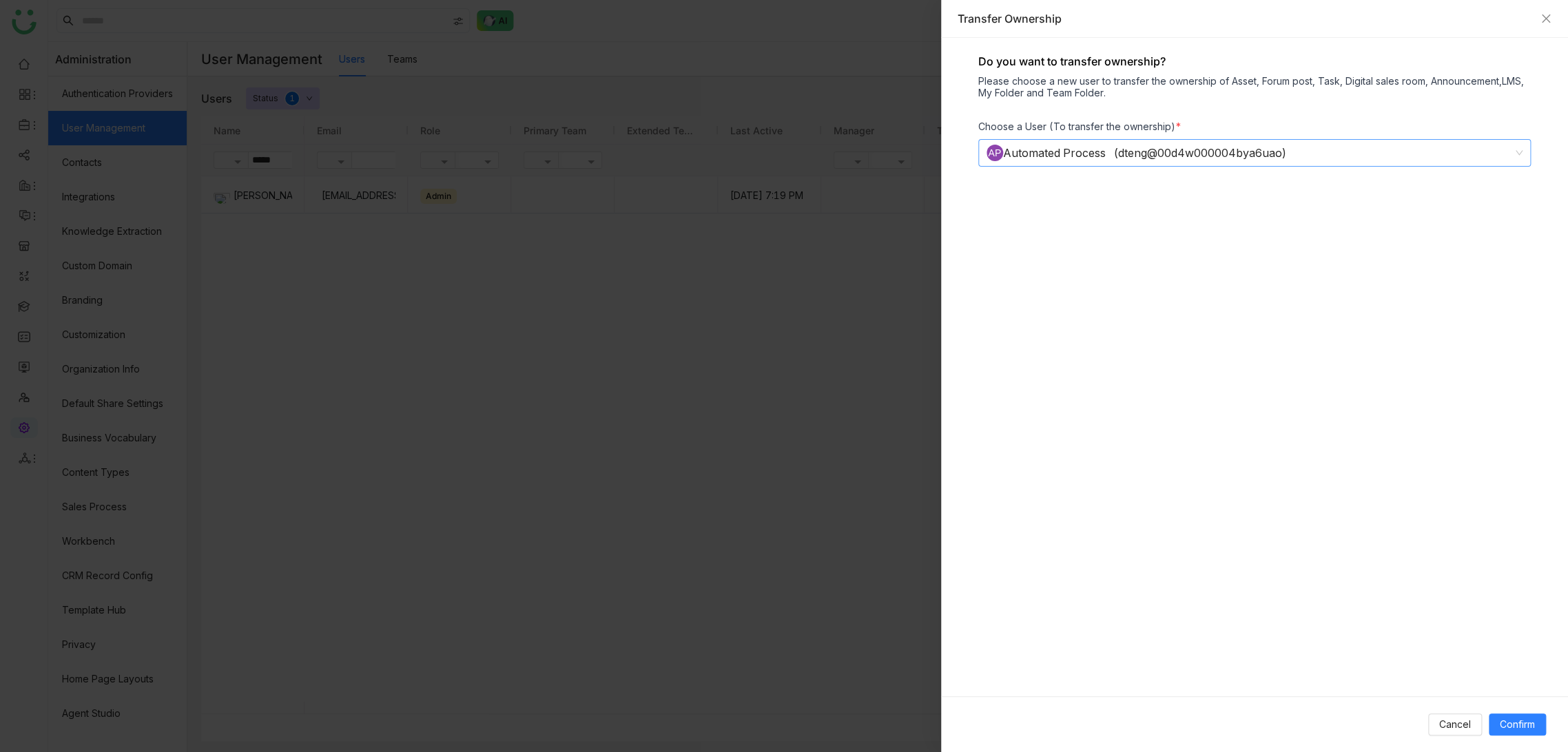
click at [1509, 154] on div "AP Automated Process (dteng@00d4w000004bya6uao)" at bounding box center [1248, 152] width 523 height 26
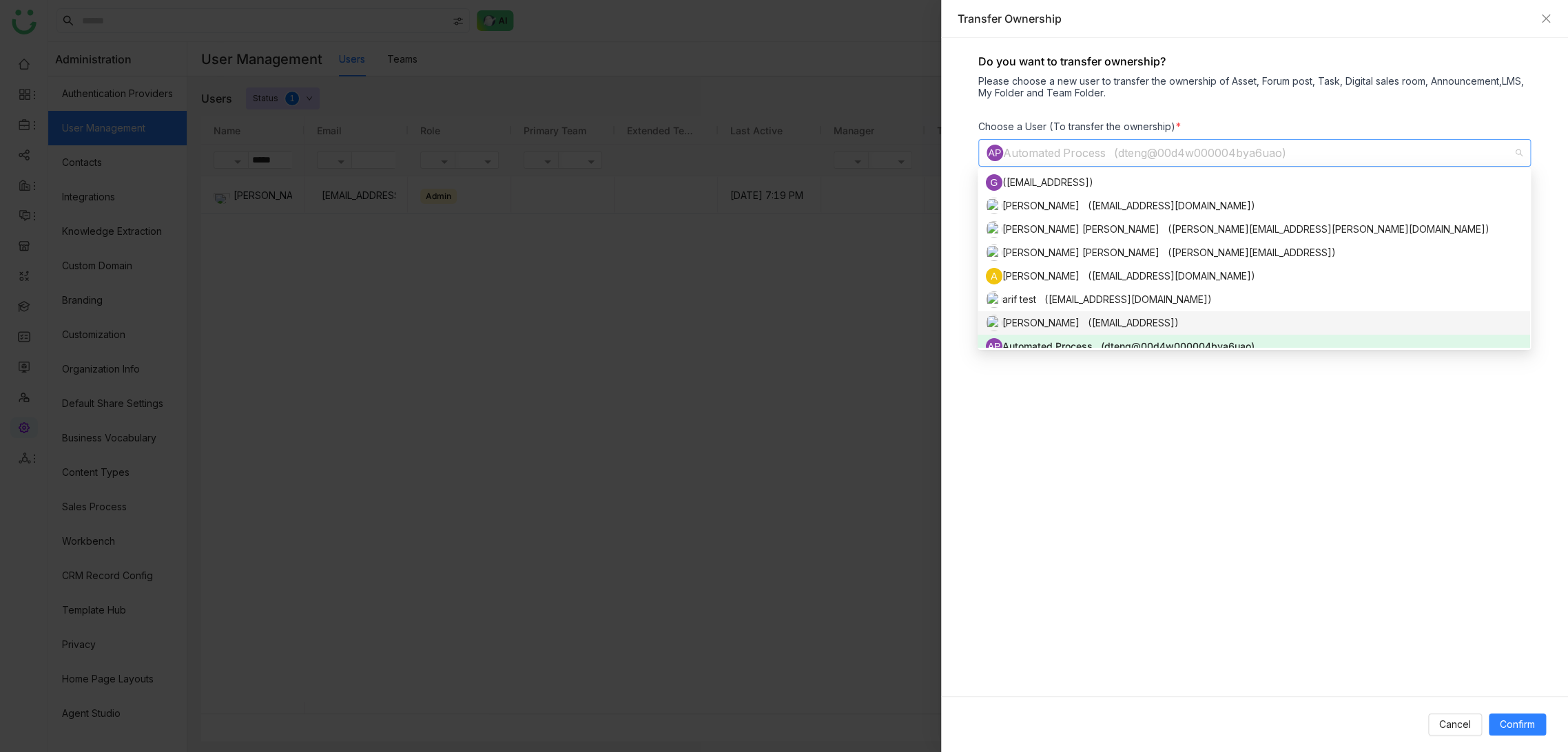
click at [1067, 320] on div "[PERSON_NAME] ([EMAIL_ADDRESS])" at bounding box center [1253, 323] width 536 height 16
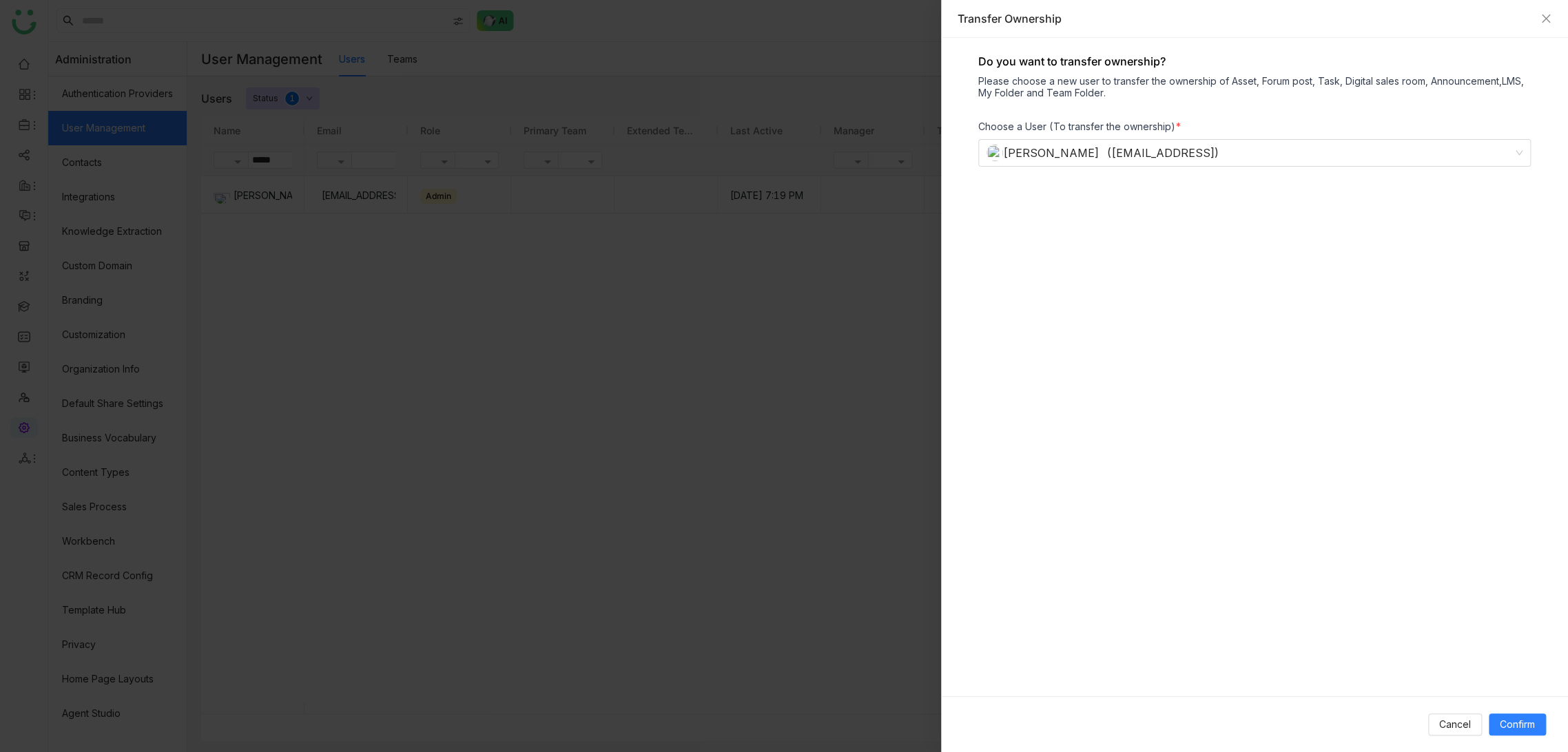
click at [1219, 366] on div "Do you want to transfer ownership? Please choose a new user to transfer the own…" at bounding box center [1254, 367] width 626 height 658
click at [1510, 723] on span "Confirm" at bounding box center [1516, 724] width 35 height 15
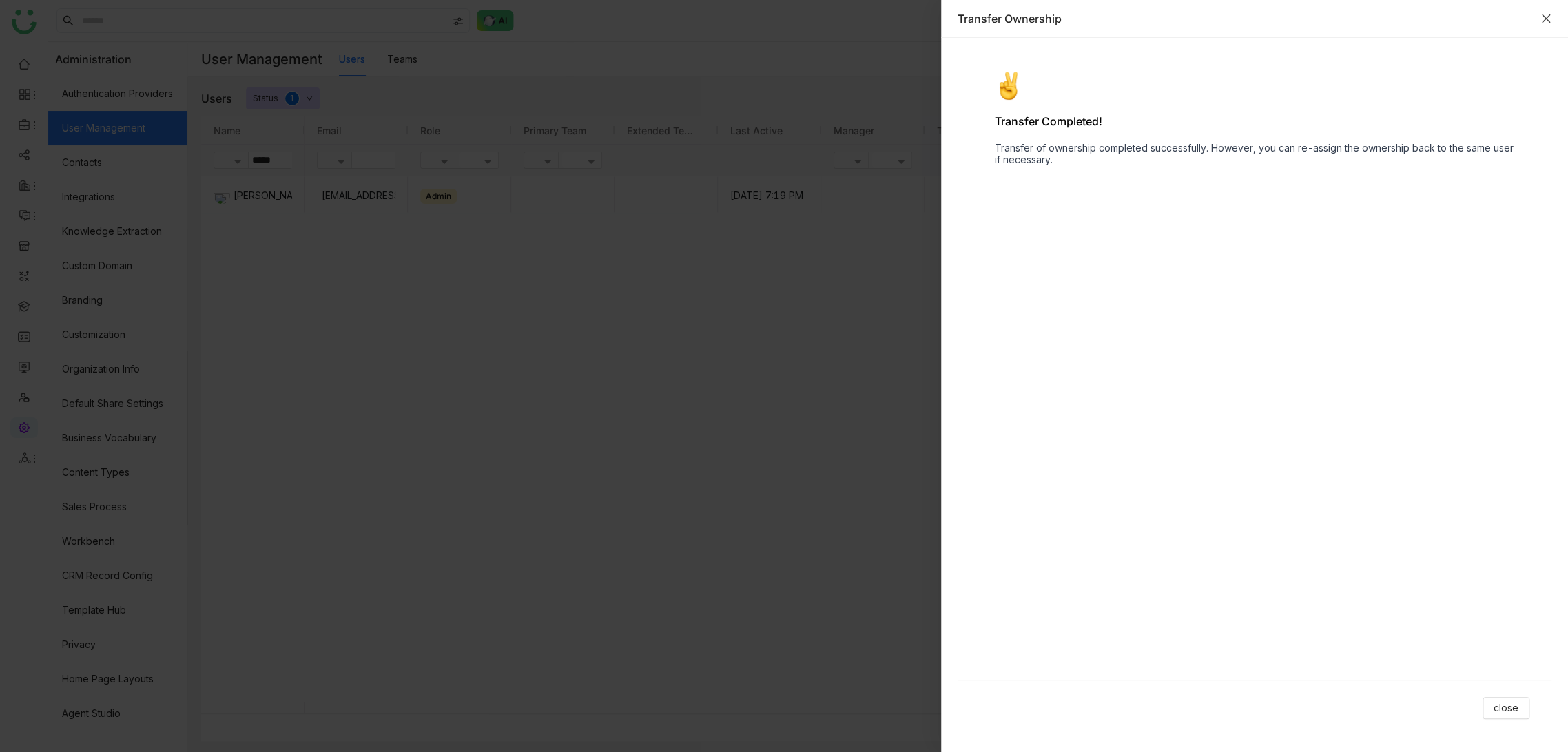
click at [1549, 23] on icon "Close" at bounding box center [1546, 19] width 11 height 11
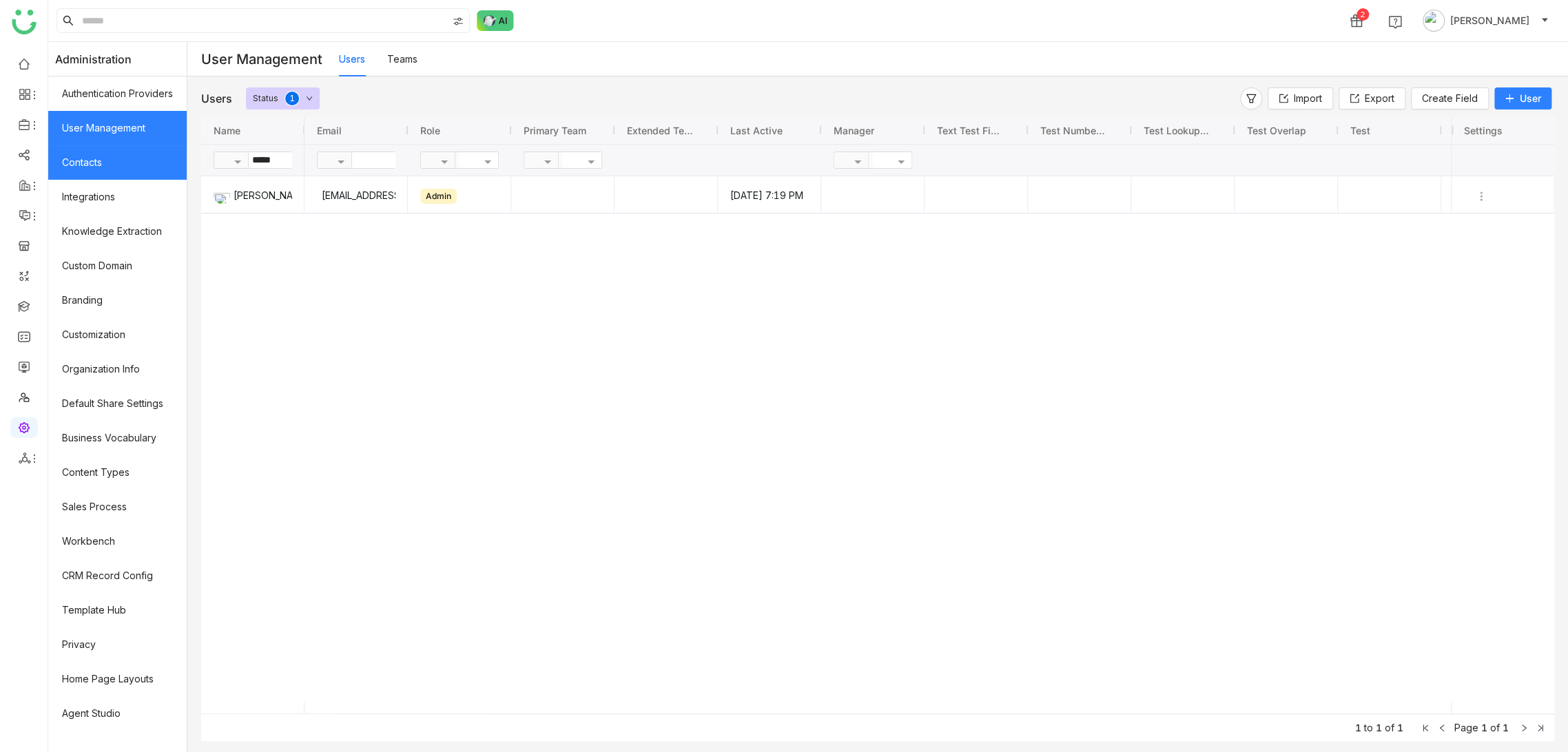
drag, startPoint x: 288, startPoint y: 162, endPoint x: 181, endPoint y: 153, distance: 107.4
click at [181, 153] on nz-layout "Administration Authentication Providers User Management Contacts Integrations K…" at bounding box center [807, 397] width 1519 height 710
type input "*********"
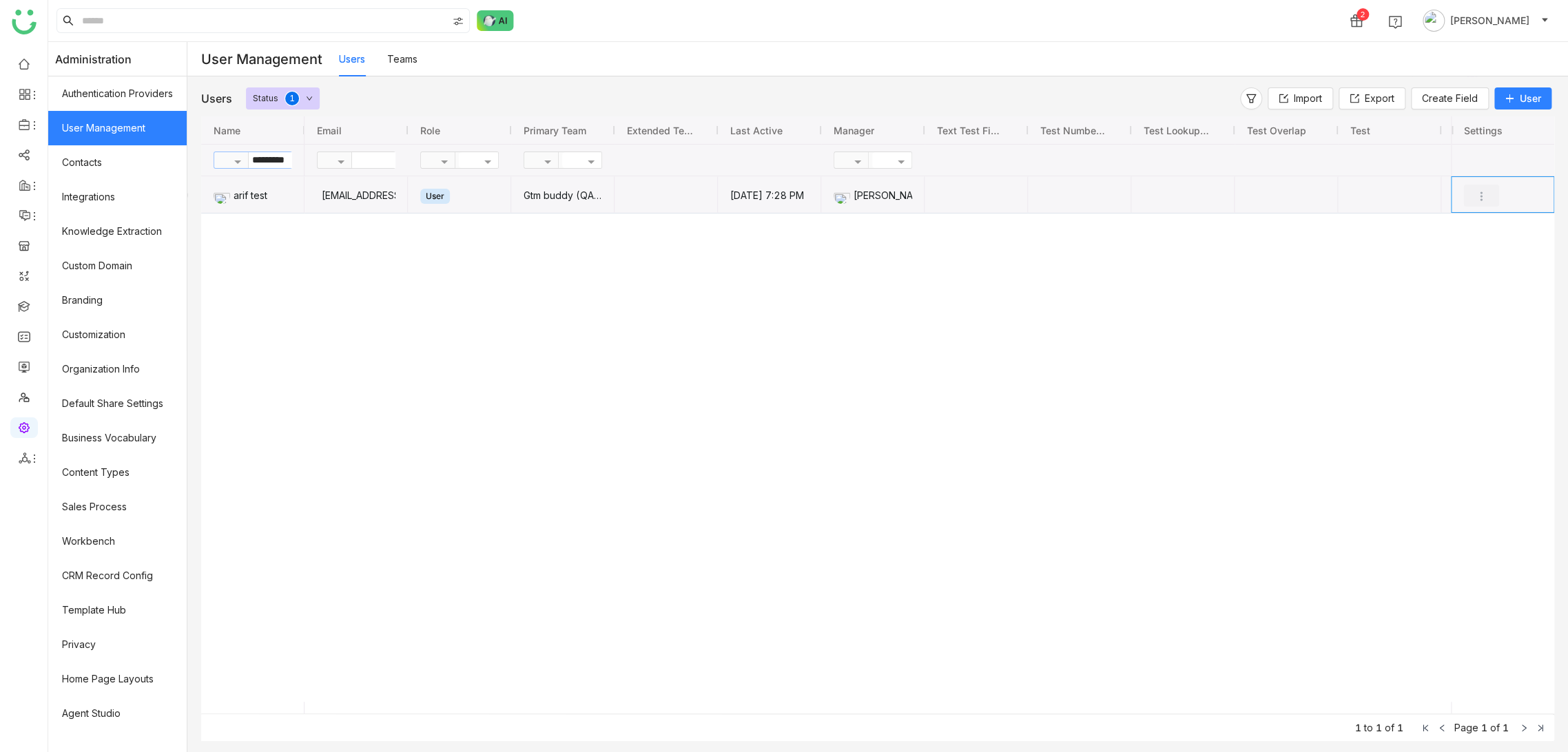
click at [1480, 195] on img "Press SPACE to select this row." at bounding box center [1481, 196] width 13 height 13
click at [1460, 222] on li "Edit" at bounding box center [1435, 222] width 125 height 26
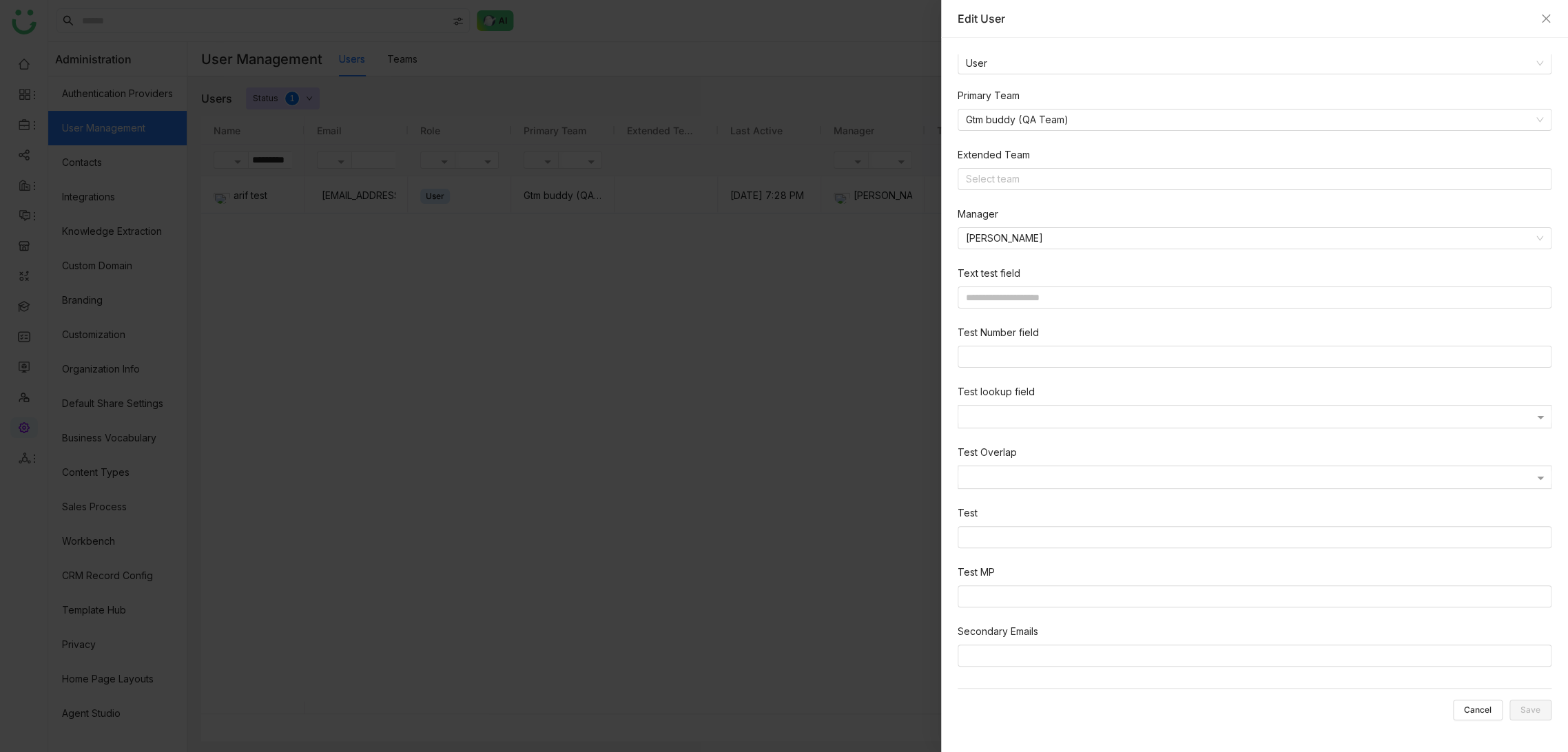
scroll to position [95, 0]
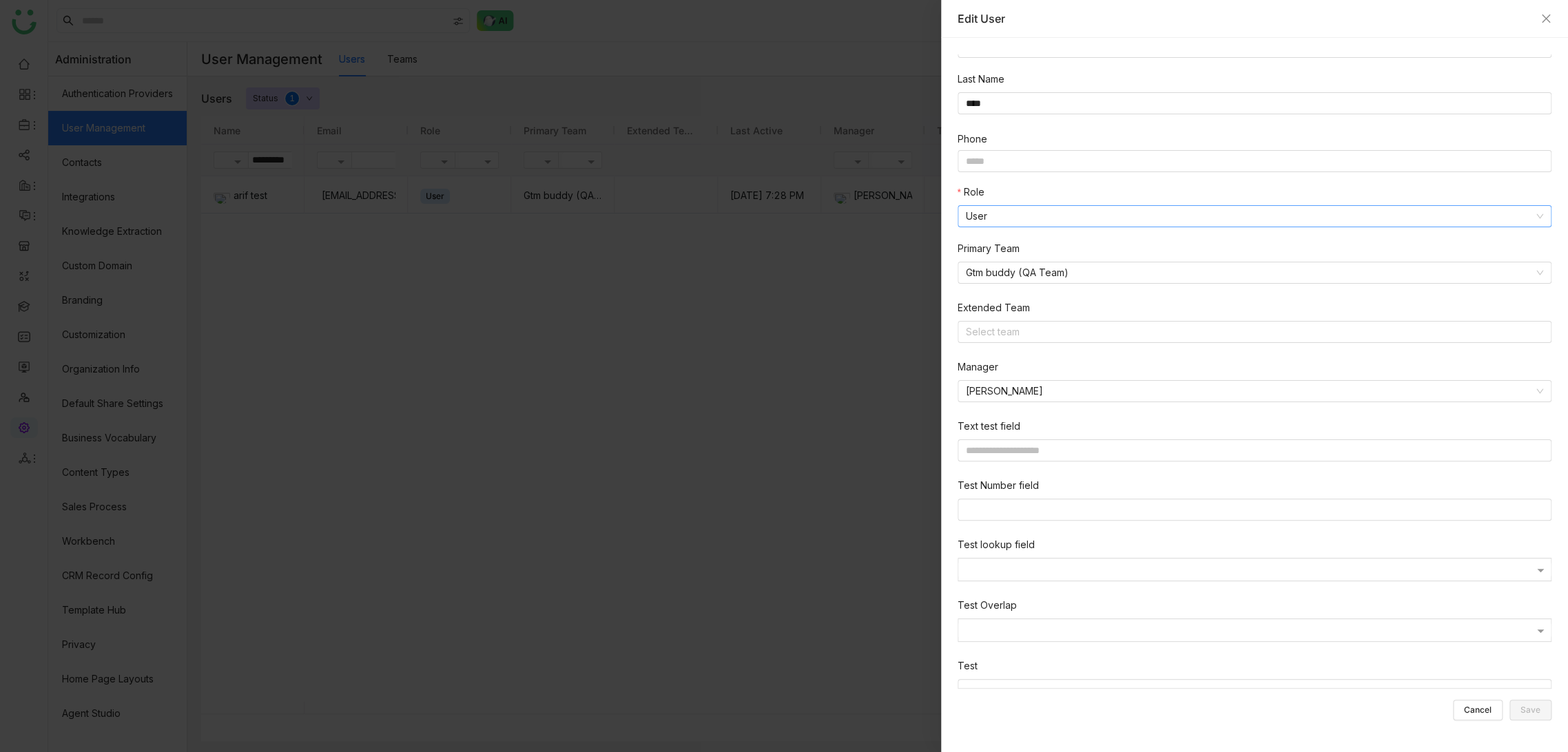
click at [1064, 211] on nz-select-item "User" at bounding box center [1254, 217] width 577 height 21
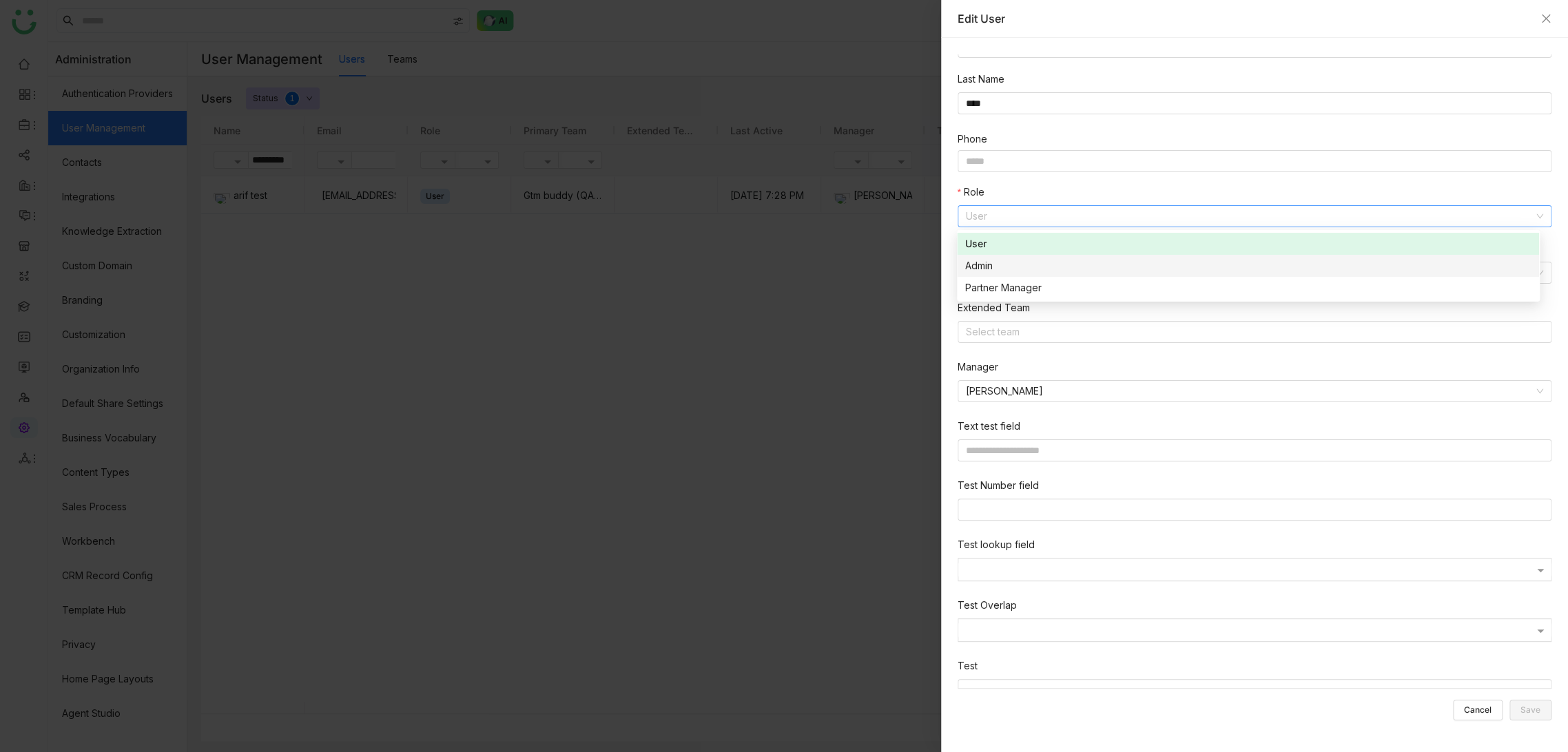
click at [1057, 260] on div "Admin" at bounding box center [1248, 266] width 565 height 15
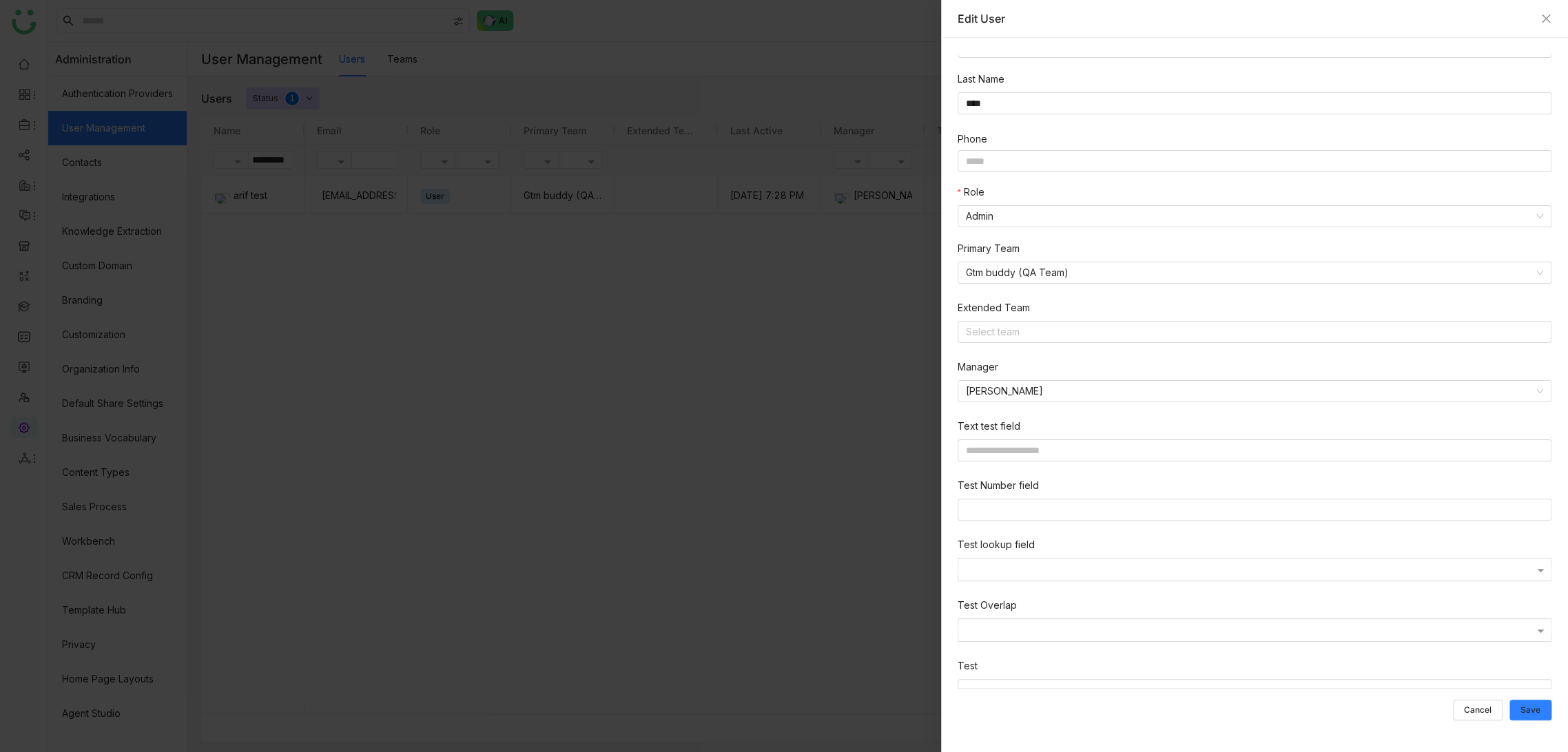
click at [755, 284] on div at bounding box center [784, 376] width 1568 height 752
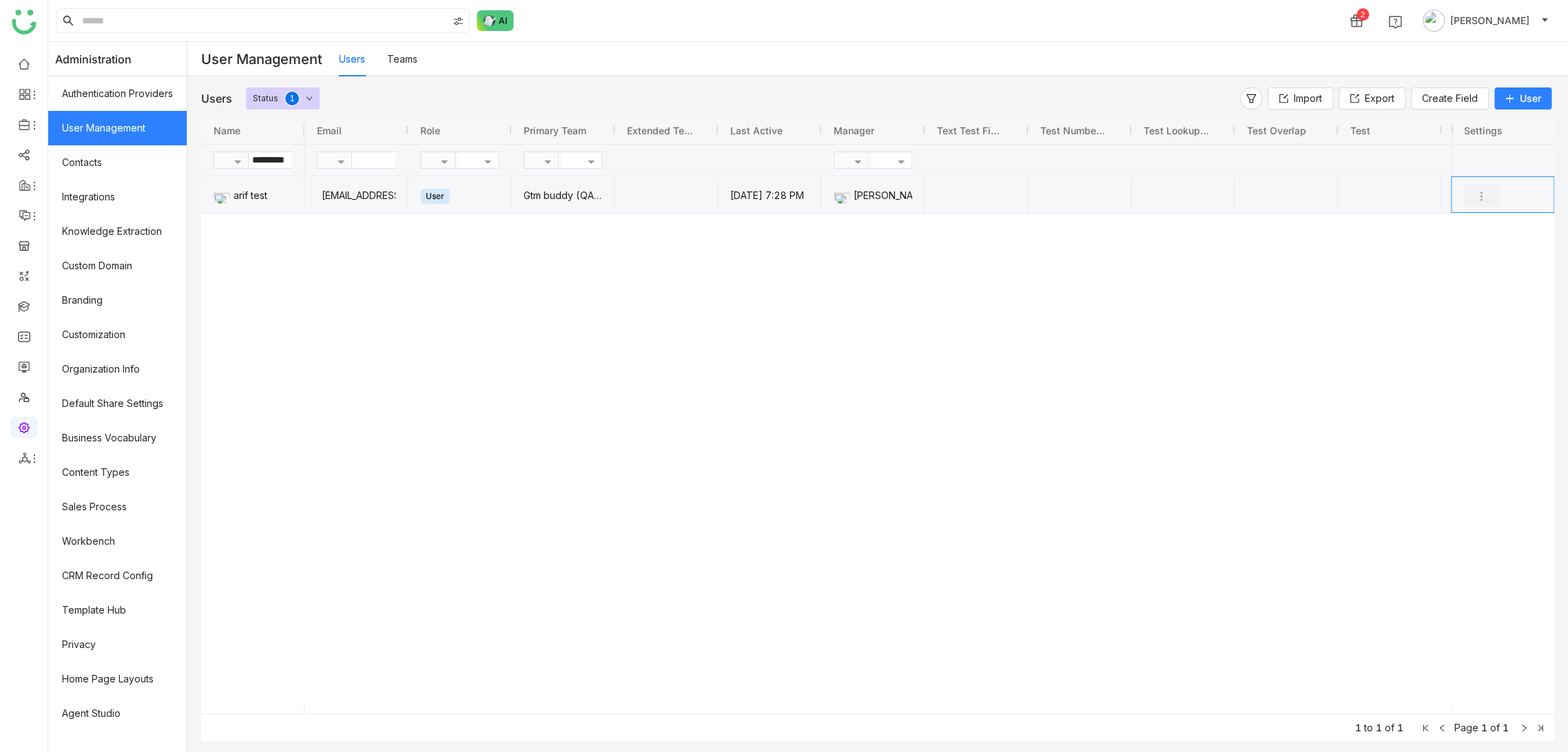
click at [1474, 190] on img "Press SPACE to select this row." at bounding box center [1481, 196] width 13 height 13
drag, startPoint x: 1475, startPoint y: 213, endPoint x: 1464, endPoint y: 232, distance: 22.0
click at [1464, 232] on li "Edit" at bounding box center [1435, 222] width 125 height 26
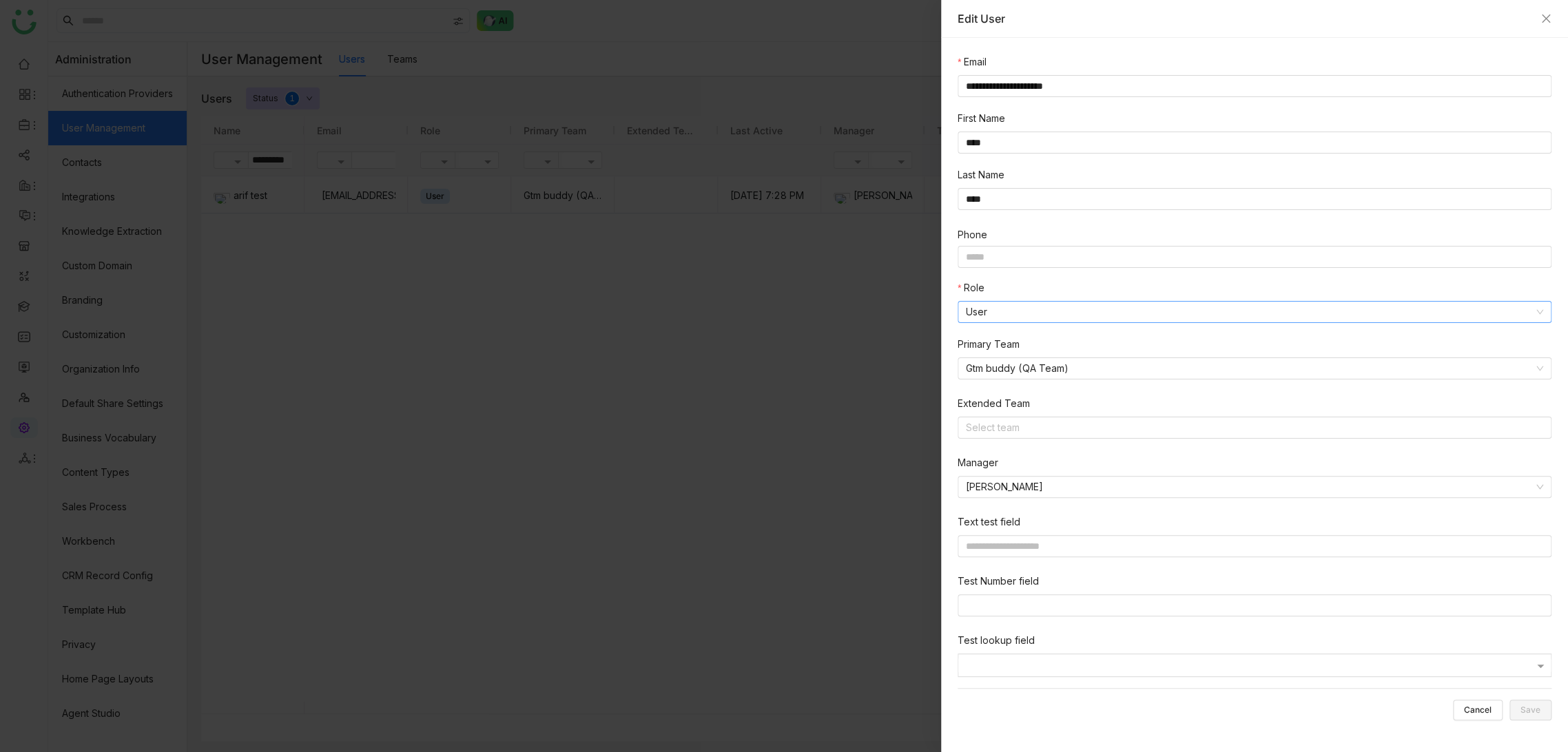
click at [1033, 323] on nz-select-item "User" at bounding box center [1254, 312] width 577 height 21
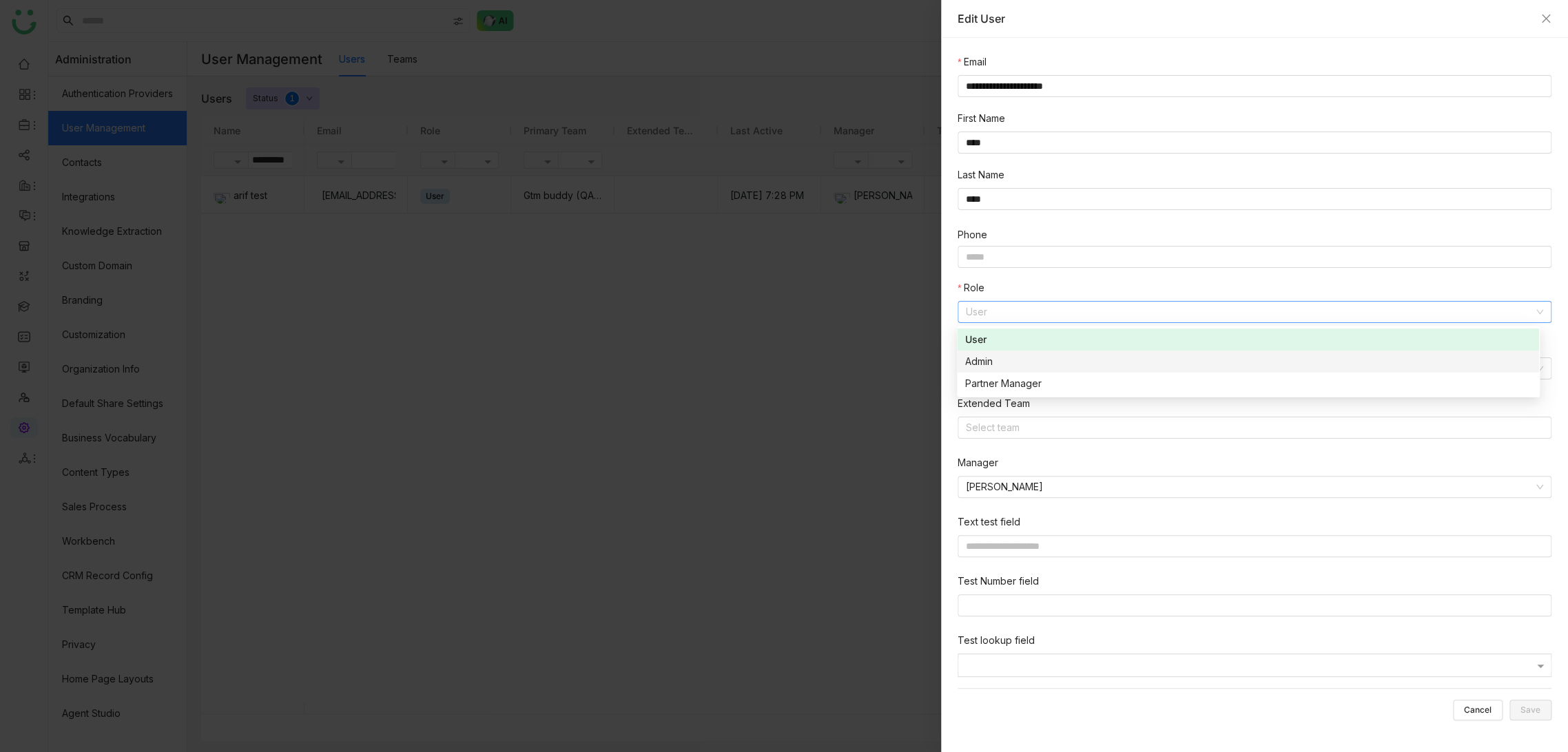
click at [1020, 367] on div "Admin" at bounding box center [1248, 362] width 565 height 15
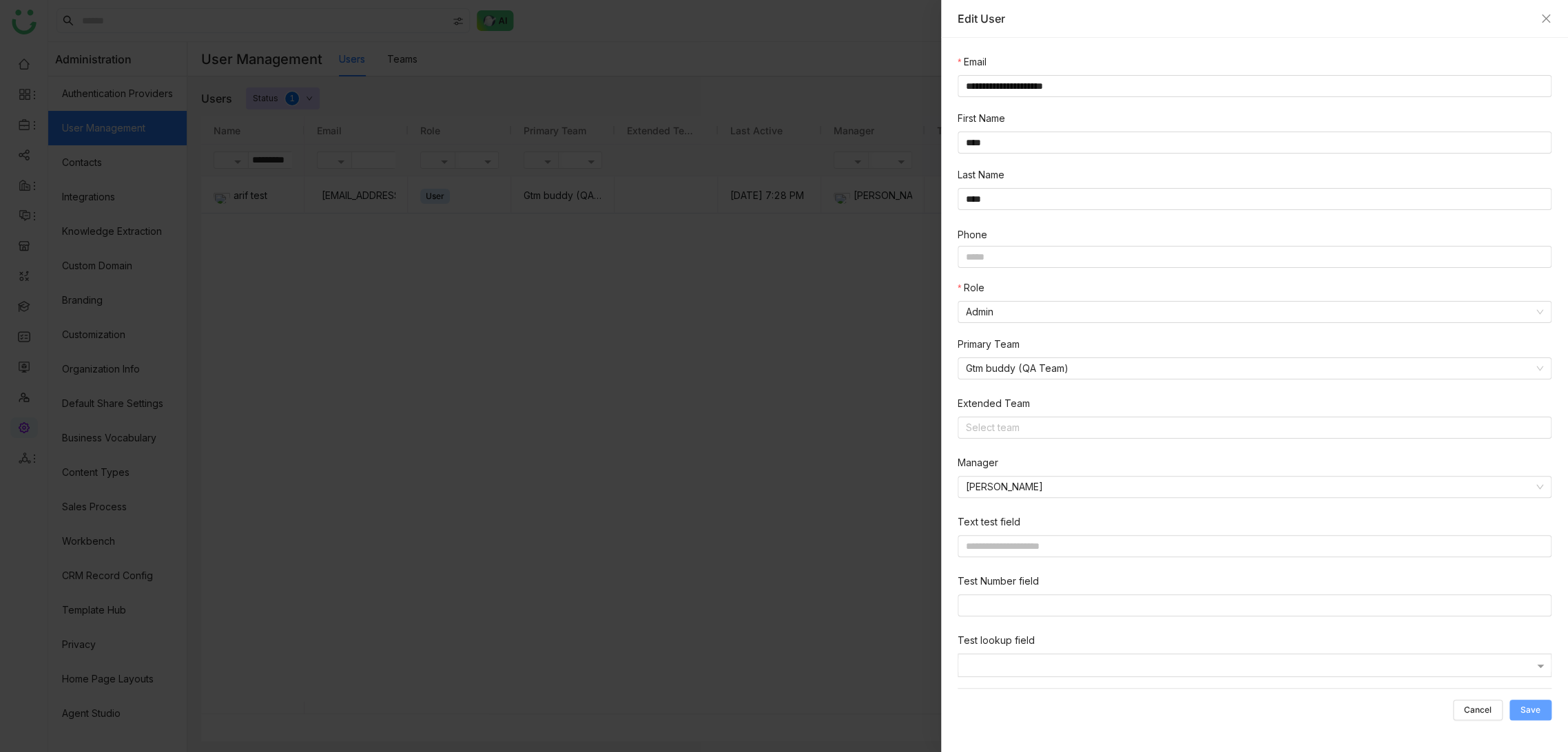
click at [1527, 710] on span "Save" at bounding box center [1530, 710] width 20 height 0
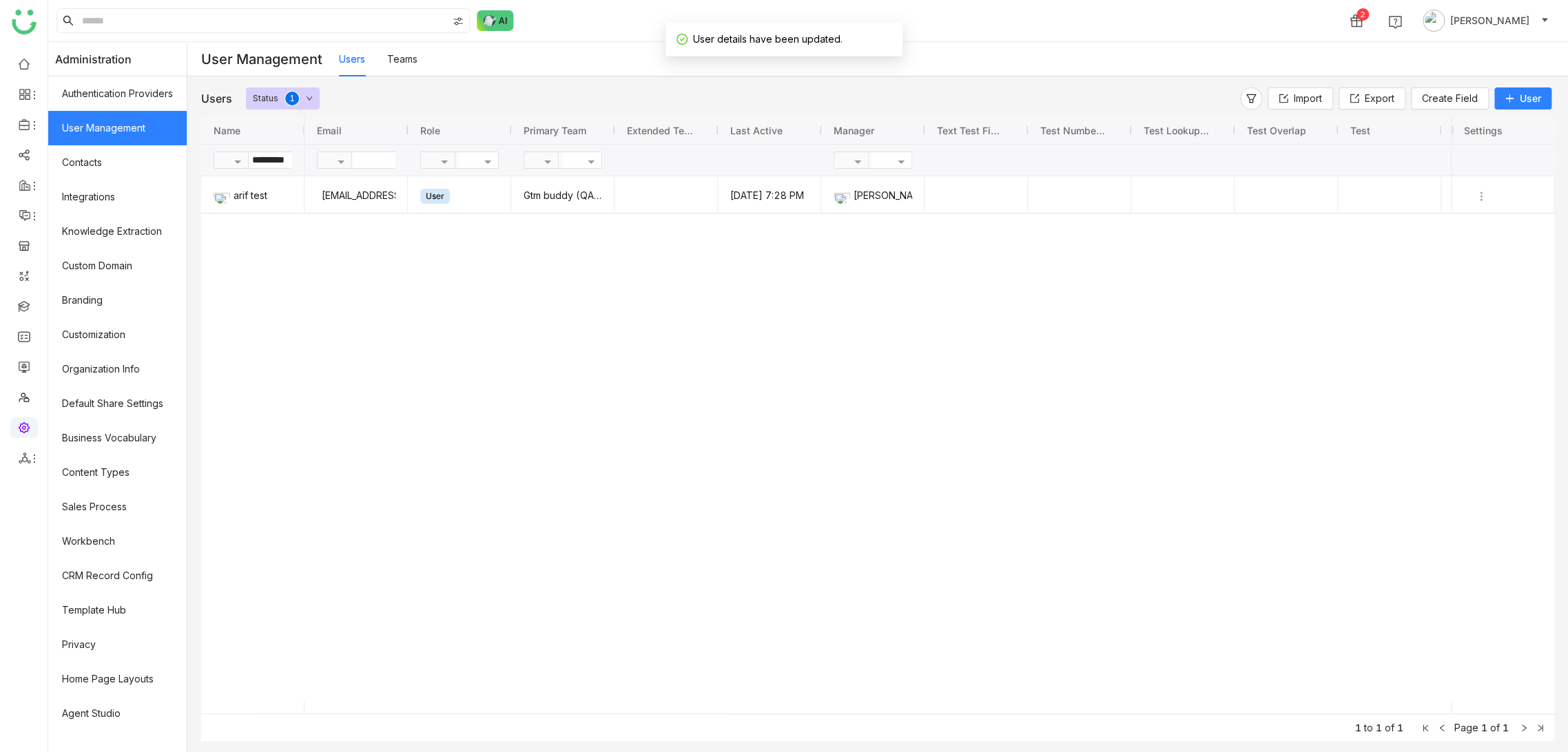
click at [1486, 469] on div "arif test bugtest1mail@gmail.com User Gtm buddy (QA Team) Oct 15, 2025, 7:28 PM…" at bounding box center [878, 439] width 1353 height 525
click at [1477, 192] on img "Press SPACE to select this row." at bounding box center [1481, 196] width 13 height 13
click at [1462, 307] on span "Transfer Ownership" at bounding box center [1434, 302] width 108 height 15
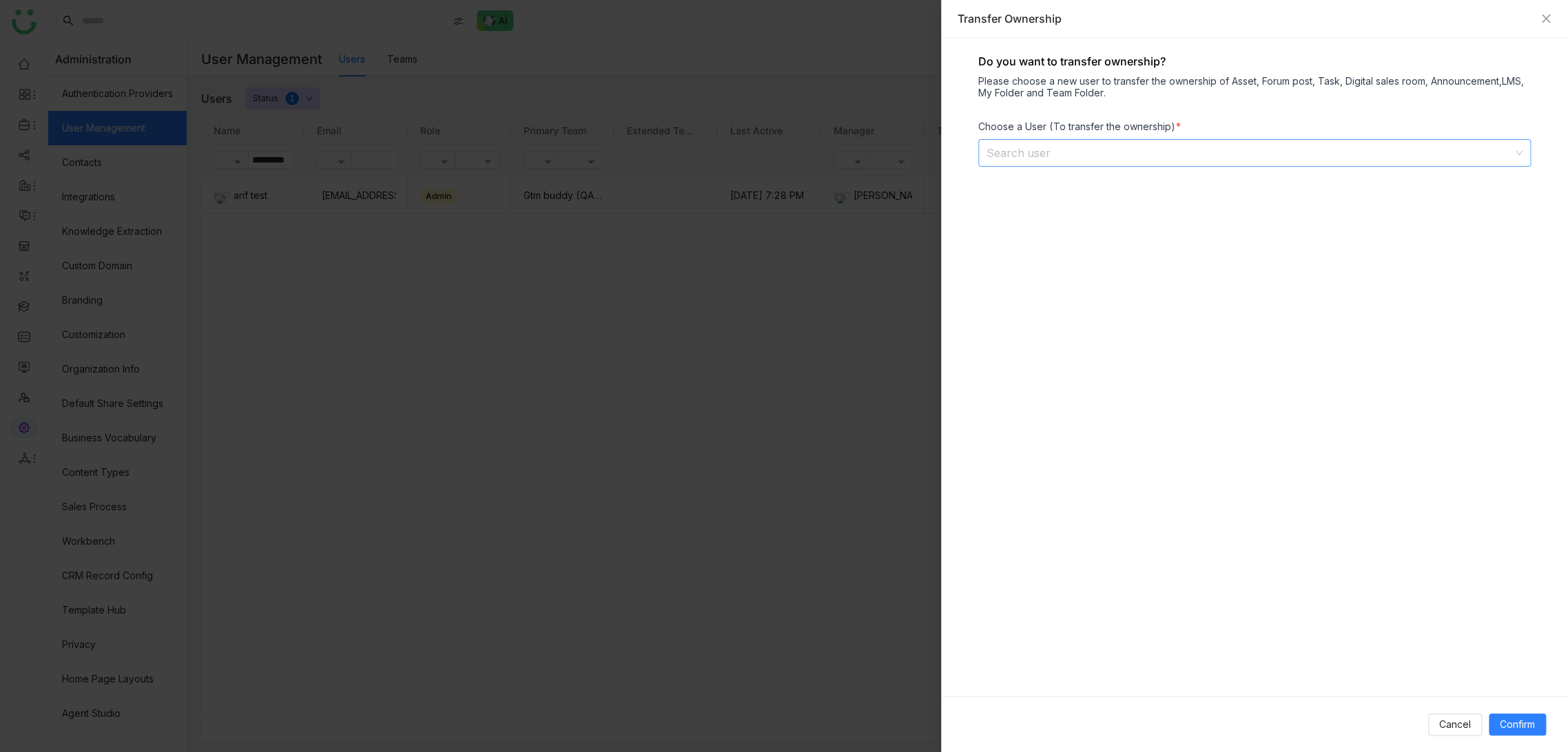
click at [1059, 160] on input at bounding box center [1249, 152] width 526 height 26
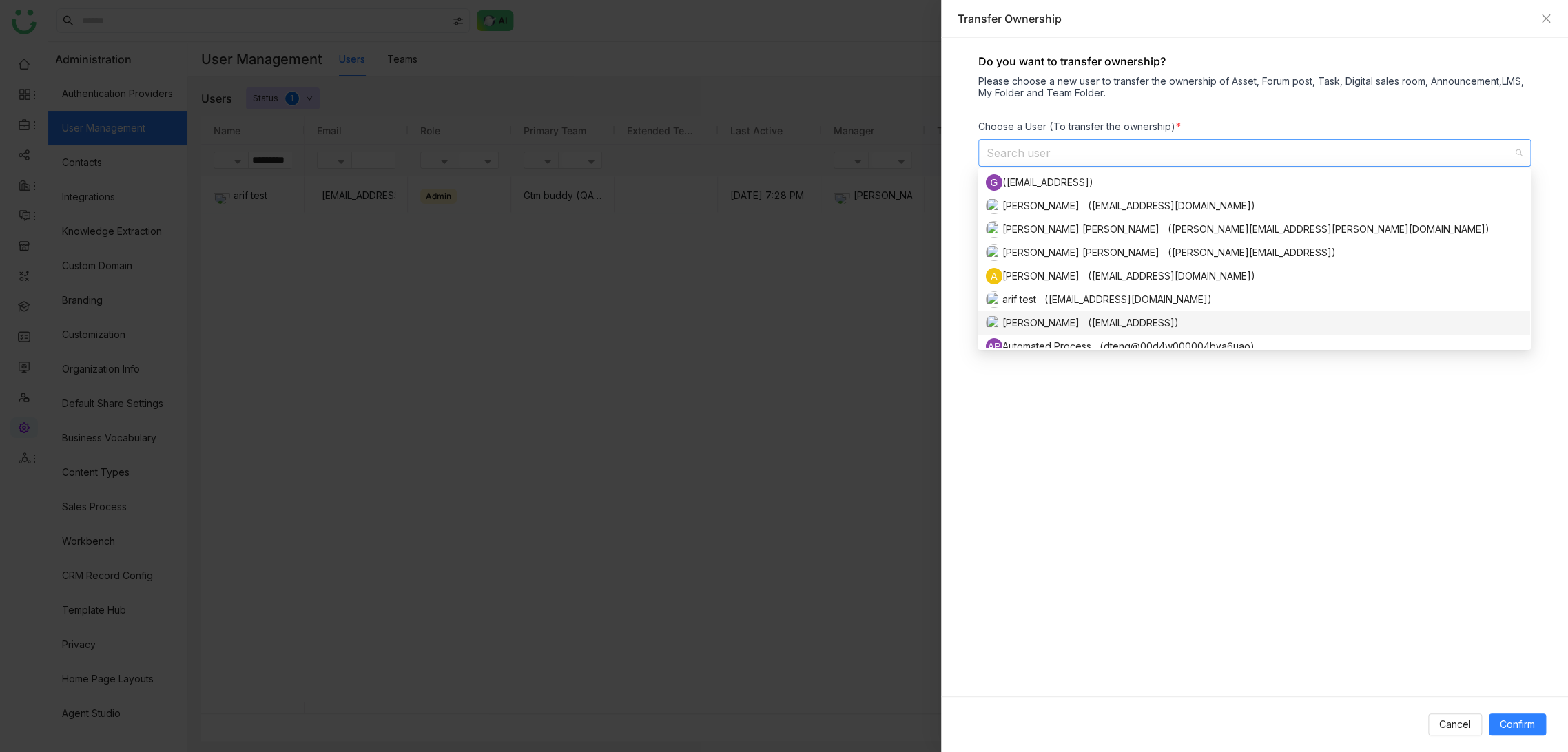
click at [1080, 312] on nz-option-item "Arif uddin (arifu@gtmbuddy.ai)" at bounding box center [1254, 323] width 553 height 24
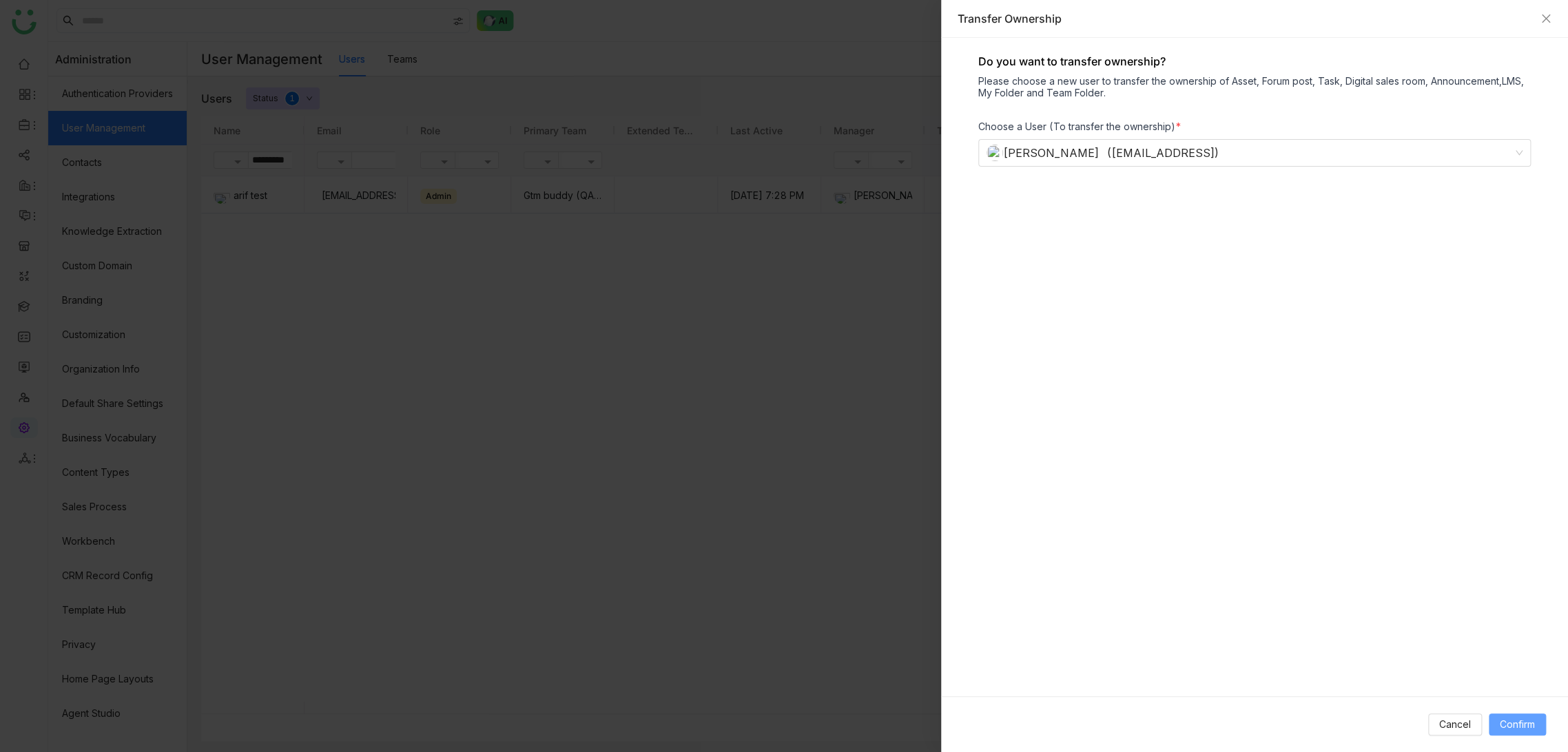
click at [1501, 722] on span "Confirm" at bounding box center [1516, 724] width 35 height 15
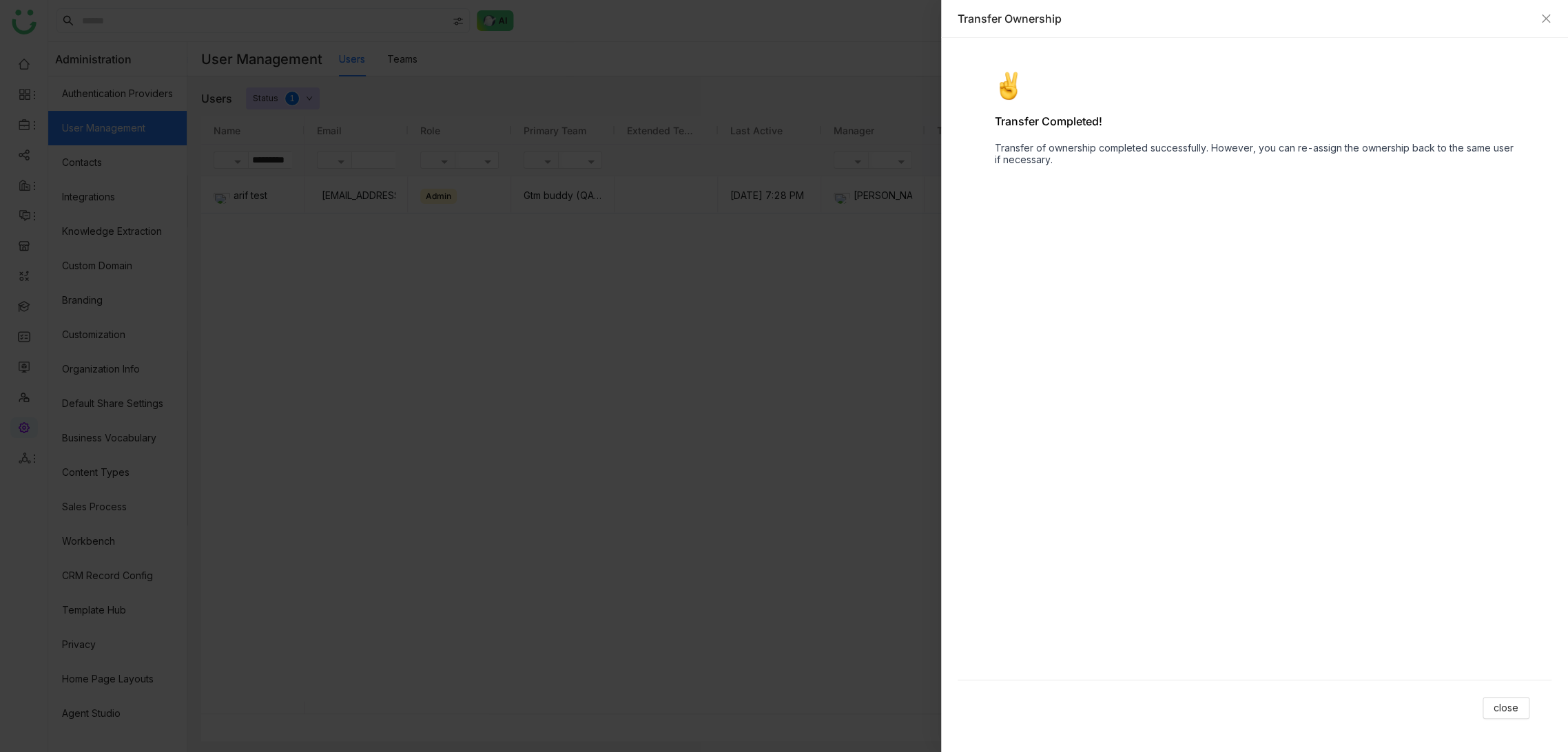
click at [782, 327] on div at bounding box center [784, 376] width 1568 height 752
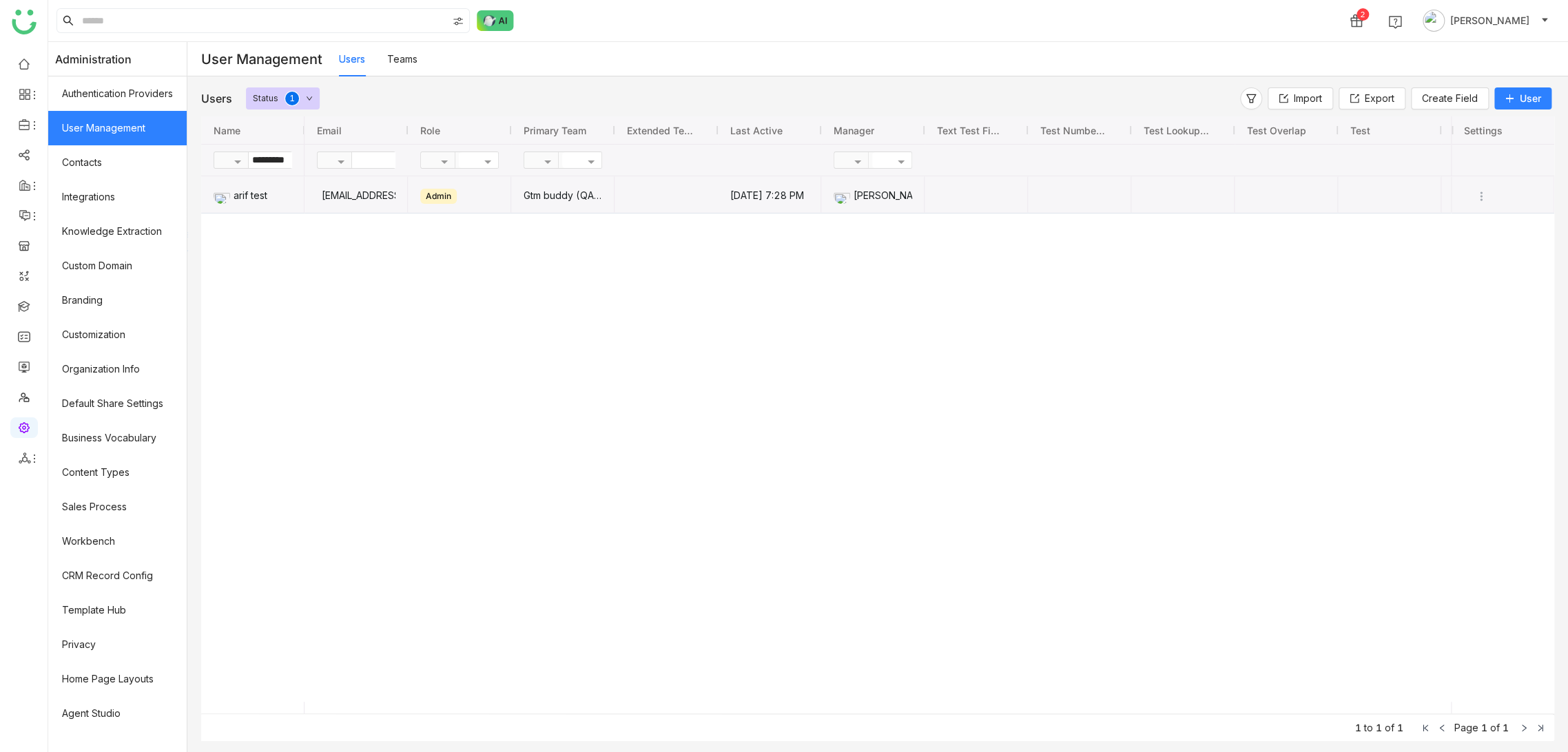
click at [663, 198] on span "Press SPACE to select this row." at bounding box center [667, 195] width 80 height 36
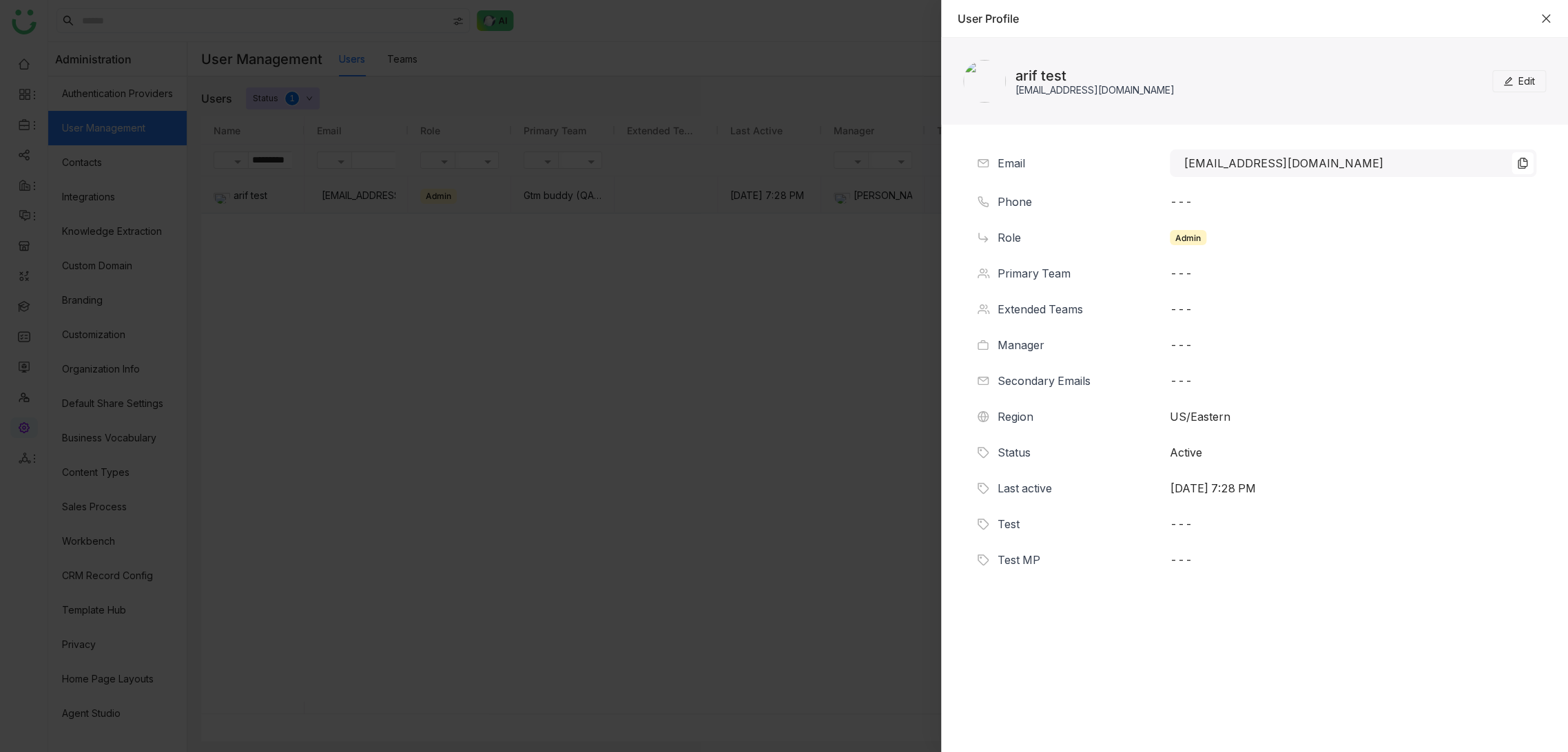
click at [1545, 24] on icon "Close" at bounding box center [1546, 19] width 11 height 11
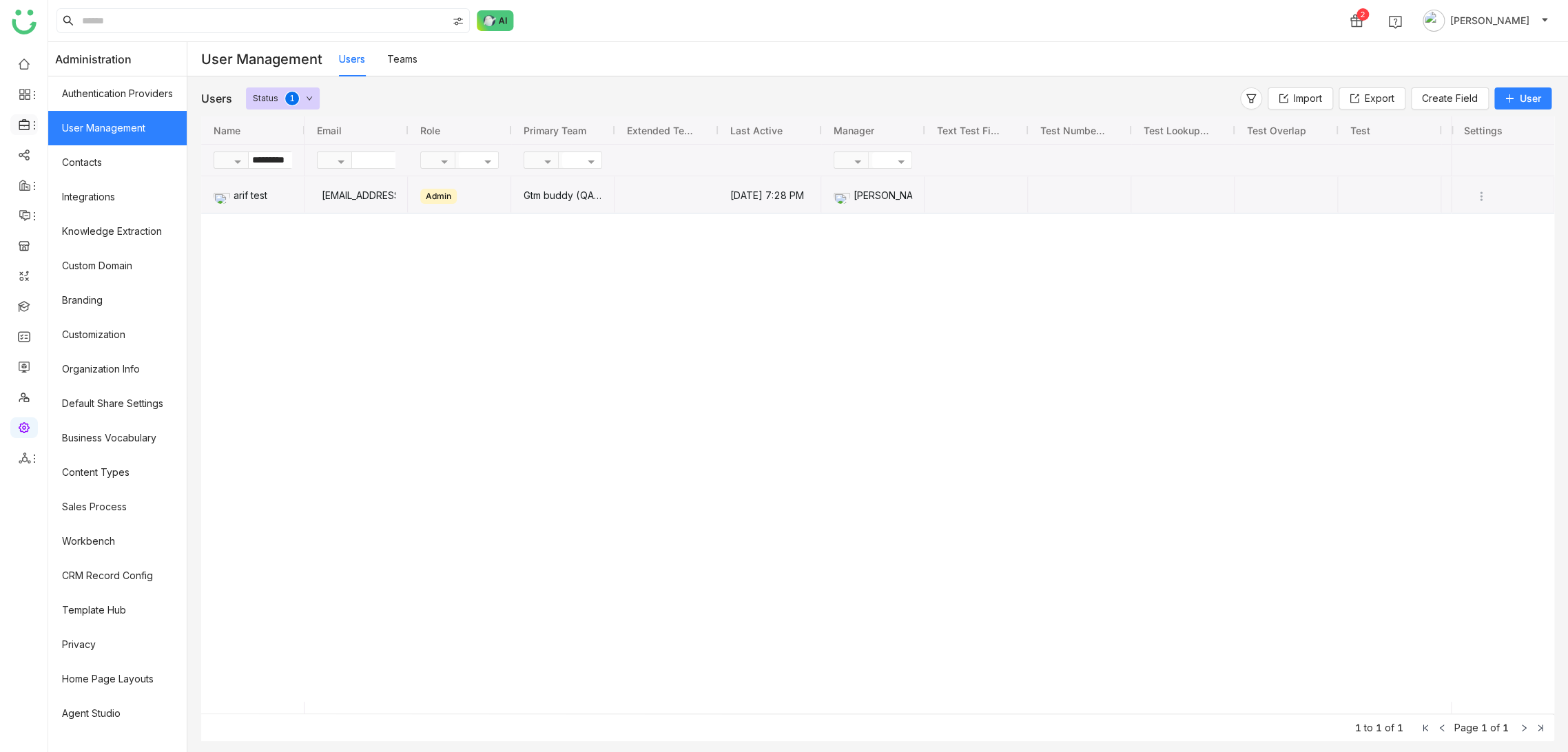
drag, startPoint x: 26, startPoint y: 135, endPoint x: 27, endPoint y: 124, distance: 11.0
click at [26, 135] on li at bounding box center [24, 125] width 28 height 21
click at [27, 124] on icon at bounding box center [24, 124] width 12 height 12
click at [32, 222] on li at bounding box center [24, 216] width 28 height 21
click at [36, 219] on icon at bounding box center [34, 217] width 11 height 11
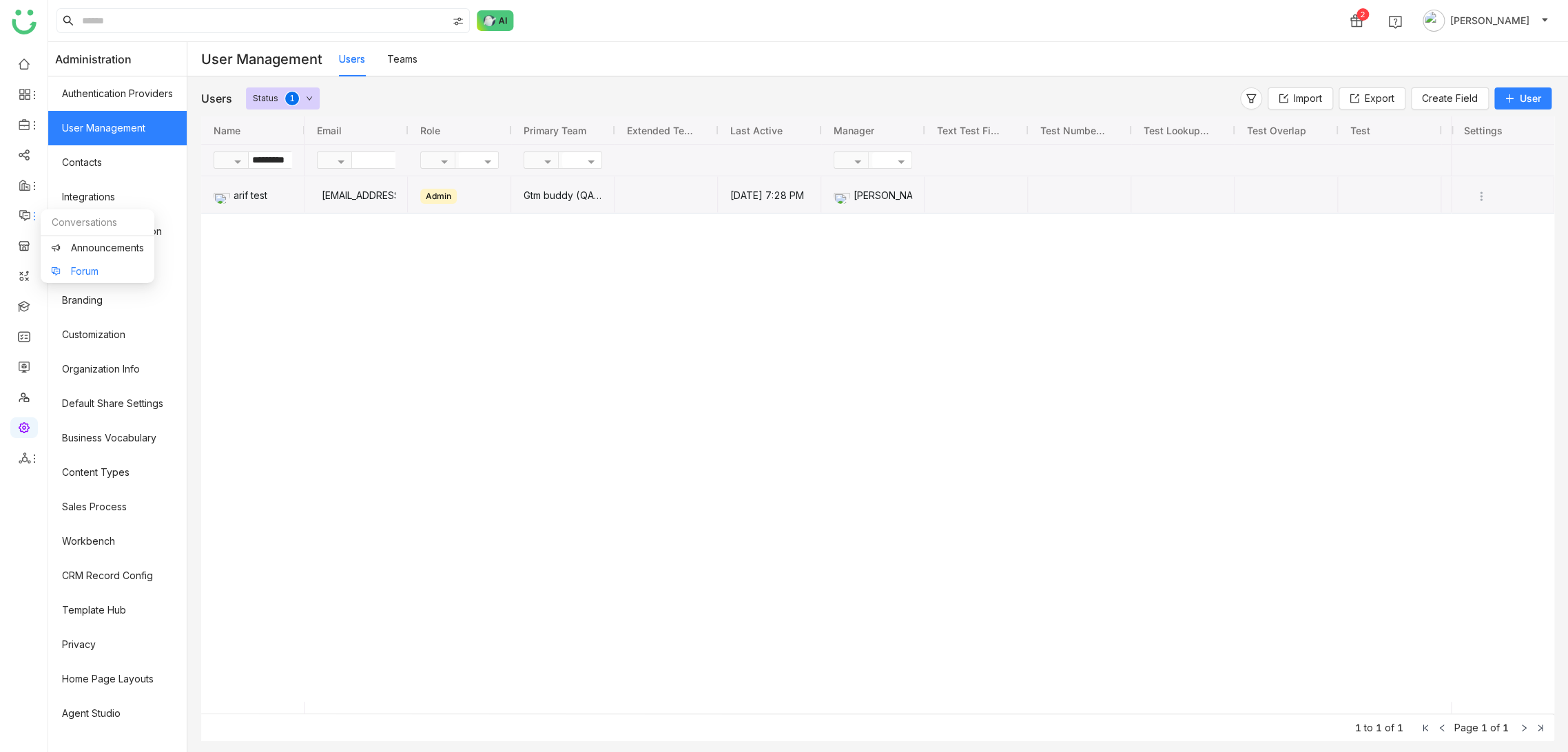
click at [73, 271] on link "Forum" at bounding box center [96, 271] width 93 height 10
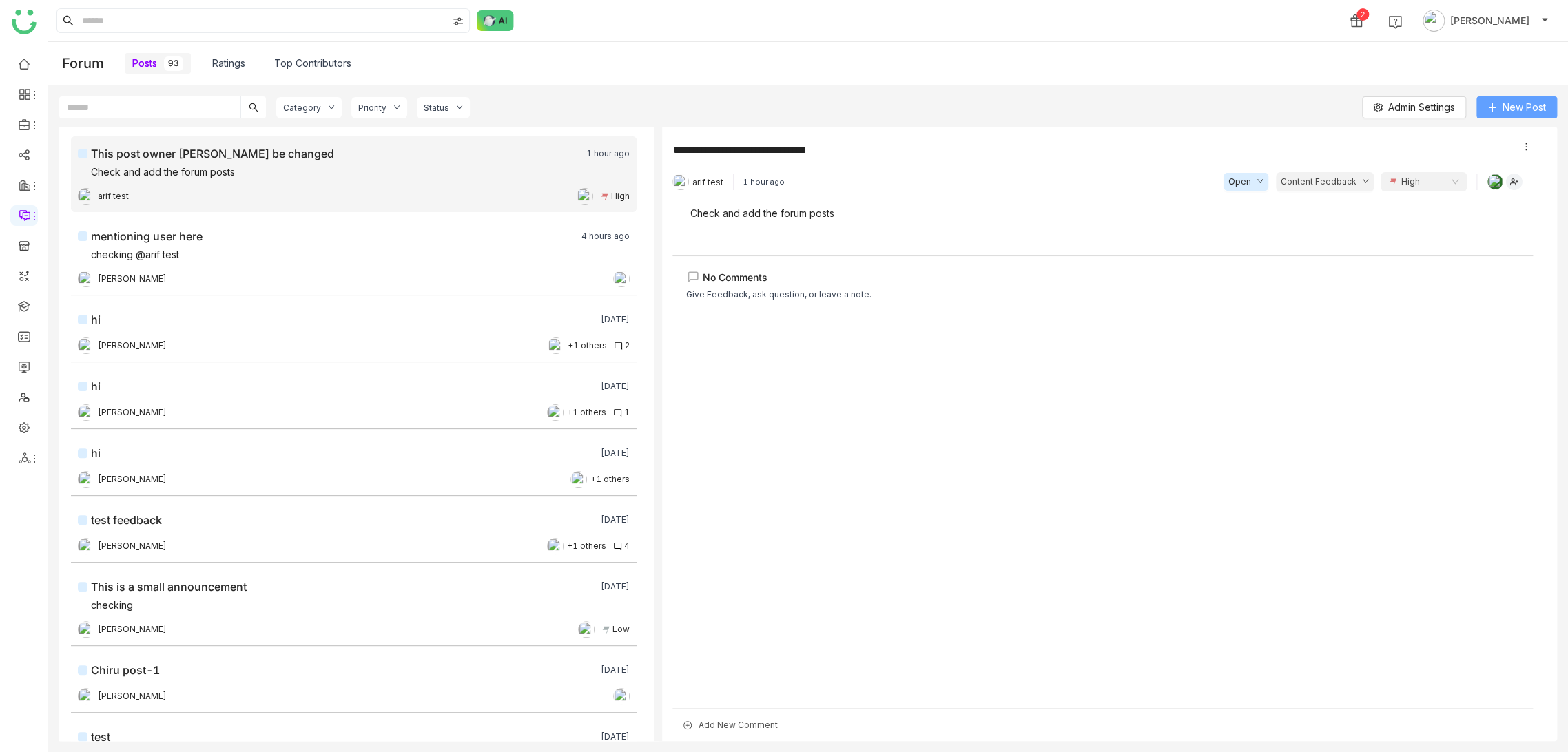
click at [1527, 108] on span "New Post" at bounding box center [1523, 108] width 43 height 15
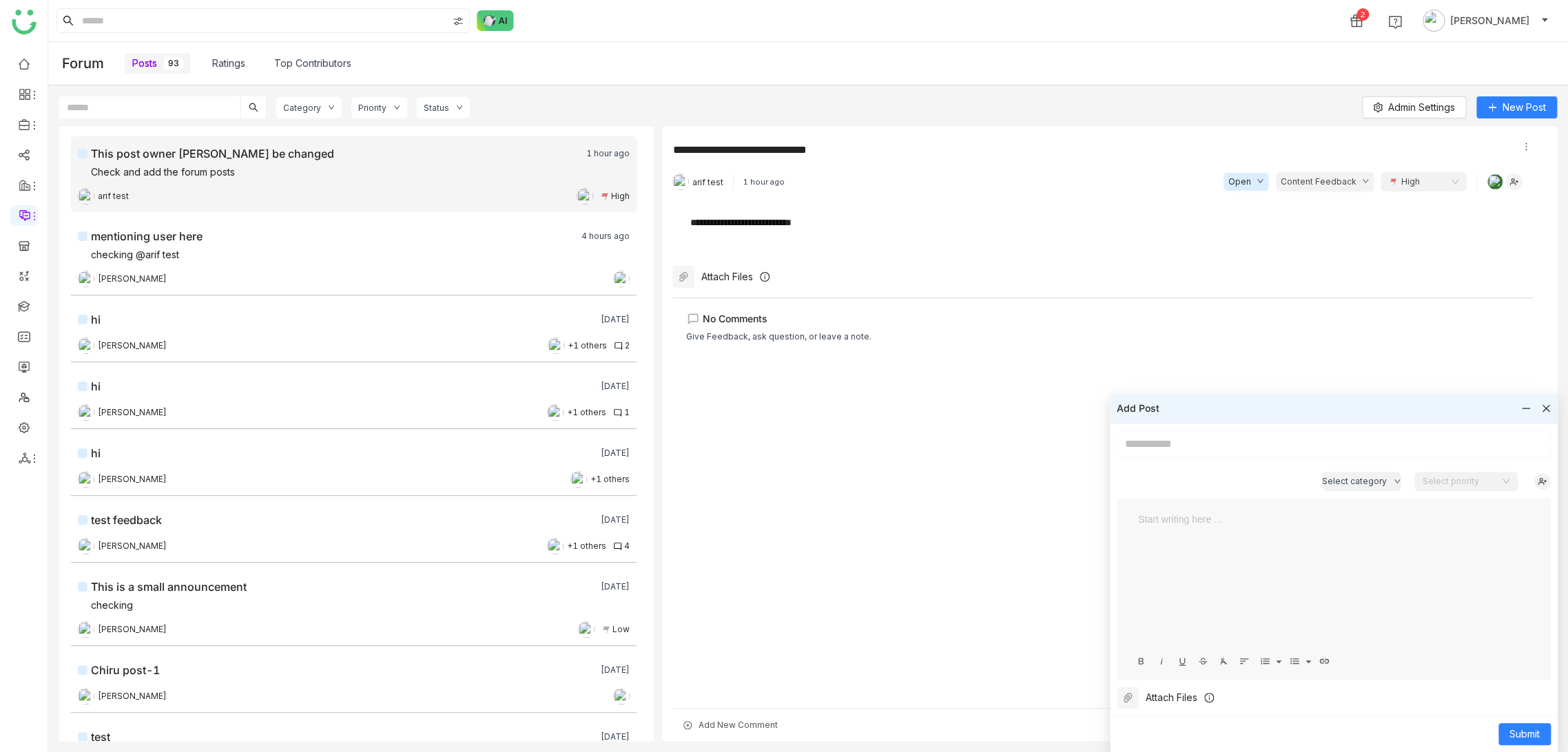
click at [1358, 450] on input at bounding box center [1333, 444] width 434 height 28
type input "**********"
click at [1549, 483] on img at bounding box center [1542, 481] width 17 height 16
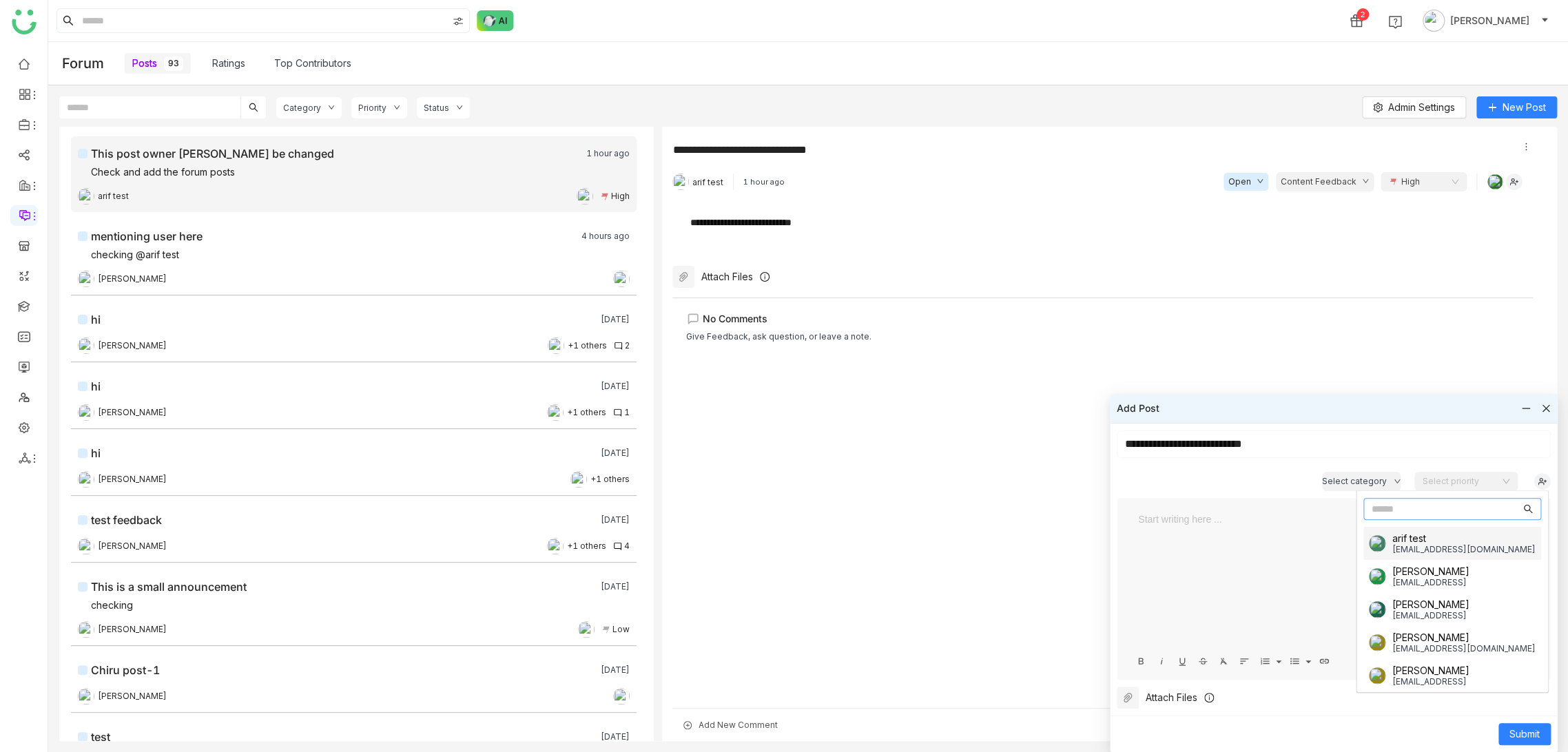
scroll to position [155, 0]
click at [1433, 547] on div "bugtest1mail@gmail.com" at bounding box center [1464, 547] width 143 height 10
click at [1240, 554] on div at bounding box center [1334, 580] width 407 height 137
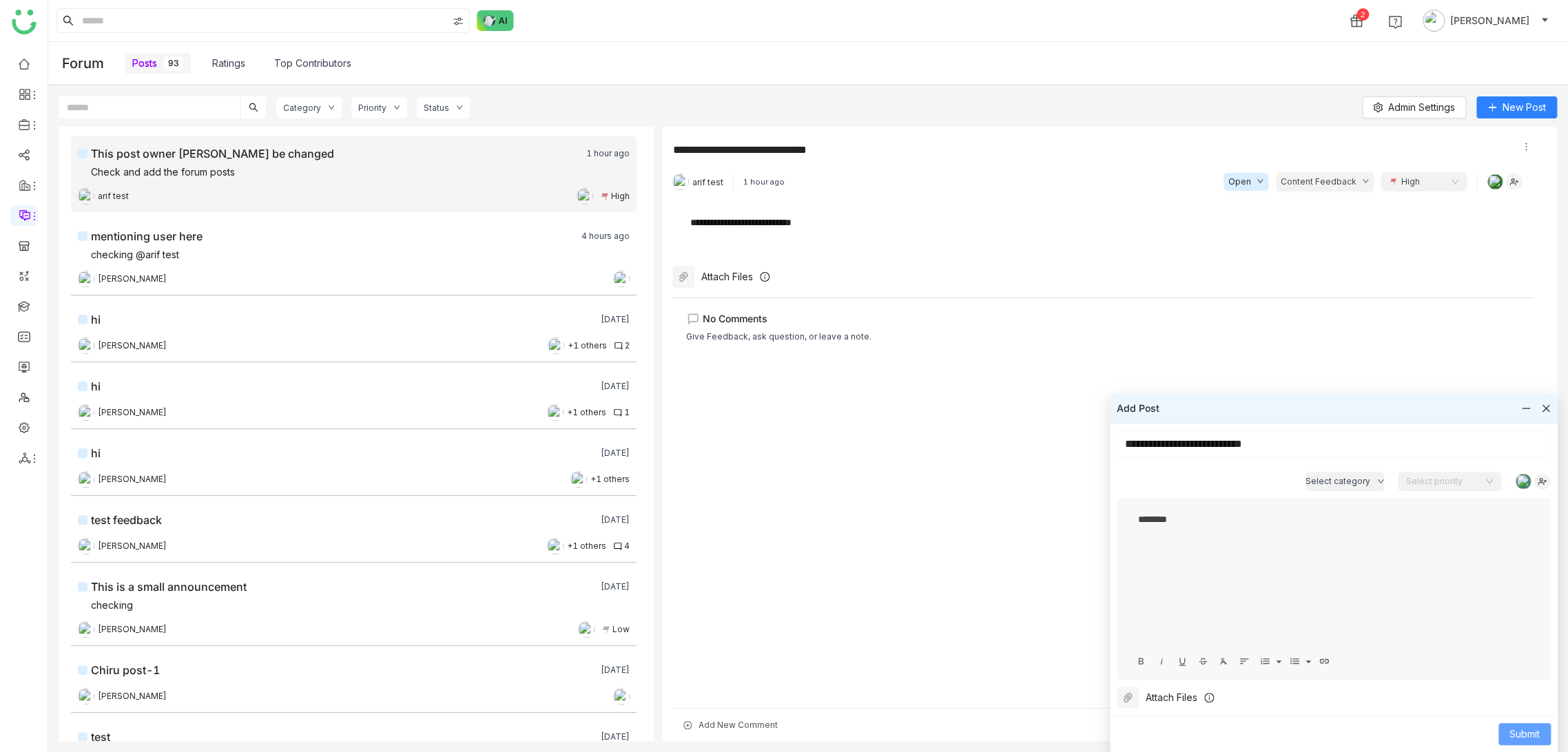
click at [1507, 724] on button "Submit" at bounding box center [1524, 733] width 53 height 22
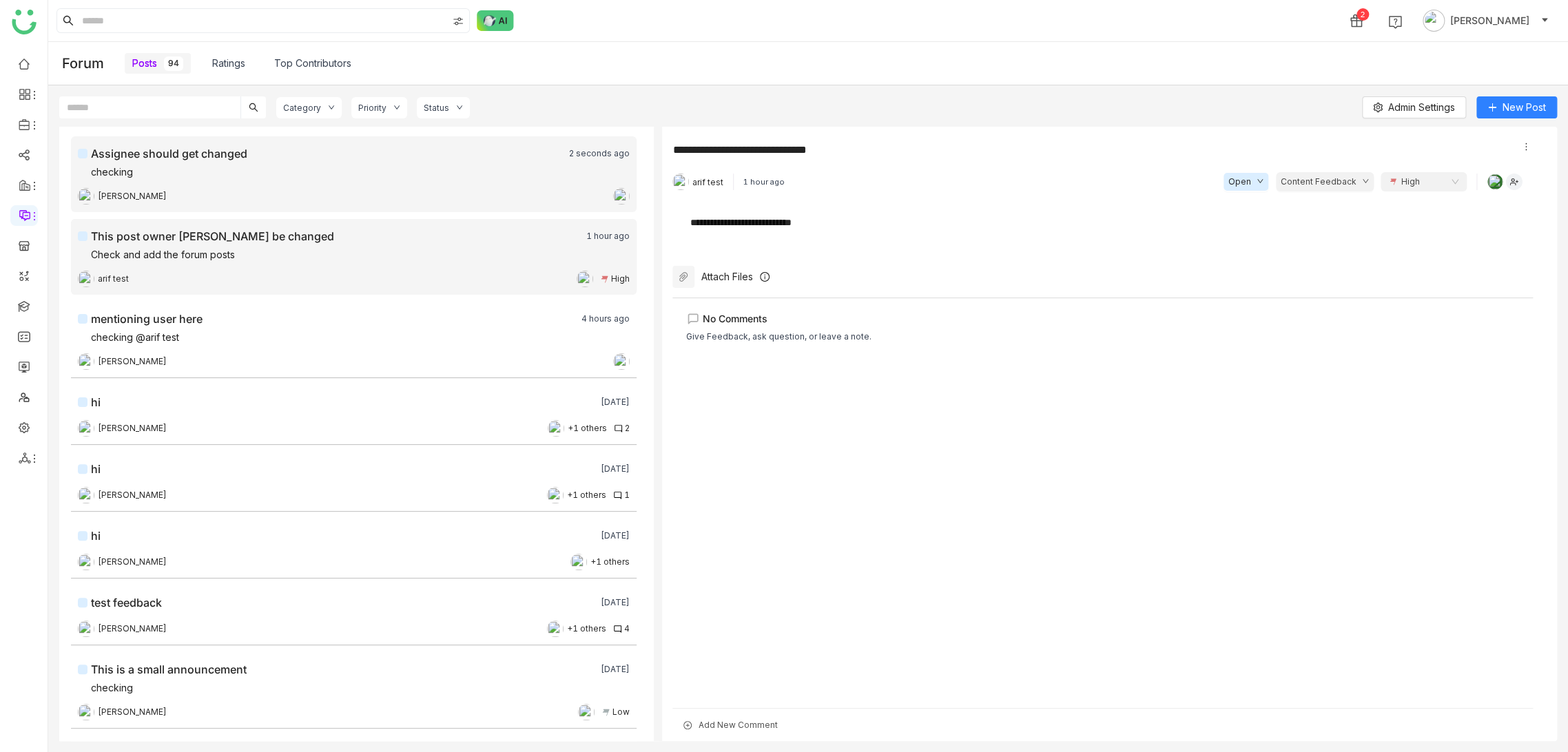
click at [389, 194] on div "[PERSON_NAME]" at bounding box center [354, 196] width 552 height 13
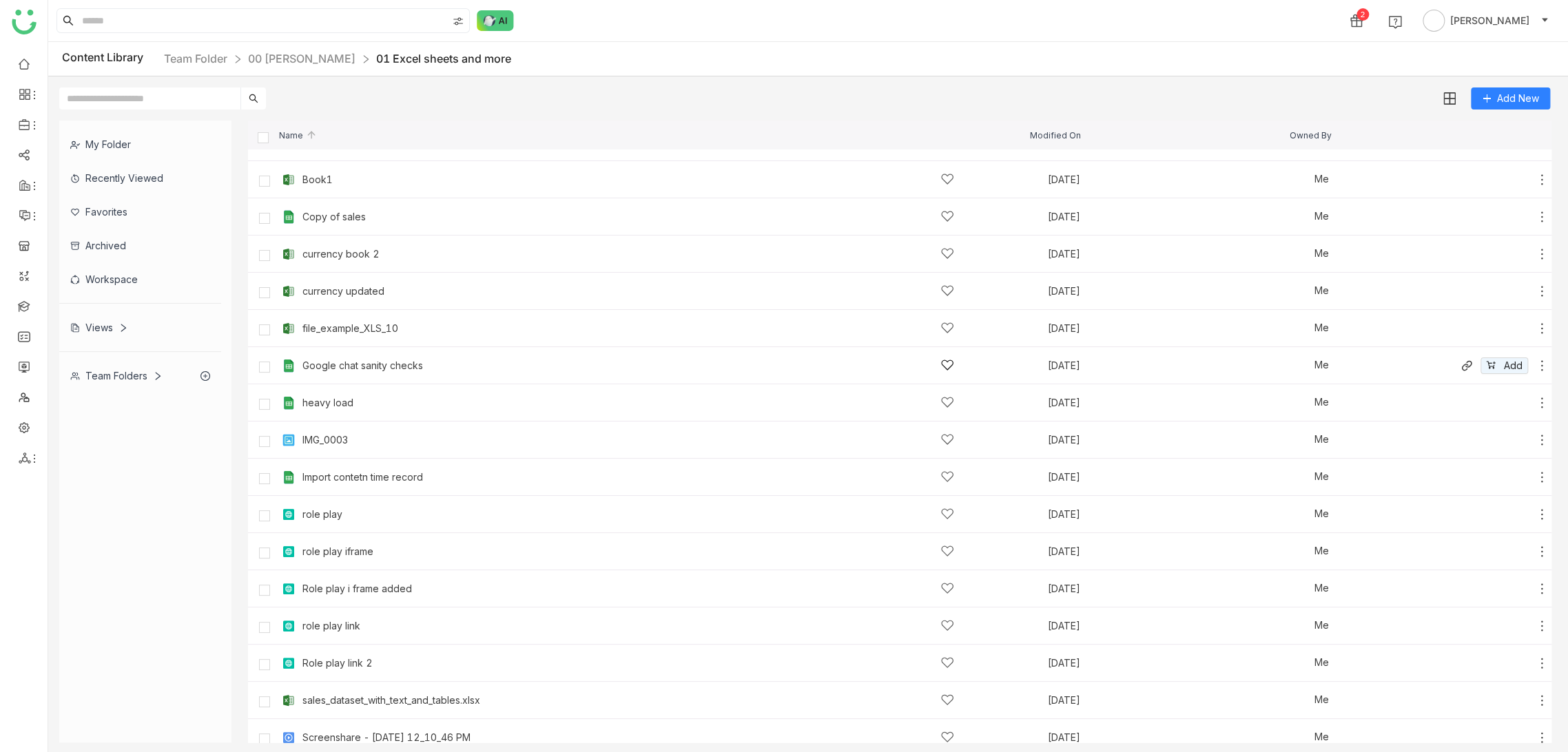
scroll to position [38, 0]
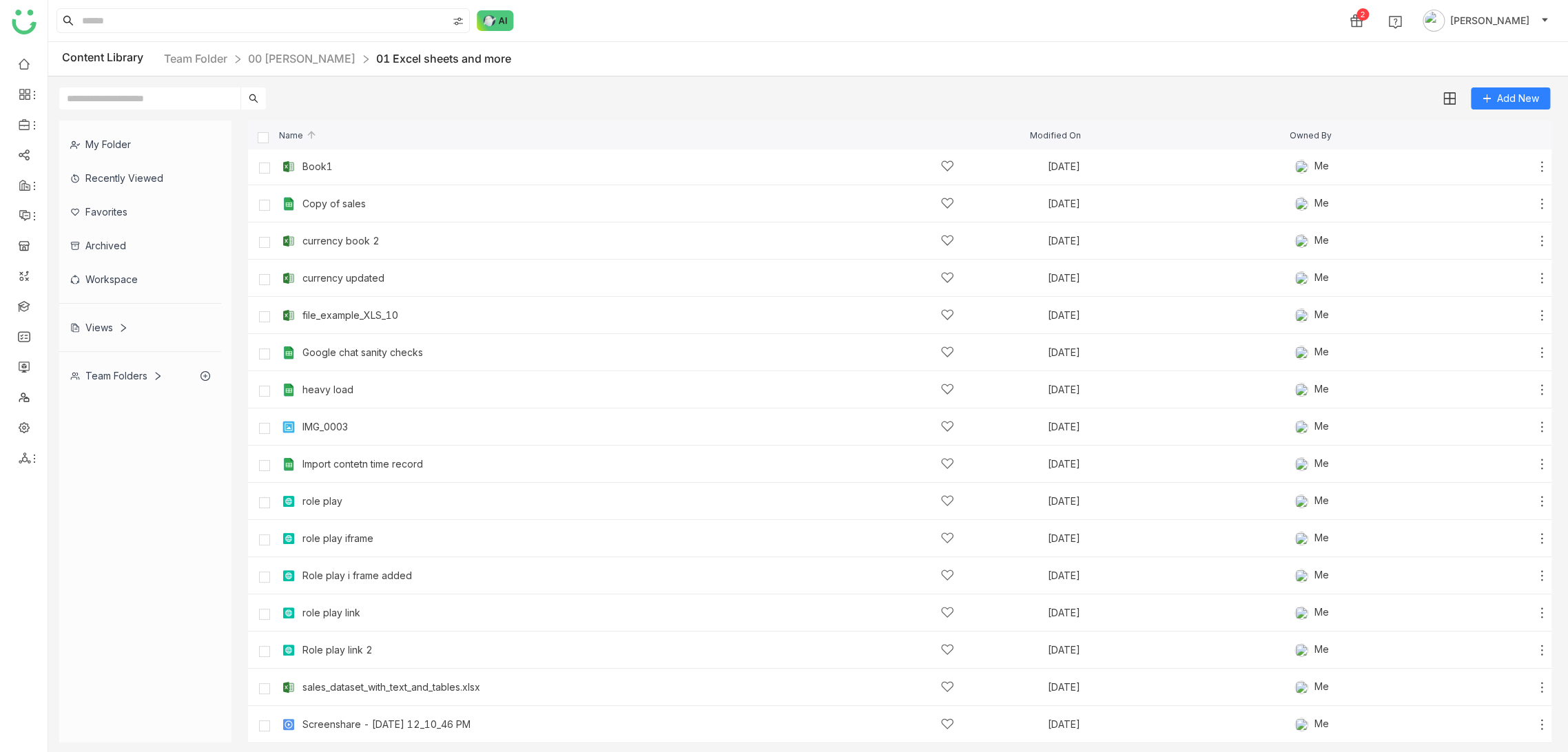
click at [812, 60] on div "Content Library Team Folder 00 [PERSON_NAME] 01 Excel sheets and more" at bounding box center [807, 59] width 1519 height 34
click at [31, 307] on link at bounding box center [24, 305] width 12 height 11
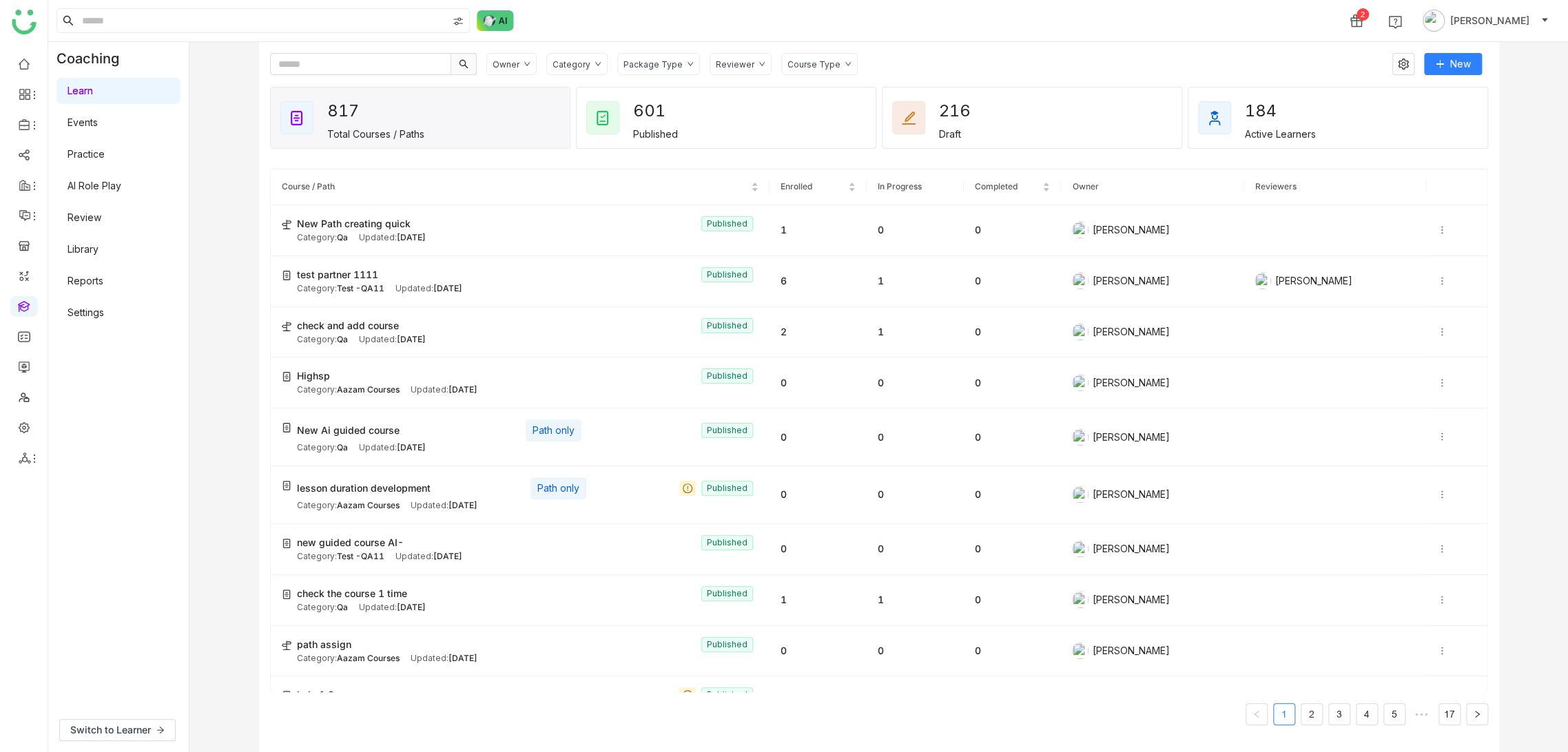
click at [237, 231] on div "Coaching Learn Events Practice AI Role Play Review Library Reports Settings Swi…" at bounding box center [807, 397] width 1519 height 710
click at [20, 432] on link at bounding box center [24, 427] width 12 height 11
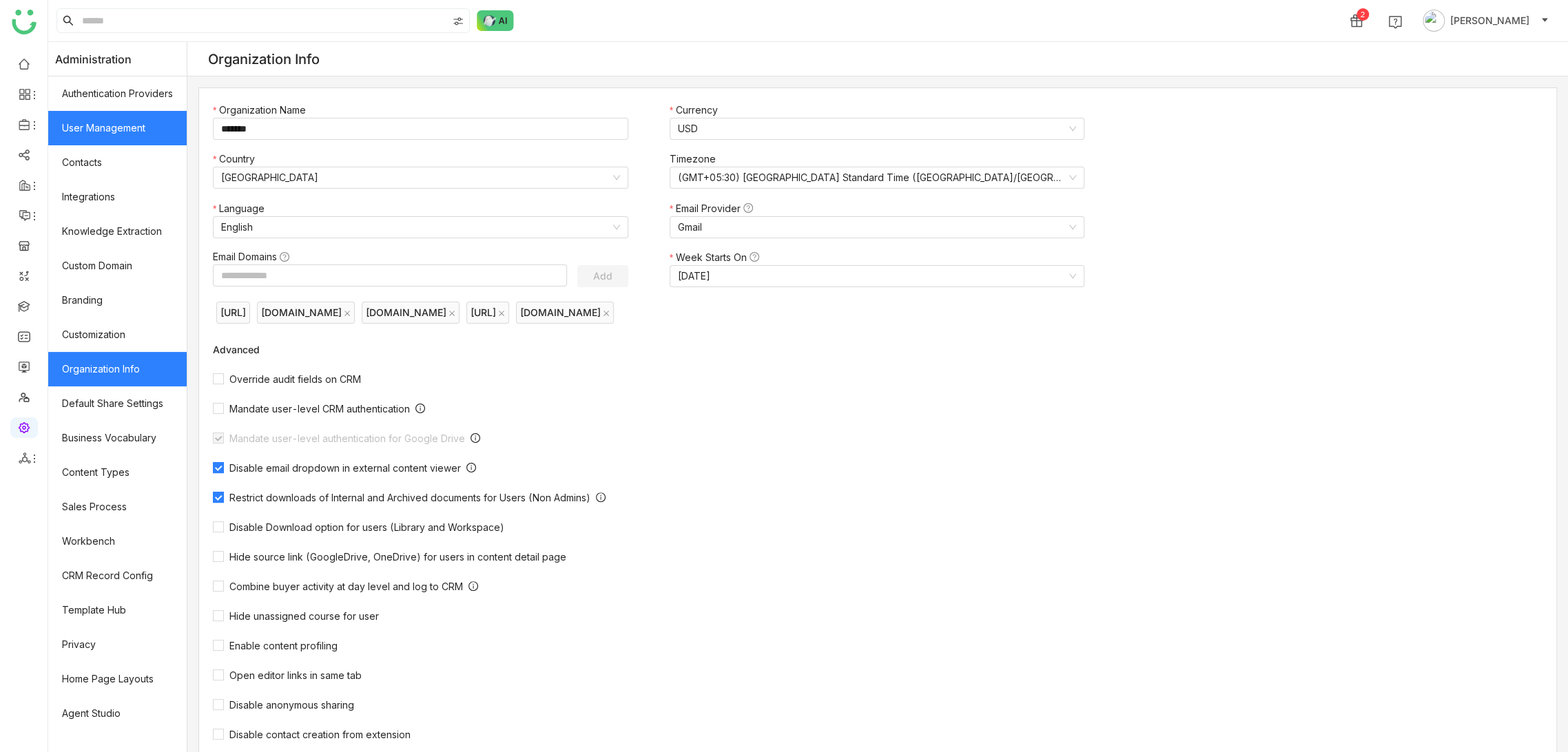
click at [112, 129] on link "User Management" at bounding box center [117, 128] width 138 height 34
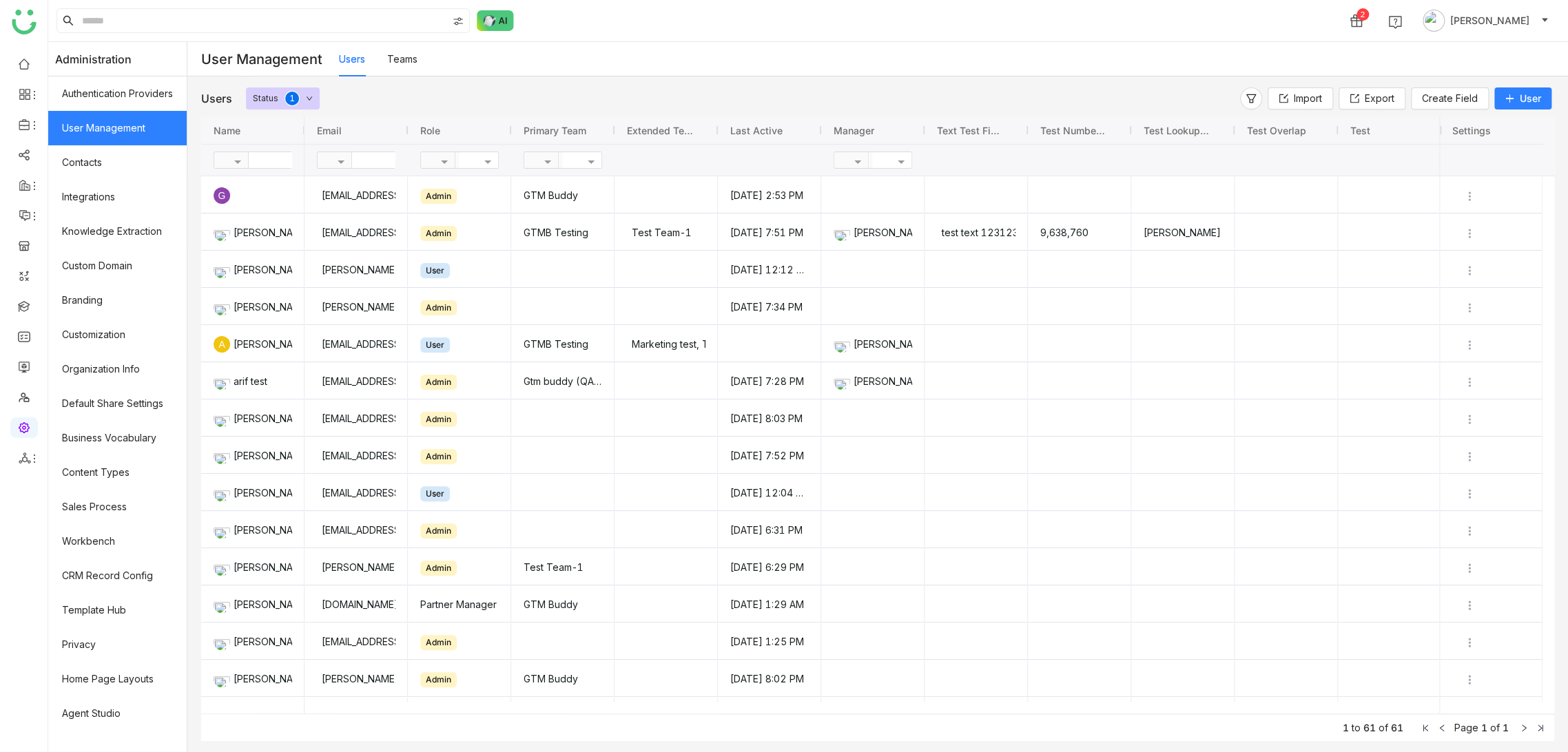
click at [262, 157] on input "text" at bounding box center [298, 159] width 100 height 16
type input "*********"
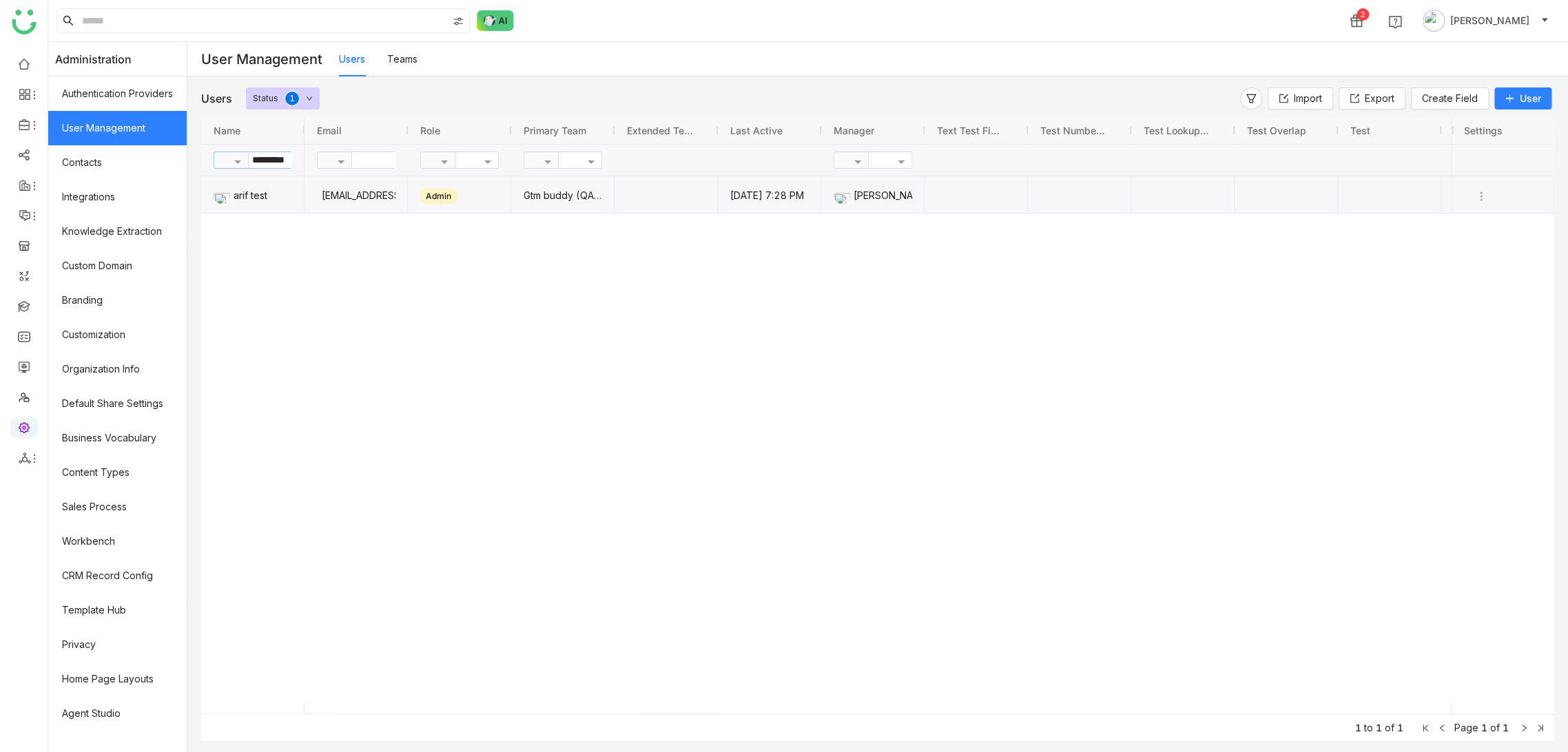
click at [639, 206] on span "Press SPACE to select this row." at bounding box center [666, 194] width 78 height 35
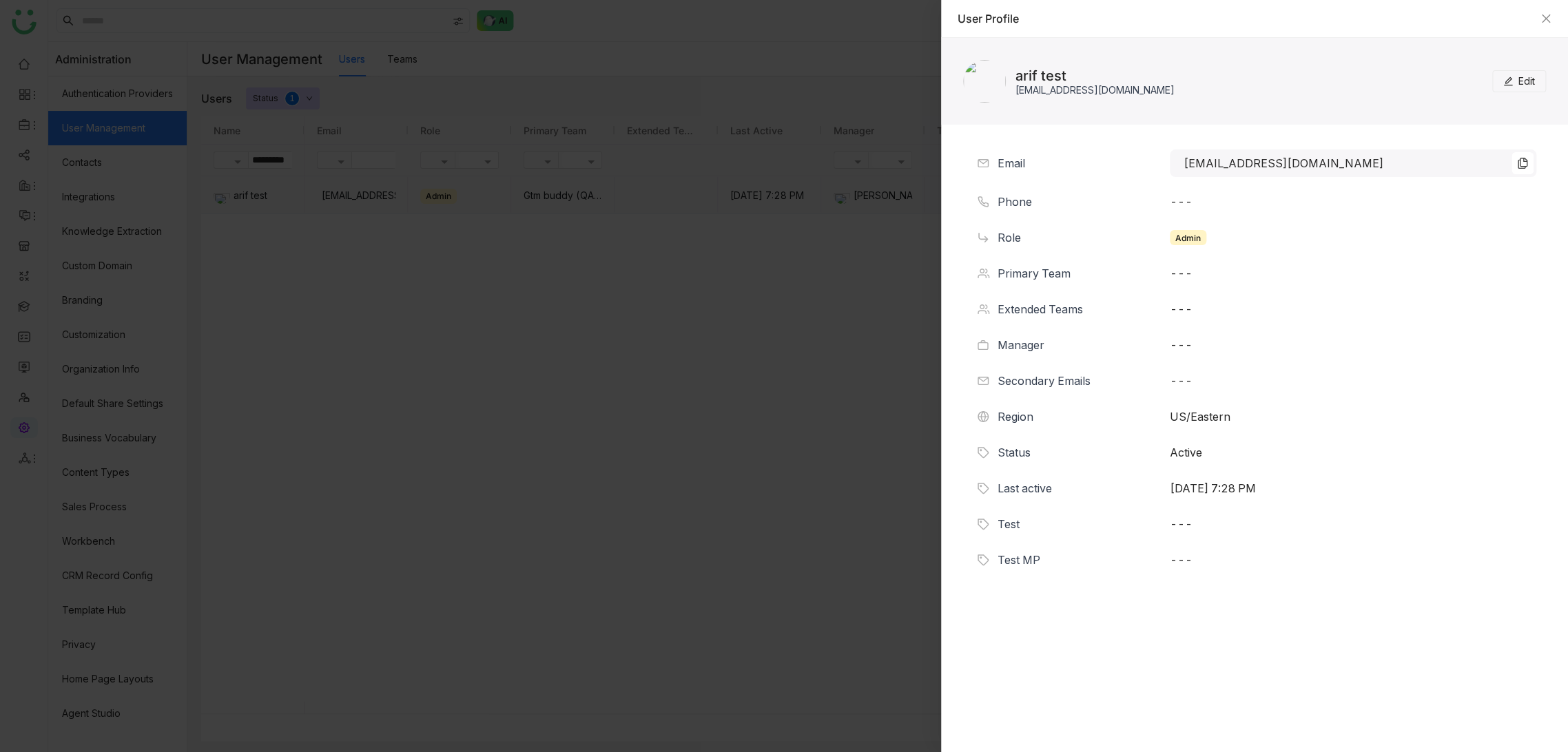
click at [1559, 12] on div "User Profile" at bounding box center [1254, 19] width 626 height 38
click at [1553, 13] on div "User Profile" at bounding box center [1254, 19] width 626 height 38
click at [1546, 16] on icon "Close" at bounding box center [1545, 18] width 9 height 9
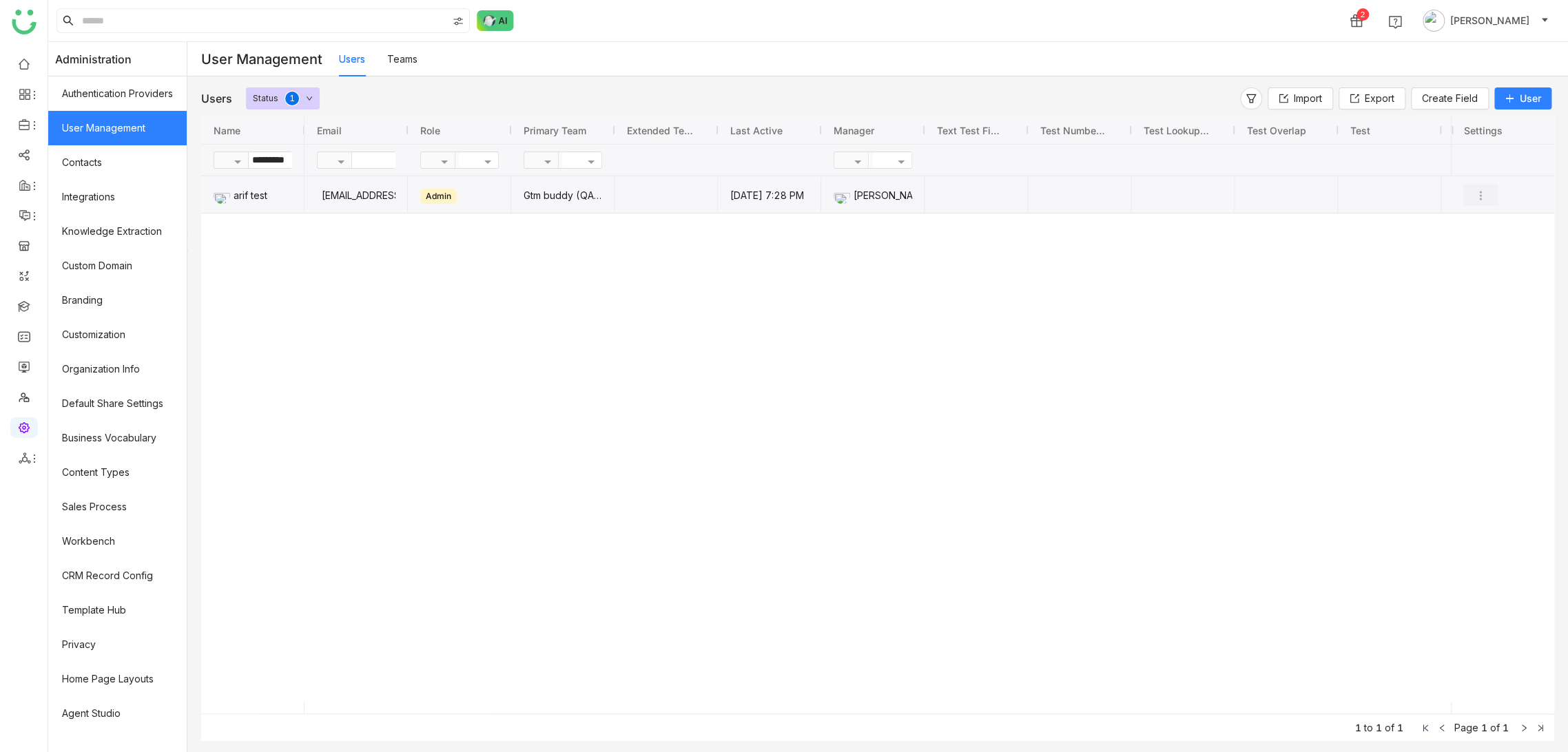
click at [1479, 192] on img "Press SPACE to deselect this row." at bounding box center [1480, 196] width 13 height 13
click at [1463, 296] on span "Transfer Ownership" at bounding box center [1444, 301] width 90 height 11
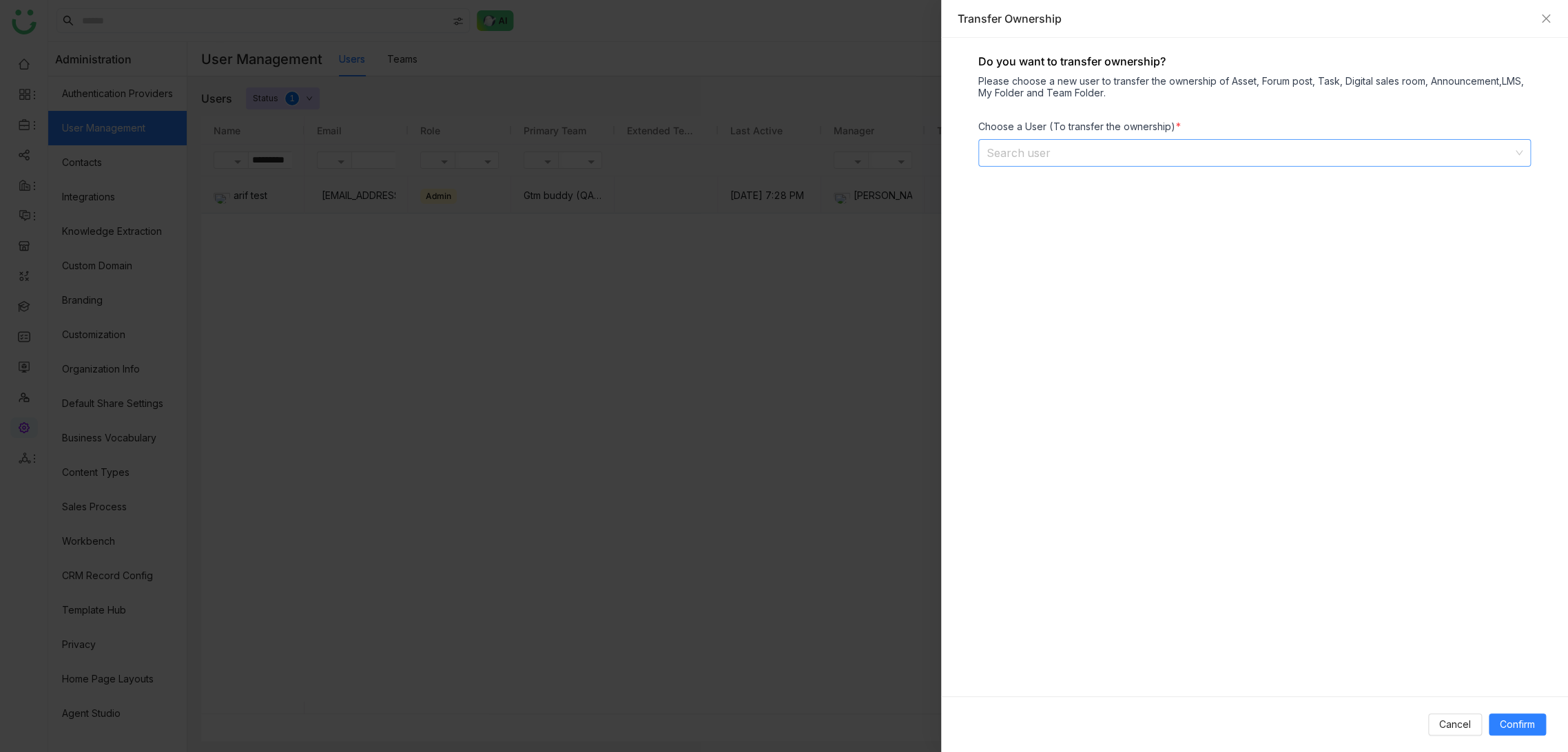
click at [1075, 148] on input at bounding box center [1249, 152] width 526 height 26
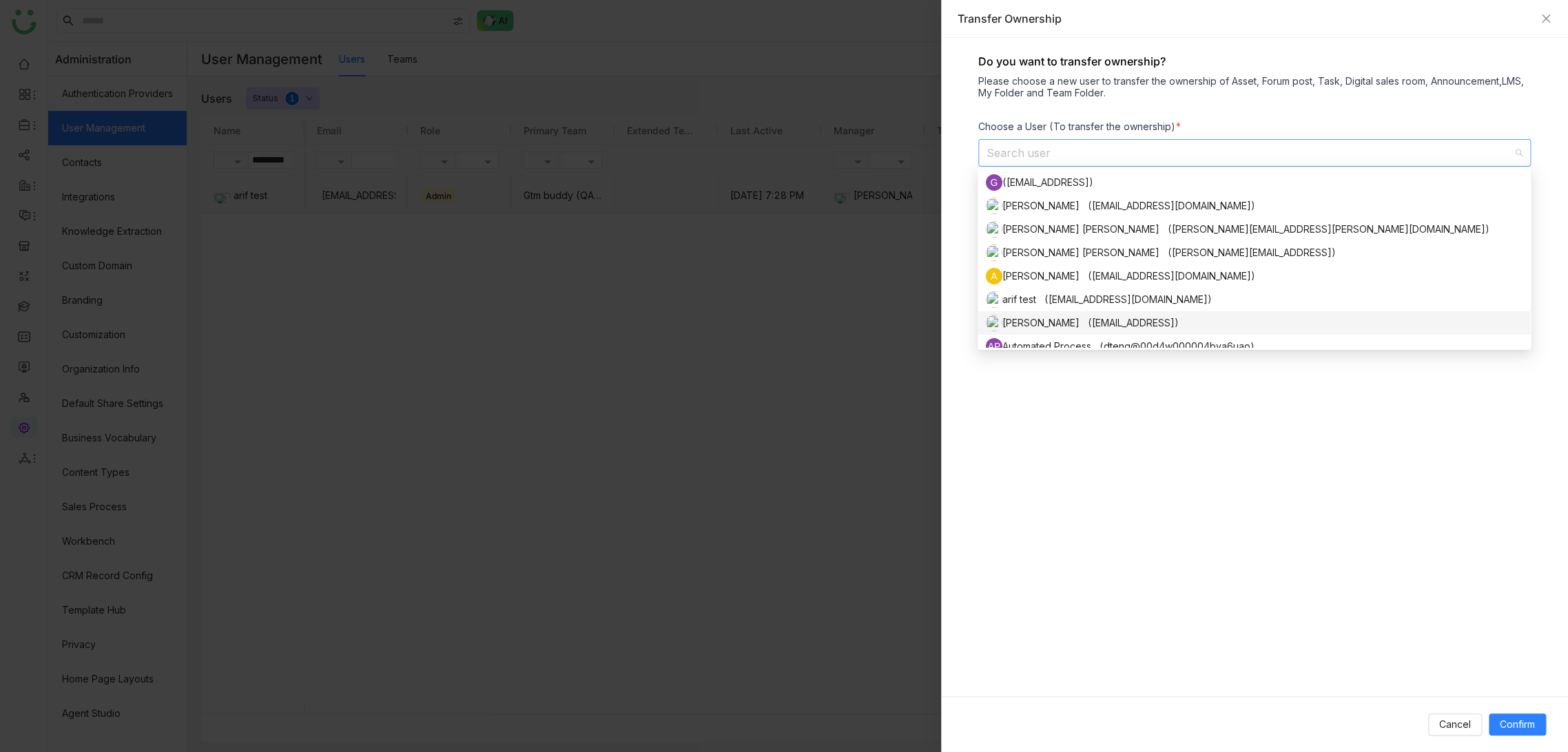
click at [1074, 315] on div "[PERSON_NAME] ([EMAIL_ADDRESS])" at bounding box center [1253, 323] width 536 height 16
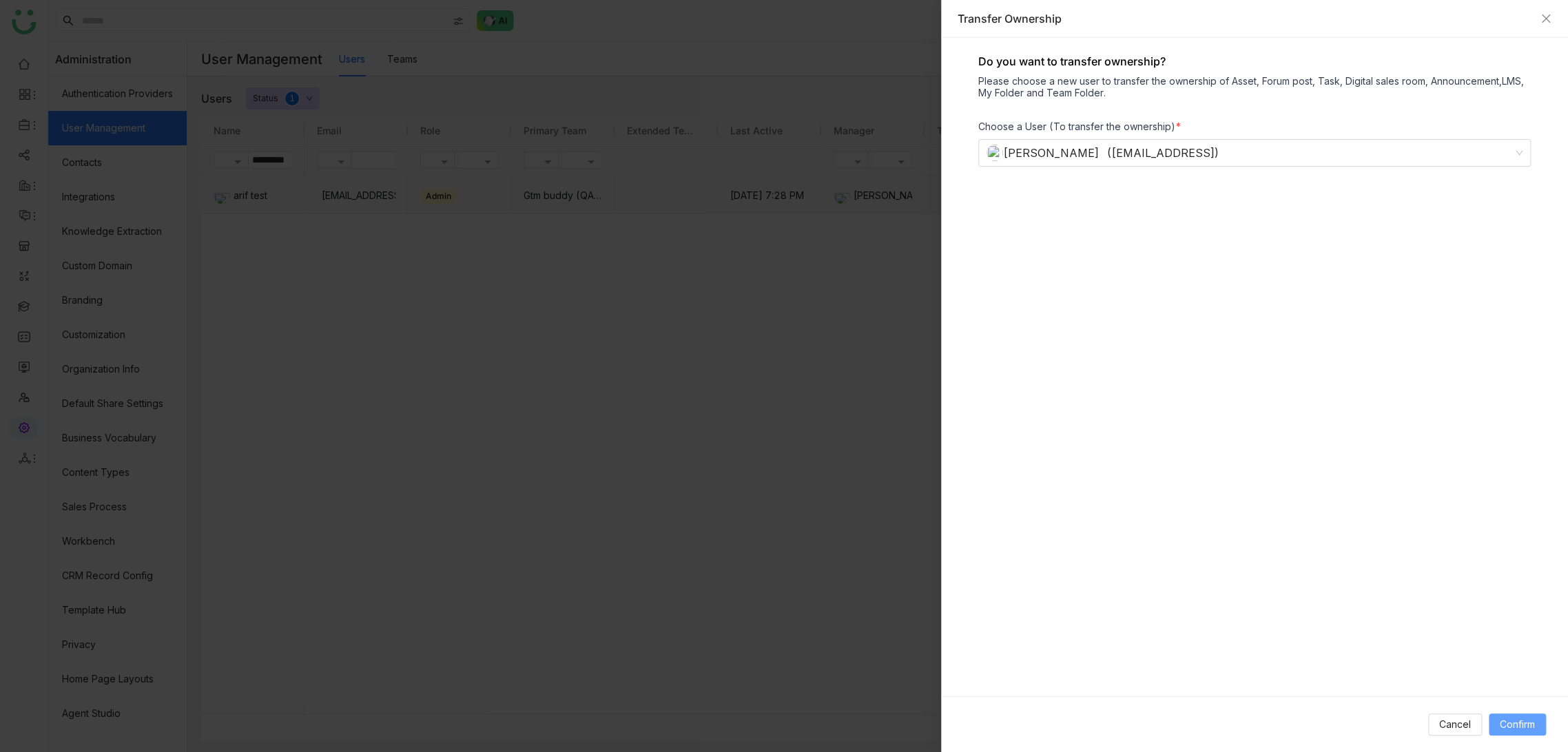
click at [1524, 715] on button "Confirm" at bounding box center [1517, 723] width 57 height 22
click at [622, 467] on div at bounding box center [784, 376] width 1568 height 752
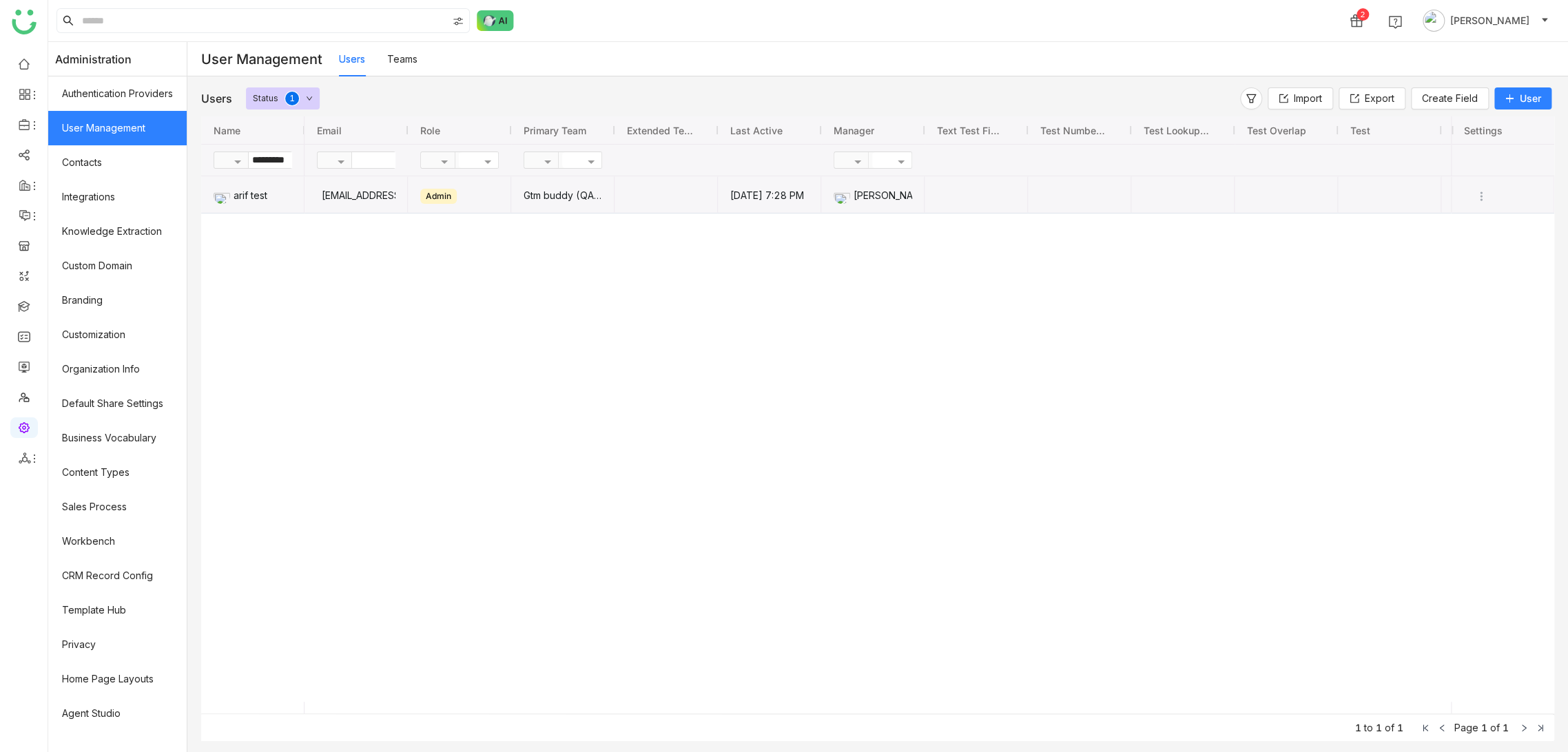
click at [1120, 473] on div "[EMAIL_ADDRESS][DOMAIN_NAME] Admin Gtm buddy (QA Team) [DATE] 7:28 PM [PERSON_N…" at bounding box center [878, 439] width 1146 height 525
